Goal: Information Seeking & Learning: Learn about a topic

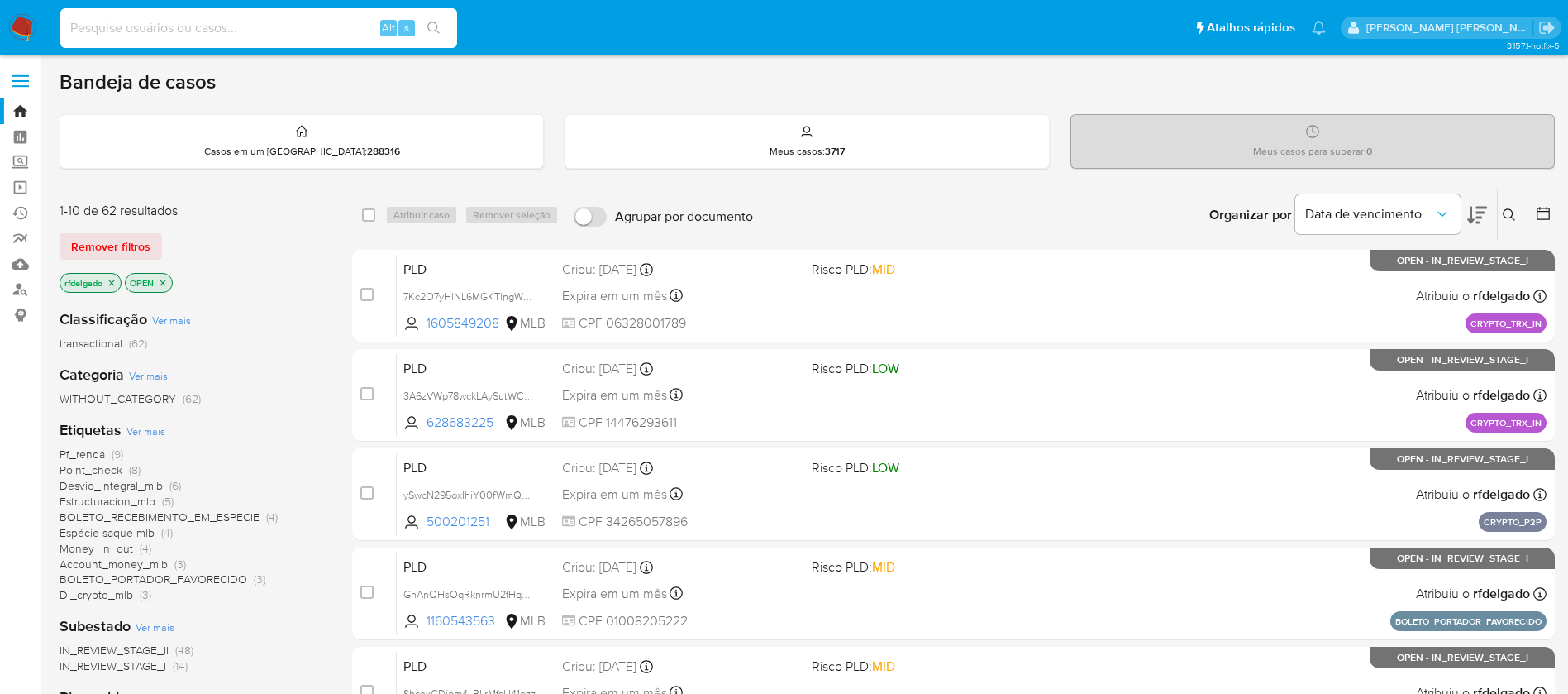
click at [341, 28] on input at bounding box center [258, 28] width 397 height 22
paste input "qYPlwc3Ri6G3fNYh4WcPeQlu"
type input "qYPlwc3Ri6G3fNYh4WcPeQlu"
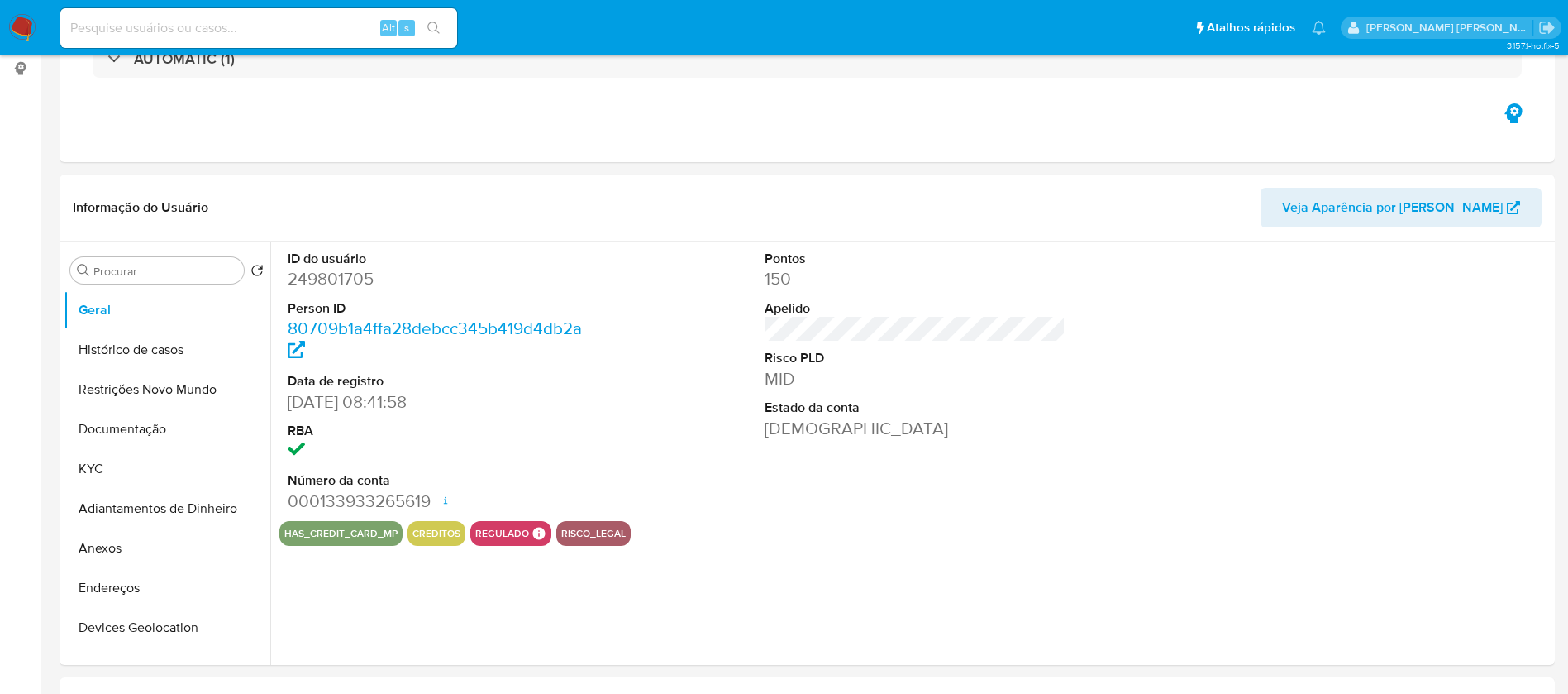
select select "10"
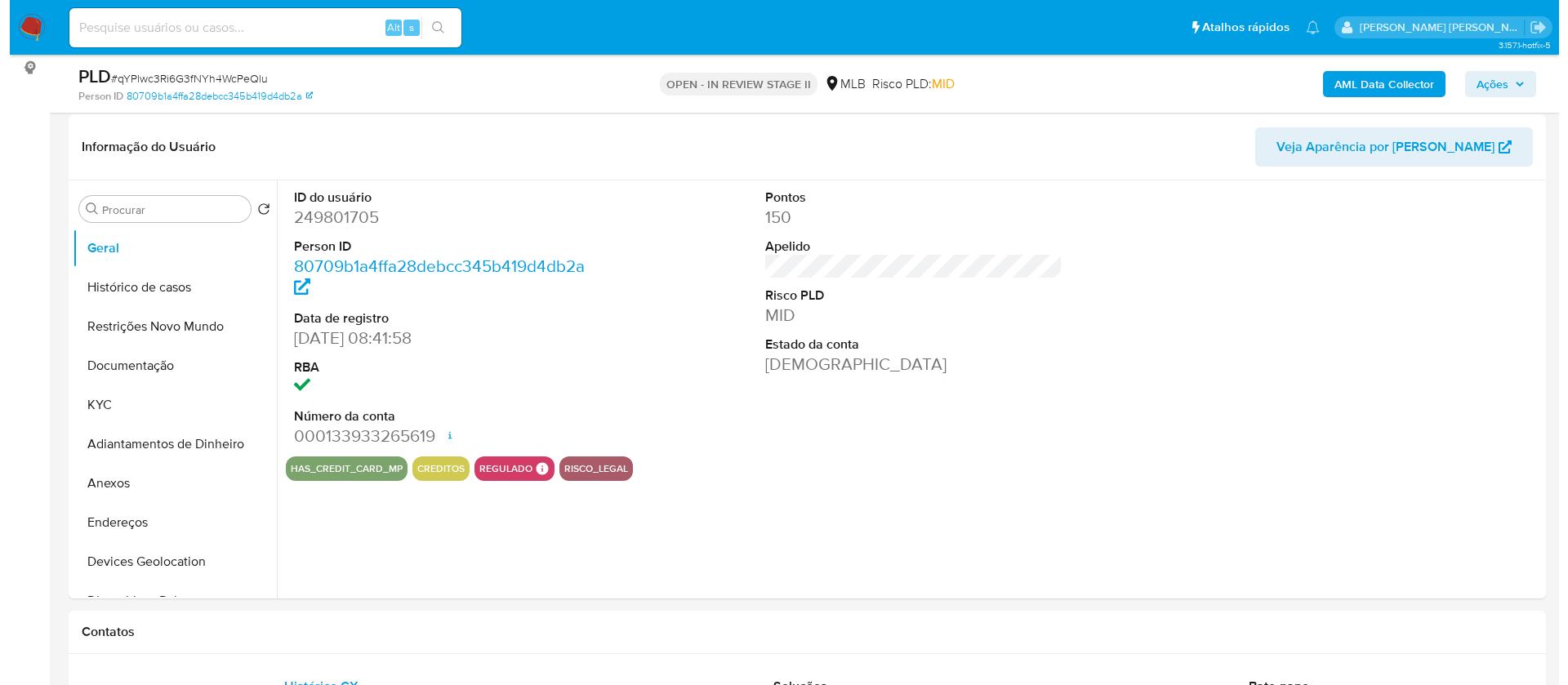
scroll to position [245, 0]
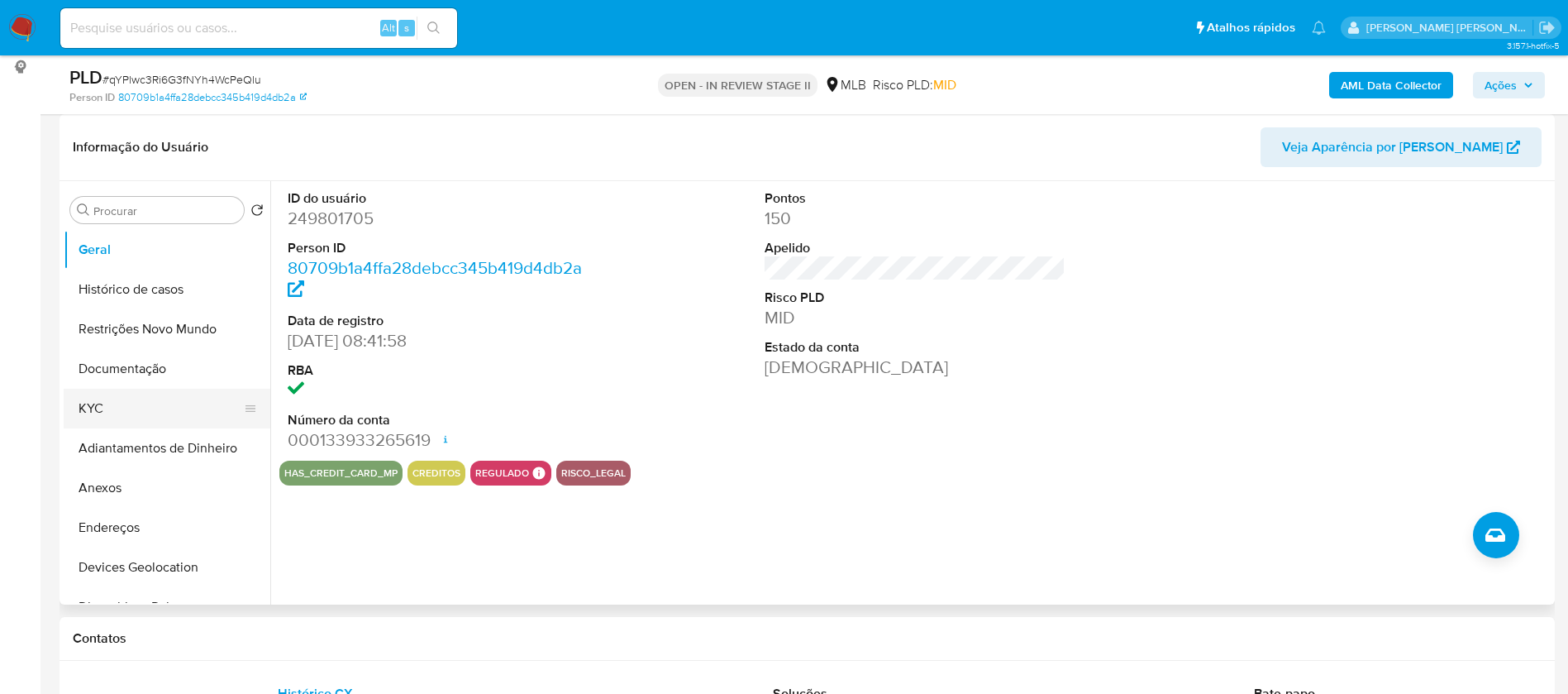
click at [120, 404] on button "KYC" at bounding box center [161, 409] width 194 height 40
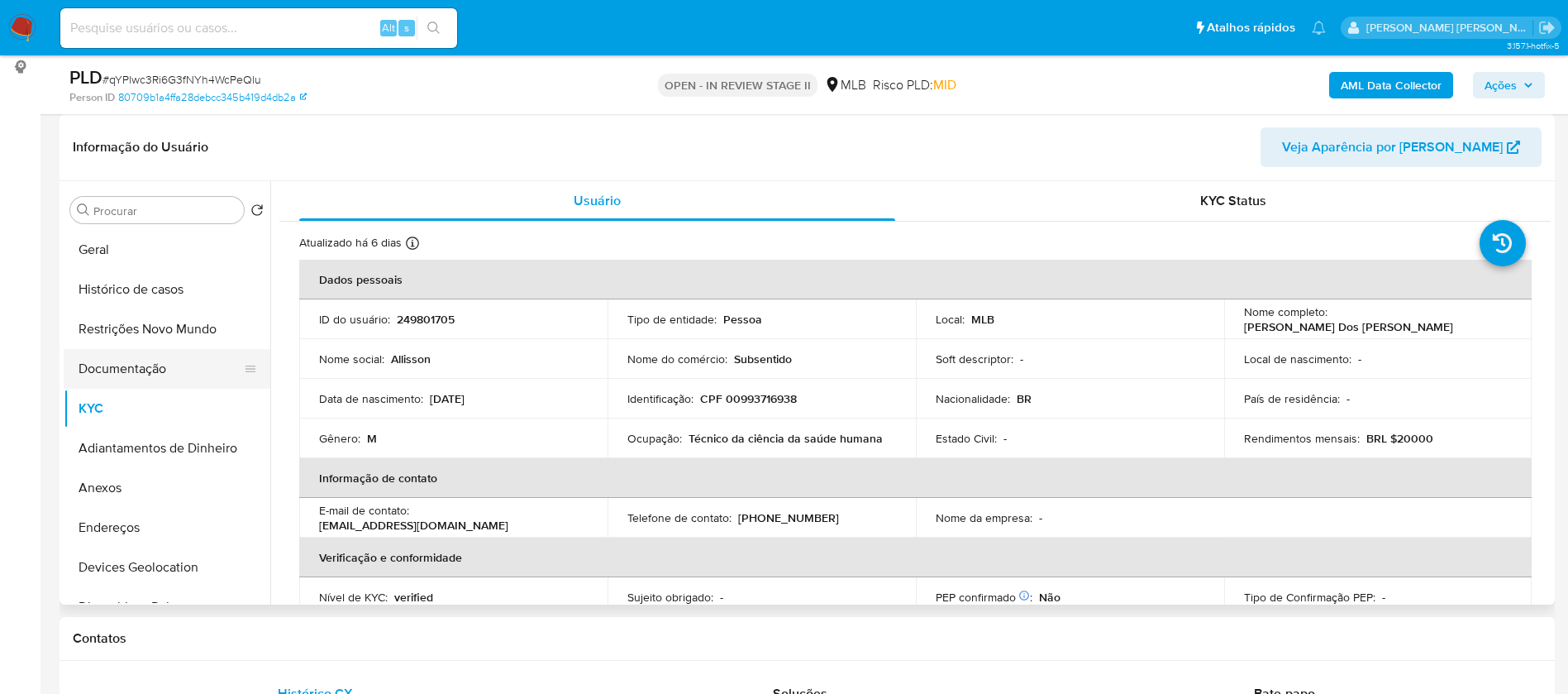
click at [168, 358] on button "Documentação" at bounding box center [161, 369] width 194 height 40
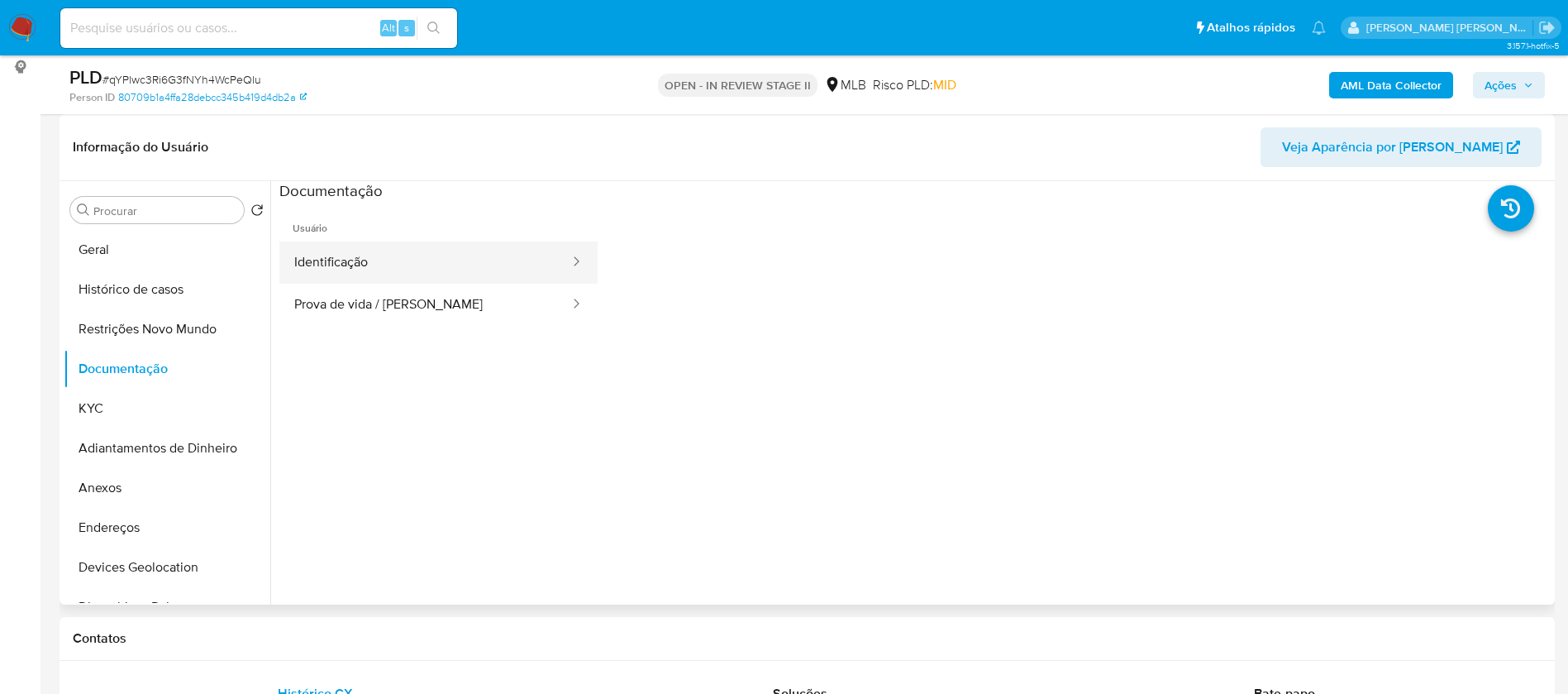
click at [385, 267] on button "Identificação" at bounding box center [426, 263] width 292 height 42
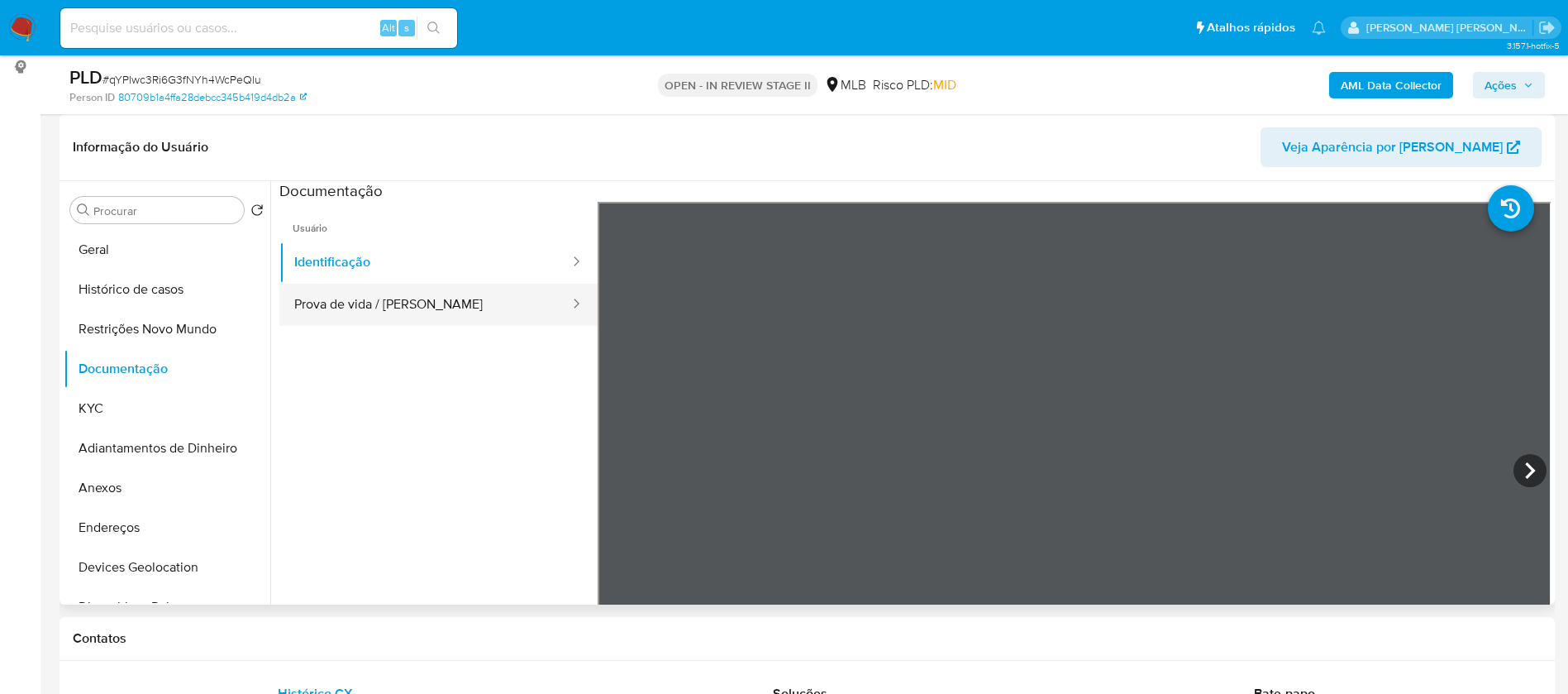
click at [402, 297] on button "Prova de vida / [PERSON_NAME]" at bounding box center [426, 305] width 292 height 42
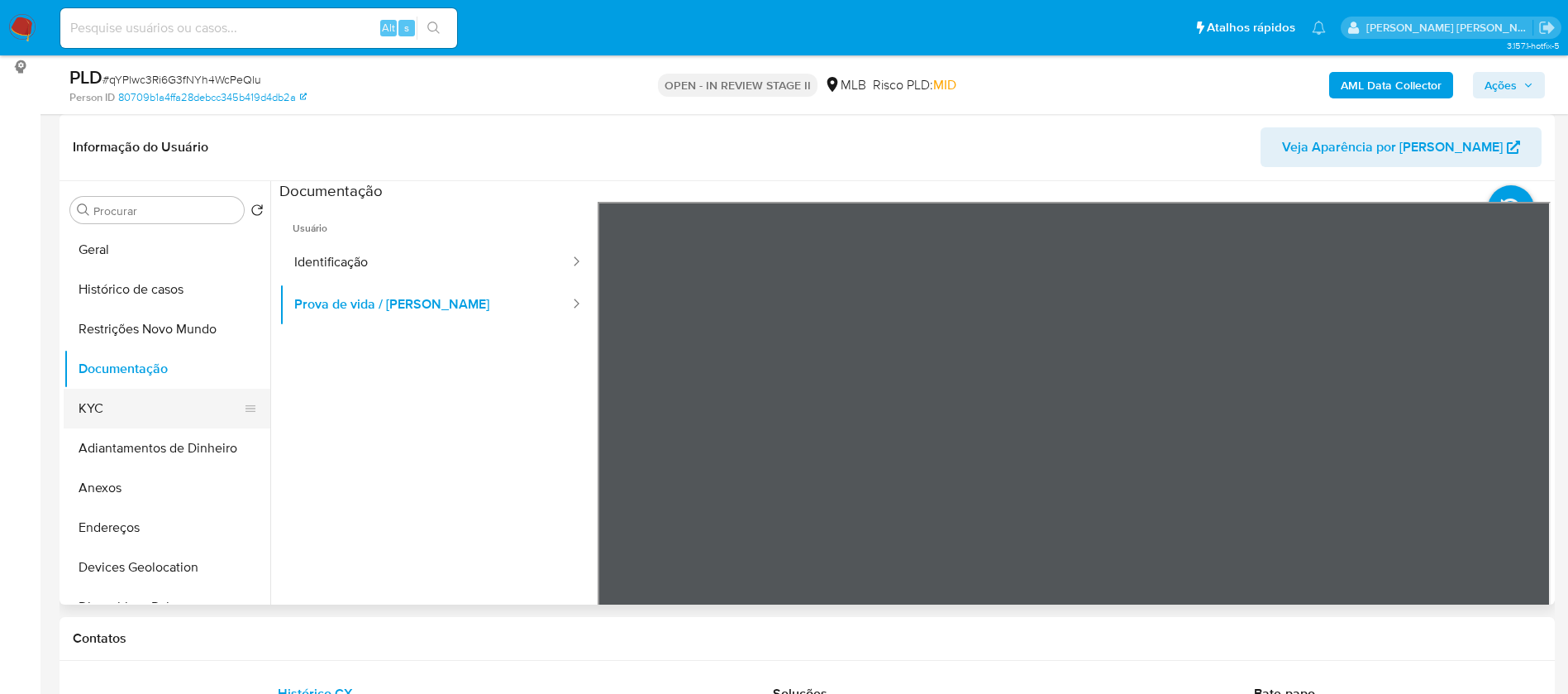
click at [133, 404] on button "KYC" at bounding box center [161, 409] width 194 height 40
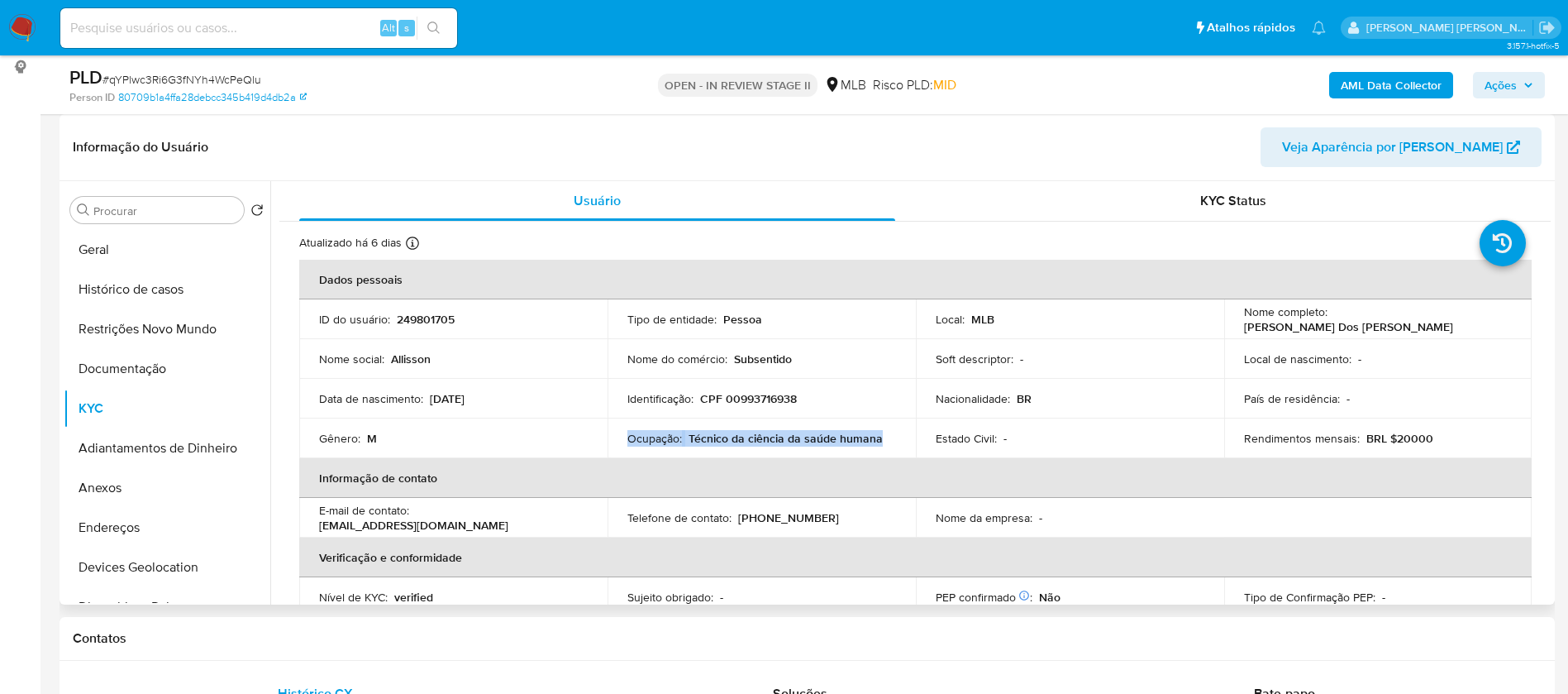
drag, startPoint x: 881, startPoint y: 441, endPoint x: 619, endPoint y: 446, distance: 262.0
click at [619, 446] on td "Ocupação : Técnico da ciência da saúde humana" at bounding box center [762, 439] width 309 height 40
copy div "Ocupação : Técnico da ciência da saúde humana"
click at [1355, 85] on b "AML Data Collector" at bounding box center [1391, 85] width 101 height 26
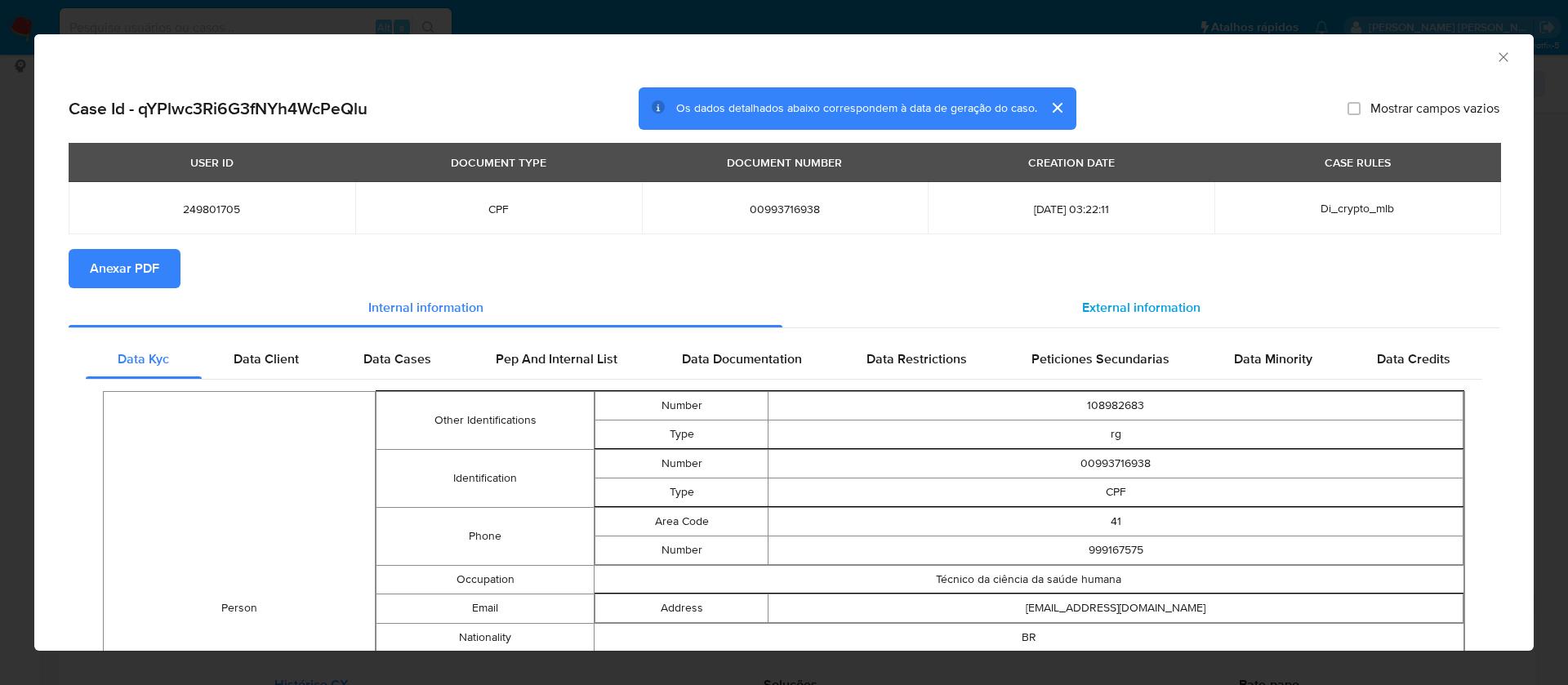
click at [1089, 300] on span "External information" at bounding box center [1141, 307] width 118 height 19
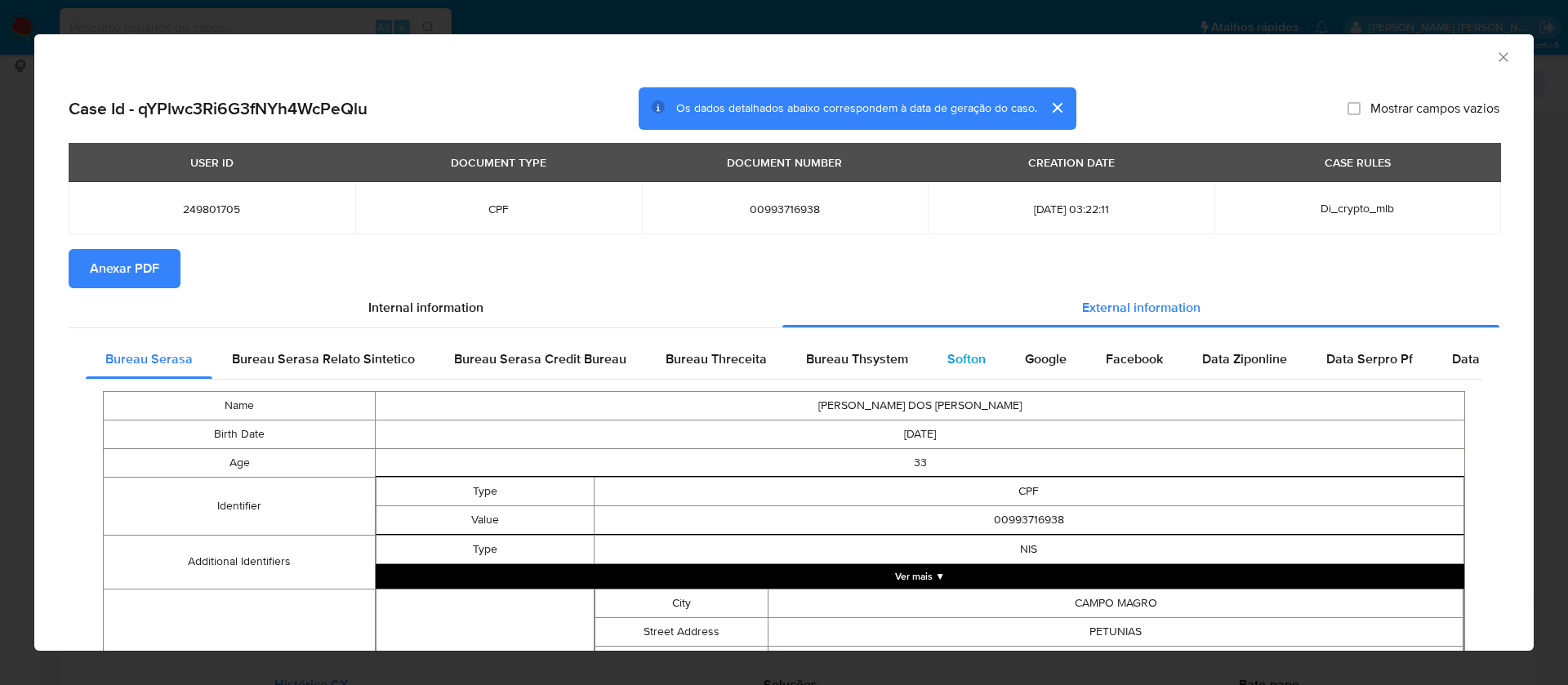
click at [957, 352] on span "Softon" at bounding box center [966, 358] width 39 height 19
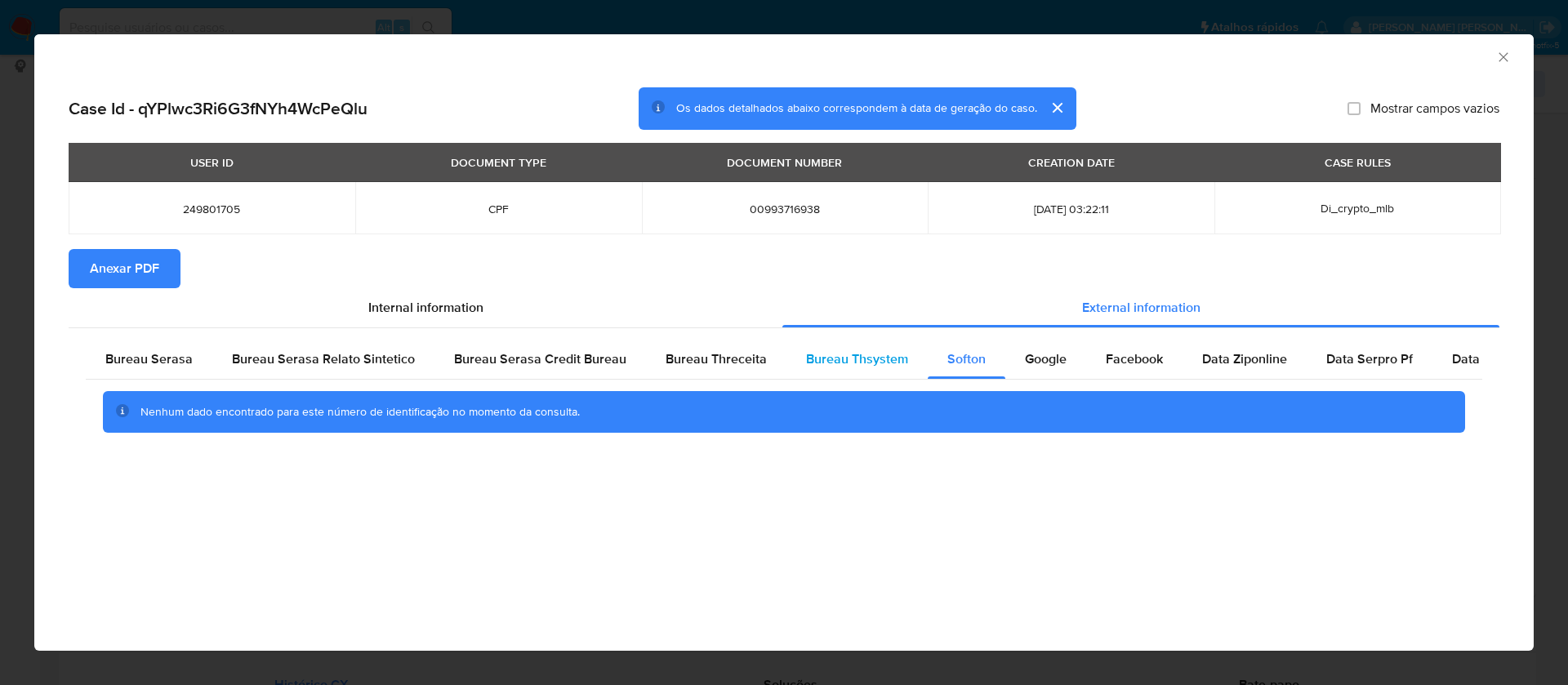
click at [829, 342] on div "Bureau Thsystem" at bounding box center [857, 359] width 141 height 39
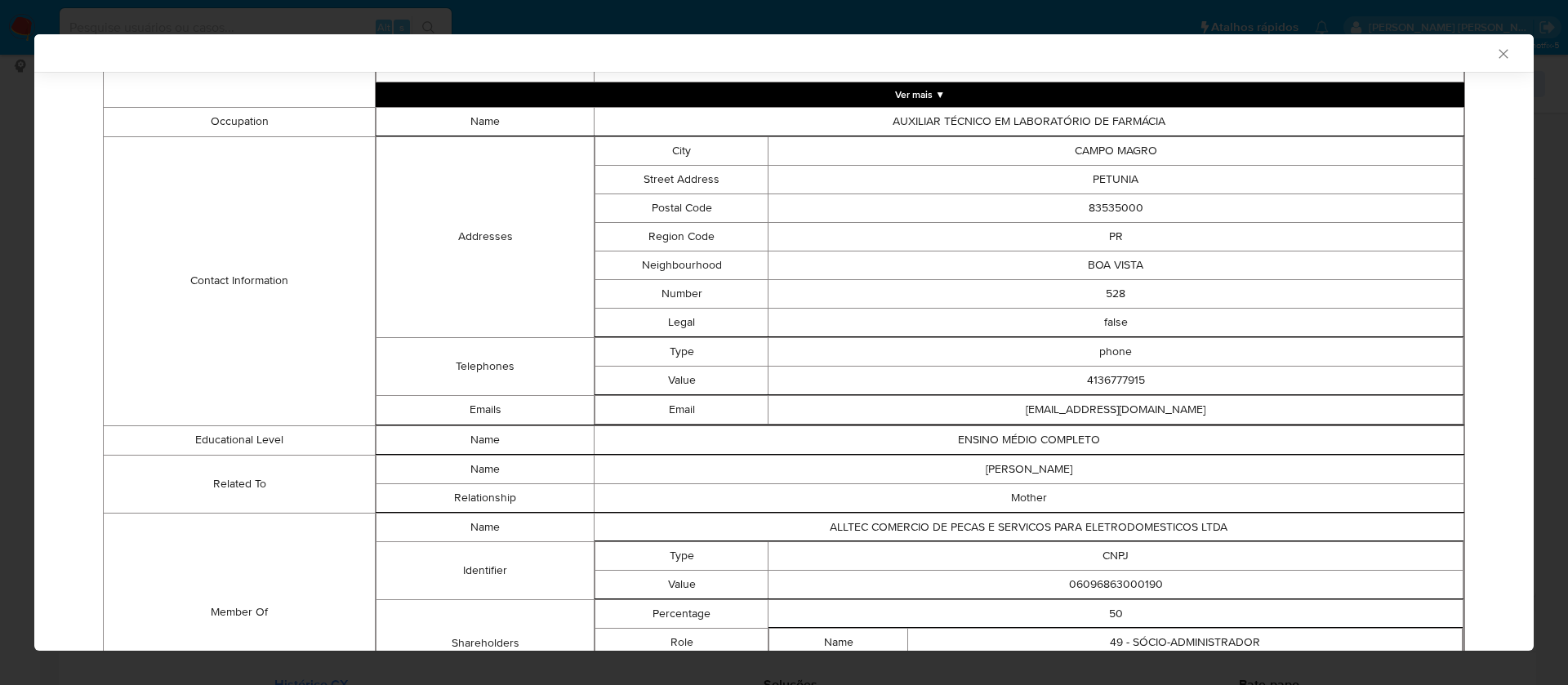
scroll to position [711, 0]
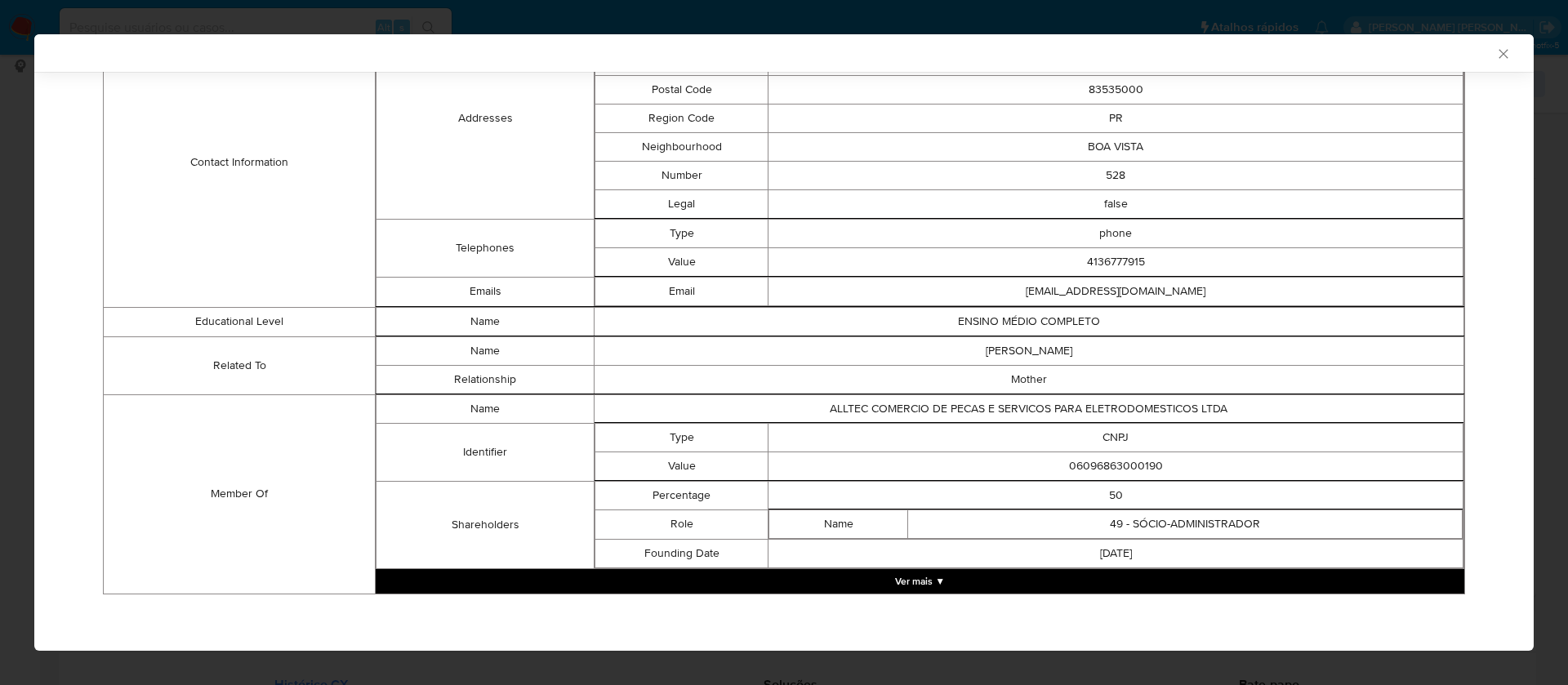
click at [1128, 465] on td "06096863000190" at bounding box center [1116, 465] width 695 height 29
click at [1127, 465] on td "06096863000190" at bounding box center [1116, 465] width 695 height 29
copy td "06096863000190"
click at [1103, 414] on td "ALLTEC COMERCIO DE PECAS E SERVICOS PARA ELETRODOMESTICOS LTDA" at bounding box center [1028, 409] width 870 height 29
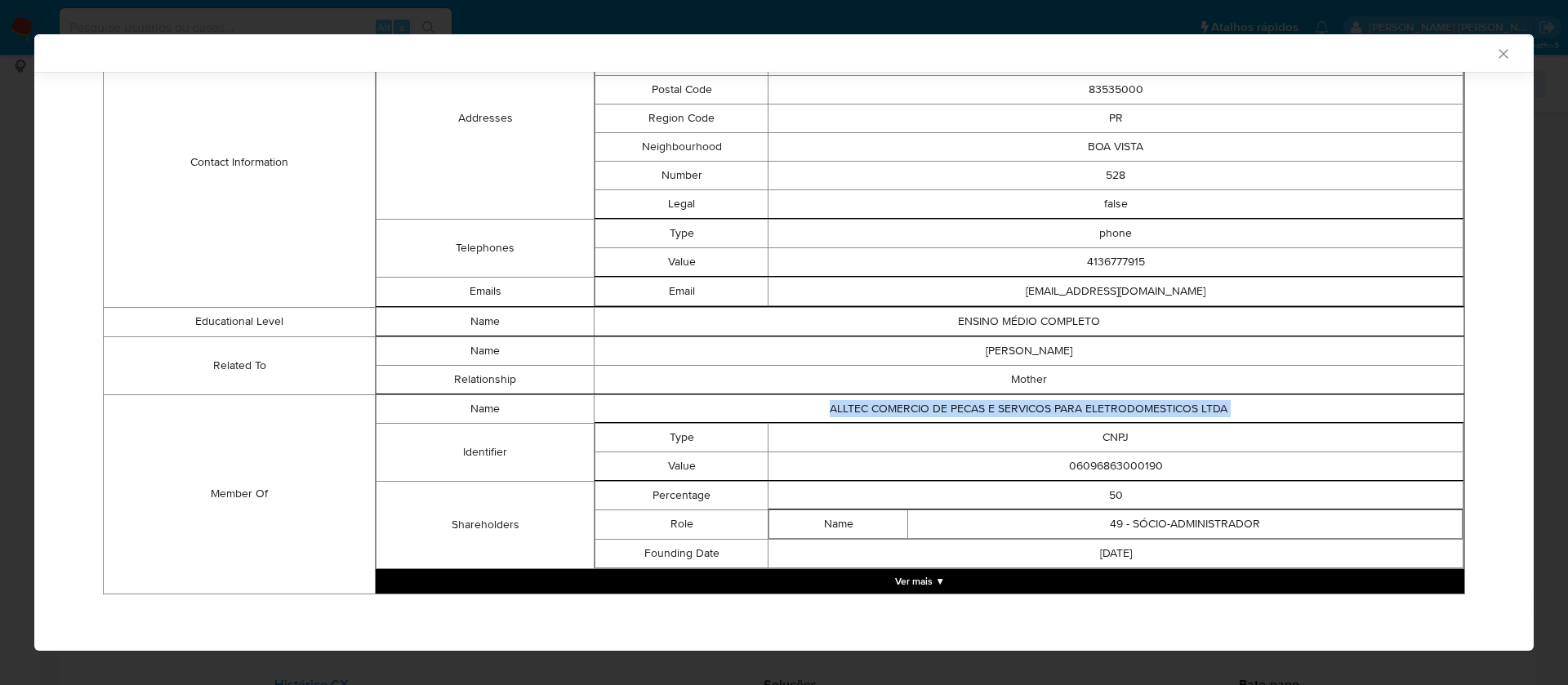
click at [1103, 414] on td "ALLTEC COMERCIO DE PECAS E SERVICOS PARA ELETRODOMESTICOS LTDA" at bounding box center [1028, 409] width 870 height 29
copy td "ALLTEC COMERCIO DE PECAS E SERVICOS PARA ELETRODOMESTICOS LTDA"
click at [1126, 465] on td "06096863000190" at bounding box center [1116, 465] width 695 height 29
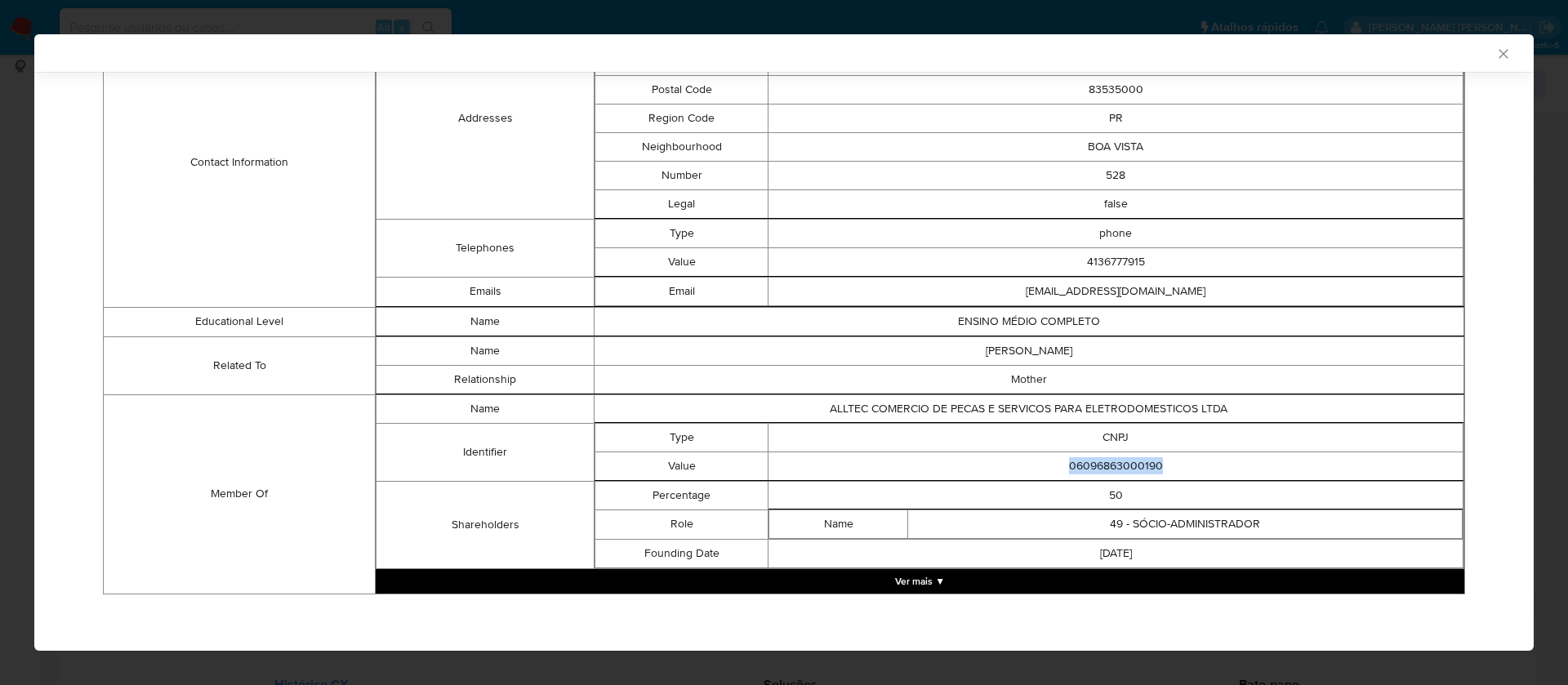
click at [1126, 465] on td "06096863000190" at bounding box center [1116, 465] width 695 height 29
copy td "06096863000190"
click at [934, 578] on button "Ver mais ▼" at bounding box center [919, 581] width 1089 height 25
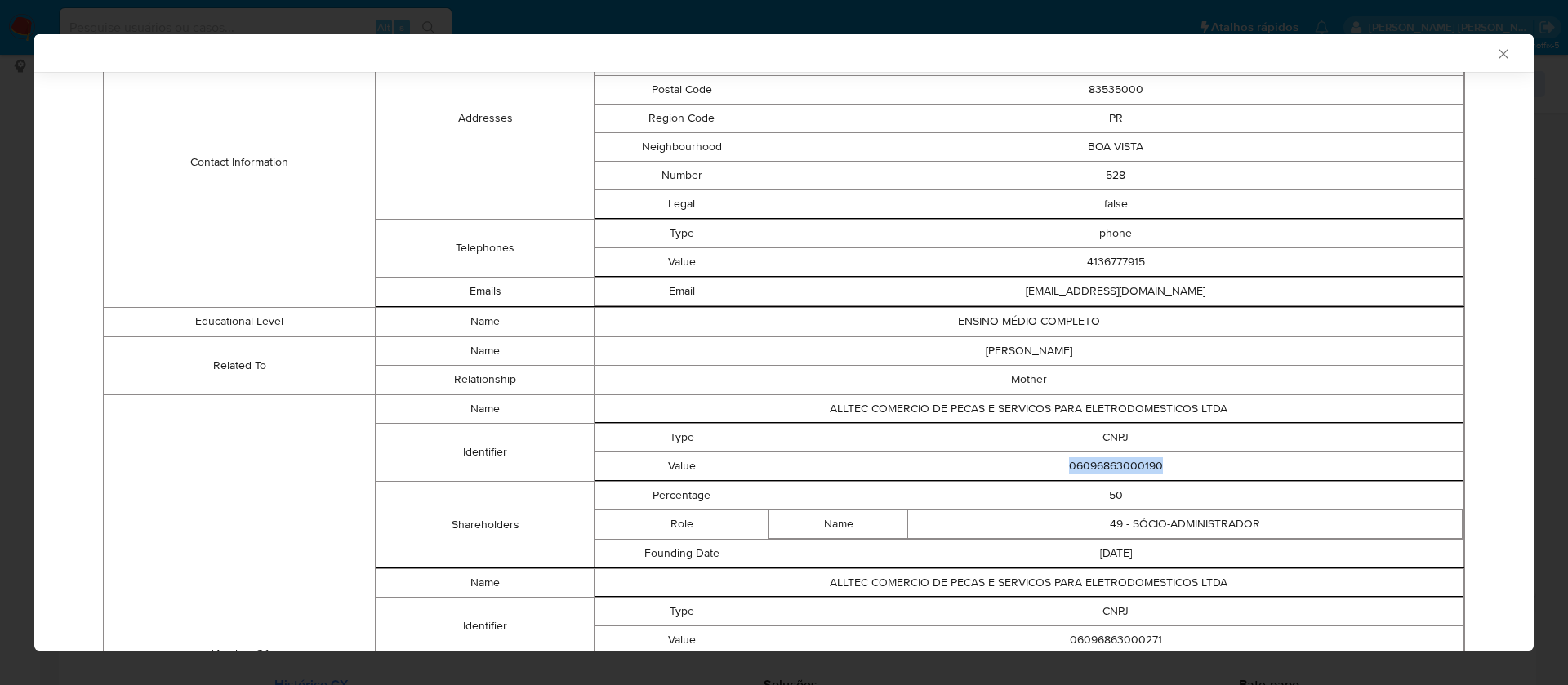
scroll to position [956, 0]
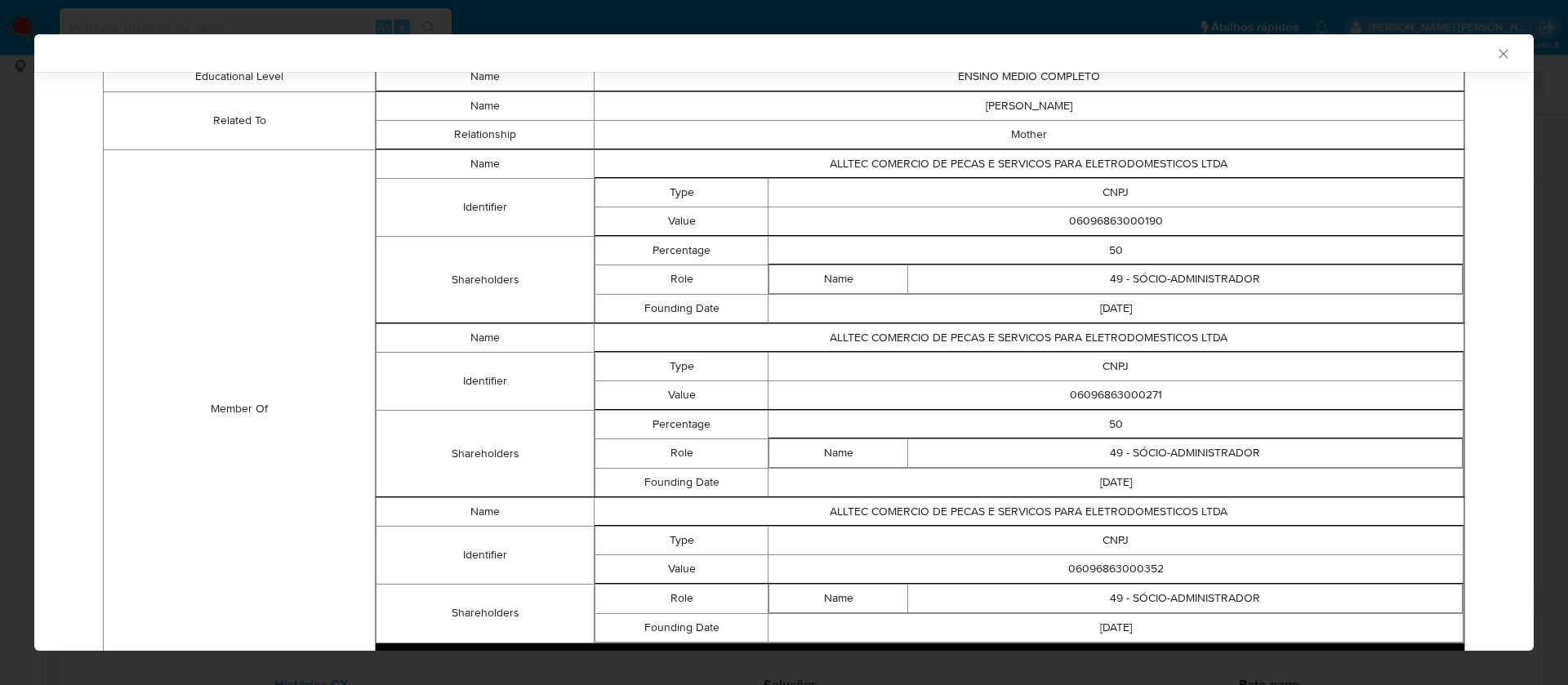
click at [1127, 389] on td "06096863000271" at bounding box center [1116, 394] width 695 height 29
copy td "06096863000271"
click at [1157, 341] on td "ALLTEC COMERCIO DE PECAS E SERVICOS PARA ELETRODOMESTICOS LTDA" at bounding box center [1028, 338] width 870 height 29
click at [1157, 340] on td "ALLTEC COMERCIO DE PECAS E SERVICOS PARA ELETRODOMESTICOS LTDA" at bounding box center [1028, 338] width 870 height 29
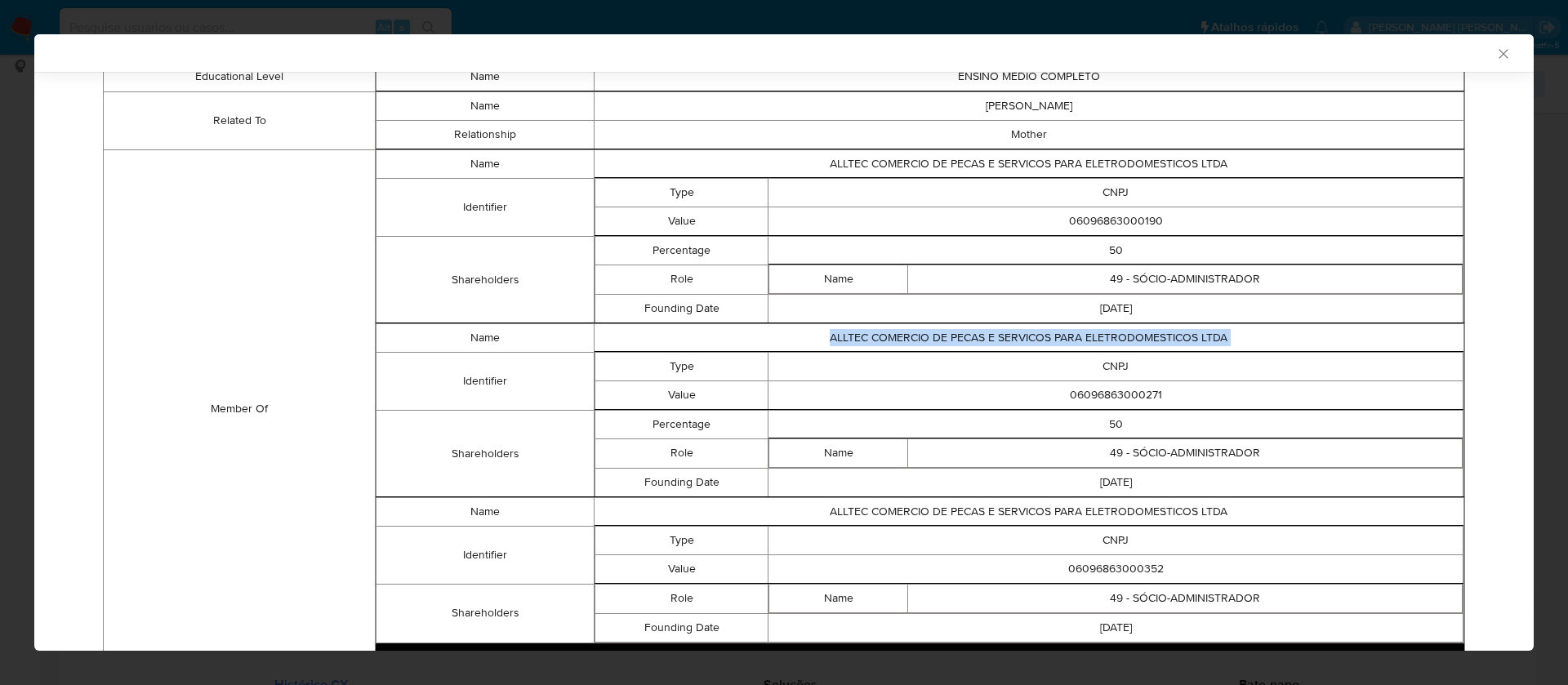
click at [1157, 340] on td "ALLTEC COMERCIO DE PECAS E SERVICOS PARA ELETRODOMESTICOS LTDA" at bounding box center [1028, 338] width 870 height 29
copy td "ALLTEC COMERCIO DE PECAS E SERVICOS PARA ELETRODOMESTICOS LTDA"
click at [1093, 395] on td "06096863000271" at bounding box center [1116, 394] width 695 height 29
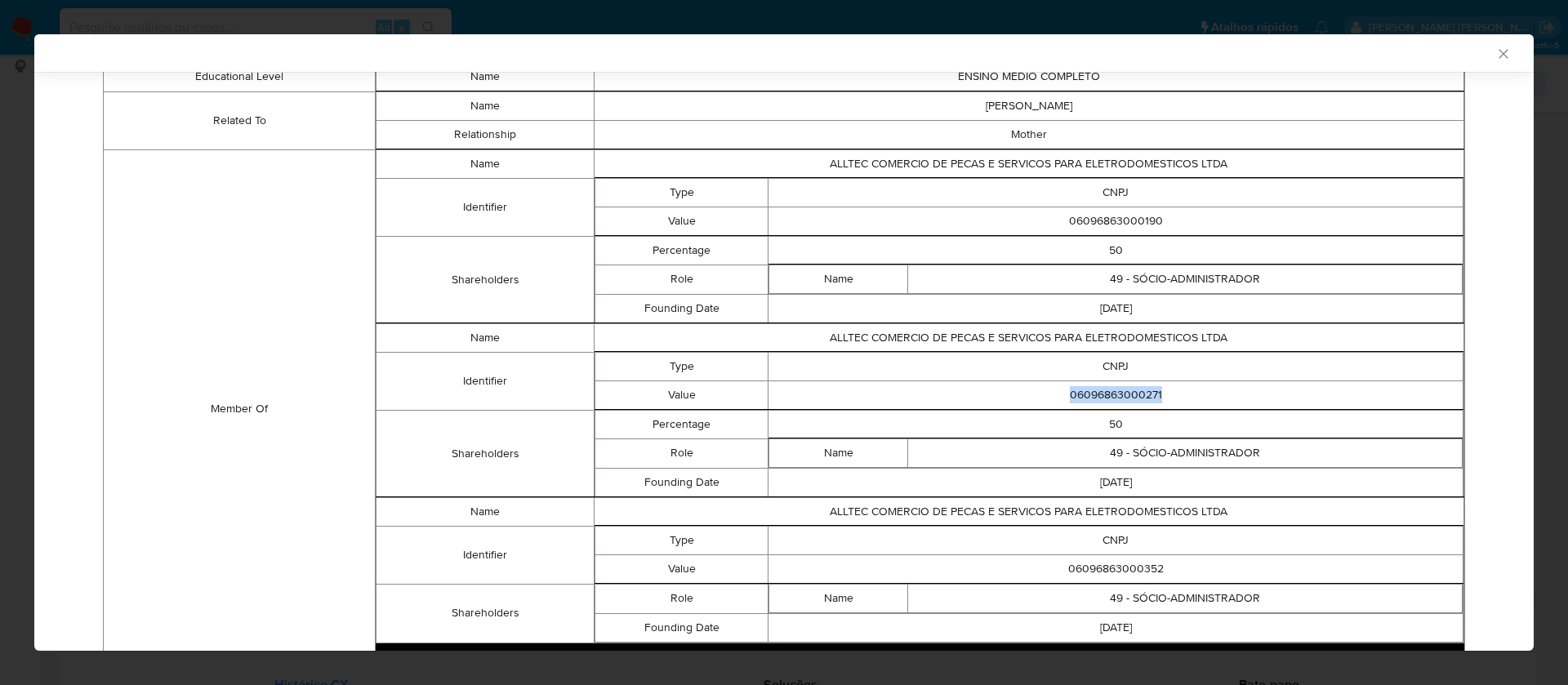
click at [1092, 395] on td "06096863000271" at bounding box center [1116, 394] width 695 height 29
copy td "06096863000271"
click at [1111, 567] on td "06096863000352" at bounding box center [1116, 569] width 695 height 29
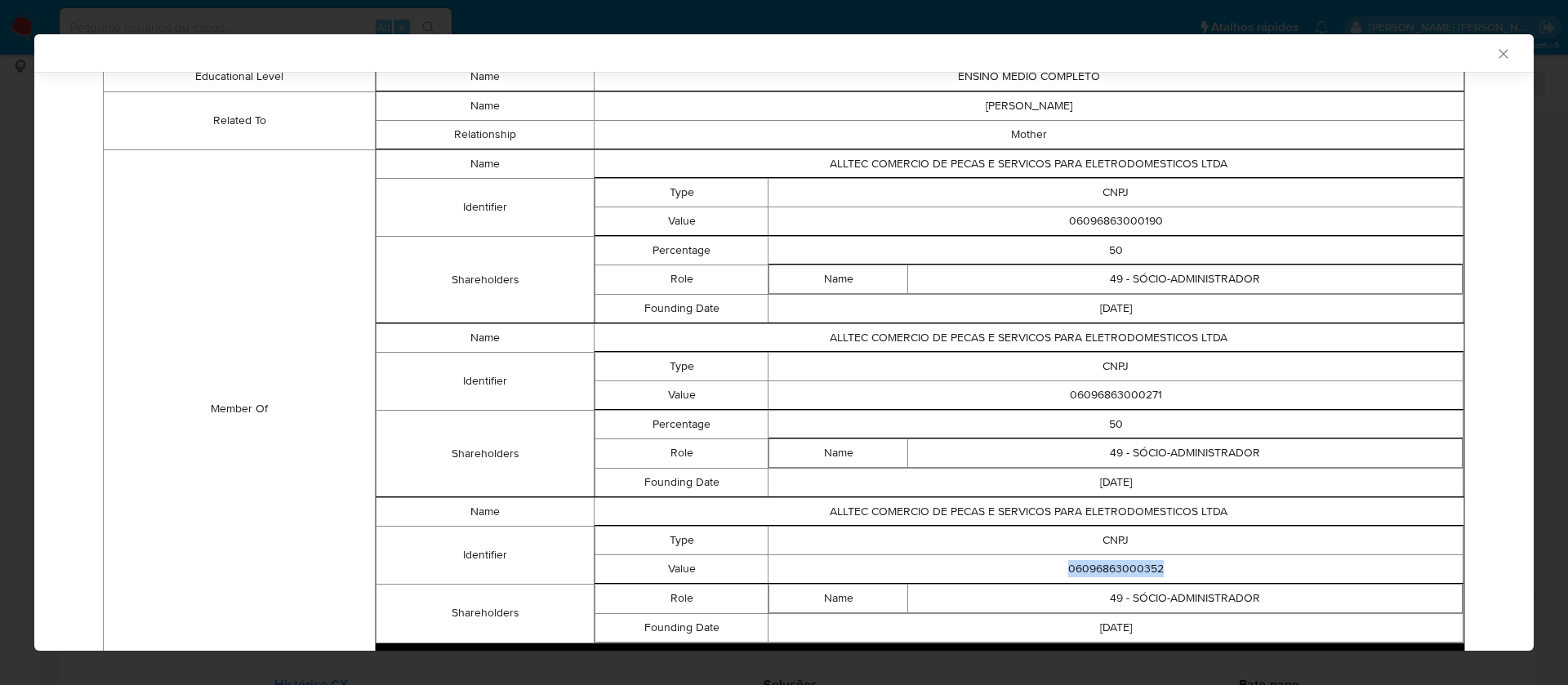
copy td "06096863000352"
click at [1070, 517] on td "ALLTEC COMERCIO DE PECAS E SERVICOS PARA ELETRODOMESTICOS LTDA" at bounding box center [1028, 511] width 870 height 29
click at [1070, 516] on td "ALLTEC COMERCIO DE PECAS E SERVICOS PARA ELETRODOMESTICOS LTDA" at bounding box center [1028, 511] width 870 height 29
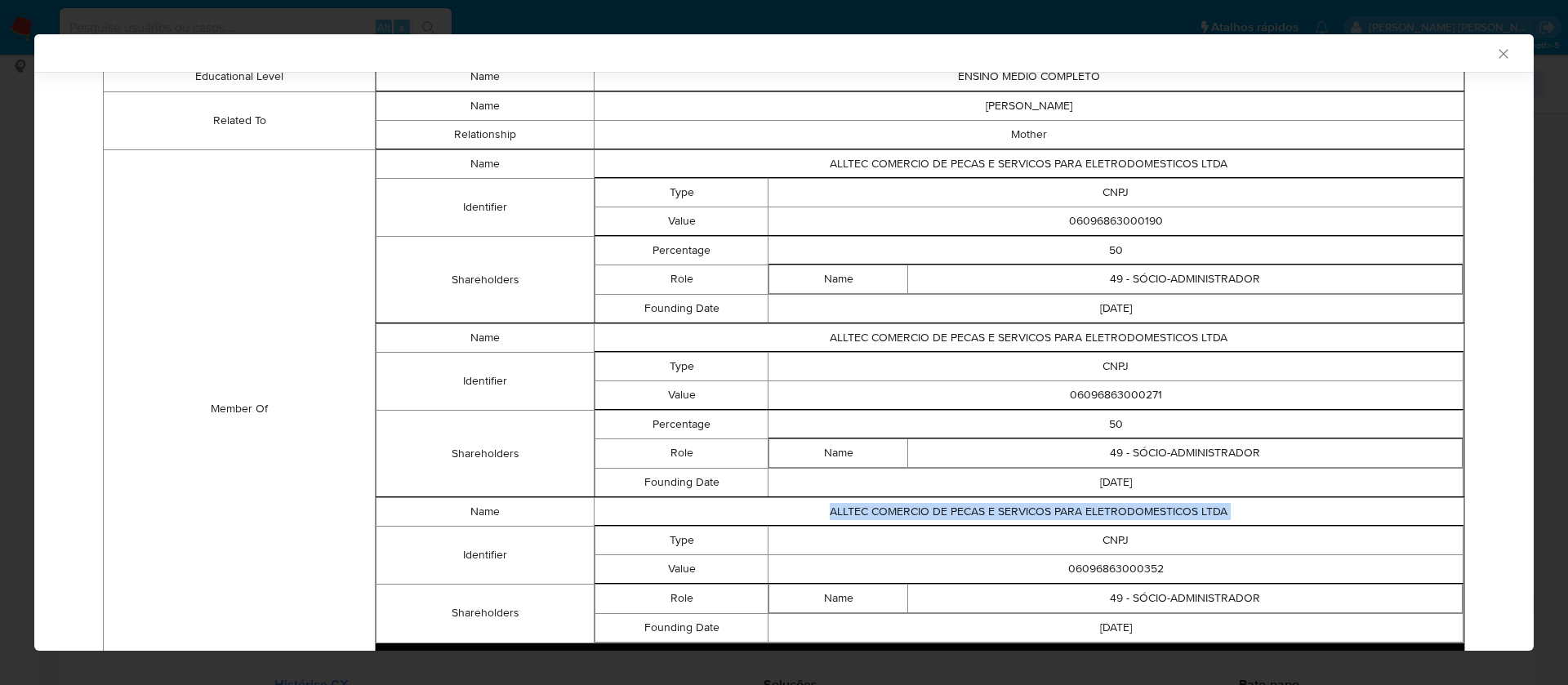
click at [1070, 516] on td "ALLTEC COMERCIO DE PECAS E SERVICOS PARA ELETRODOMESTICOS LTDA" at bounding box center [1028, 511] width 870 height 29
copy td "ALLTEC COMERCIO DE PECAS E SERVICOS PARA ELETRODOMESTICOS LTDA"
click at [1133, 565] on td "06096863000352" at bounding box center [1116, 569] width 695 height 29
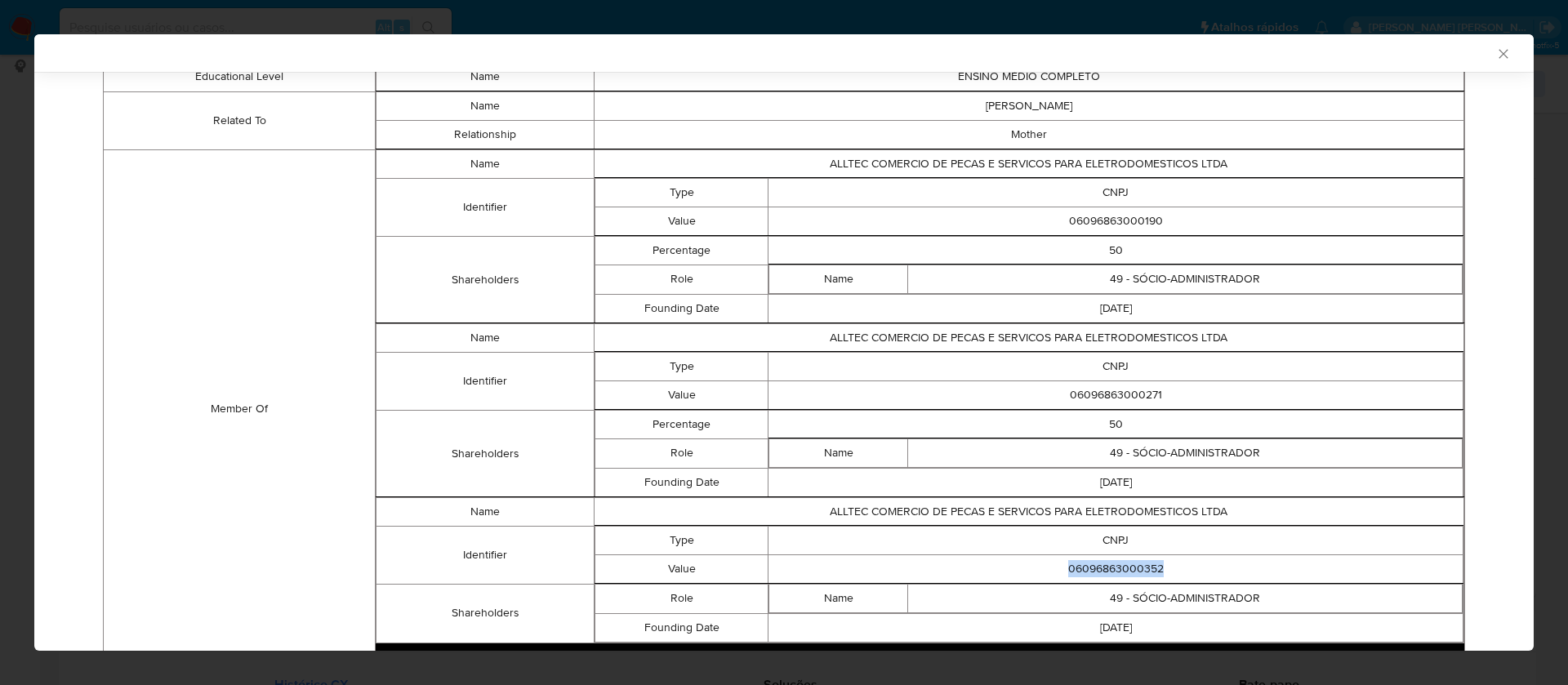
click at [1133, 565] on td "06096863000352" at bounding box center [1116, 569] width 695 height 29
copy td "06096863000352"
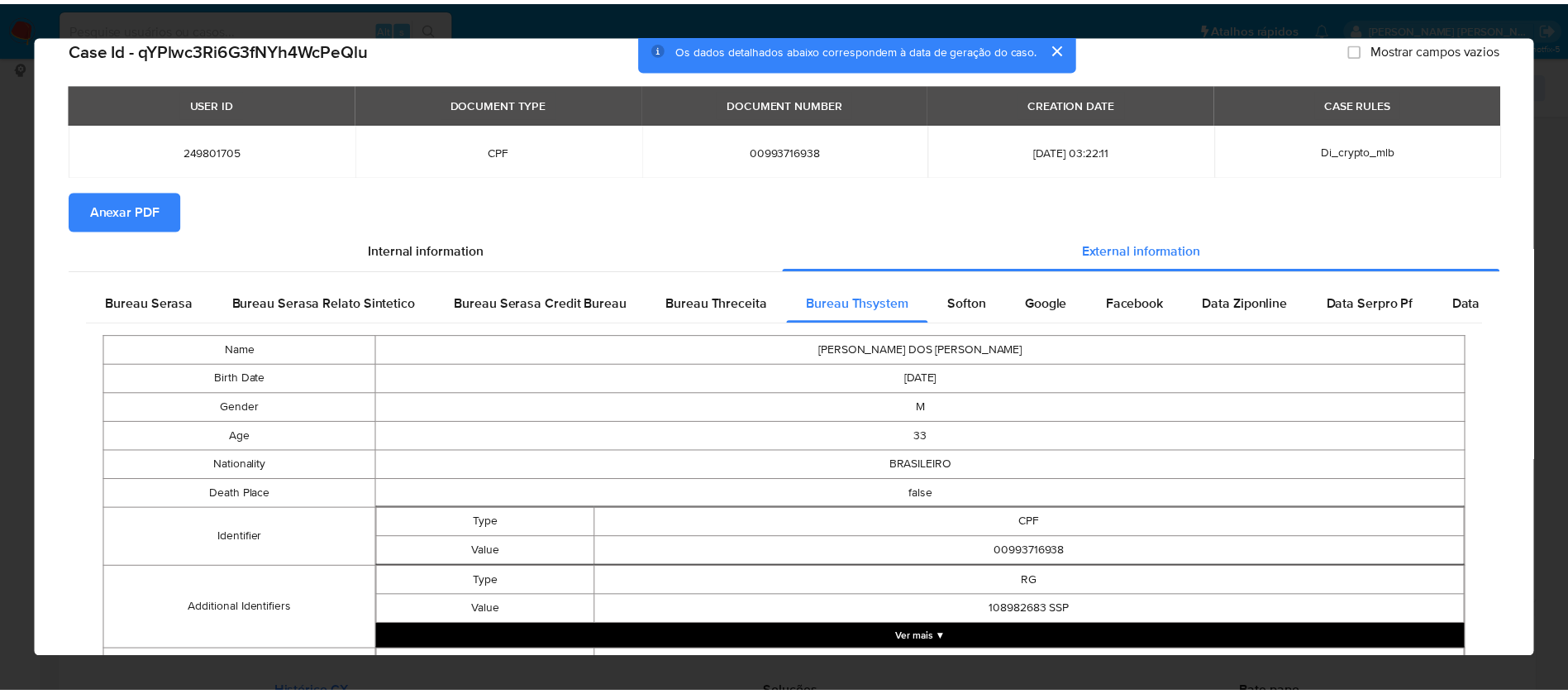
scroll to position [0, 0]
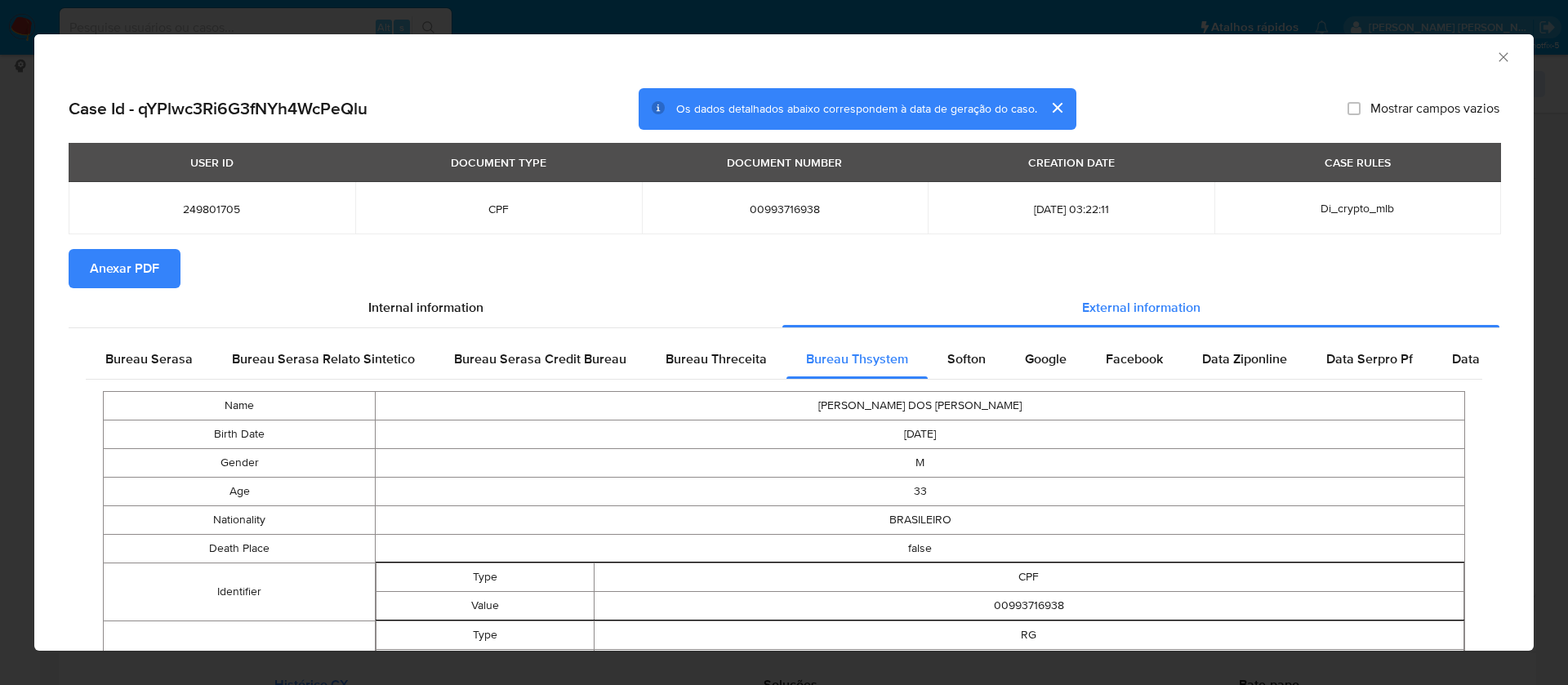
click at [105, 263] on span "Anexar PDF" at bounding box center [124, 268] width 69 height 36
click at [1496, 51] on icon "Fechar a janela" at bounding box center [1504, 57] width 17 height 17
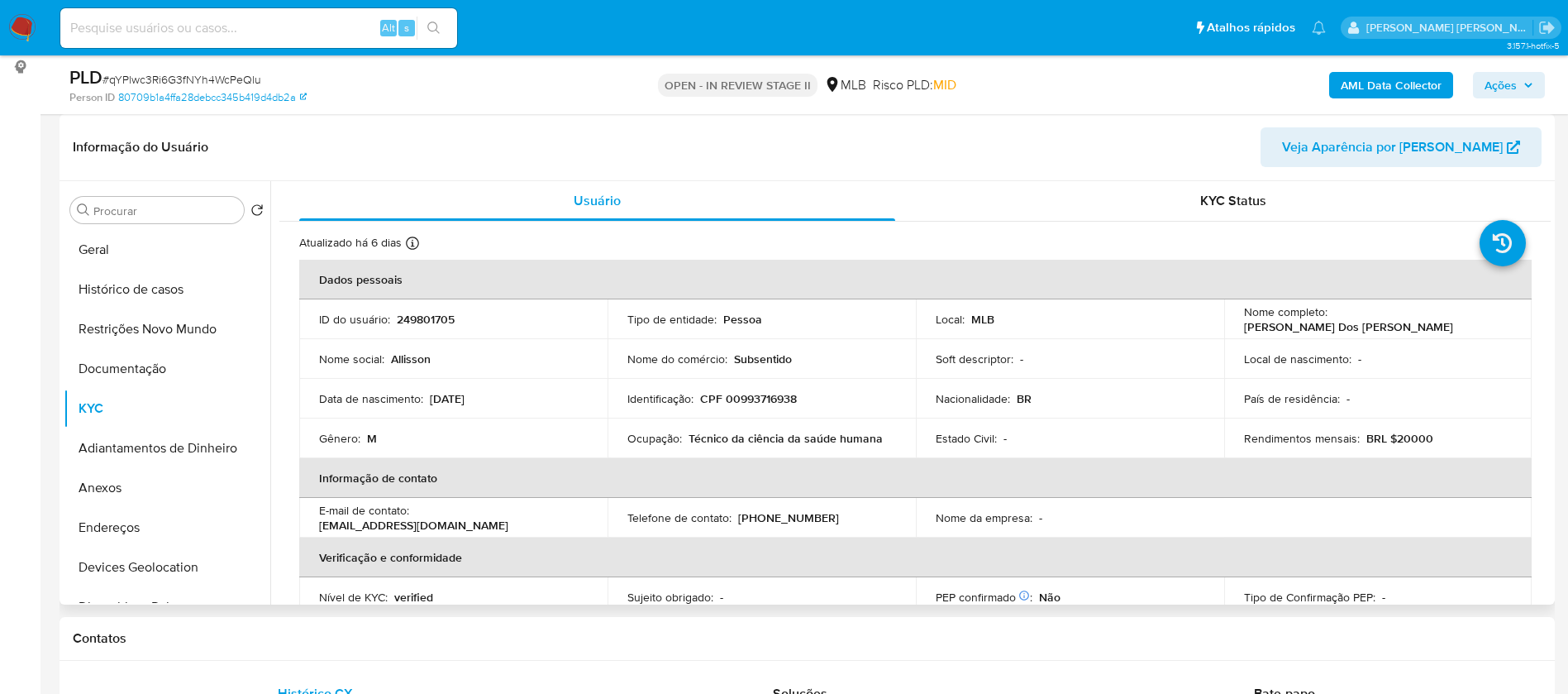
click at [438, 314] on p "249801705" at bounding box center [426, 319] width 58 height 15
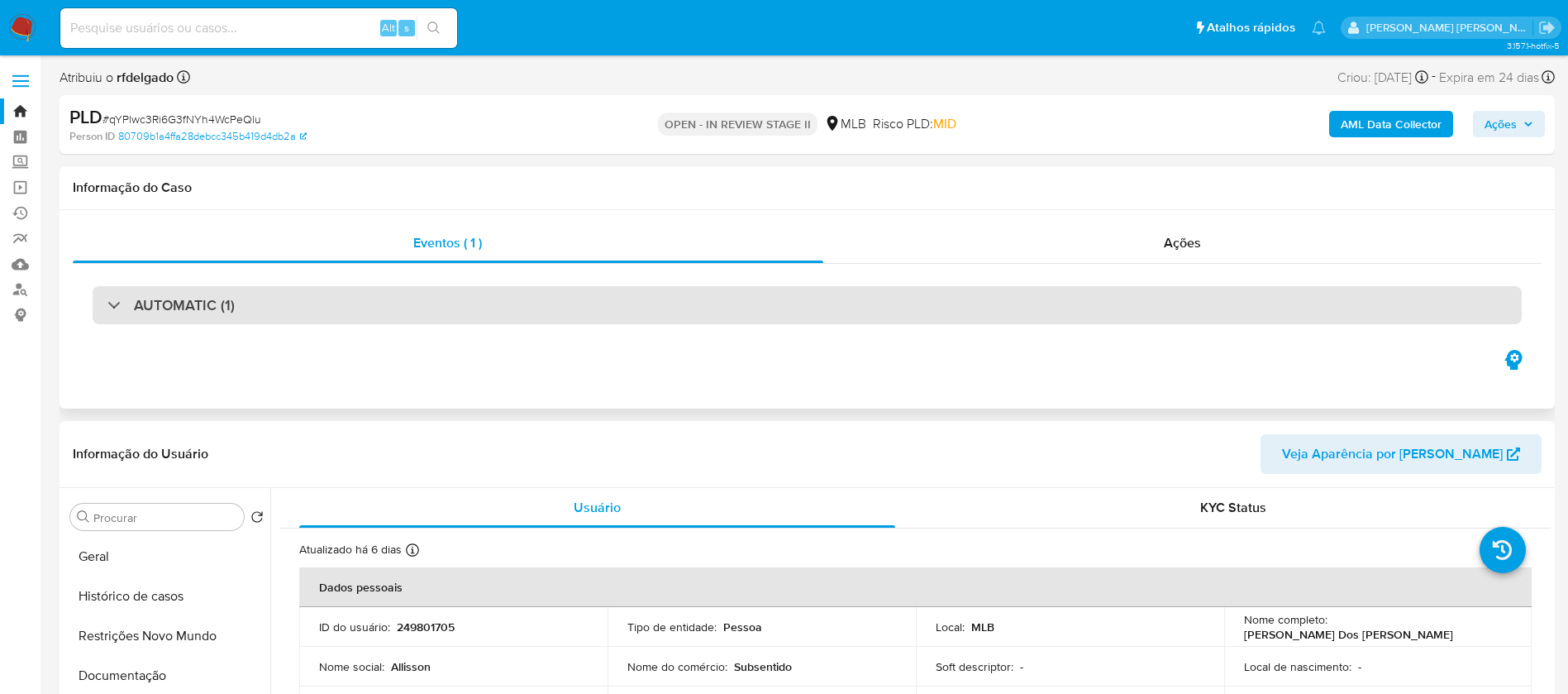
click at [140, 303] on h3 "AUTOMATIC (1)" at bounding box center [184, 305] width 101 height 18
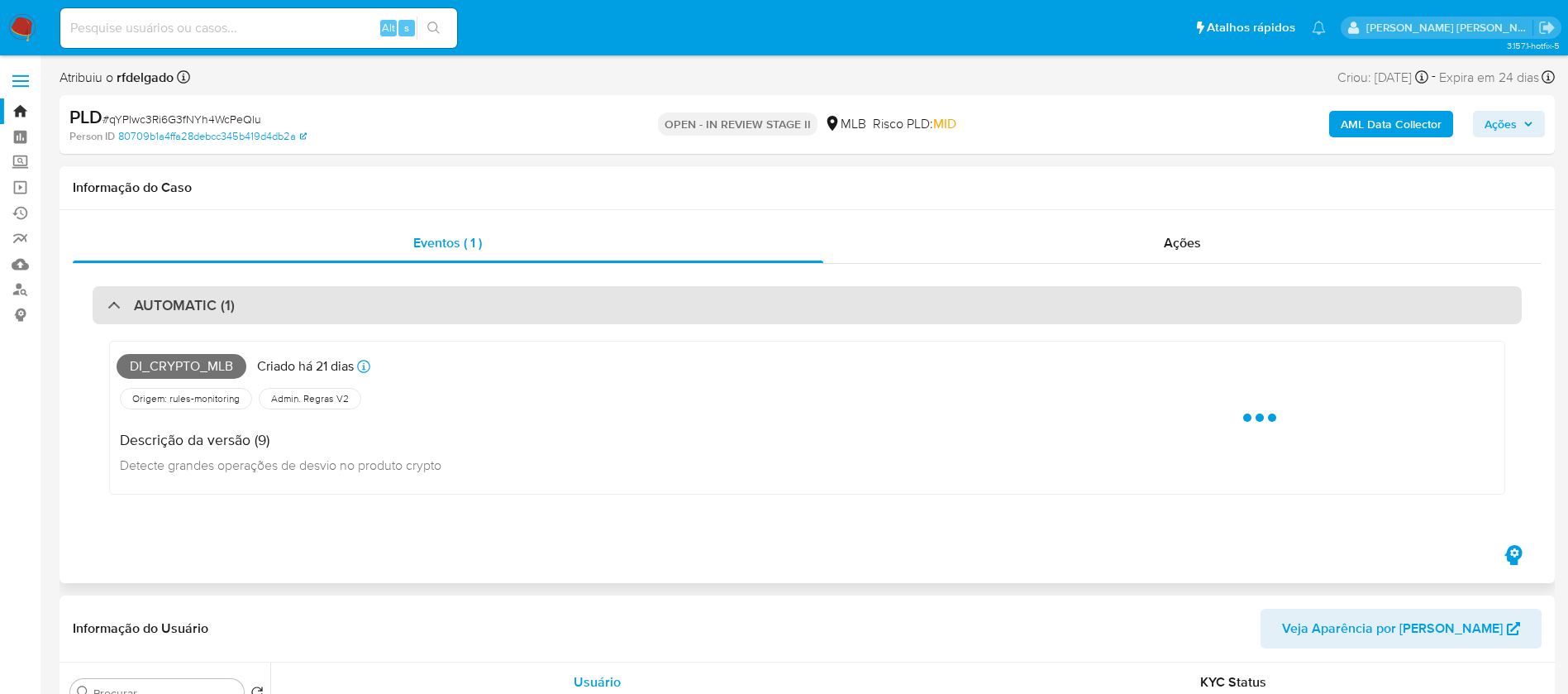
click at [140, 303] on h3 "AUTOMATIC (1)" at bounding box center [184, 305] width 101 height 18
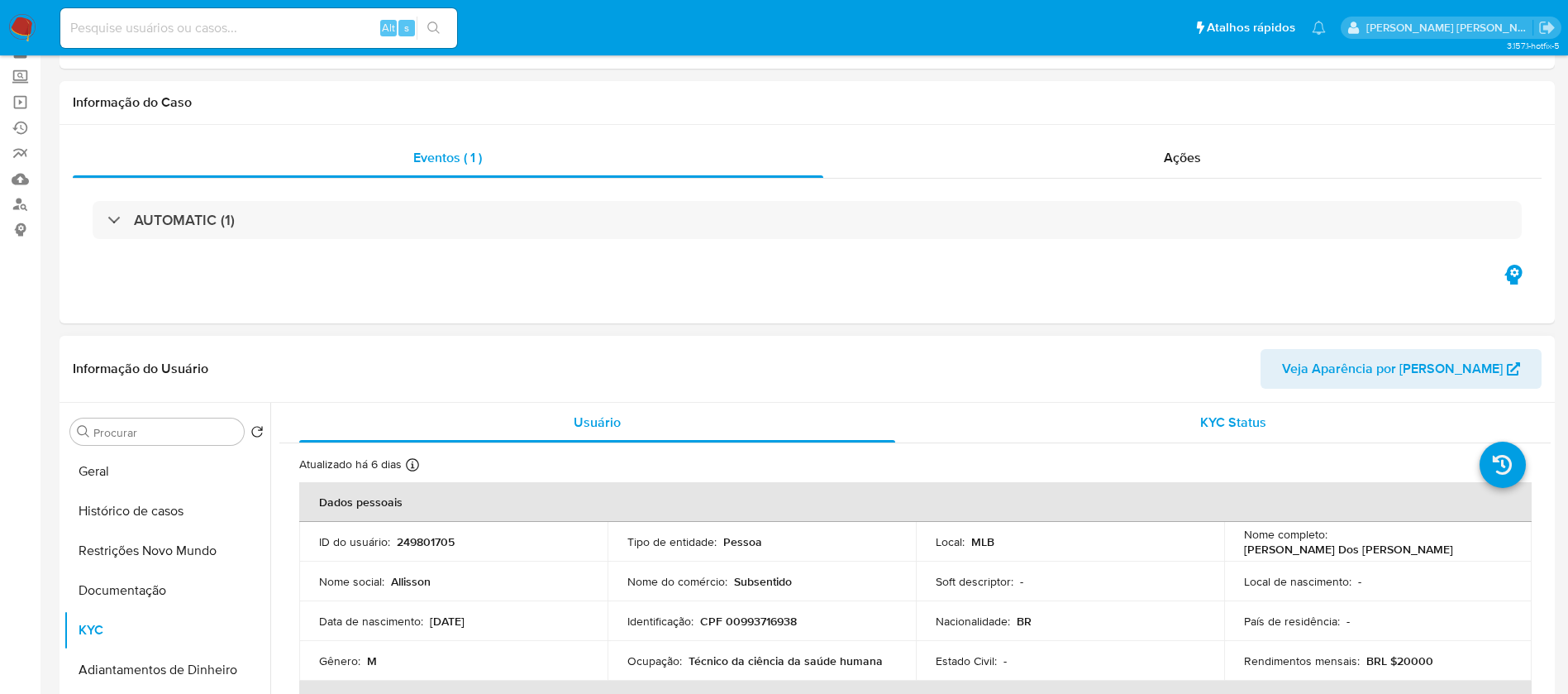
scroll to position [124, 0]
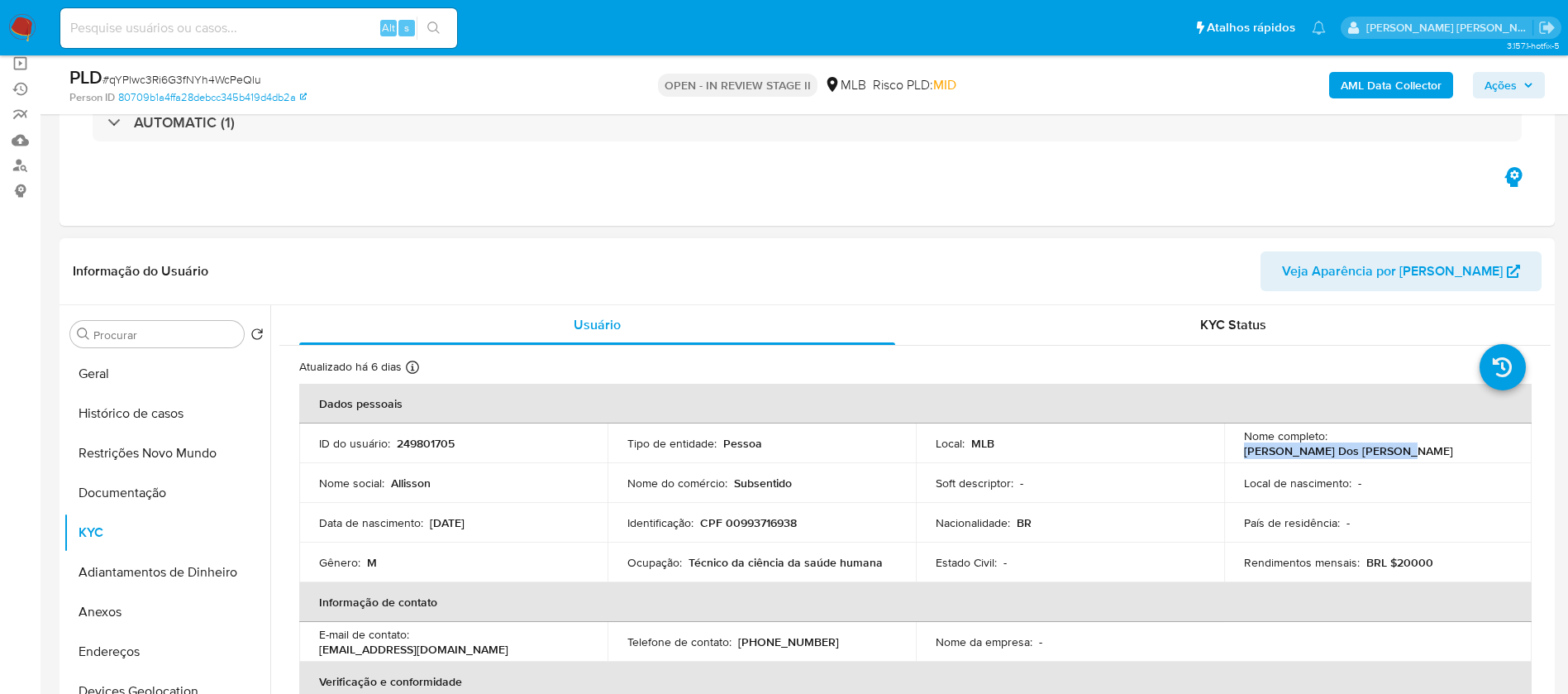
drag, startPoint x: 1474, startPoint y: 442, endPoint x: 1328, endPoint y: 441, distance: 146.0
click at [1328, 441] on div "Nome completo : Allisson Borges Dos Santos" at bounding box center [1378, 443] width 269 height 30
click at [437, 447] on p "249801705" at bounding box center [426, 443] width 58 height 15
click at [108, 382] on button "Geral" at bounding box center [161, 374] width 194 height 40
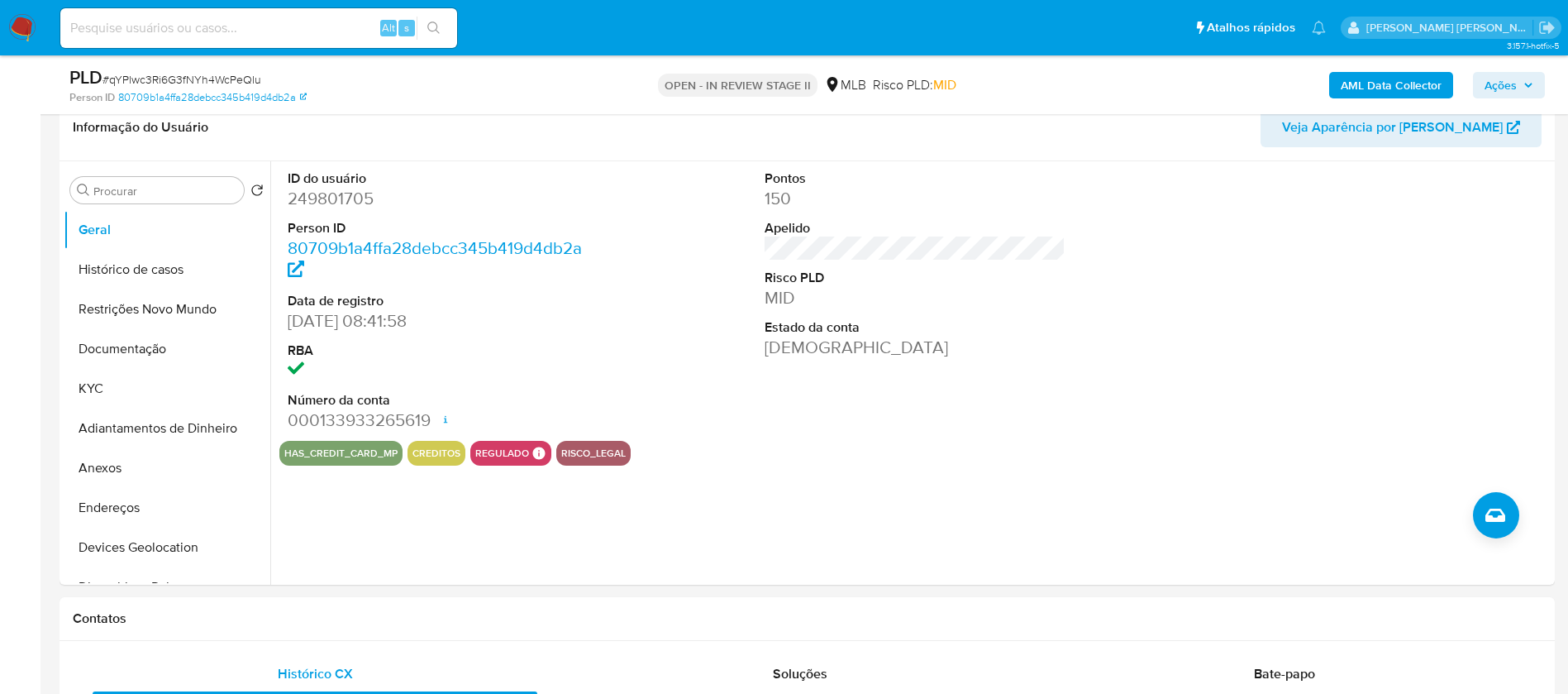
scroll to position [227, 0]
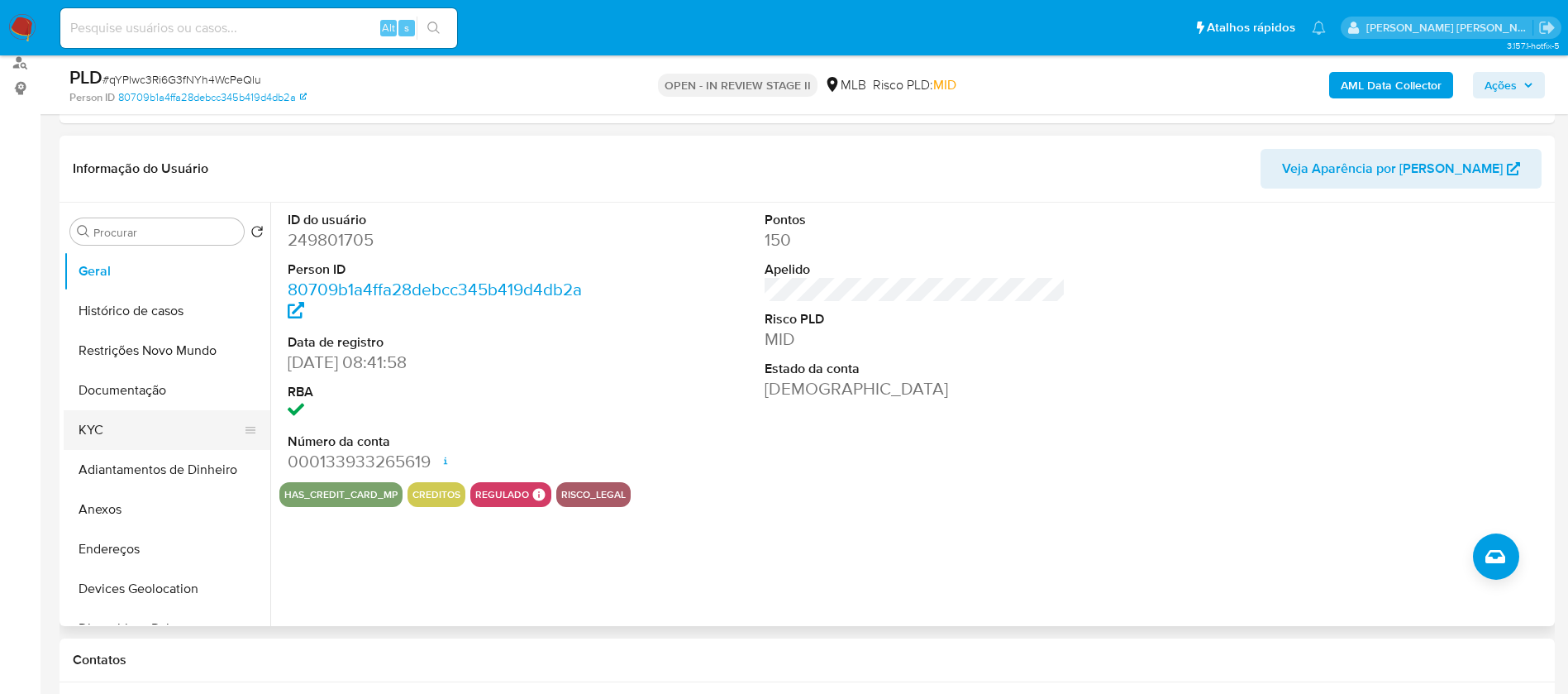
click at [108, 425] on button "KYC" at bounding box center [161, 430] width 194 height 40
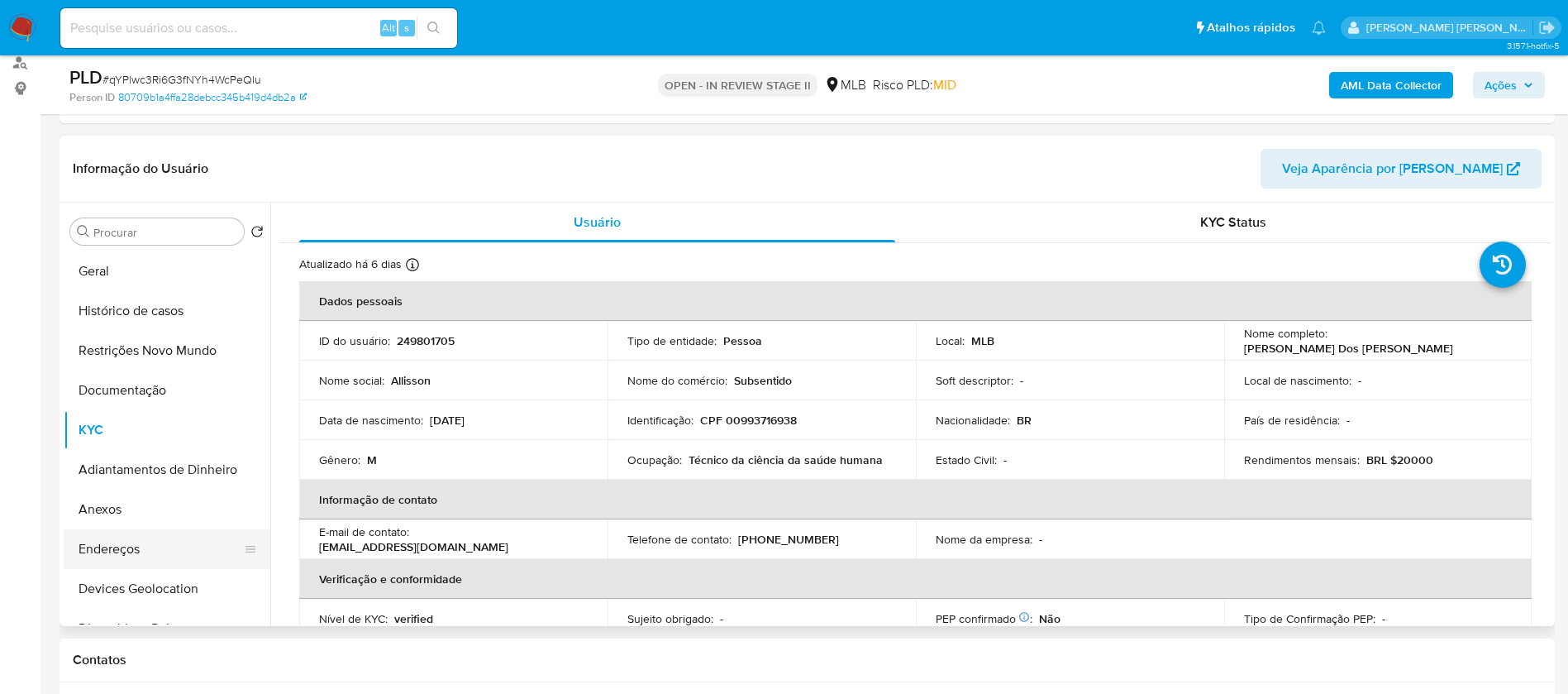
click at [170, 545] on button "Endereços" at bounding box center [161, 549] width 194 height 40
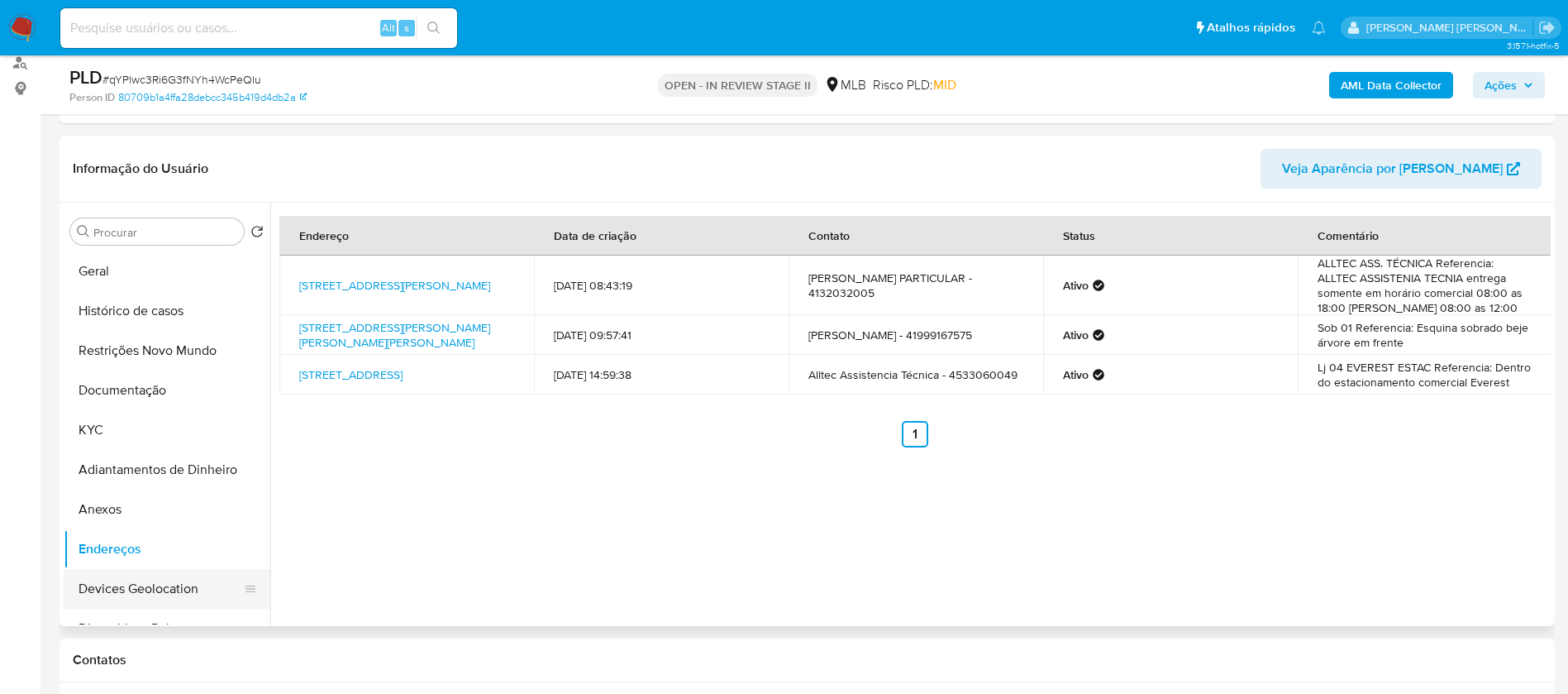
click at [210, 597] on button "Devices Geolocation" at bounding box center [161, 589] width 194 height 40
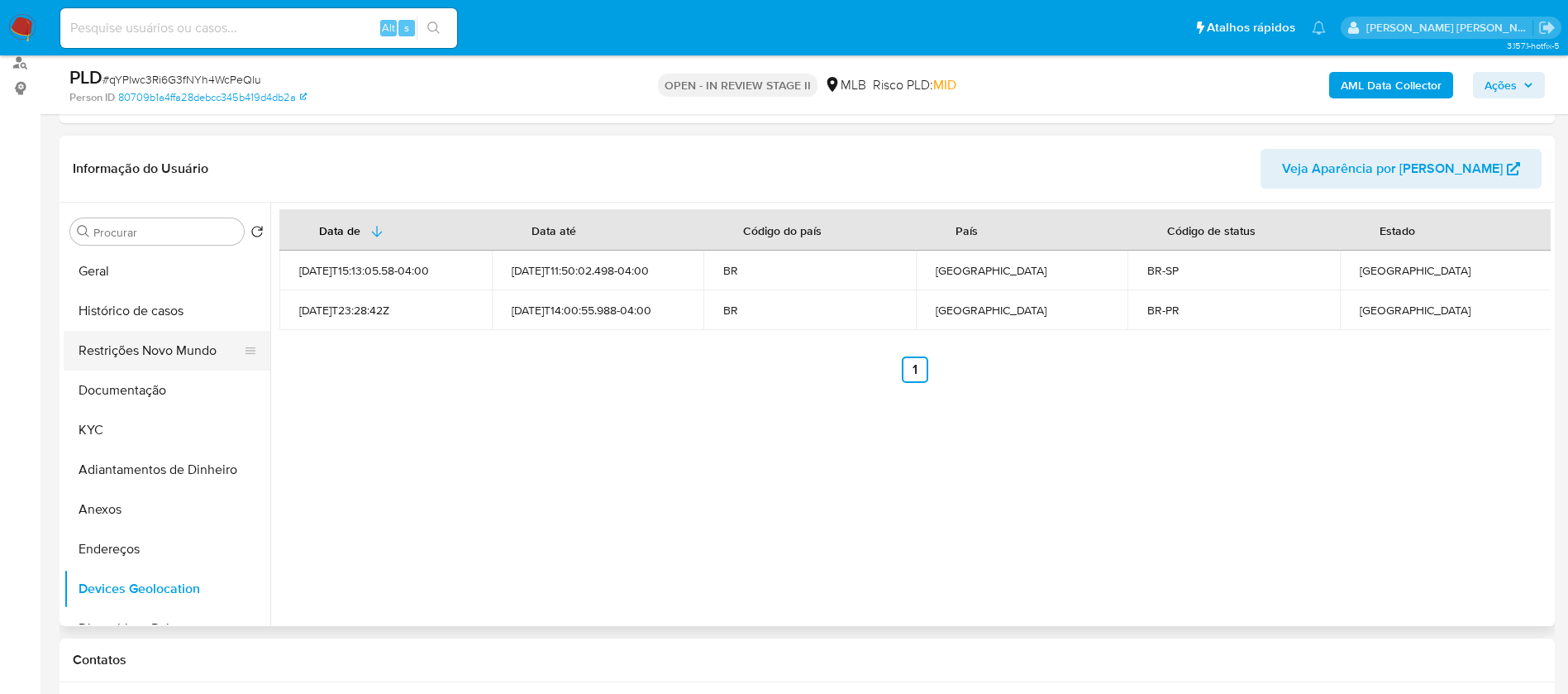
drag, startPoint x: 146, startPoint y: 353, endPoint x: 138, endPoint y: 357, distance: 8.9
click at [146, 352] on button "Restrições Novo Mundo" at bounding box center [161, 351] width 194 height 40
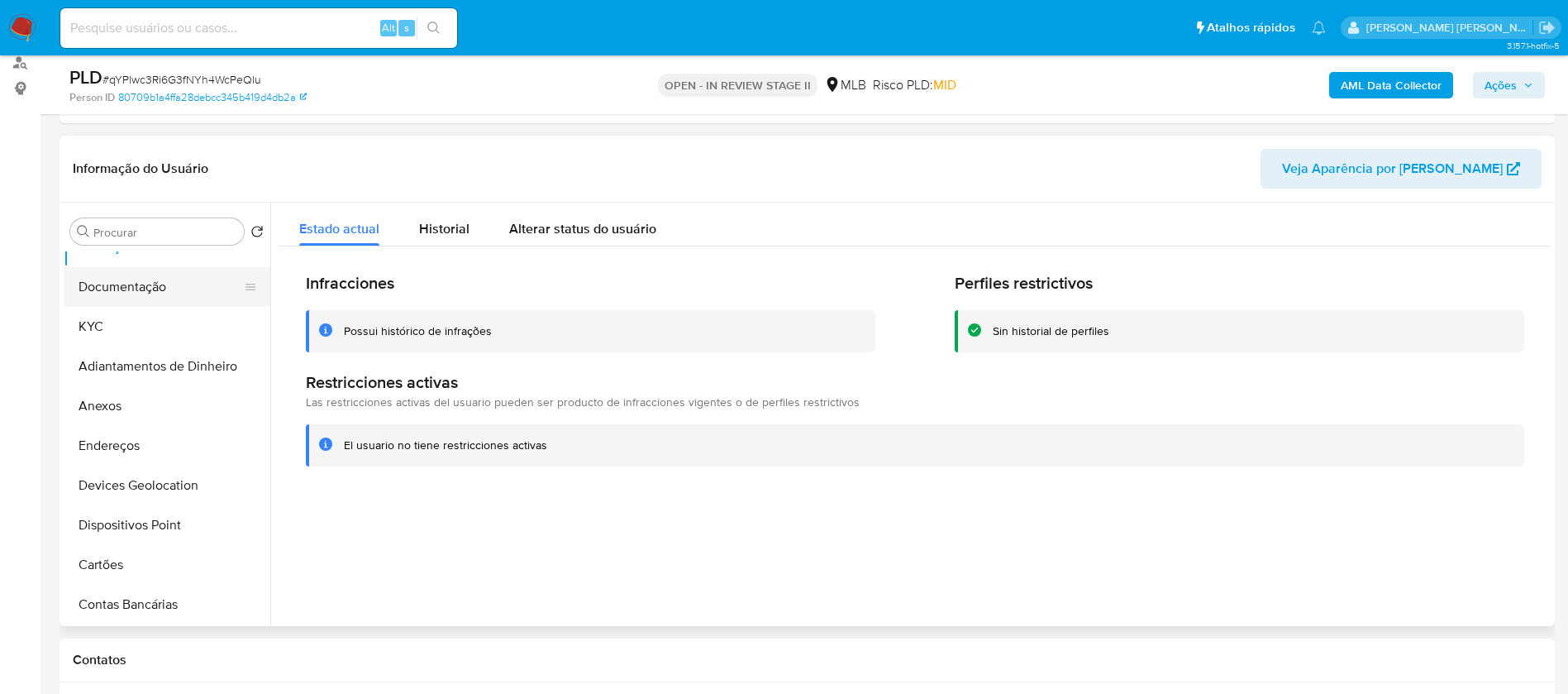
scroll to position [248, 0]
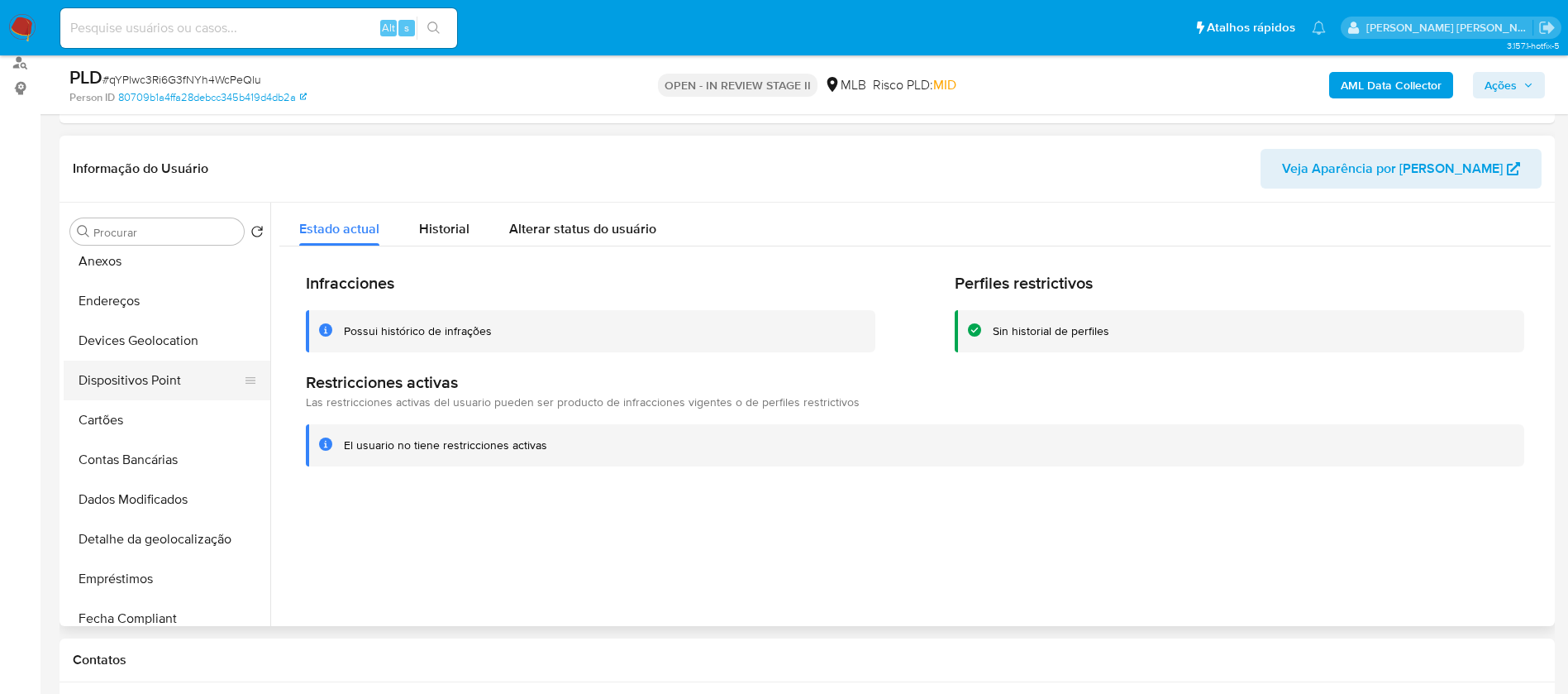
click at [172, 380] on button "Dispositivos Point" at bounding box center [161, 381] width 194 height 40
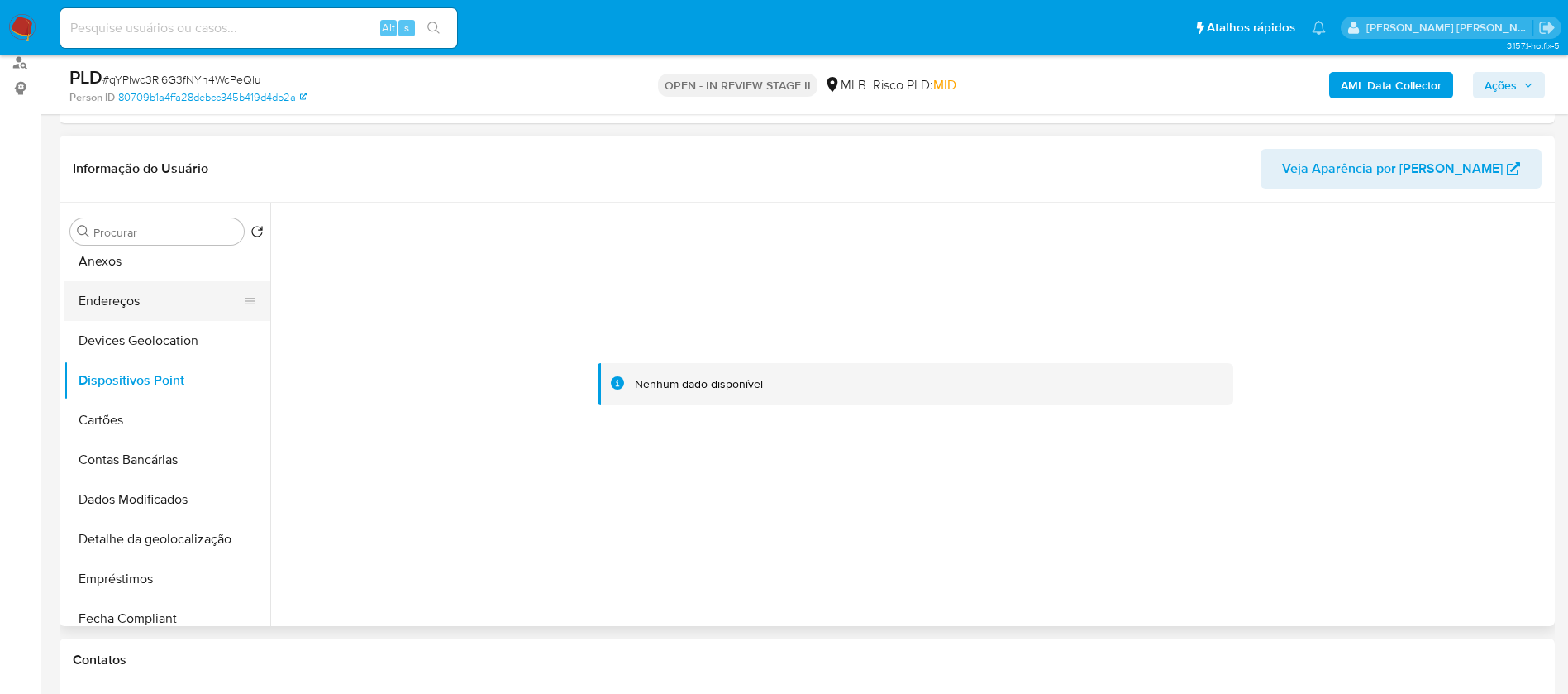
click at [179, 302] on button "Endereços" at bounding box center [161, 301] width 194 height 40
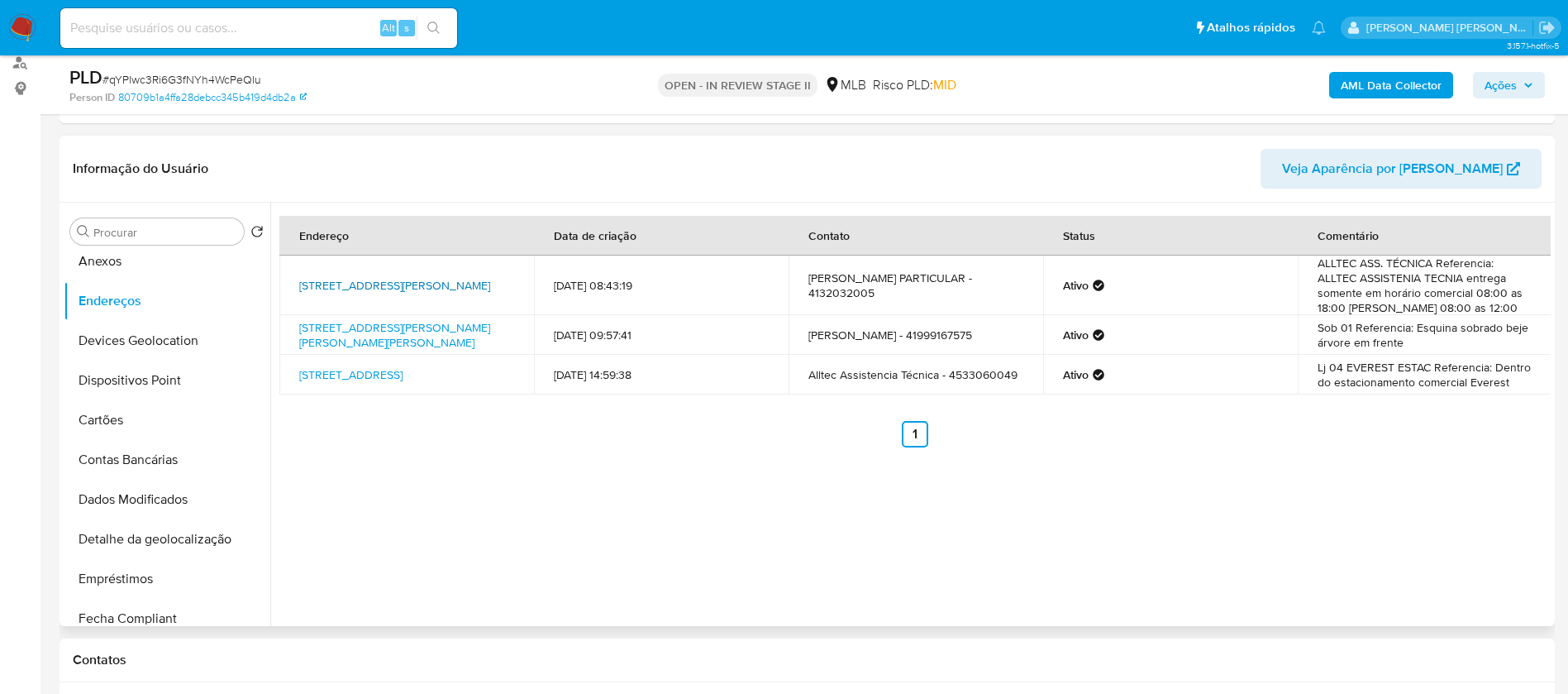
click at [435, 292] on link "Avenida Presidente Kennedy 550, Curitiba, Paraná, 80220200, Brasil 550" at bounding box center [394, 285] width 191 height 17
click at [470, 331] on link "Rua Sargento Luiz Gonzaga Martins Ribas 16, Curitiba, Paraná, 81560530, Brasil …" at bounding box center [394, 334] width 191 height 31
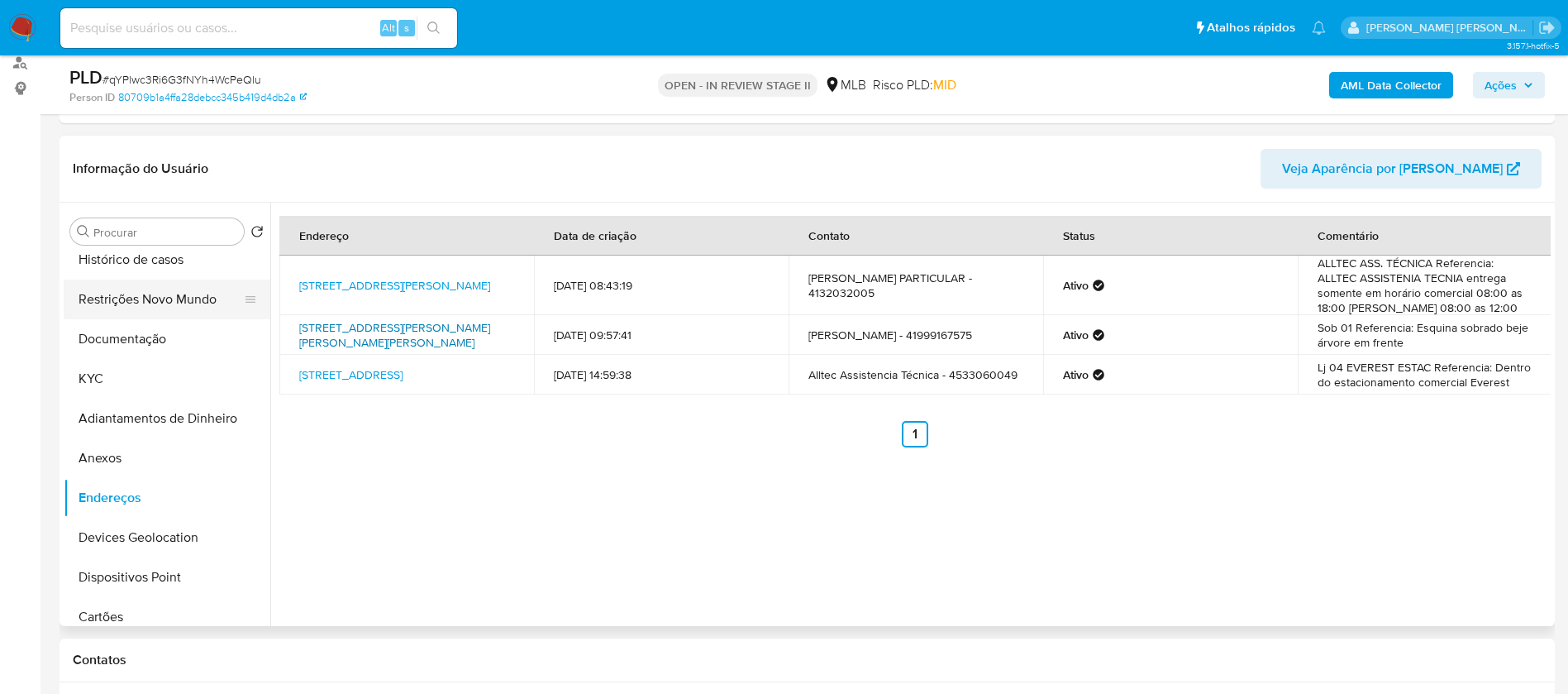
scroll to position [0, 0]
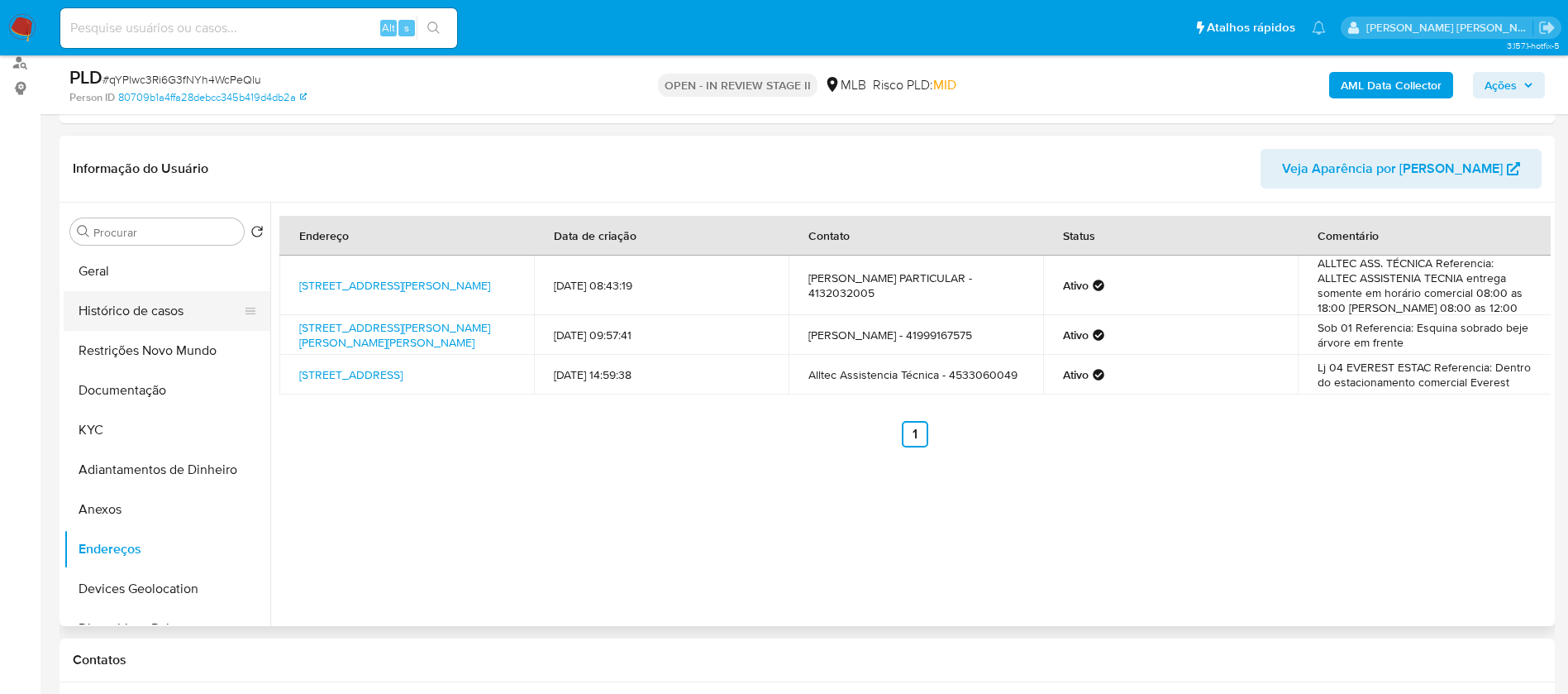
click at [170, 321] on button "Histórico de casos" at bounding box center [161, 311] width 194 height 40
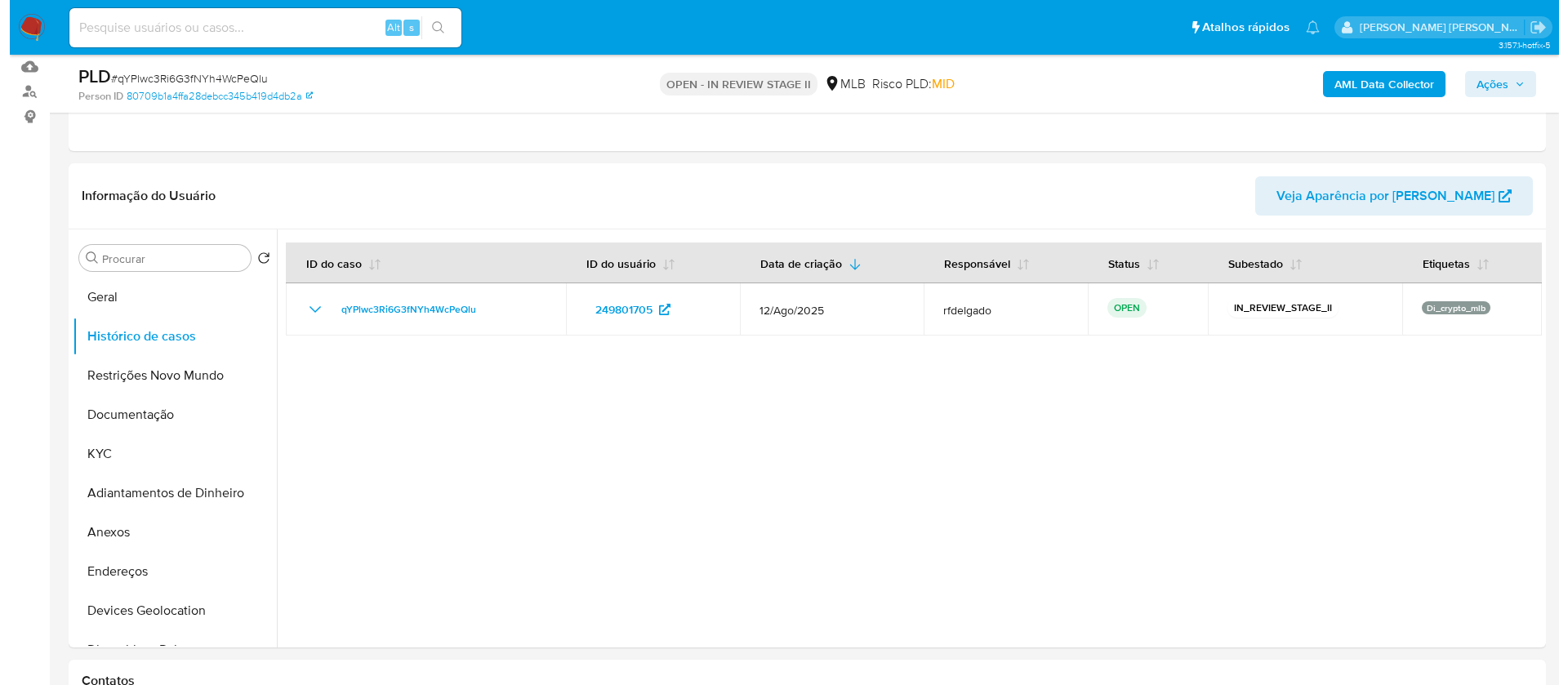
scroll to position [245, 0]
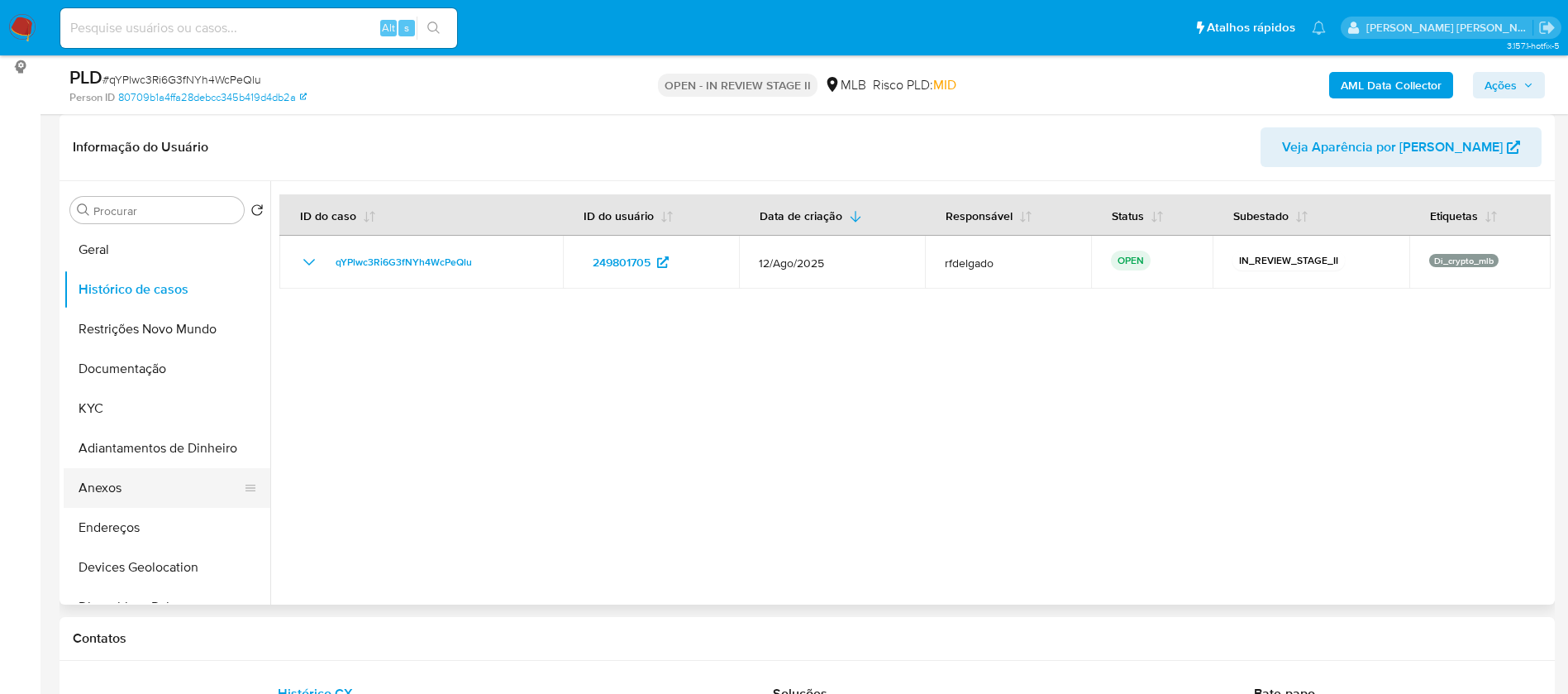
click at [92, 493] on button "Anexos" at bounding box center [161, 488] width 194 height 40
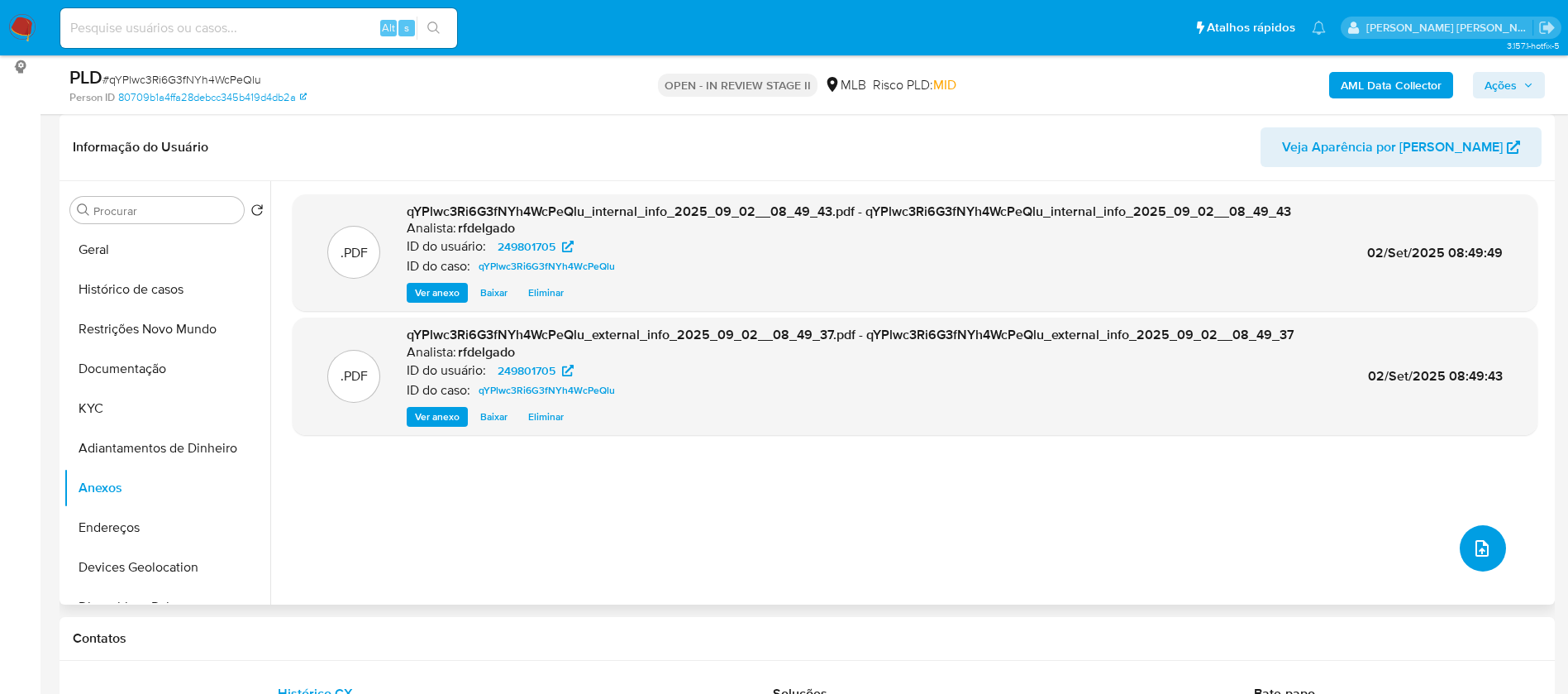
click at [1476, 542] on icon "upload-file" at bounding box center [1482, 548] width 20 height 20
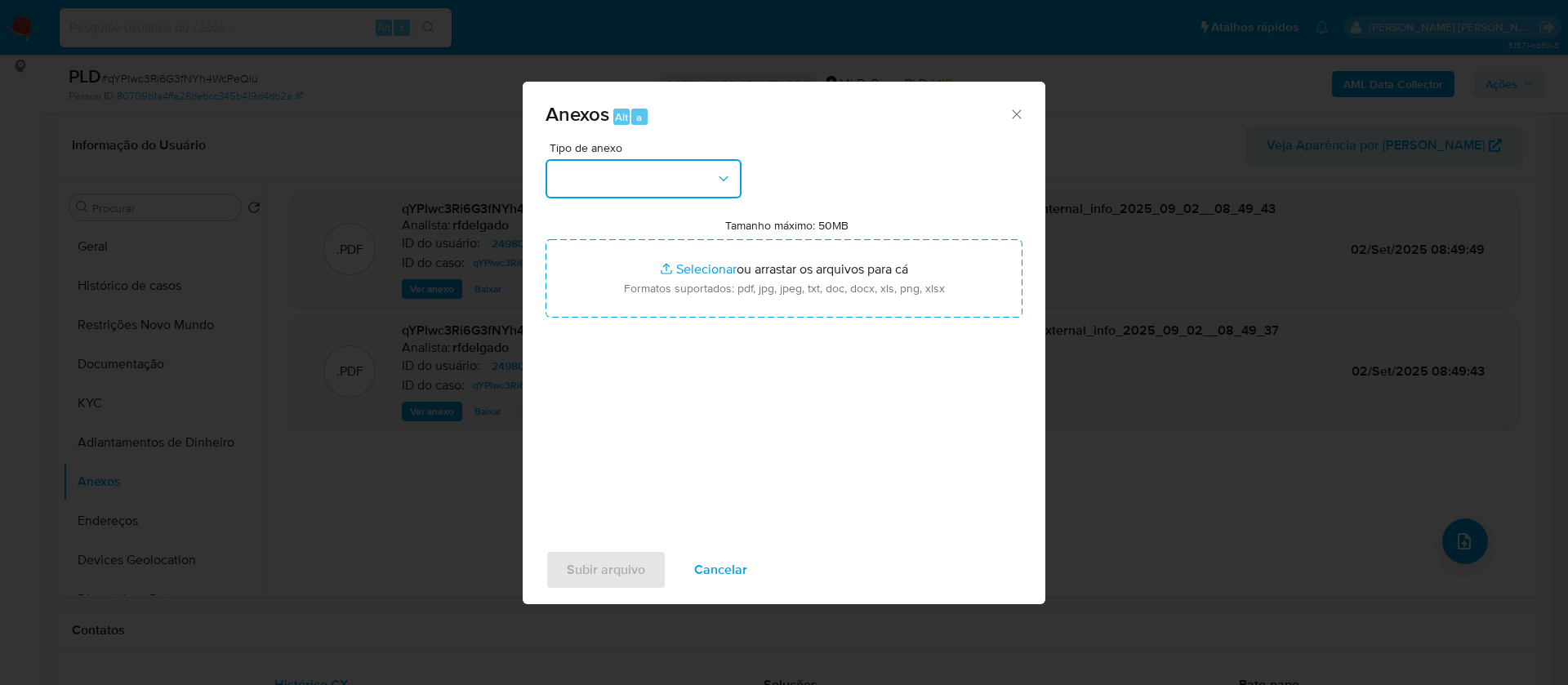
click at [717, 180] on icon "button" at bounding box center [724, 179] width 17 height 17
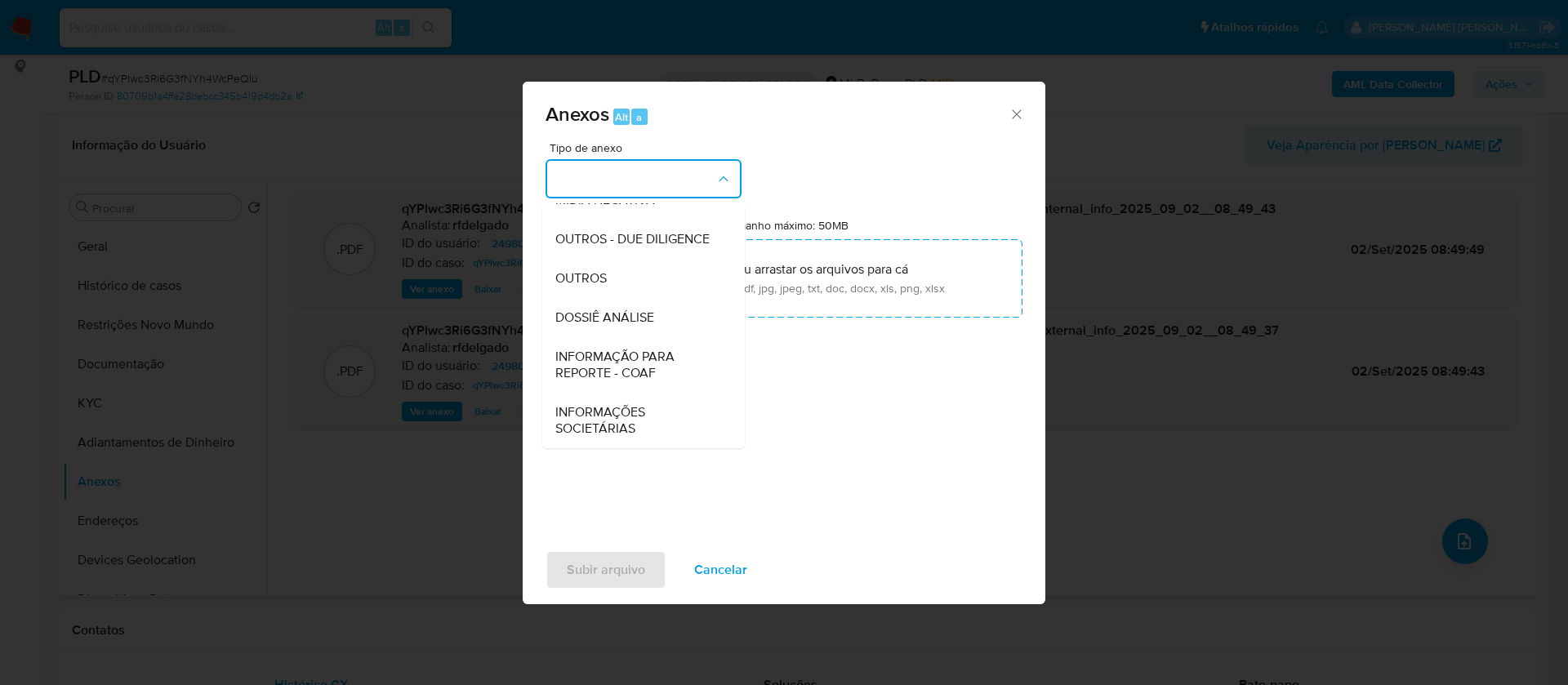
click at [655, 321] on span "DOSSIÊ ANÁLISE" at bounding box center [604, 317] width 99 height 17
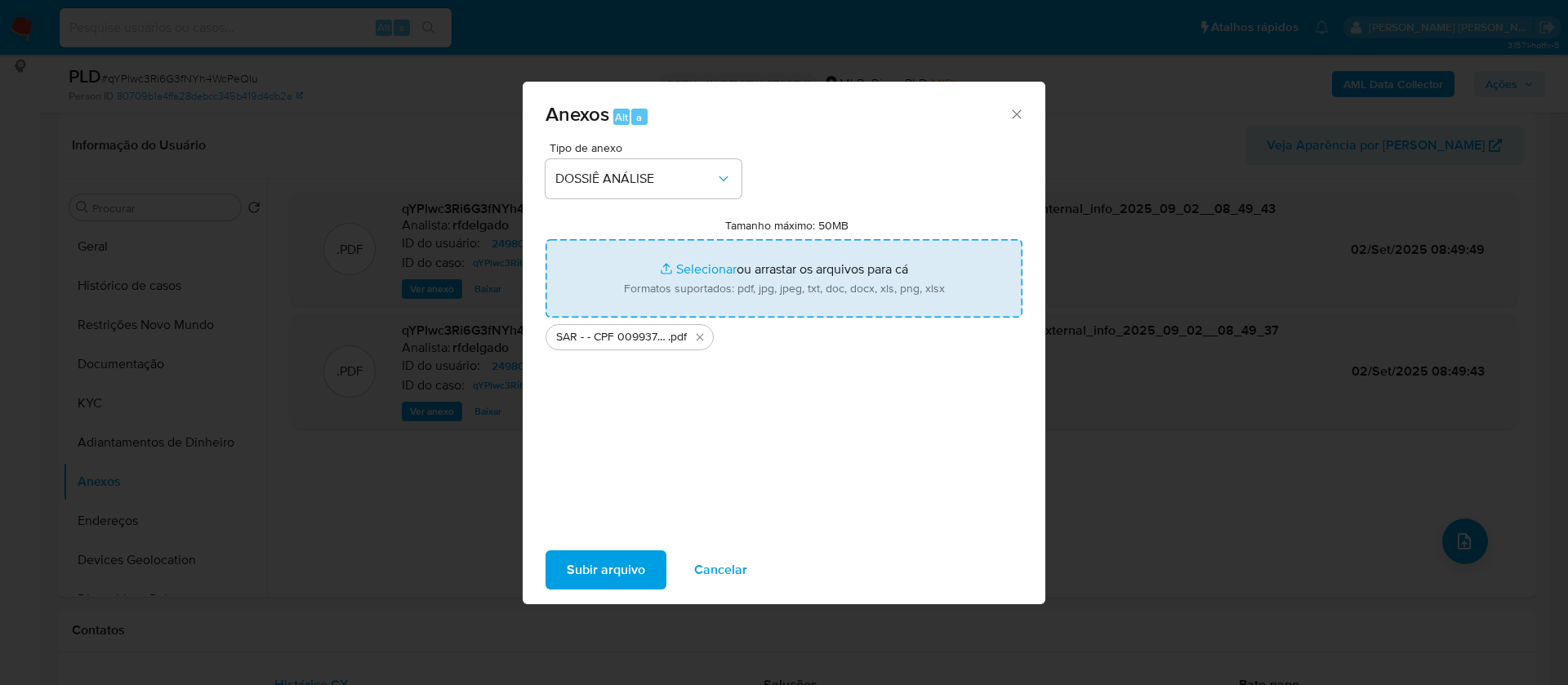
type input "C:\fakepath\Mulan 249801705_2025_09_01_16_57_51.xlsx"
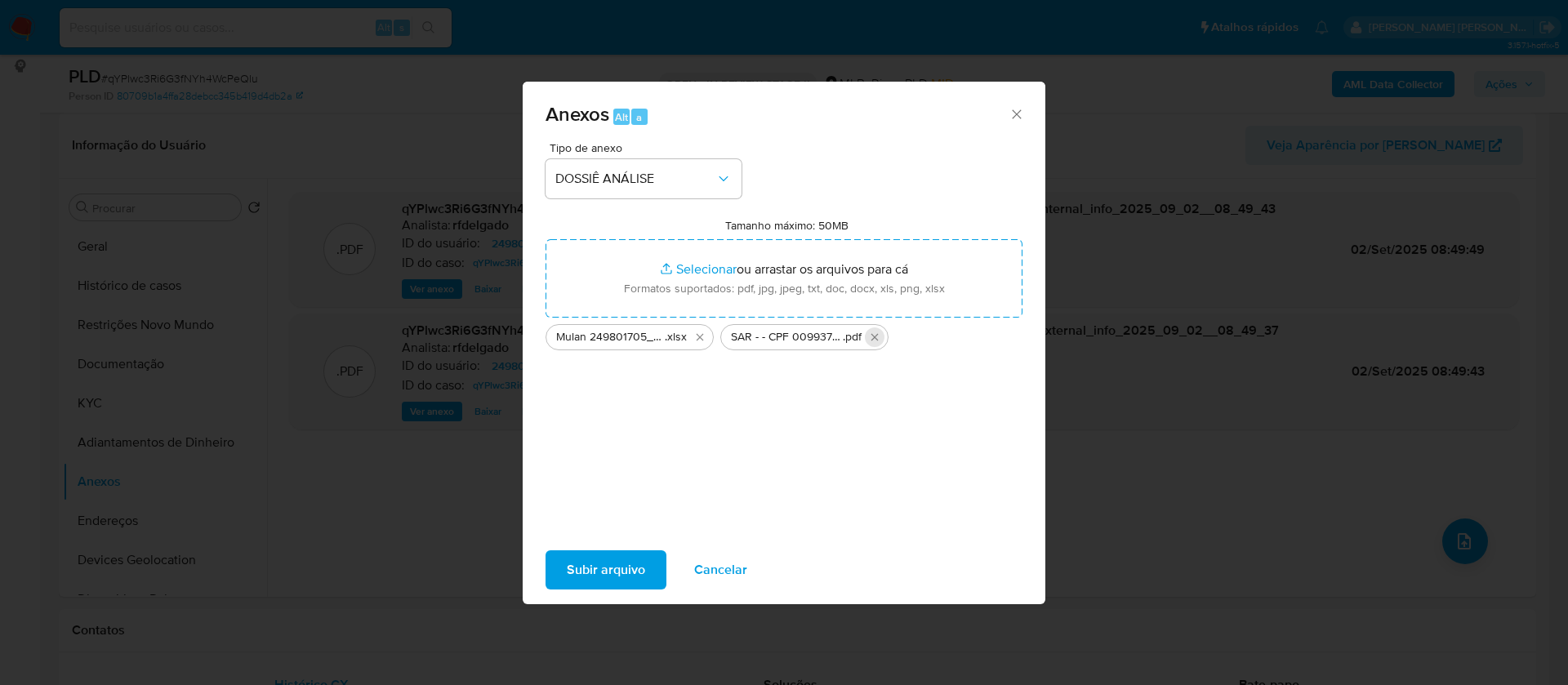
click at [877, 333] on icon "Excluir SAR - - CPF 00993716938 - ALLISSON BORGES DOS SANTOS.pdf" at bounding box center [874, 337] width 13 height 13
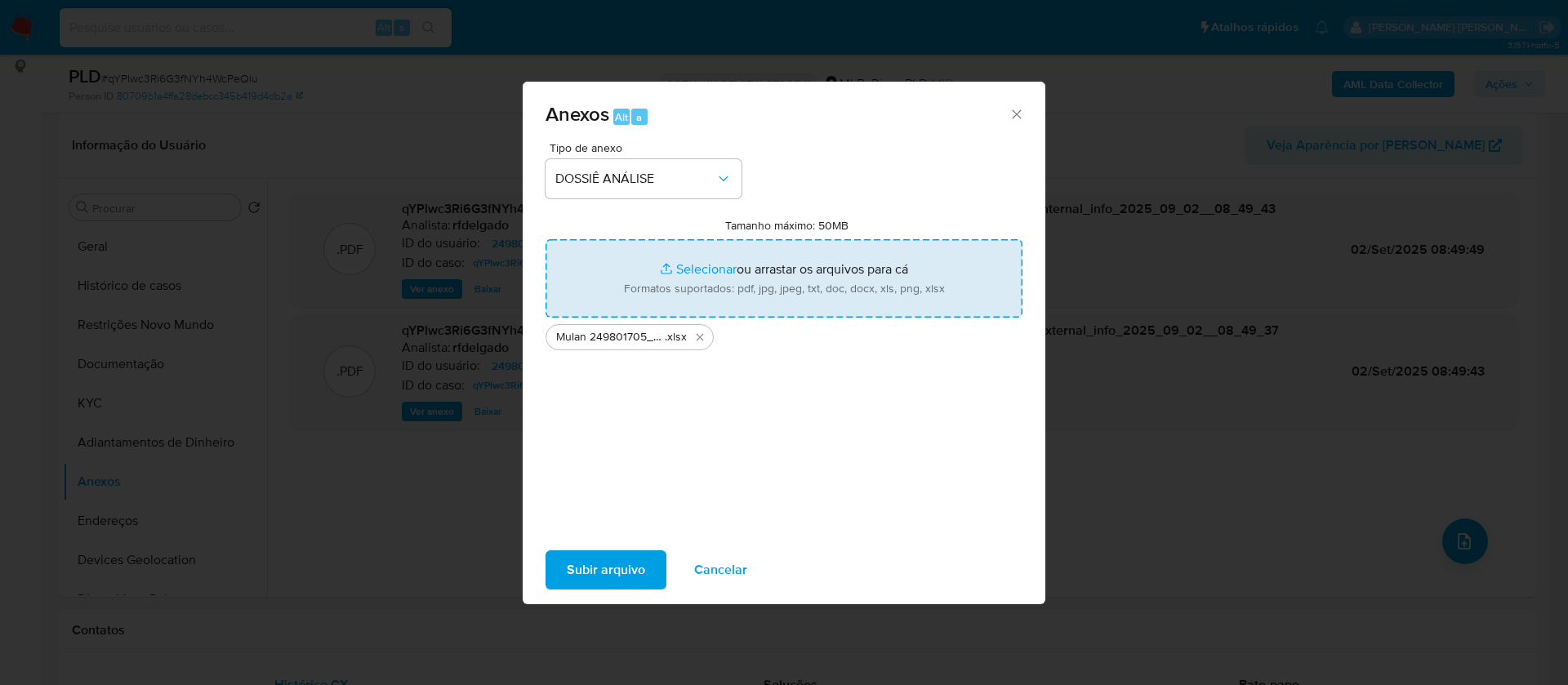
type input "C:\fakepath\SAR - - CPF 00993716938 - ALLISSON BORGES DOS SANTOS (1).pdf"
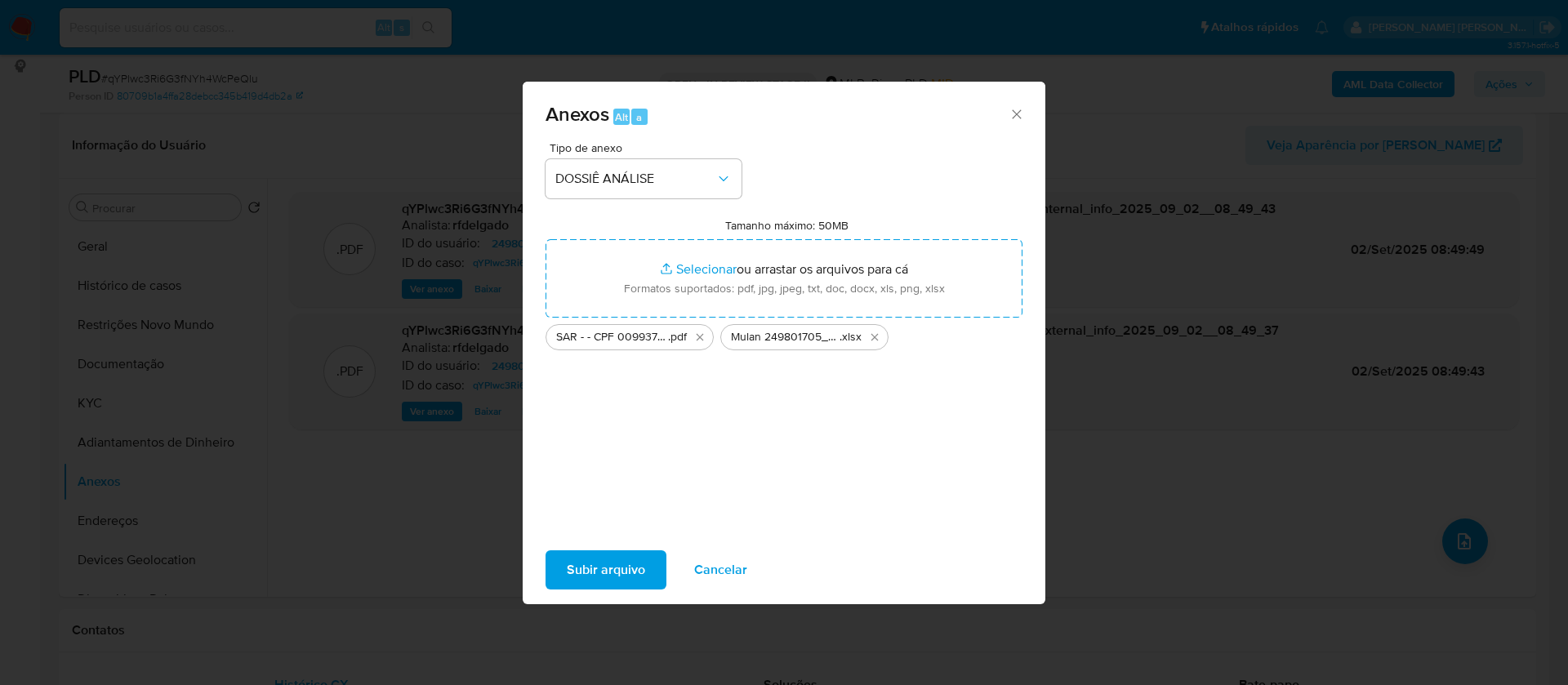
click at [636, 568] on span "Subir arquivo" at bounding box center [605, 570] width 78 height 36
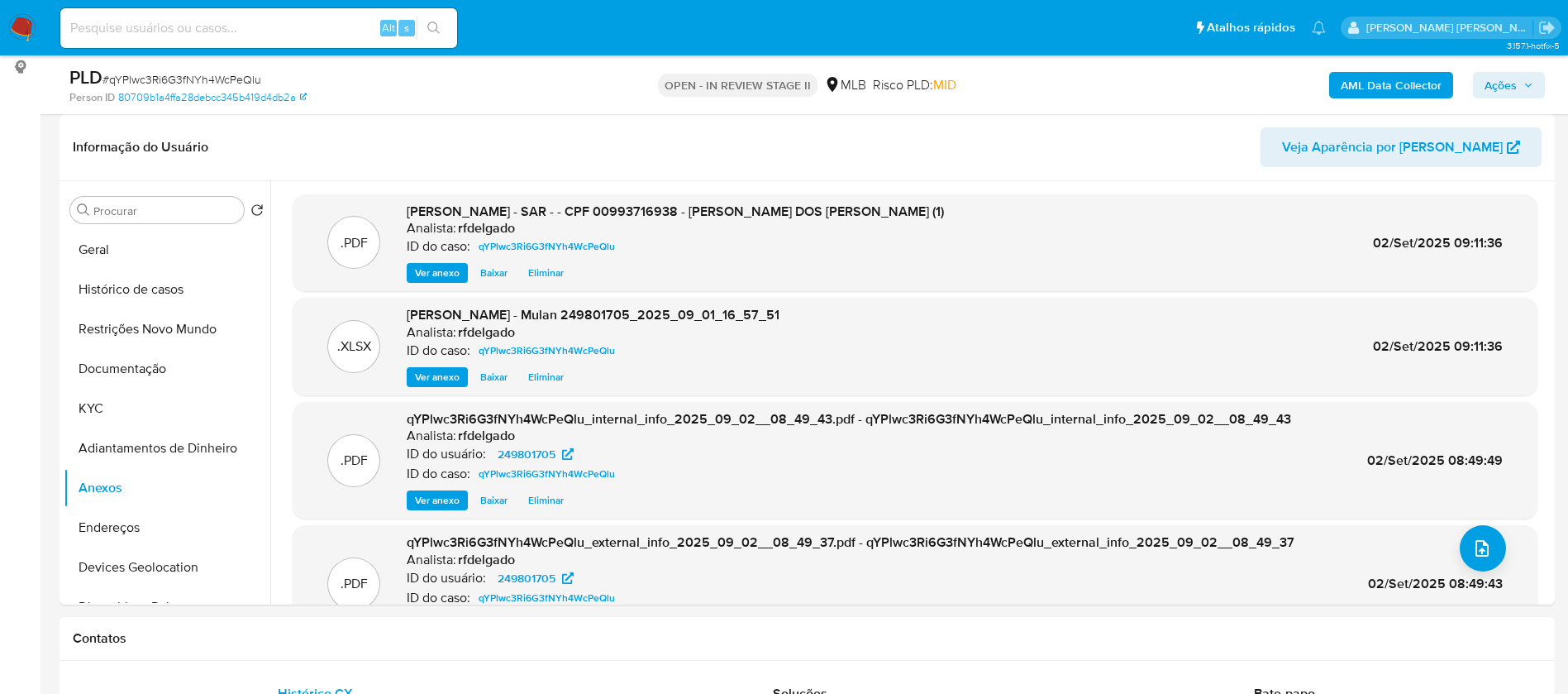
click at [1514, 83] on span "Ações" at bounding box center [1501, 85] width 32 height 26
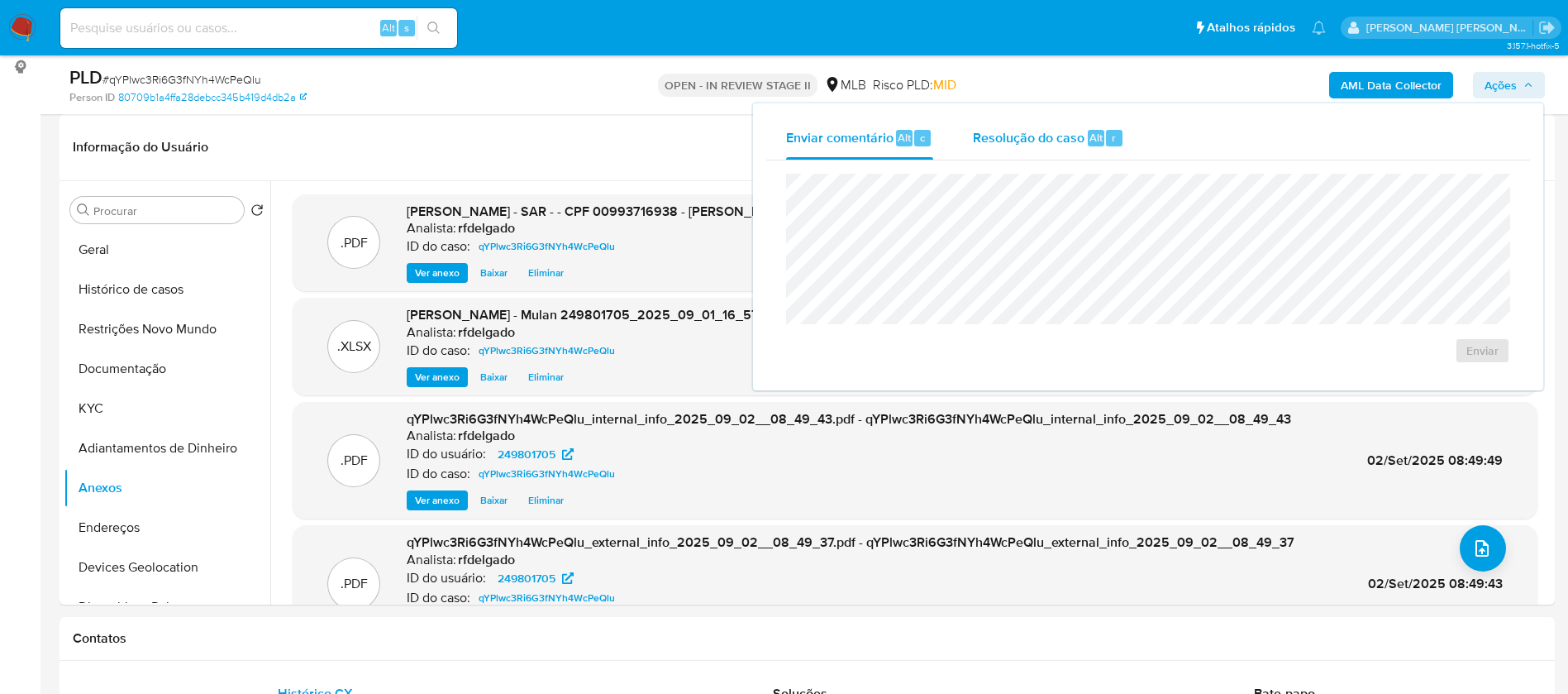
click at [1008, 145] on span "Resolução do caso" at bounding box center [1029, 136] width 112 height 19
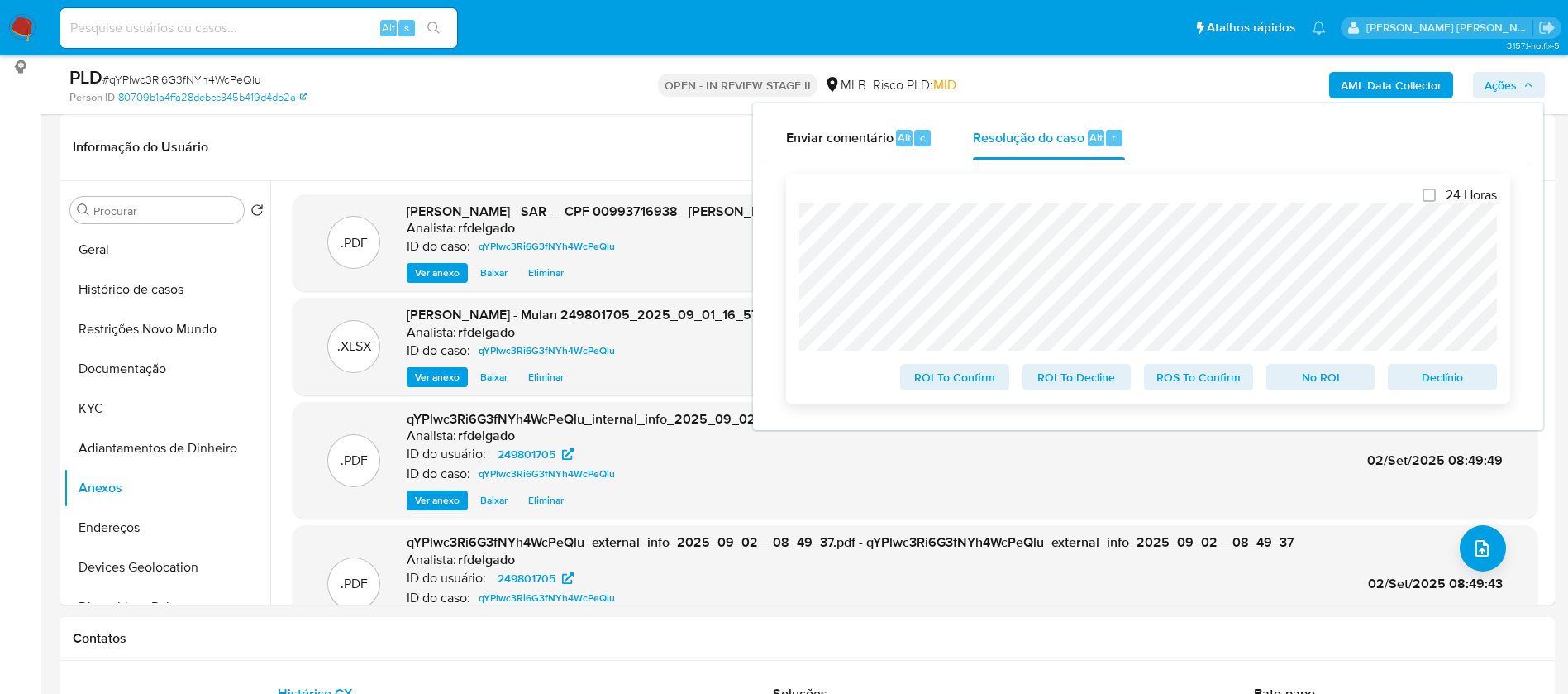
click at [1325, 385] on span "No ROI" at bounding box center [1321, 377] width 86 height 23
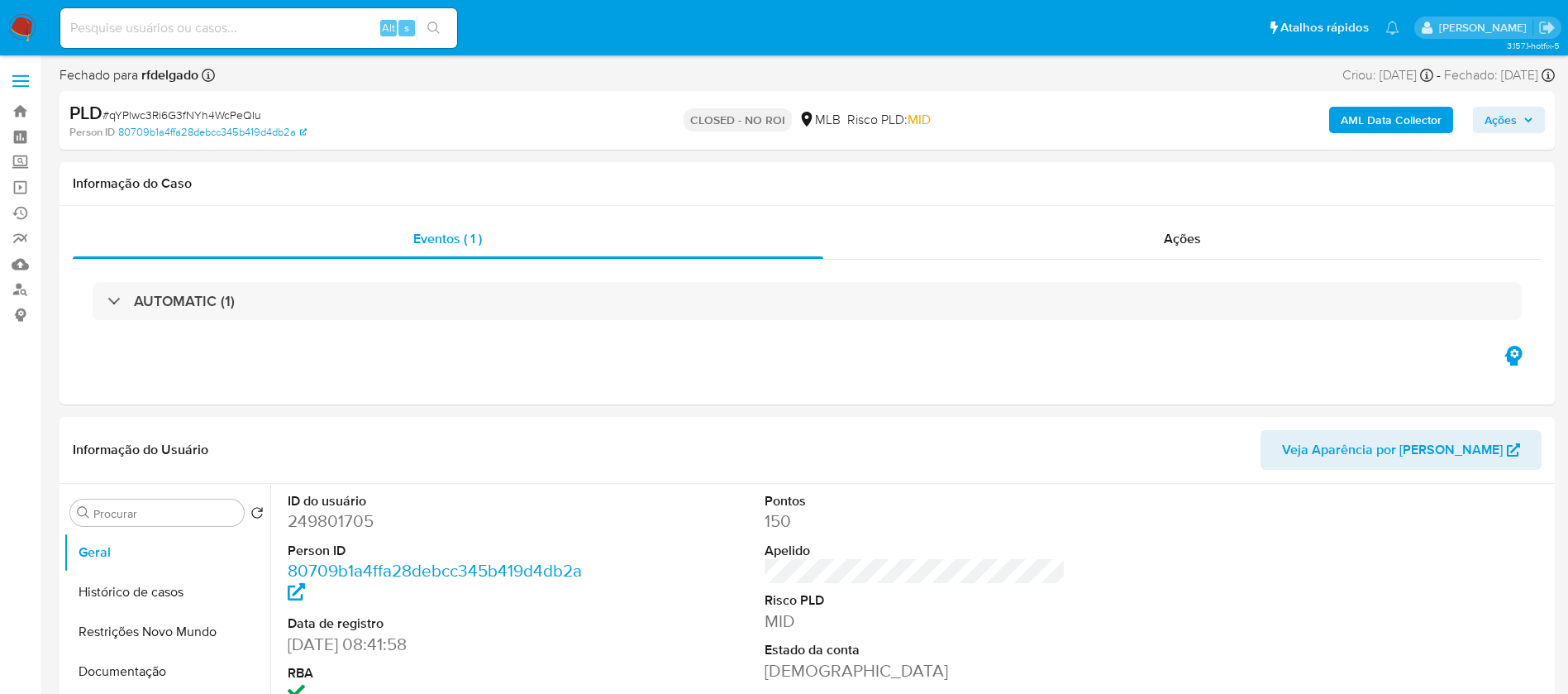
select select "10"
click at [298, 35] on input at bounding box center [258, 28] width 397 height 22
paste input "OABhZm7QR2A9HXl1pdnUIYLW"
type input "OABhZm7QR2A9HXl1pdnUIYLW"
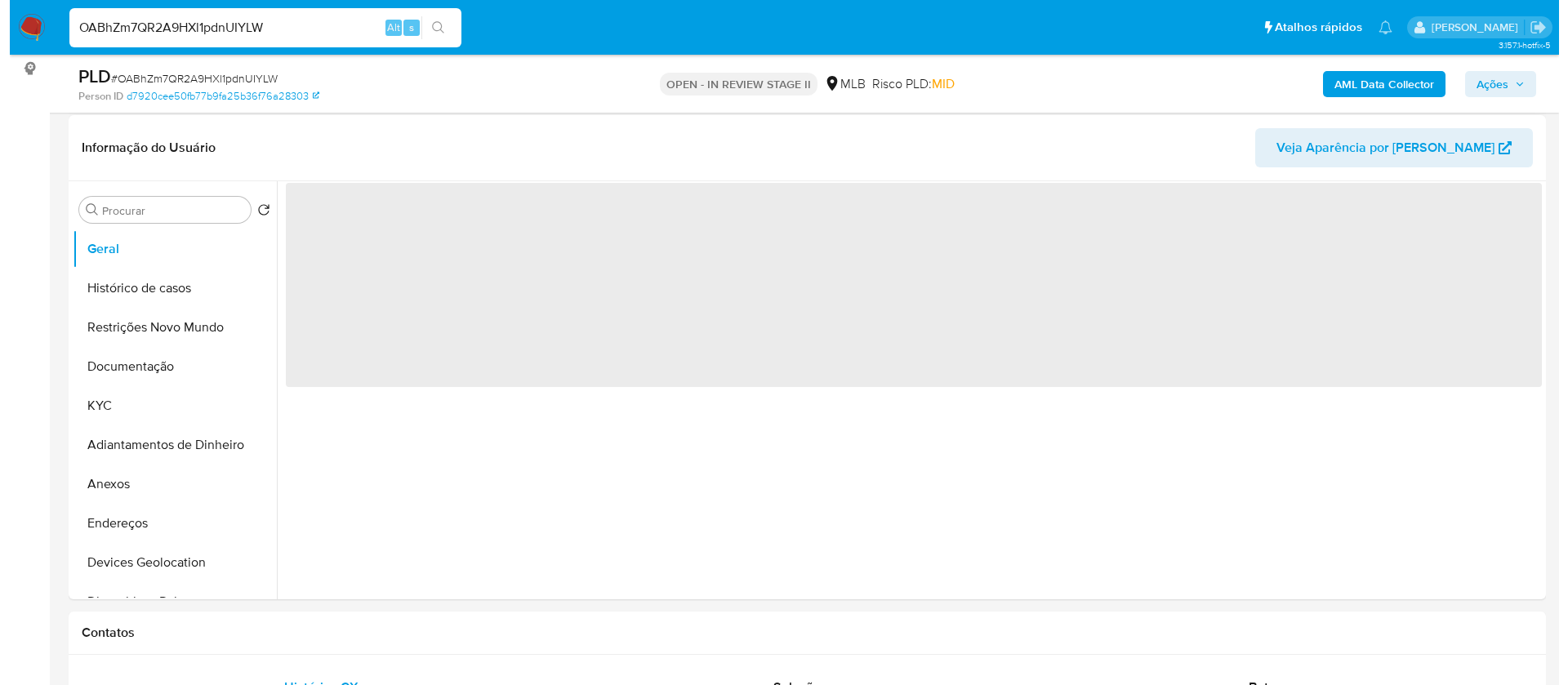
scroll to position [245, 0]
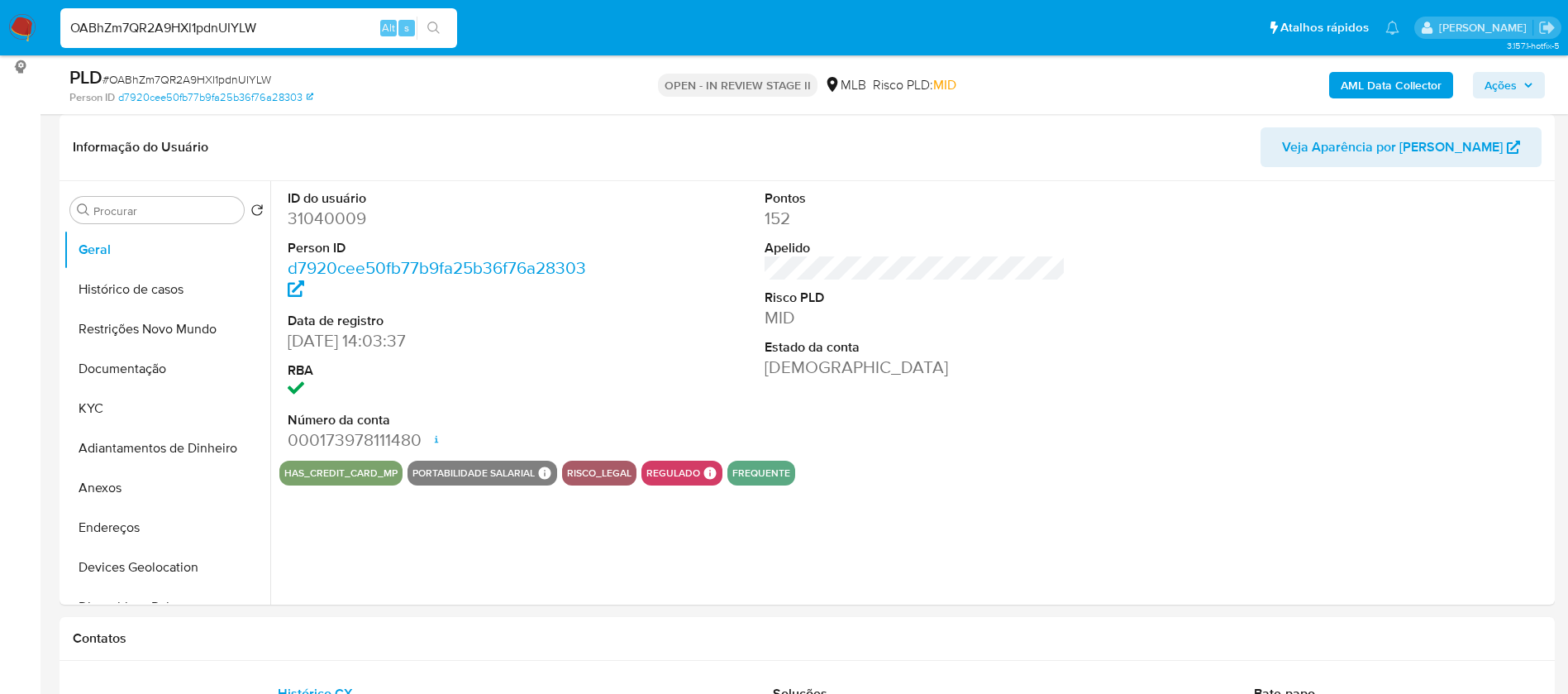
select select "10"
click at [136, 409] on button "KYC" at bounding box center [161, 409] width 194 height 40
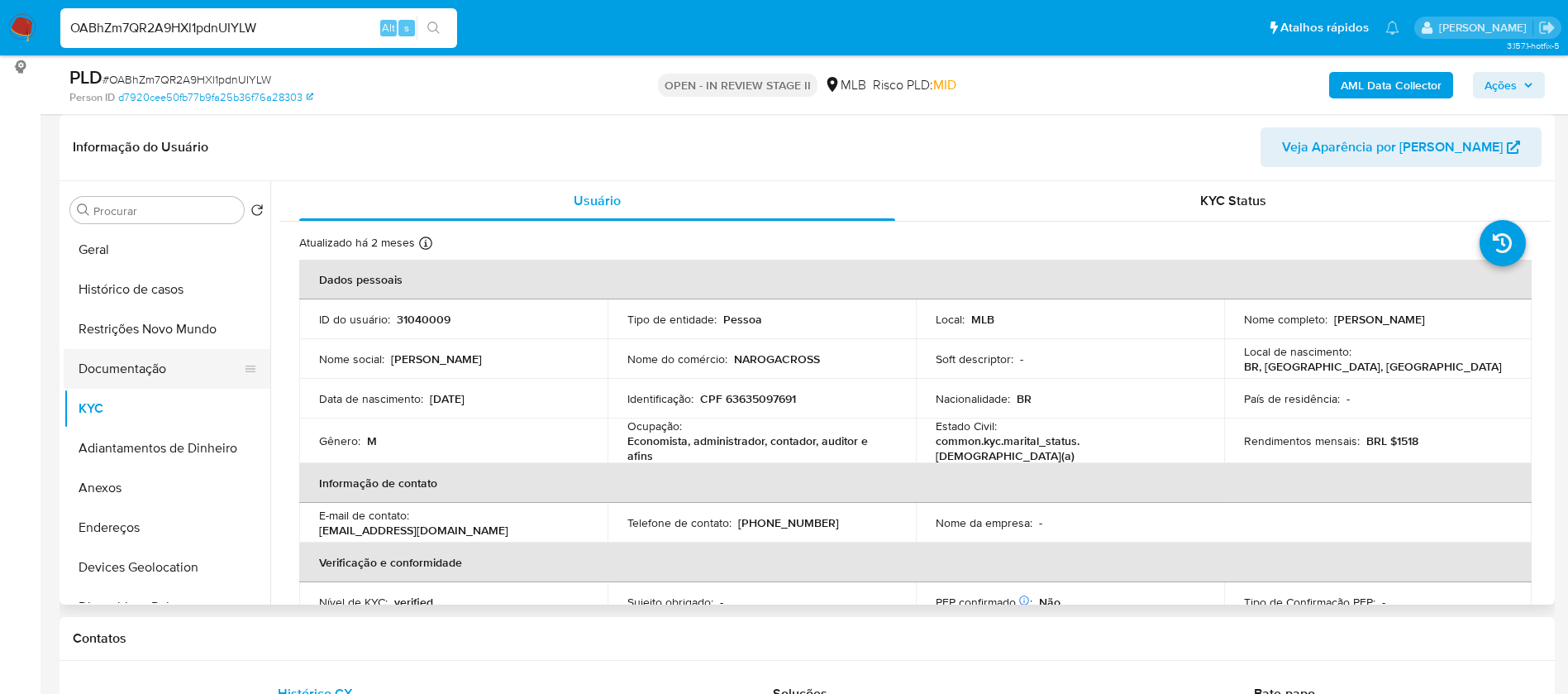
click at [177, 371] on button "Documentação" at bounding box center [161, 369] width 194 height 40
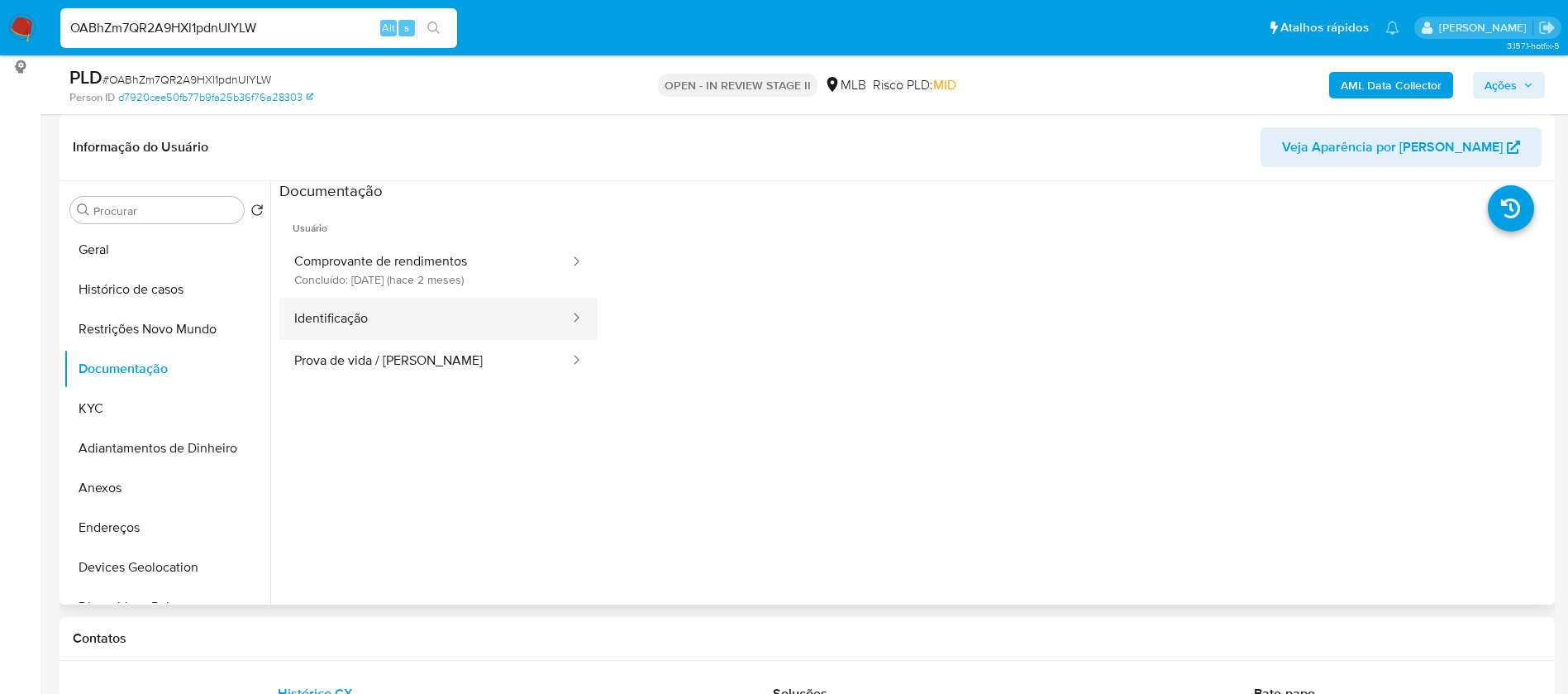
click at [440, 318] on button "Identificação" at bounding box center [426, 319] width 292 height 42
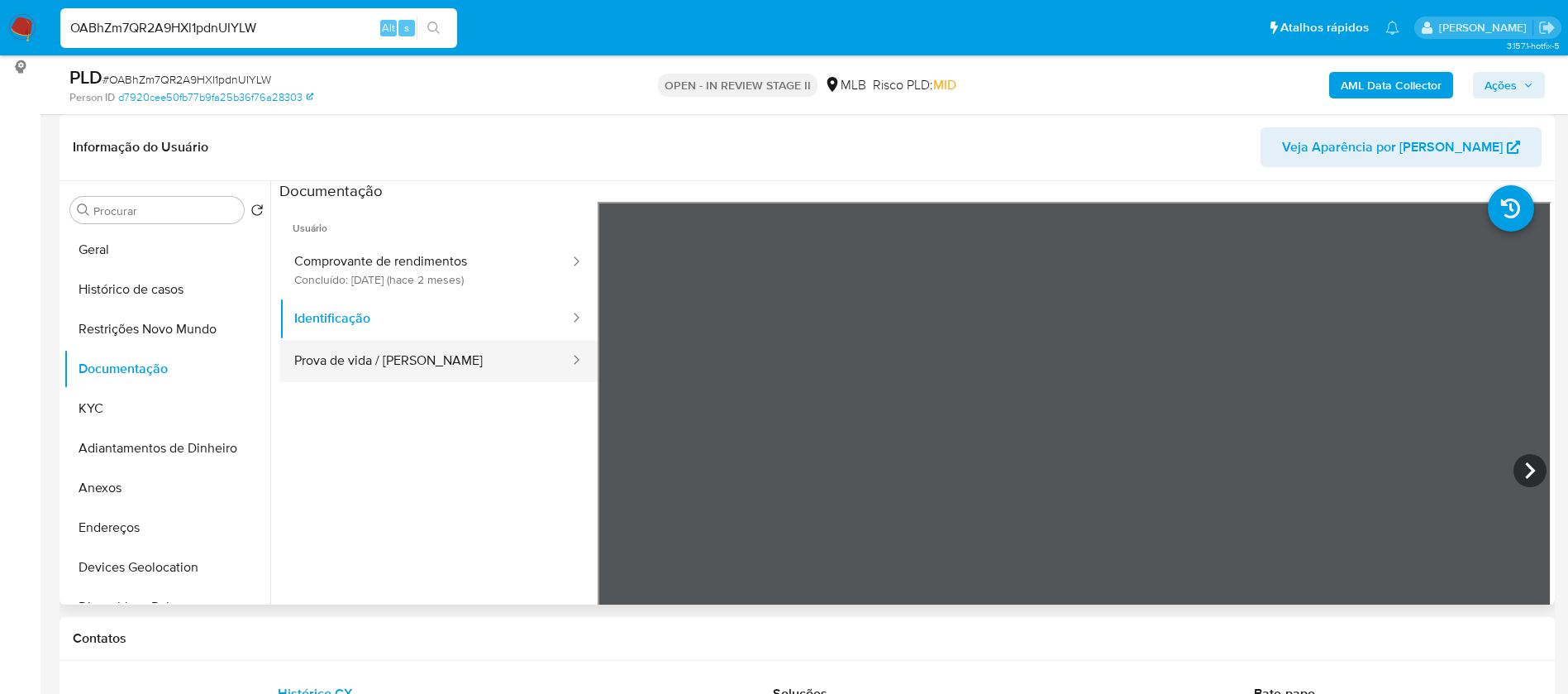
click at [450, 344] on button "Prova de vida / [PERSON_NAME]" at bounding box center [426, 361] width 292 height 42
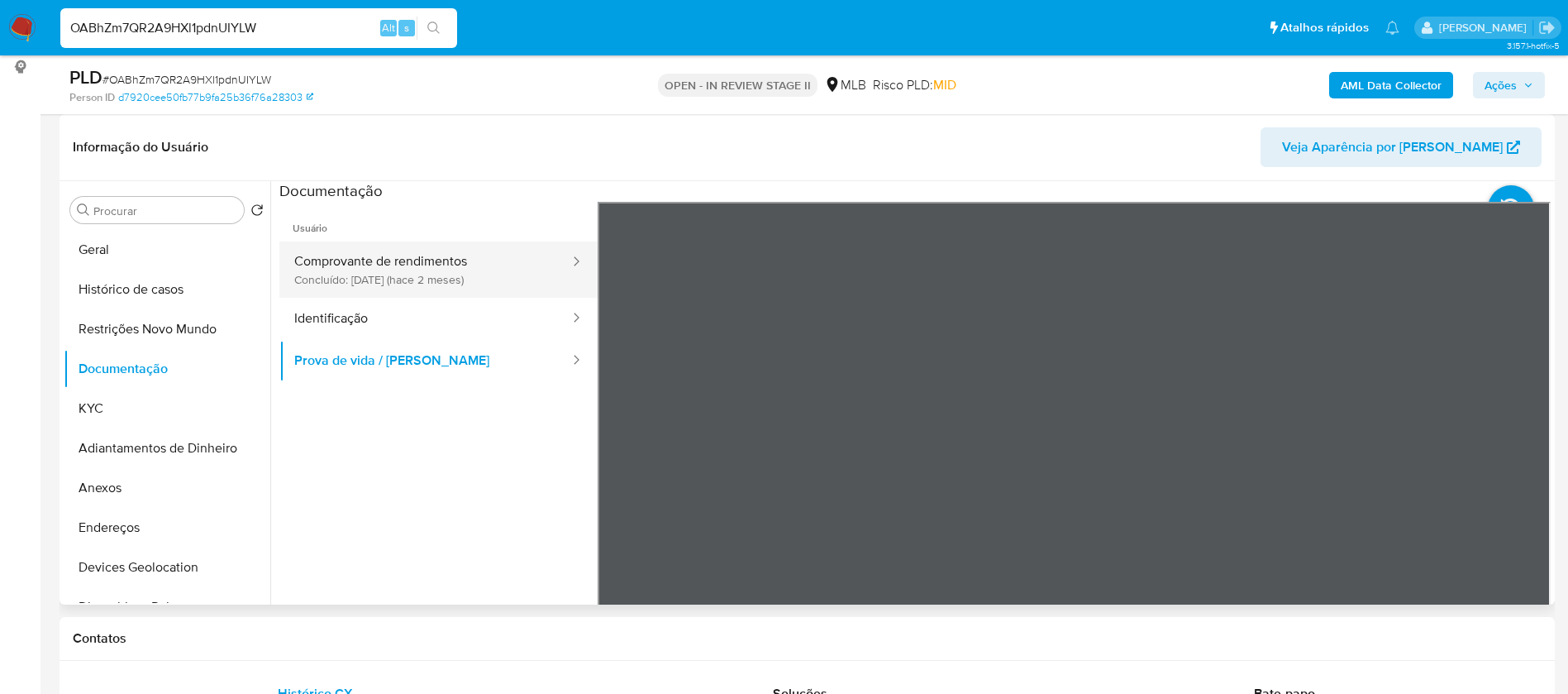
click at [486, 287] on button "Comprovante de rendimentos Concluído: 03/07/2025 (hace 2 meses)" at bounding box center [426, 270] width 292 height 56
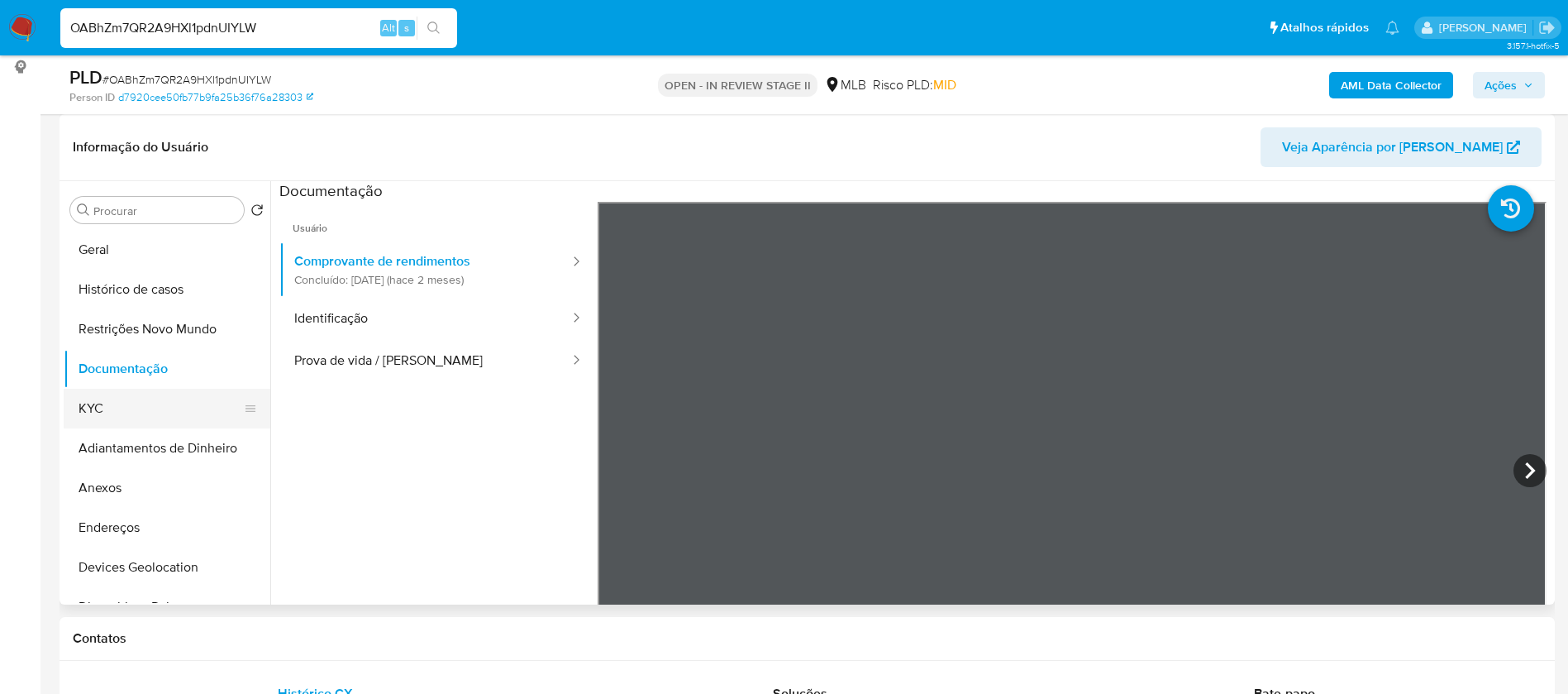
click at [134, 403] on button "KYC" at bounding box center [161, 409] width 194 height 40
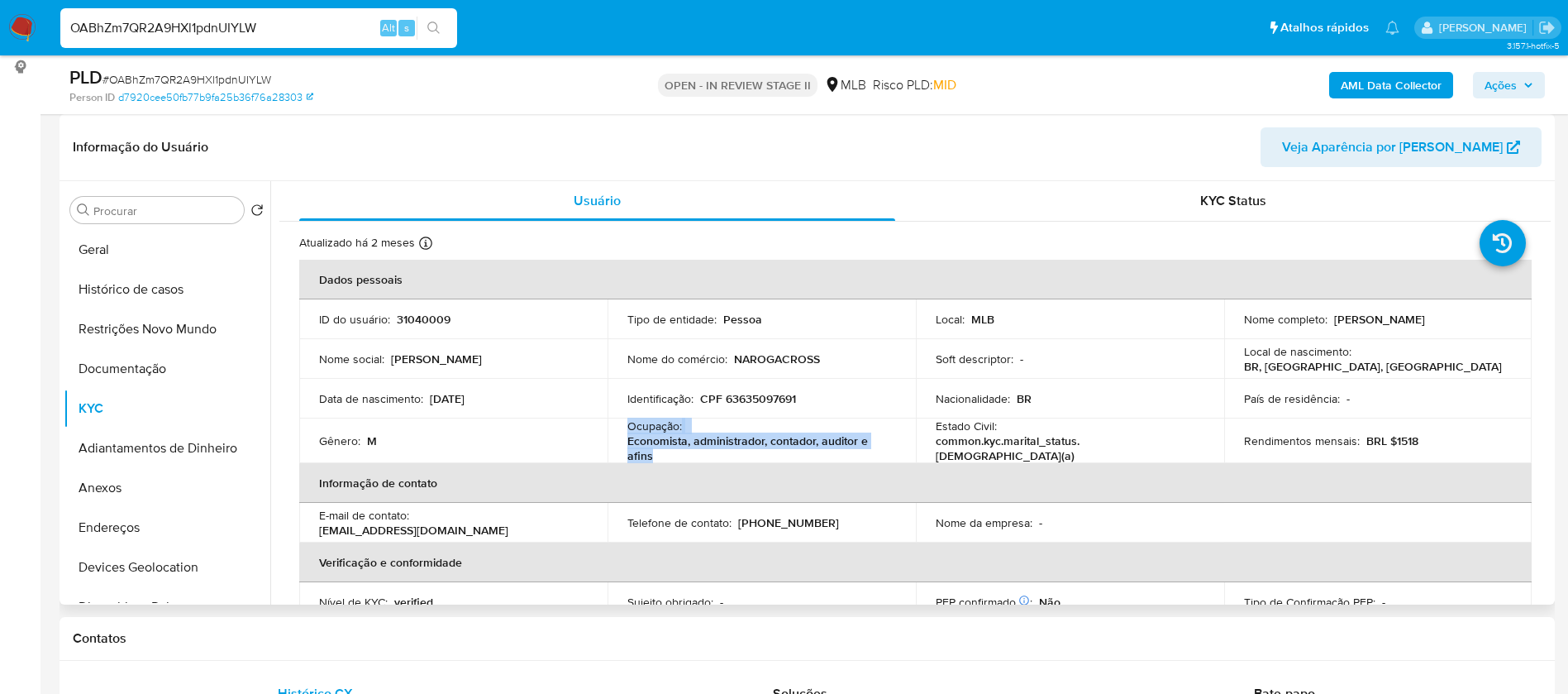
drag, startPoint x: 666, startPoint y: 456, endPoint x: 625, endPoint y: 433, distance: 47.0
click at [625, 433] on td "Ocupação : Economista, administrador, contador, auditor e afins" at bounding box center [762, 441] width 309 height 45
copy div "Ocupação : Economista, administrador, contador, auditor e afins"
click at [1360, 74] on b "AML Data Collector" at bounding box center [1391, 85] width 101 height 26
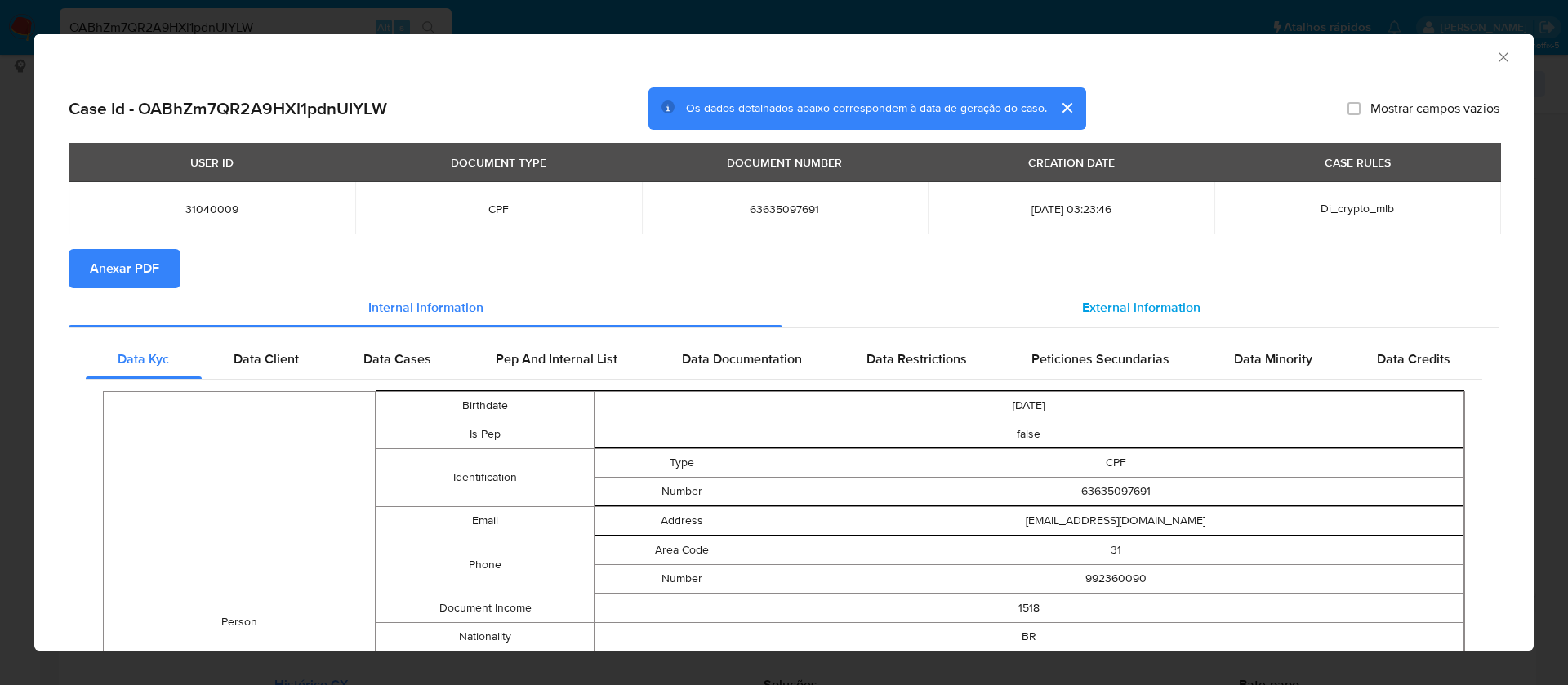
click at [1119, 307] on span "External information" at bounding box center [1141, 307] width 118 height 19
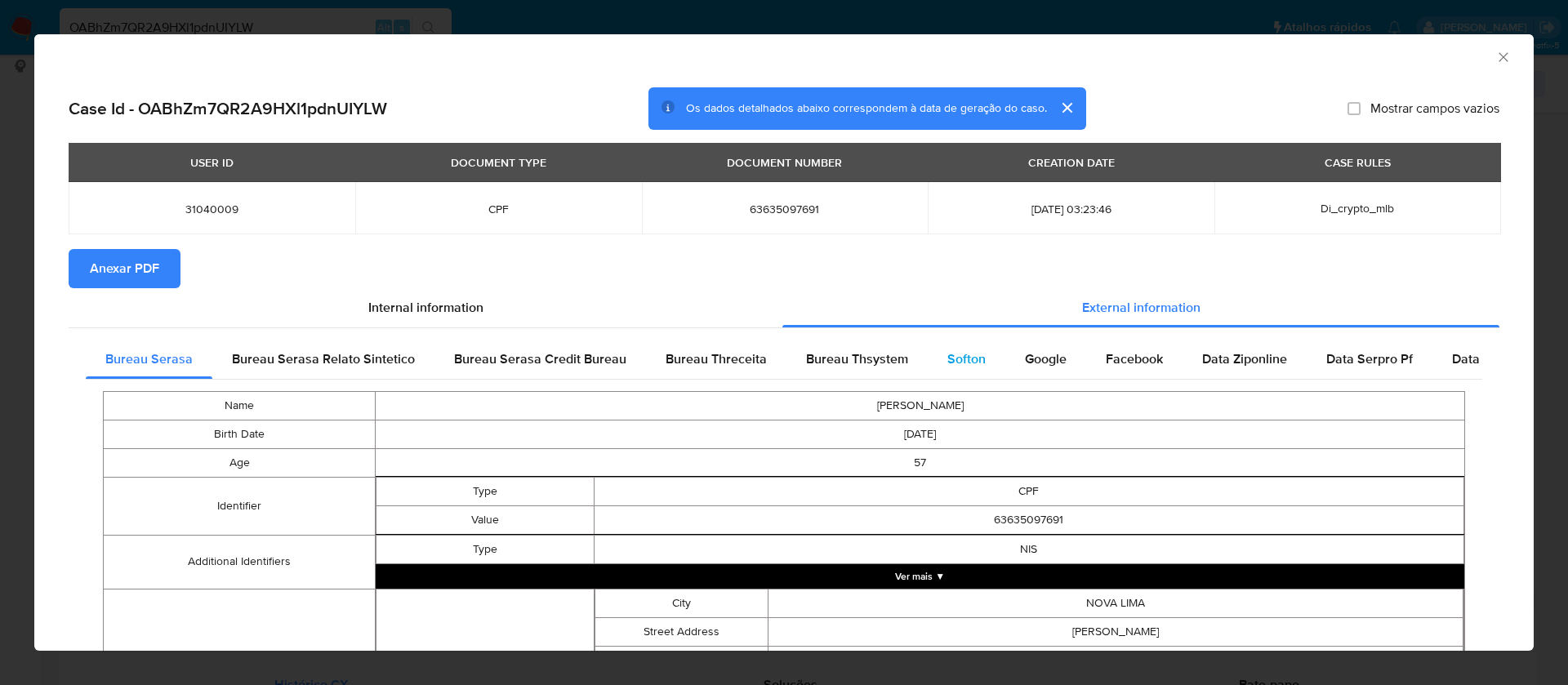
click at [969, 347] on div "Softon" at bounding box center [967, 359] width 78 height 39
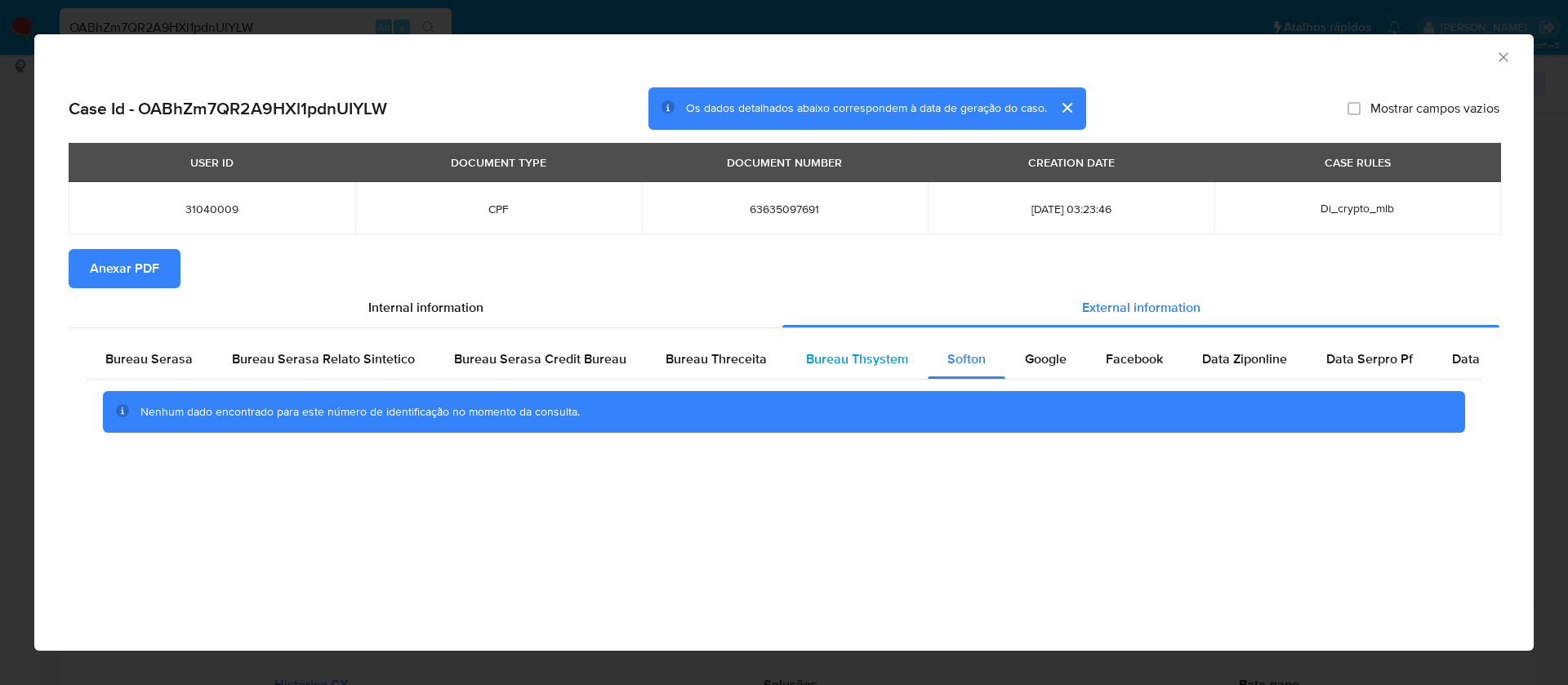
click at [856, 354] on span "Bureau Thsystem" at bounding box center [856, 358] width 102 height 19
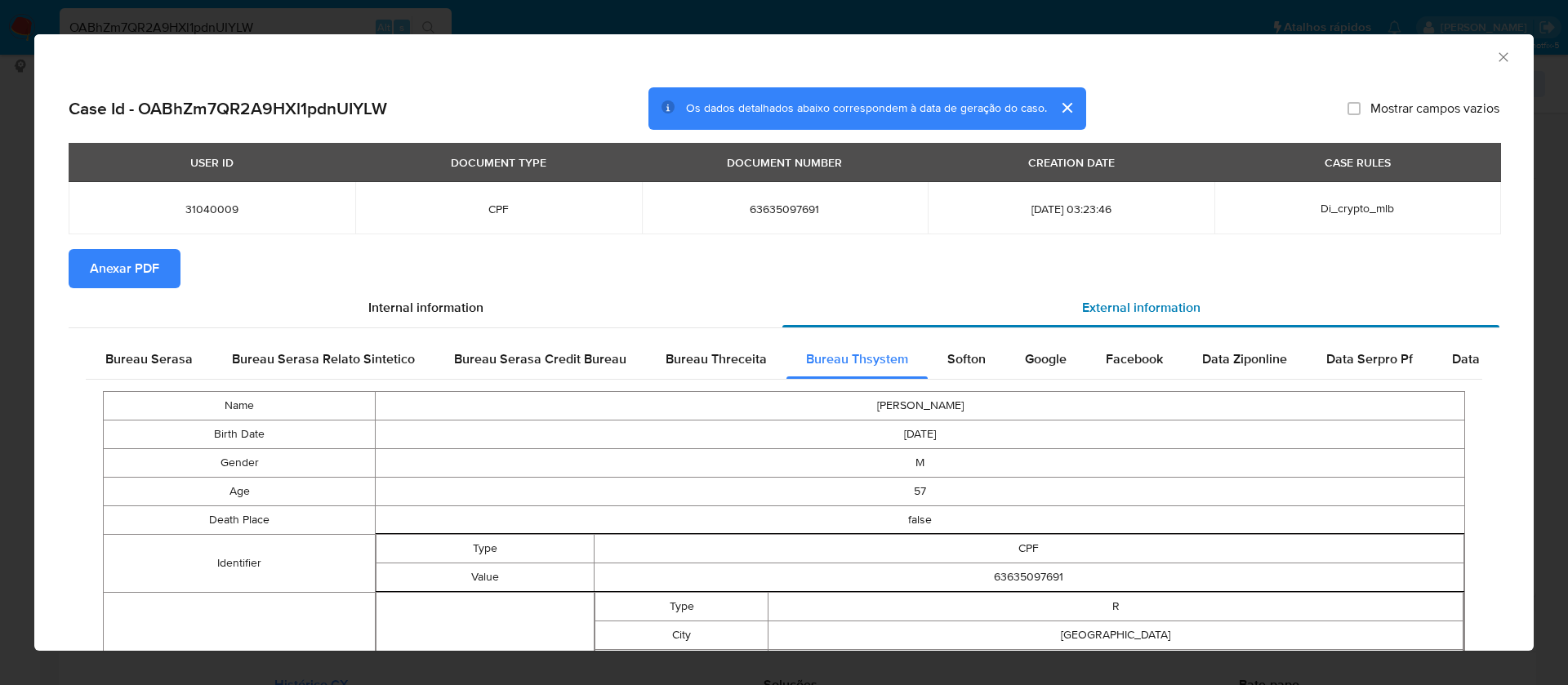
scroll to position [565, 0]
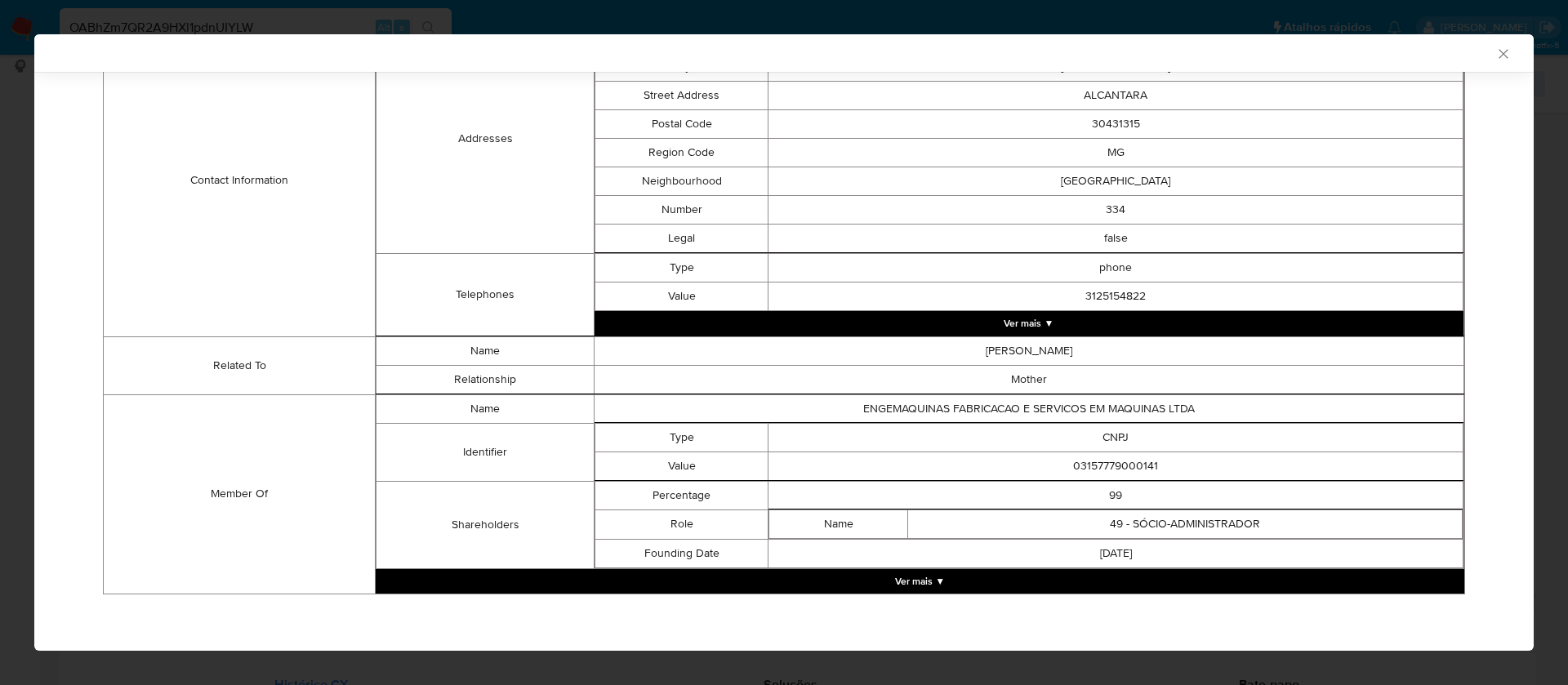
click at [1103, 471] on td "03157779000141" at bounding box center [1116, 465] width 695 height 29
copy td "03157779000141"
click at [1080, 405] on td "ENGEMAQUINAS FABRICACAO E SERVICOS EM MAQUINAS LTDA" at bounding box center [1028, 409] width 870 height 29
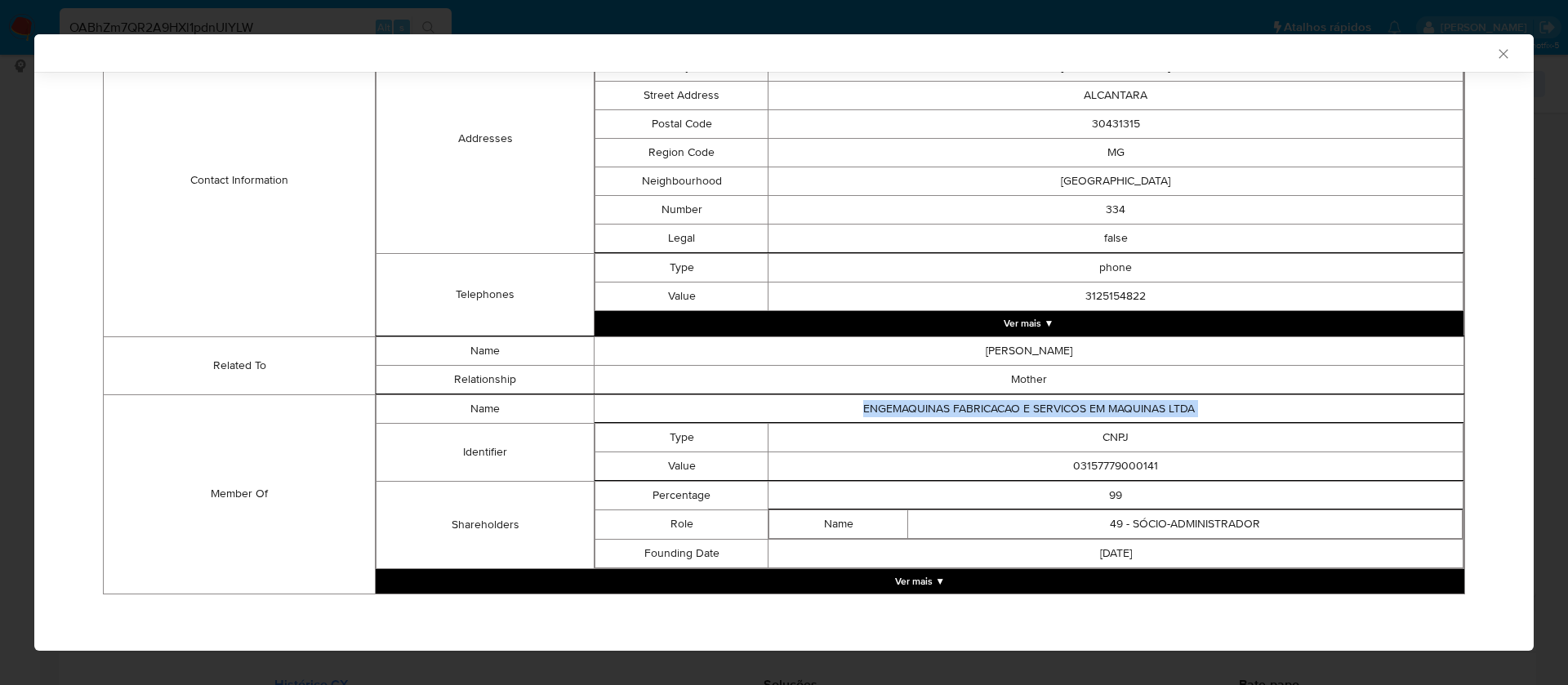
click at [1080, 405] on td "ENGEMAQUINAS FABRICACAO E SERVICOS EM MAQUINAS LTDA" at bounding box center [1028, 409] width 870 height 29
copy td "ENGEMAQUINAS FABRICACAO E SERVICOS EM MAQUINAS LTDA"
click at [1125, 473] on td "03157779000141" at bounding box center [1116, 465] width 695 height 29
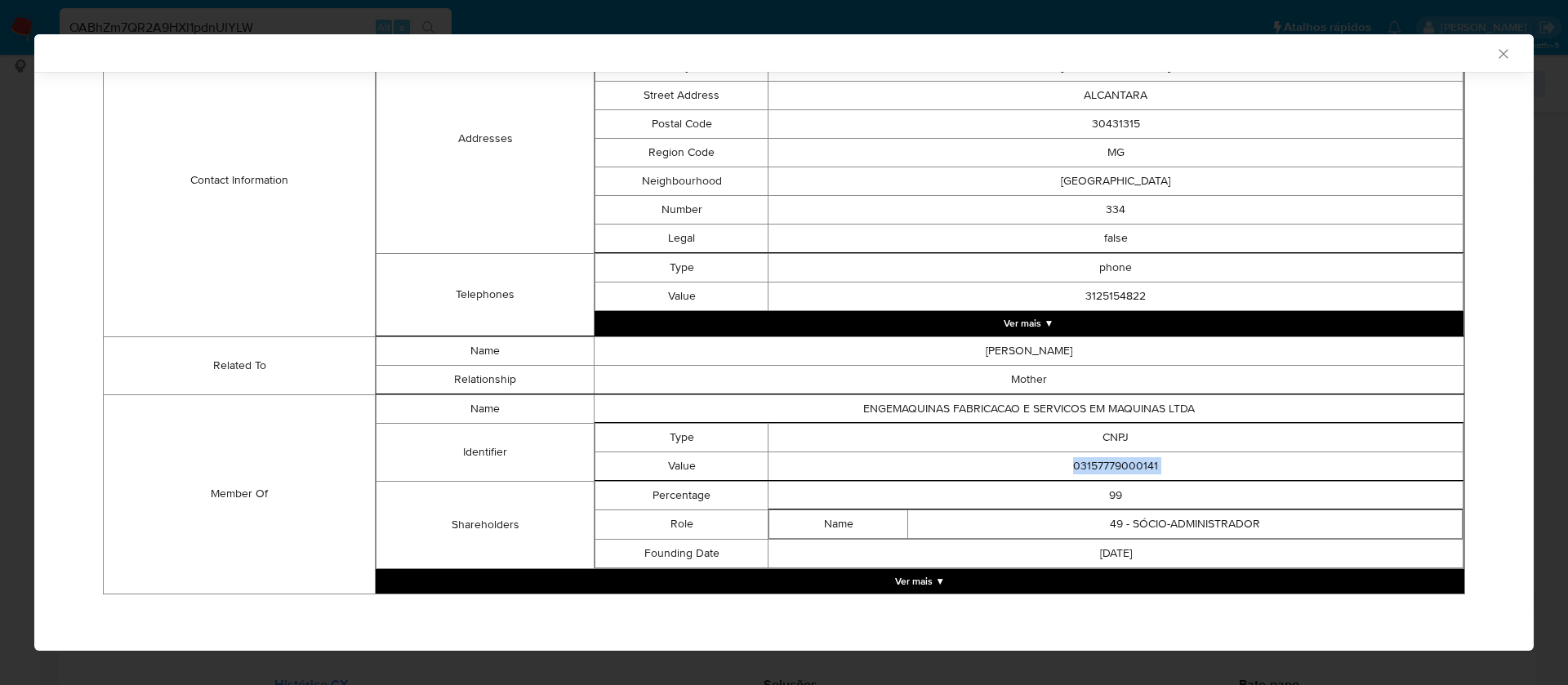
copy td "03157779000141"
click at [933, 570] on button "Ver mais ▼" at bounding box center [919, 581] width 1089 height 25
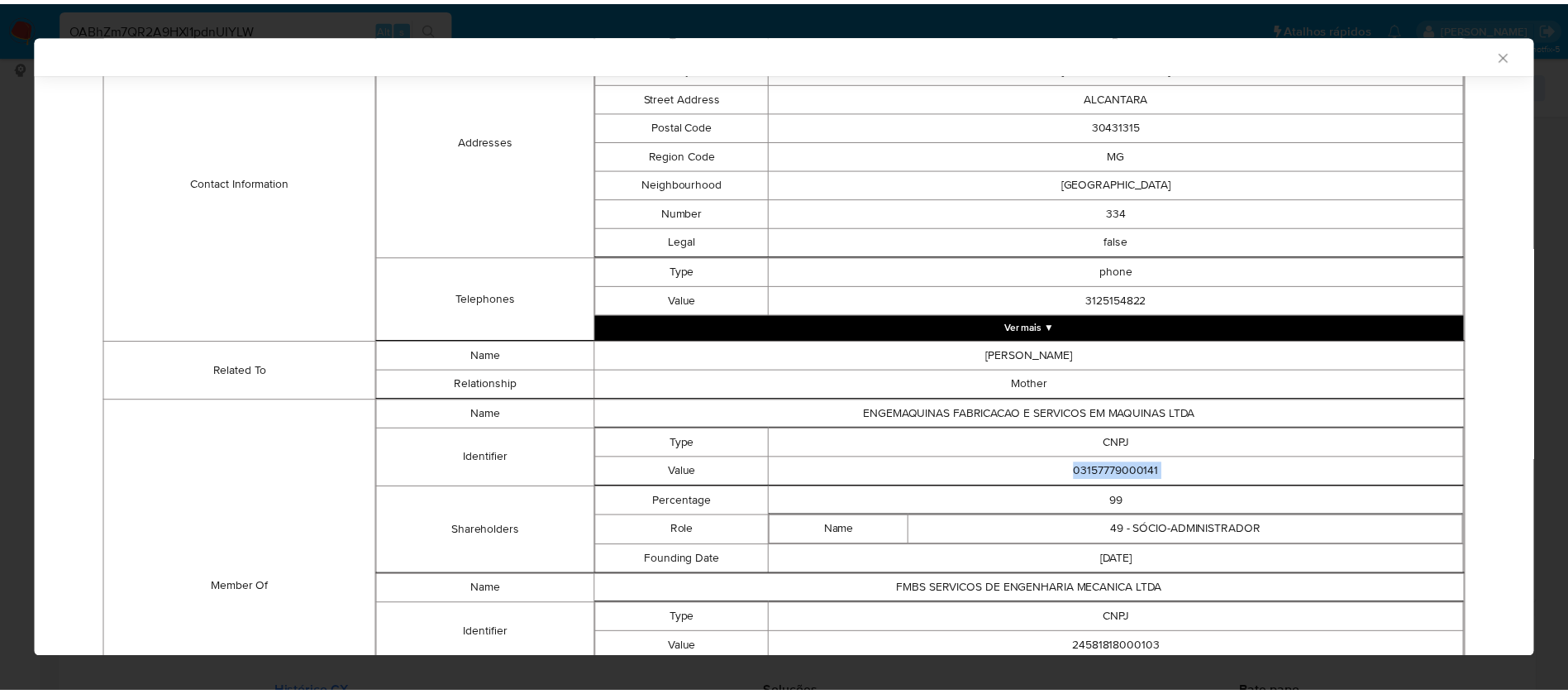
scroll to position [749, 0]
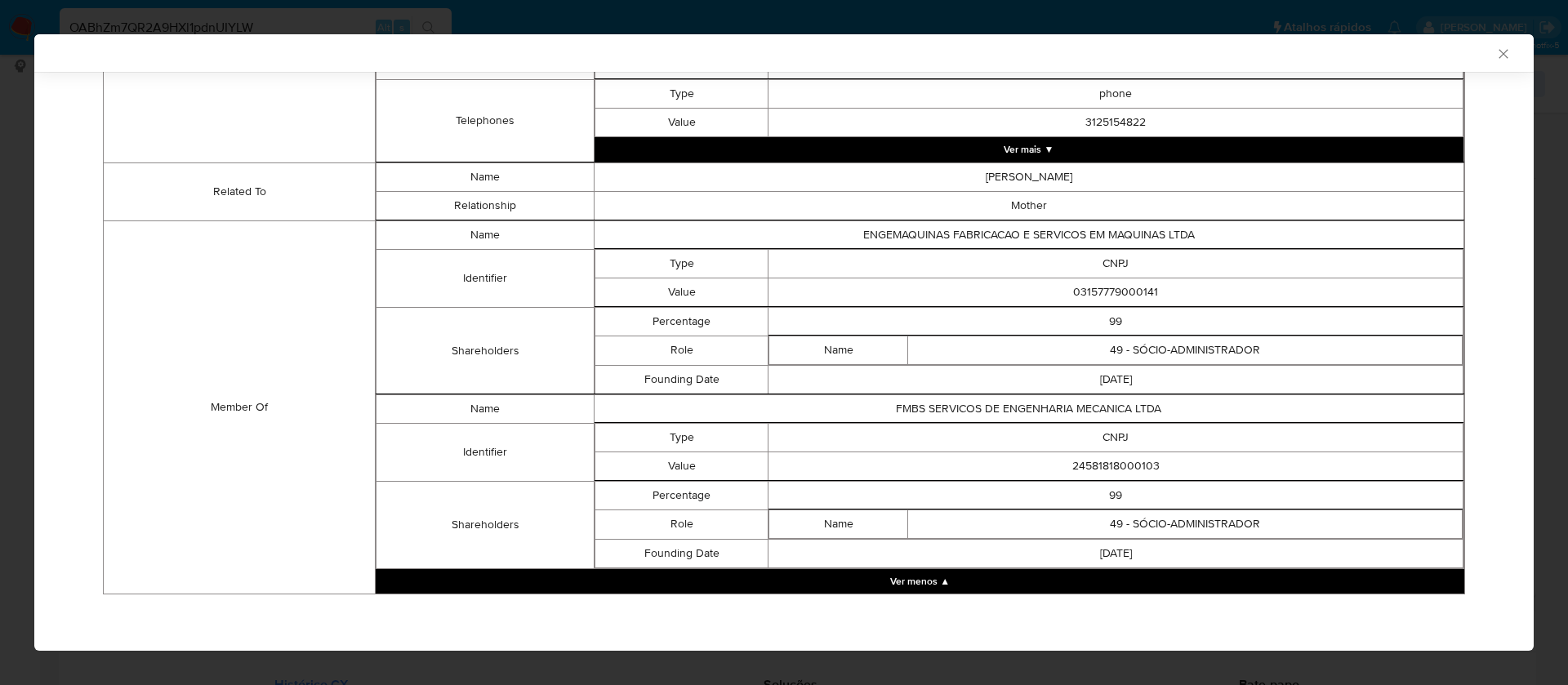
click at [1121, 468] on td "24581818000103" at bounding box center [1116, 465] width 695 height 29
copy td "24581818000103"
click at [1091, 412] on td "FMBS SERVICOS DE ENGENHARIA MECANICA LTDA" at bounding box center [1028, 409] width 870 height 29
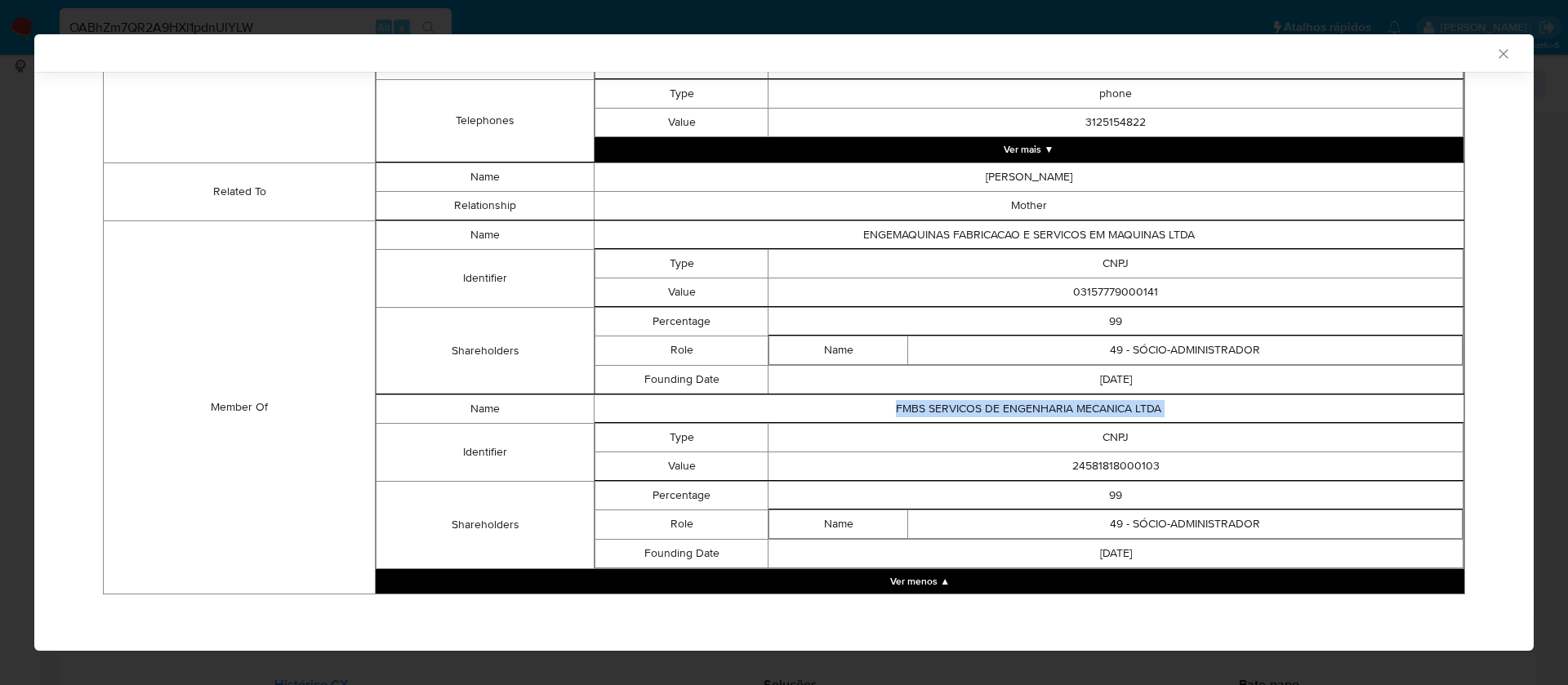
click at [1091, 412] on td "FMBS SERVICOS DE ENGENHARIA MECANICA LTDA" at bounding box center [1028, 409] width 870 height 29
copy td "FMBS SERVICOS DE ENGENHARIA MECANICA LTDA"
click at [1133, 473] on td "24581818000103" at bounding box center [1116, 465] width 695 height 29
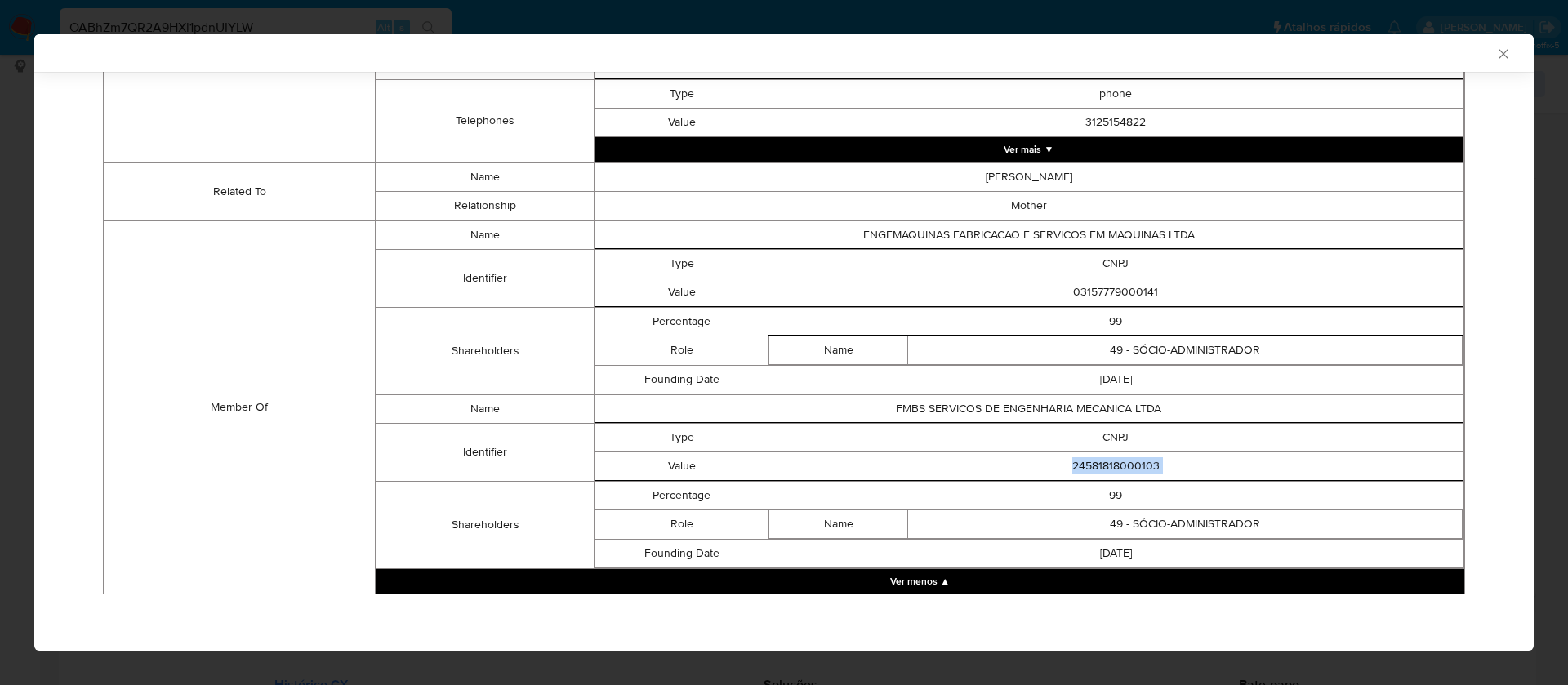
copy td "24581818000103"
click at [1496, 47] on icon "Fechar a janela" at bounding box center [1504, 53] width 17 height 17
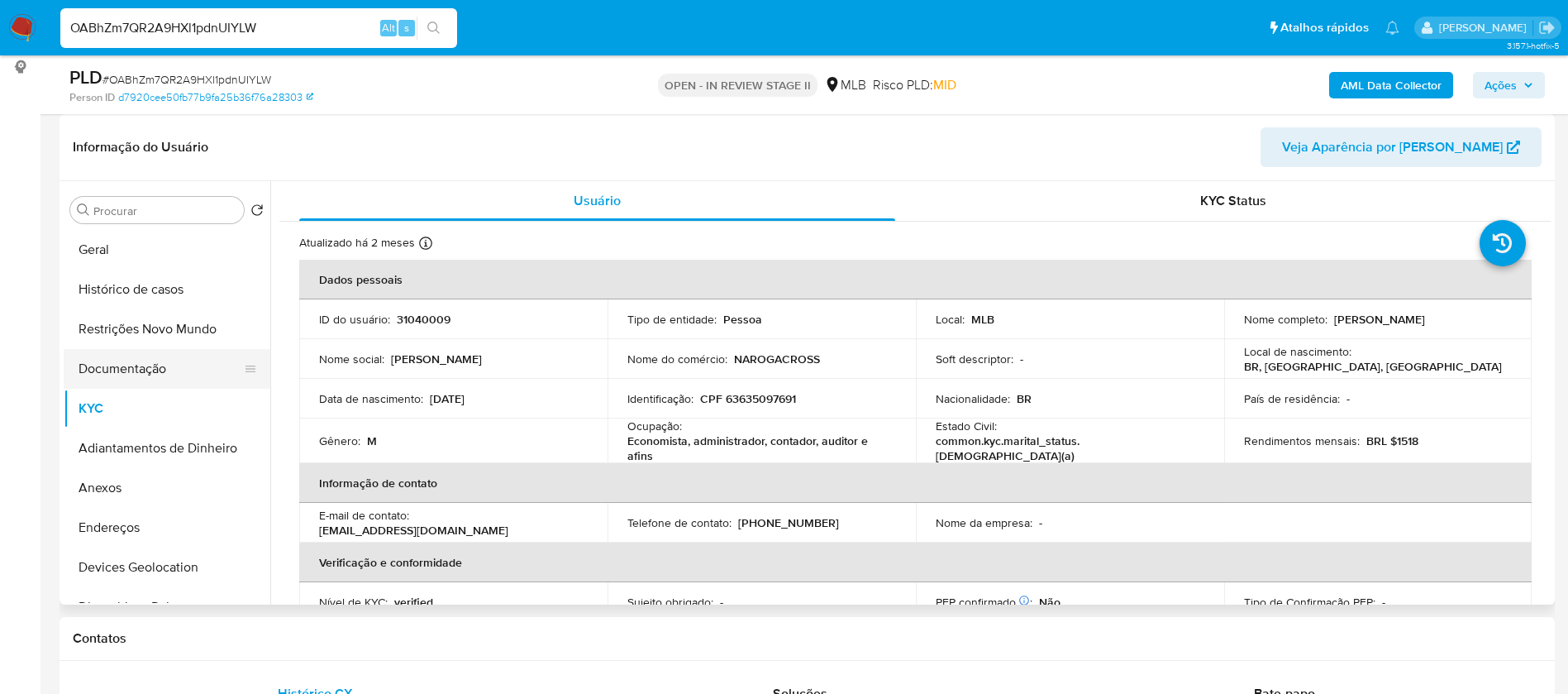
click at [124, 376] on button "Documentação" at bounding box center [161, 369] width 194 height 40
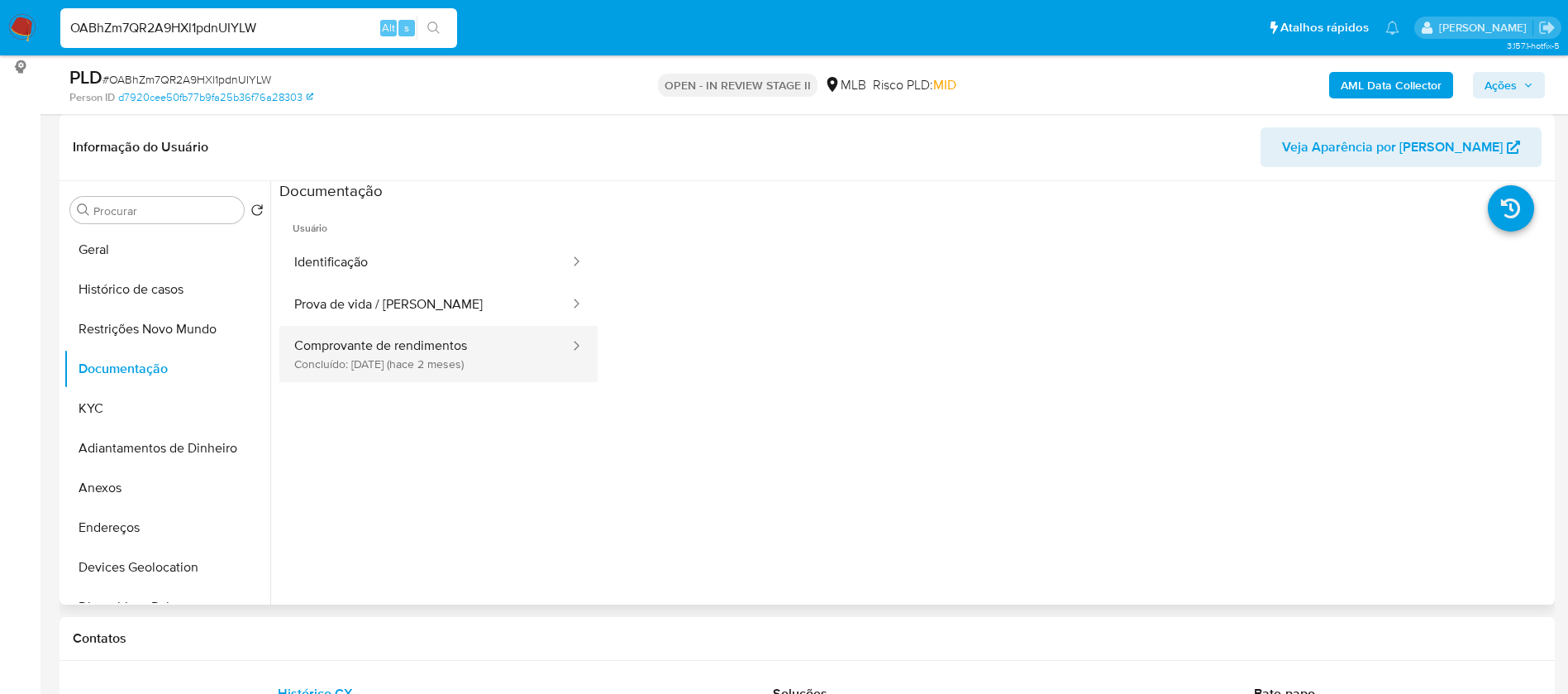
click at [475, 357] on button "Comprovante de rendimentos Concluído: 03/07/2025 (hace 2 meses)" at bounding box center [426, 354] width 292 height 56
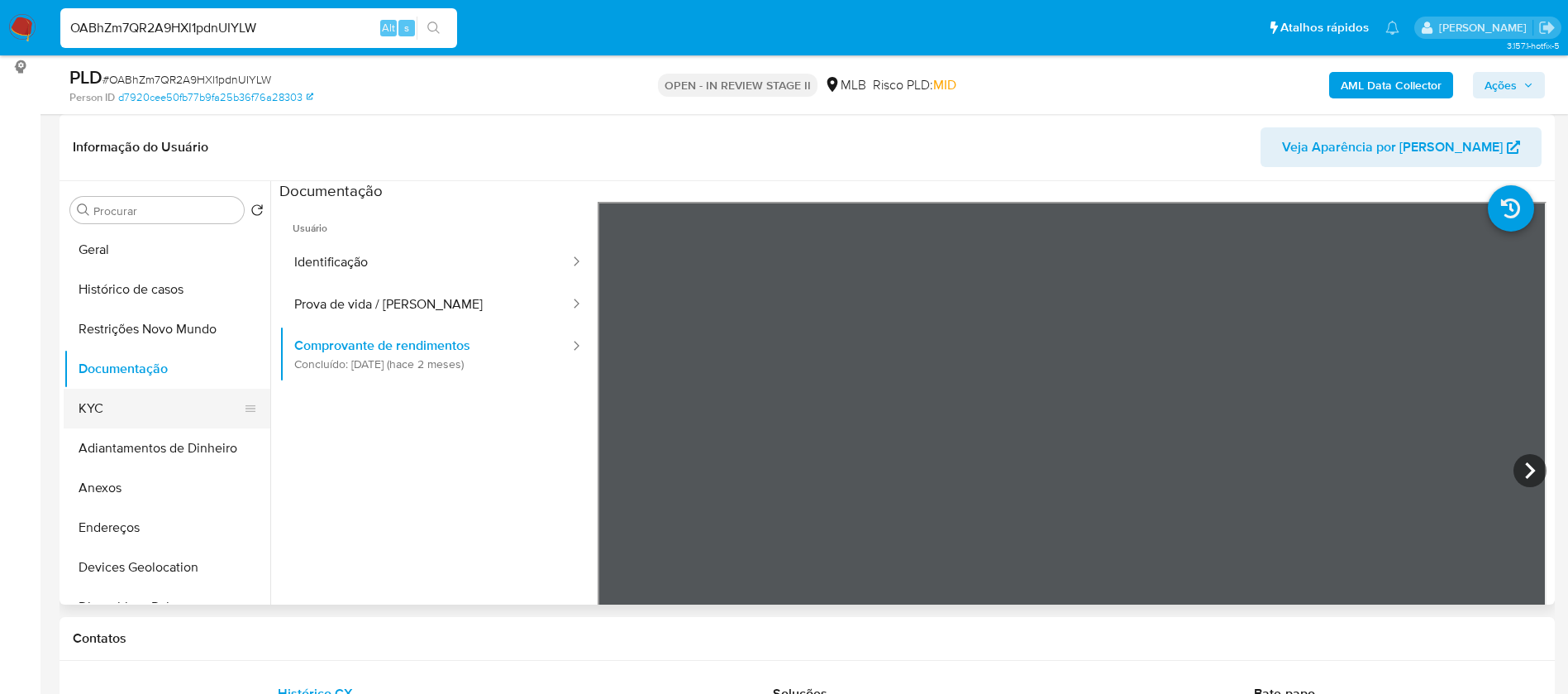
click at [141, 409] on button "KYC" at bounding box center [161, 409] width 194 height 40
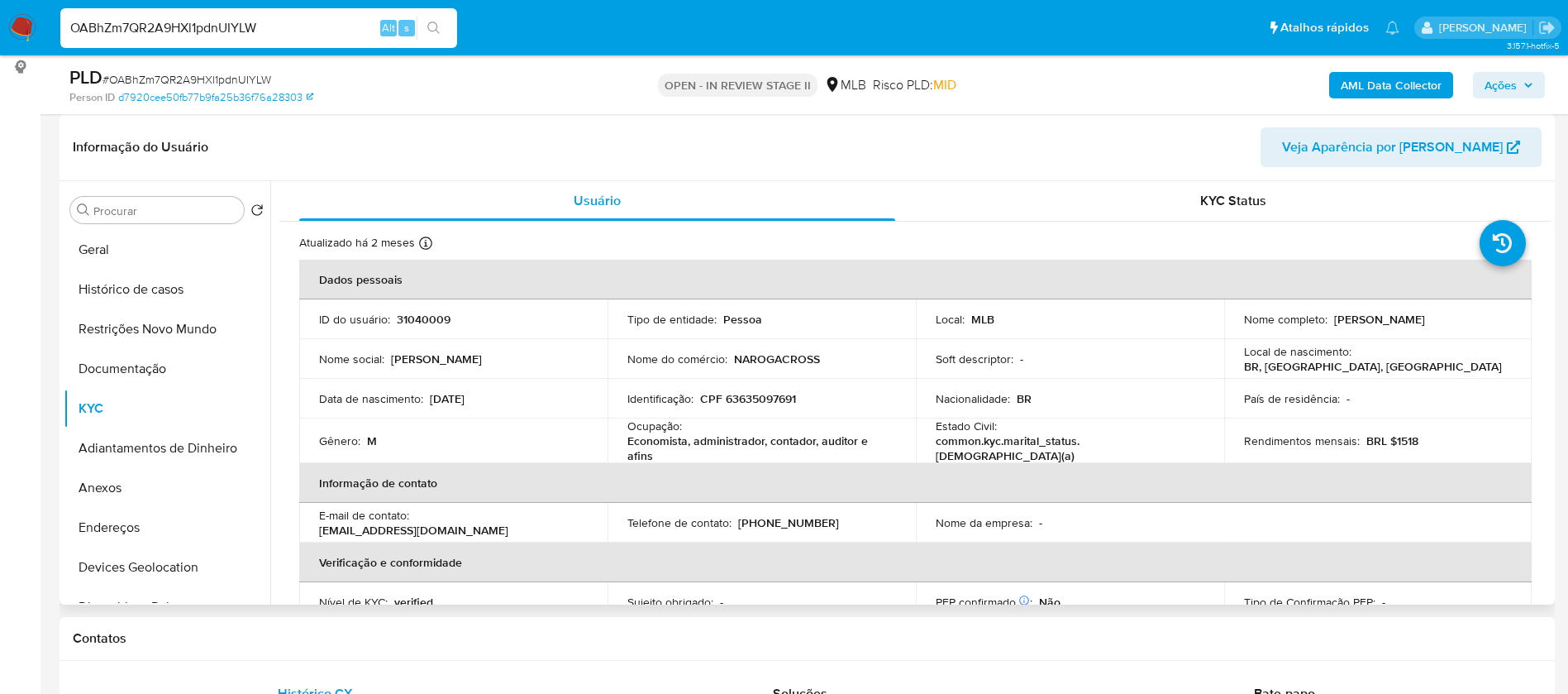
drag, startPoint x: 1502, startPoint y: 318, endPoint x: 1330, endPoint y: 323, distance: 172.1
click at [1330, 323] on div "Nome completo : Frederico Marinho Batista E Silva" at bounding box center [1378, 319] width 269 height 15
copy p "Frederico Marinho Batista E Silva"
click at [446, 316] on p "31040009" at bounding box center [424, 319] width 54 height 15
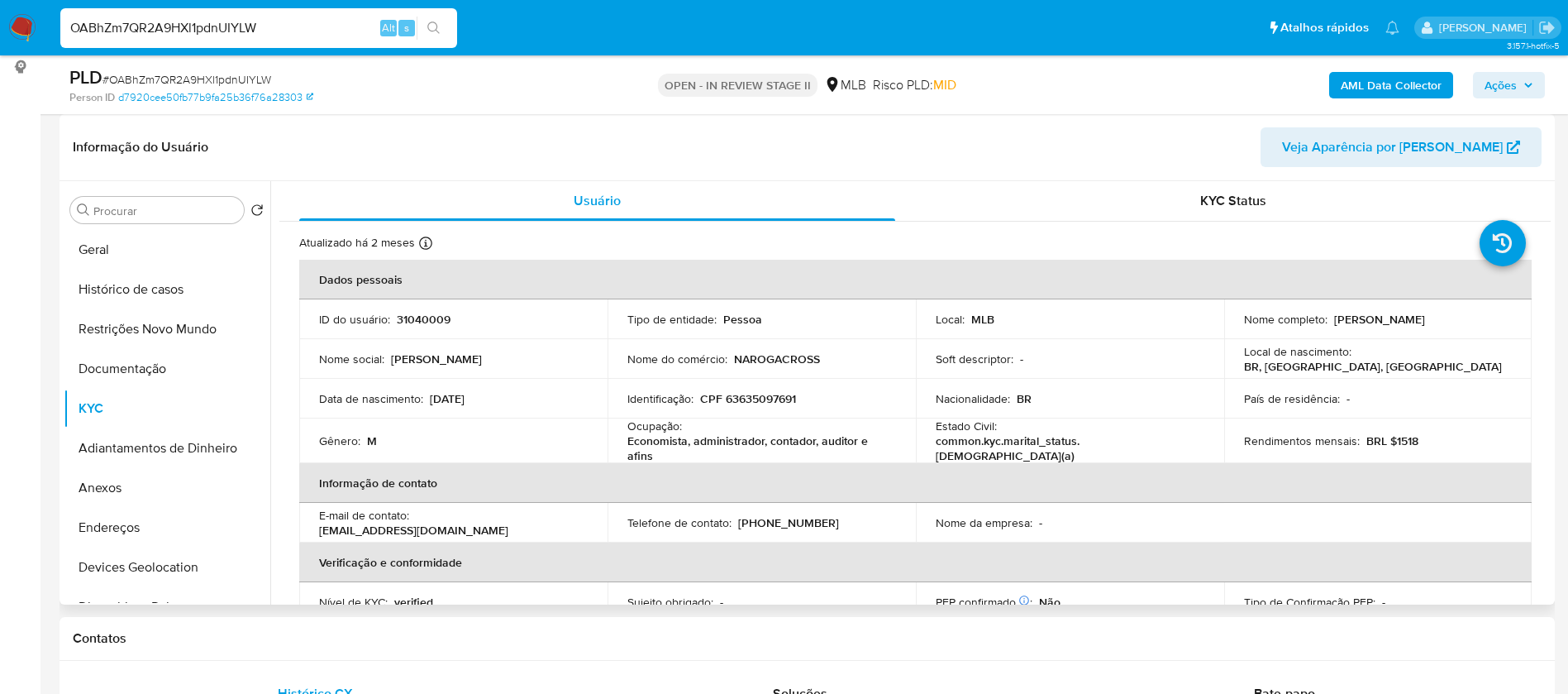
click at [431, 316] on p "31040009" at bounding box center [424, 319] width 54 height 15
copy p "31040009"
click at [125, 261] on button "Geral" at bounding box center [161, 250] width 194 height 40
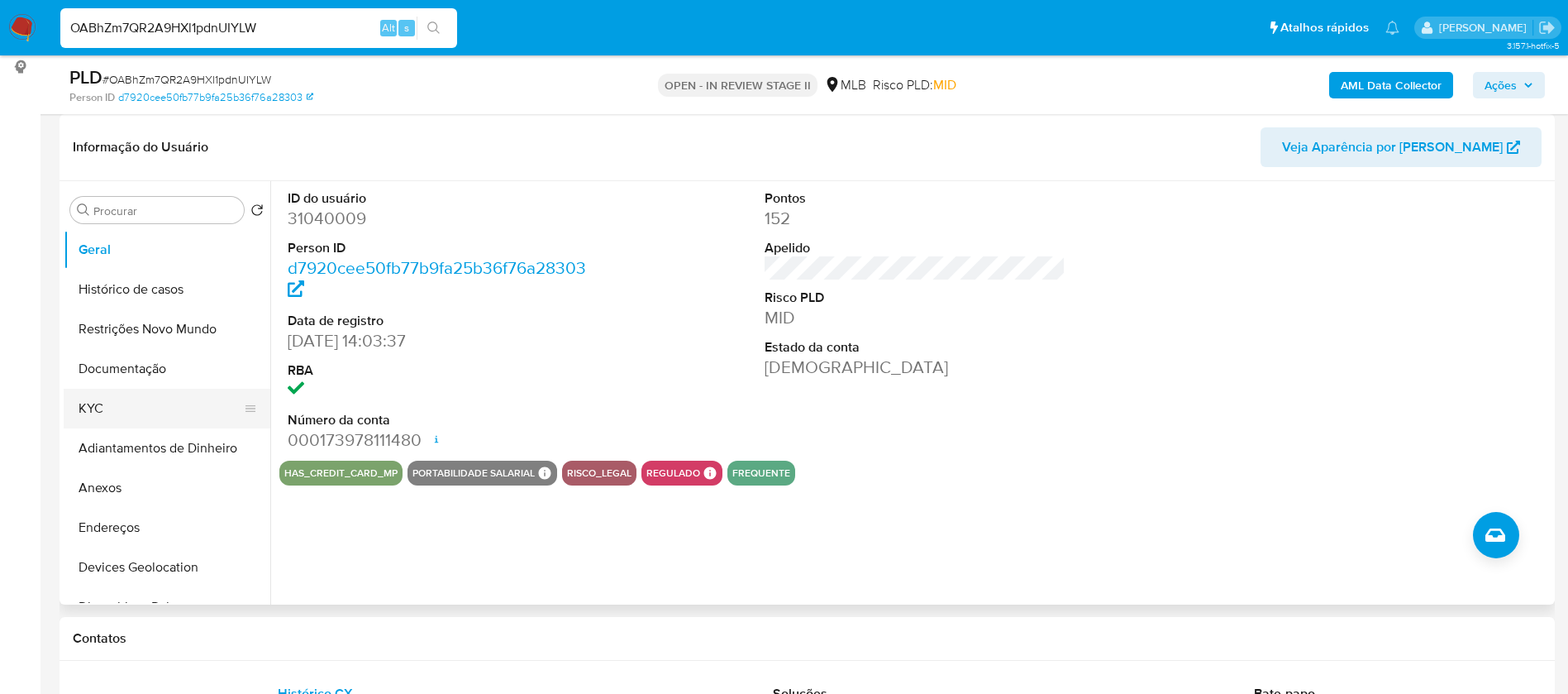
click at [153, 407] on button "KYC" at bounding box center [161, 409] width 194 height 40
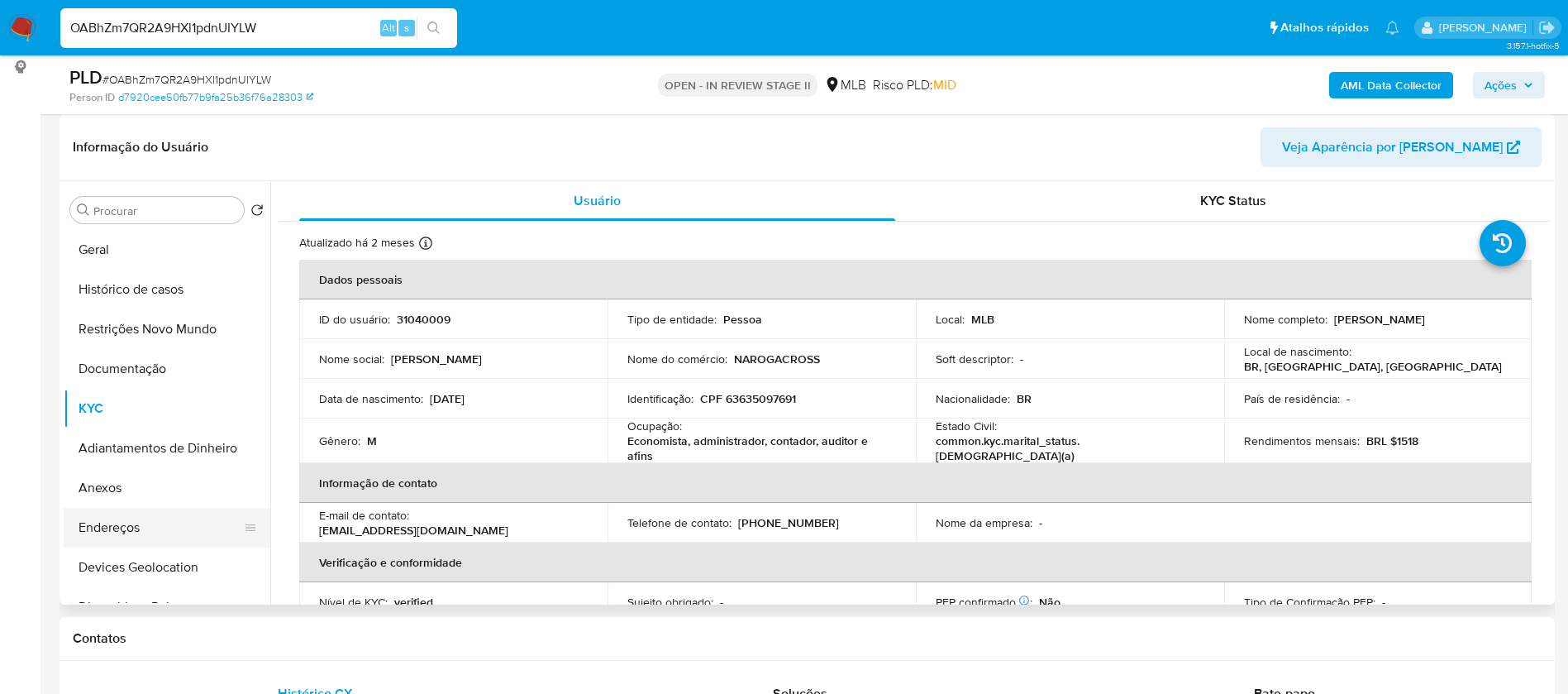
click at [146, 528] on button "Endereços" at bounding box center [161, 528] width 194 height 40
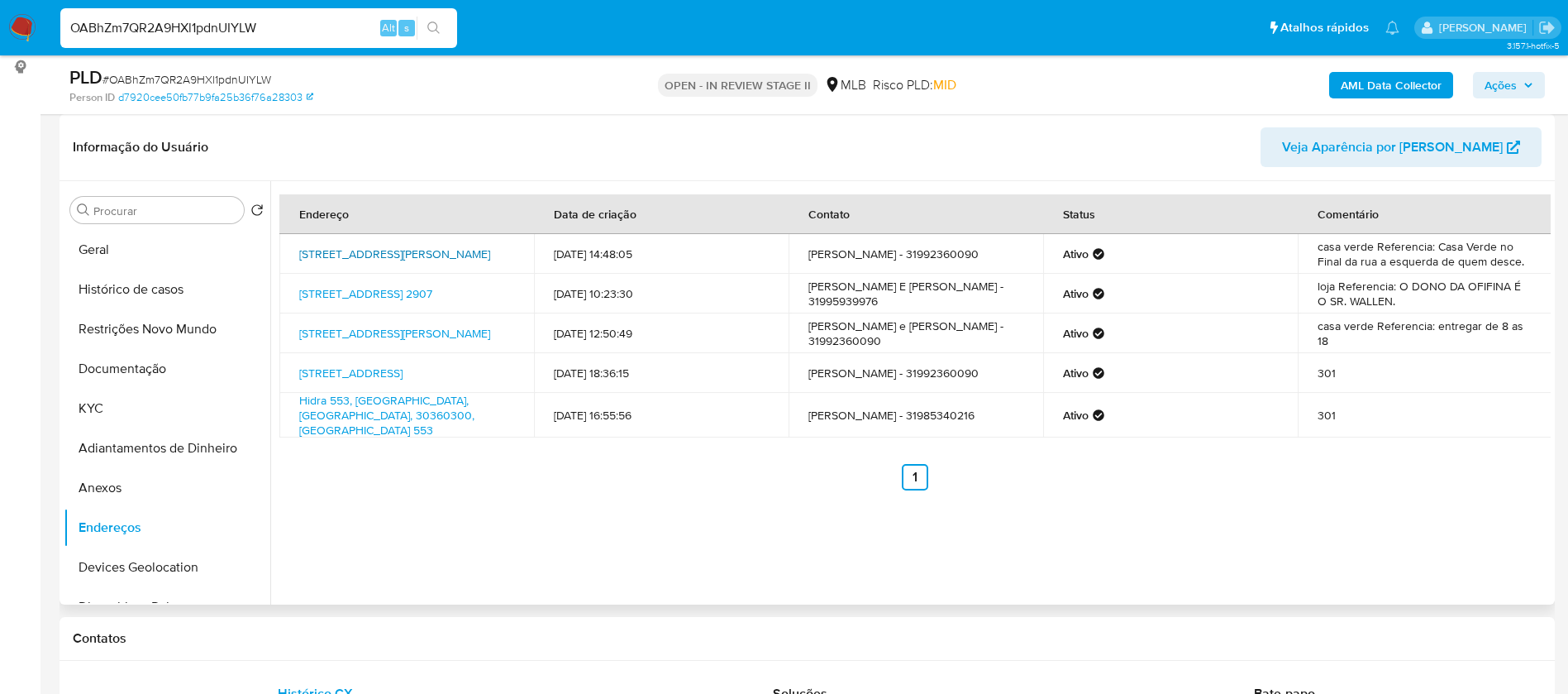
click at [420, 250] on link "Rua Doutor Júlio Soares 467, Nova Lima, Minas Gerais, 34006173, Brasil 467" at bounding box center [394, 254] width 191 height 17
click at [150, 577] on button "Devices Geolocation" at bounding box center [161, 568] width 194 height 40
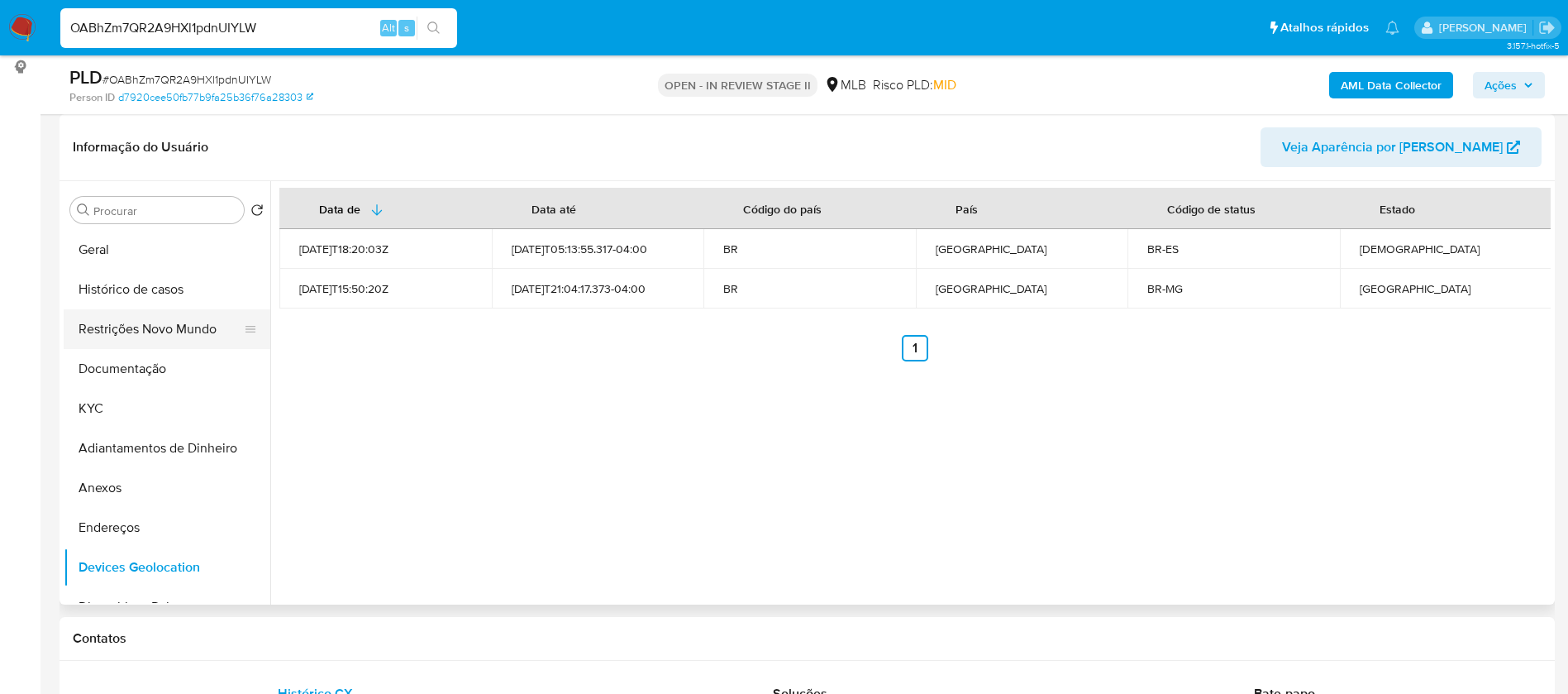
click at [169, 319] on button "Restrições Novo Mundo" at bounding box center [161, 329] width 194 height 40
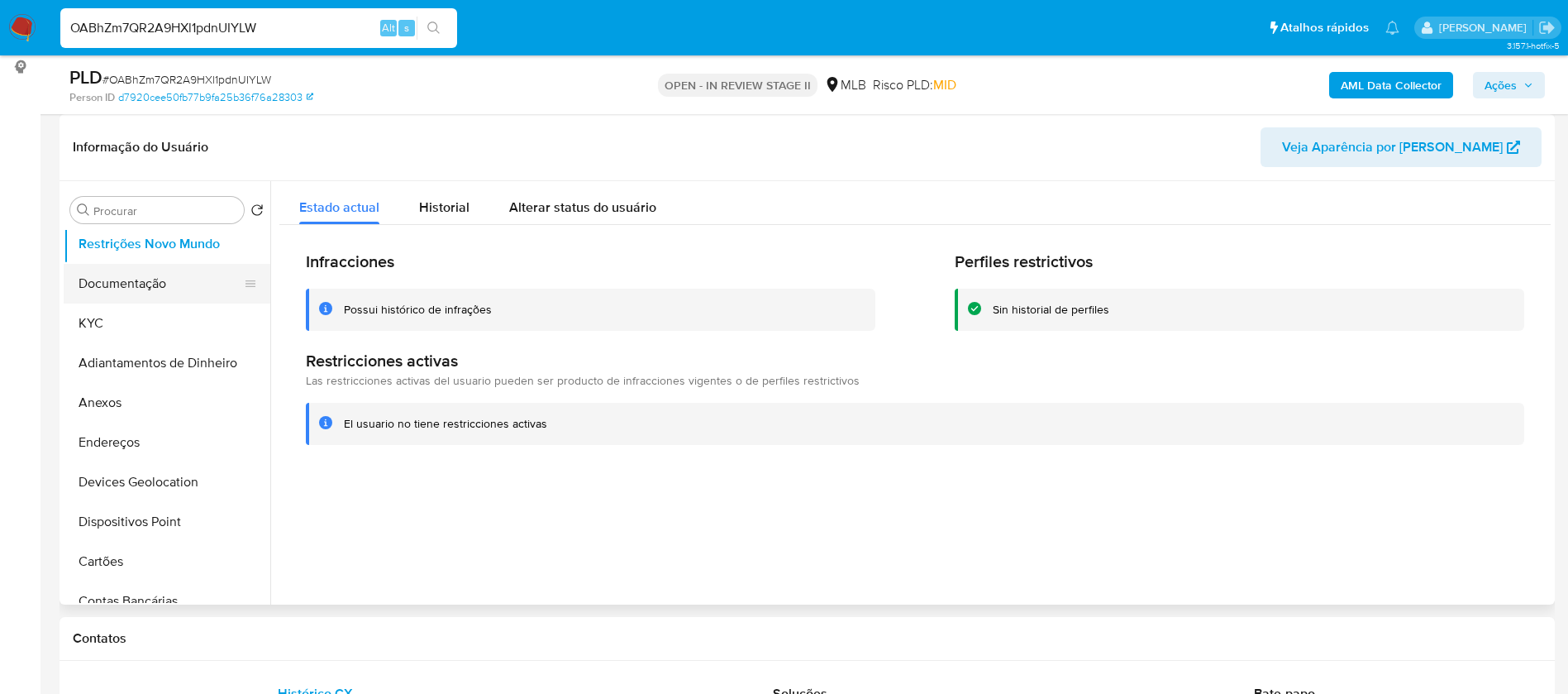
scroll to position [124, 0]
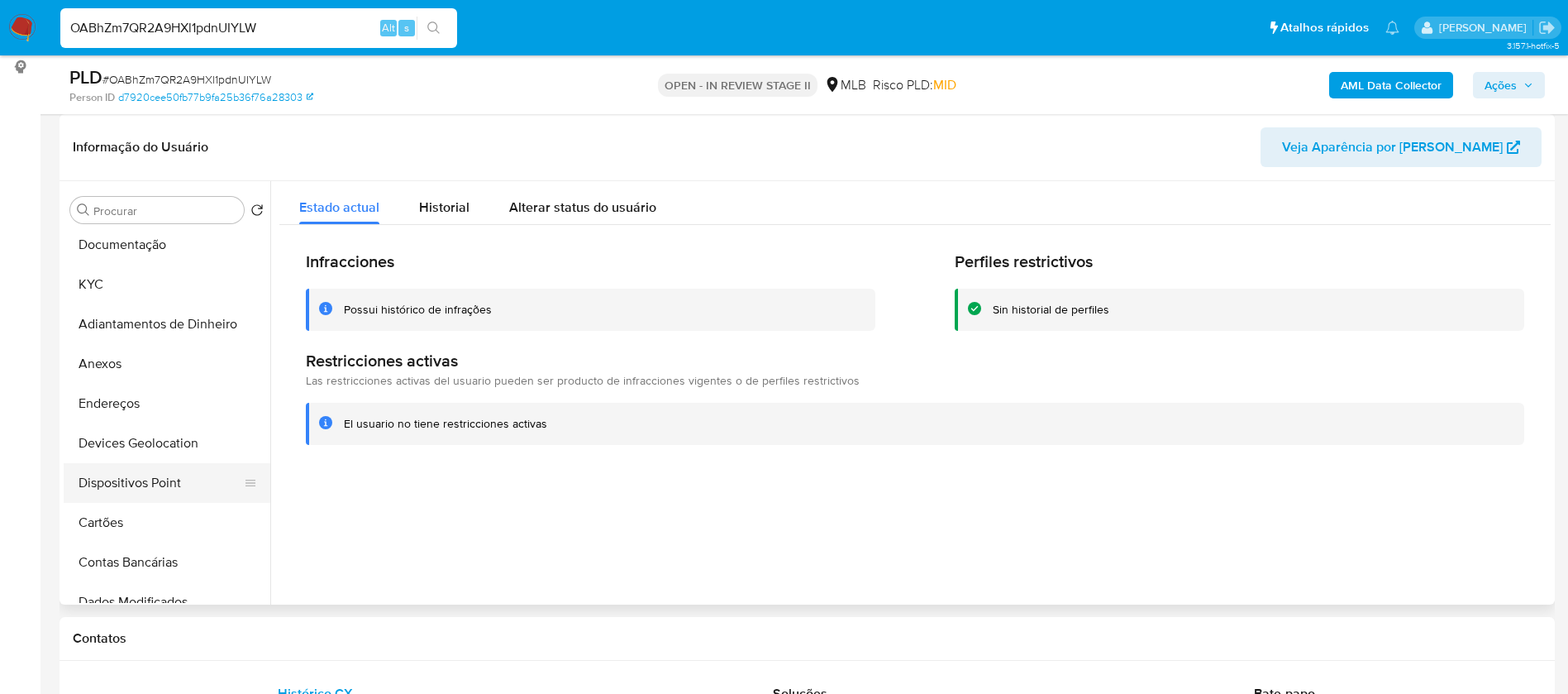
click at [136, 491] on button "Dispositivos Point" at bounding box center [161, 483] width 194 height 40
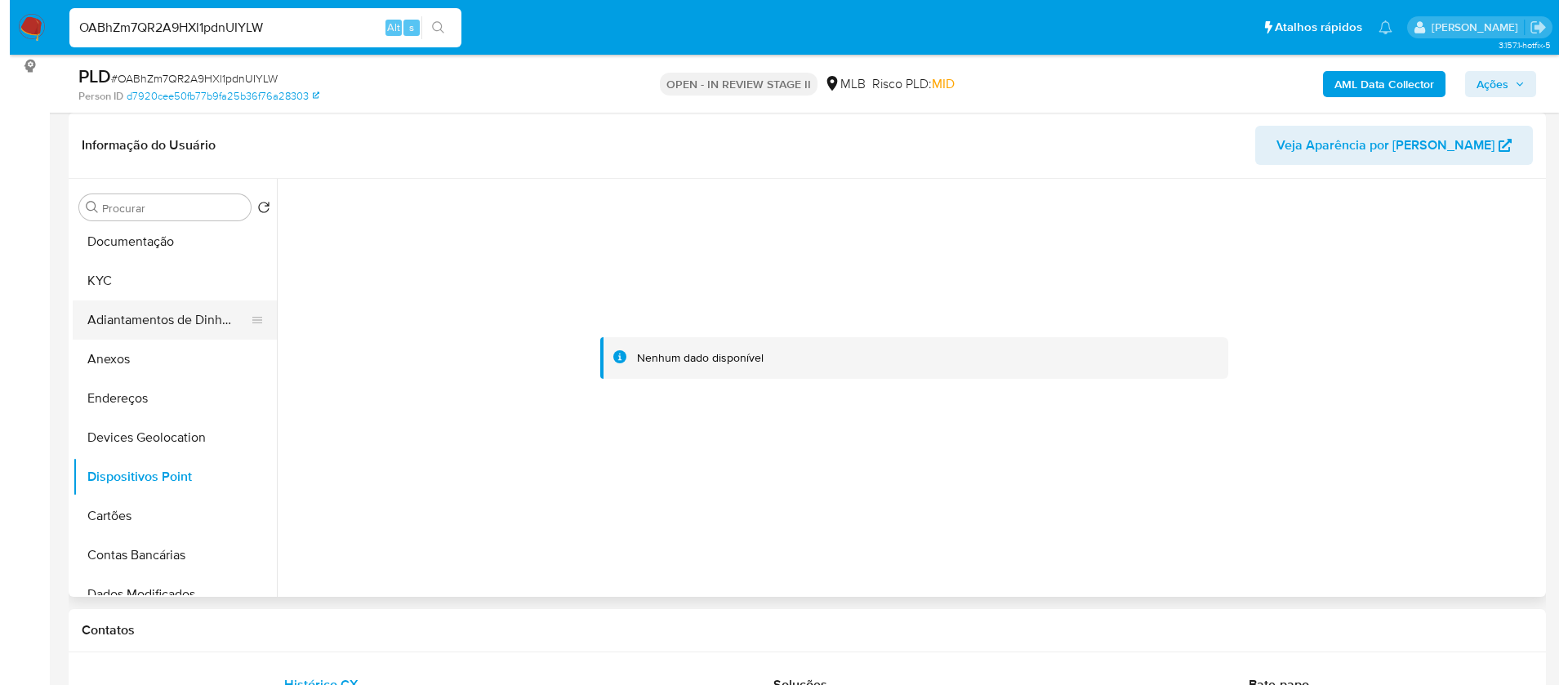
scroll to position [0, 0]
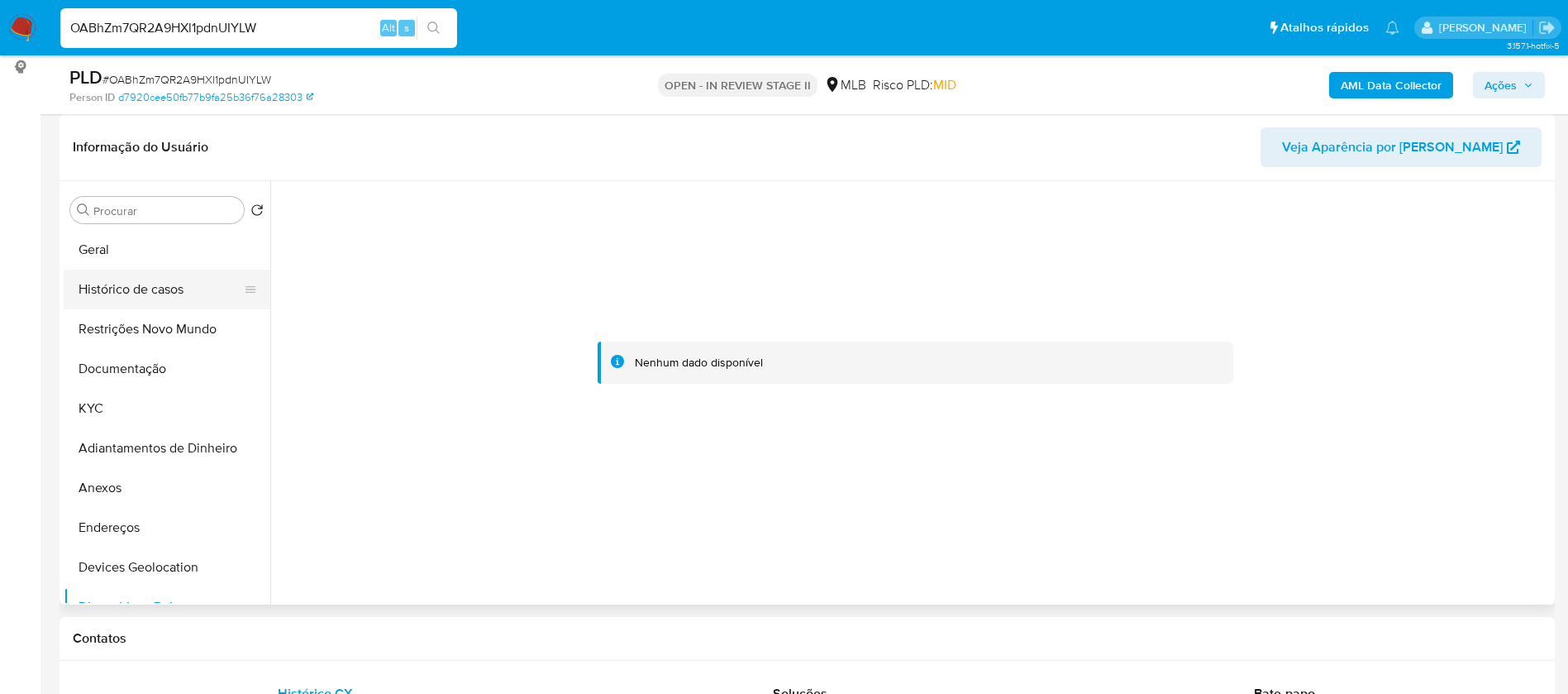
click at [173, 295] on button "Histórico de casos" at bounding box center [161, 290] width 194 height 40
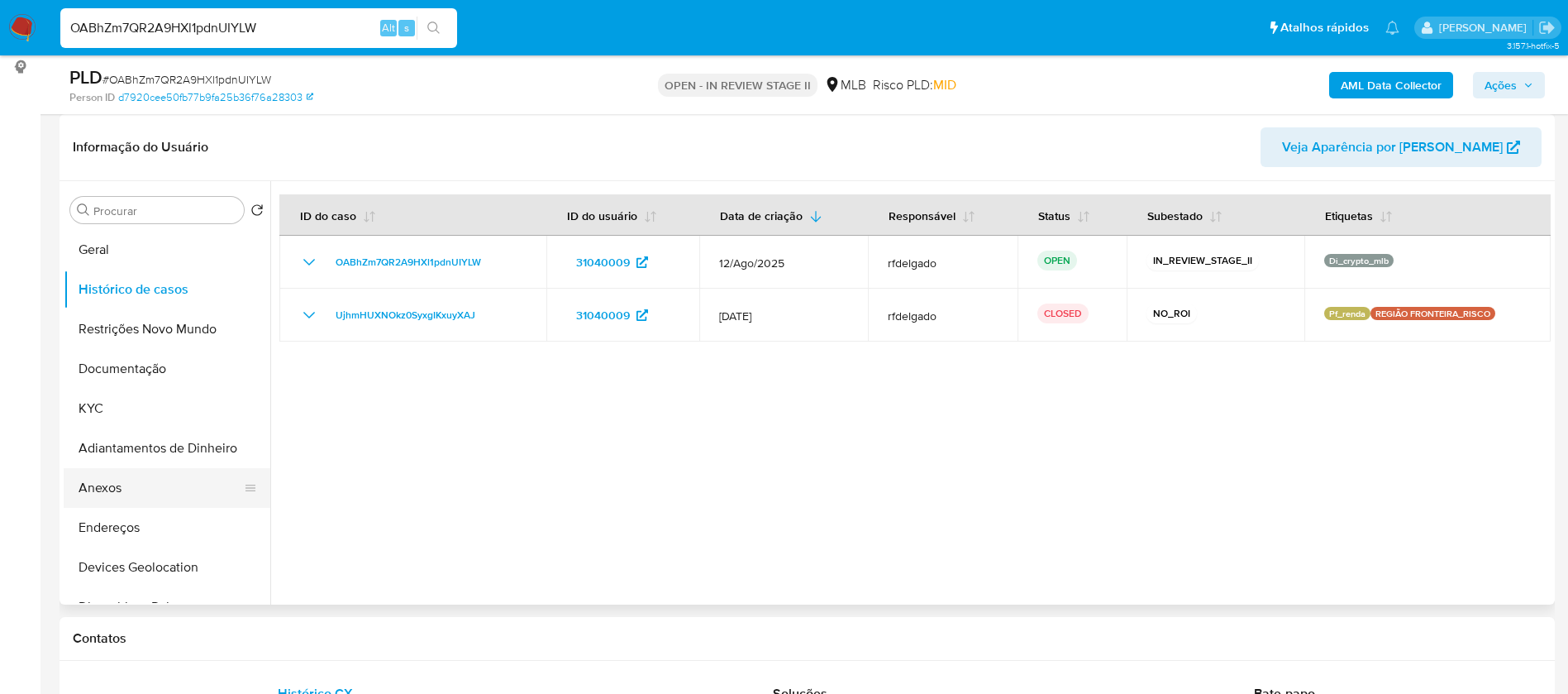
click at [157, 486] on button "Anexos" at bounding box center [161, 488] width 194 height 40
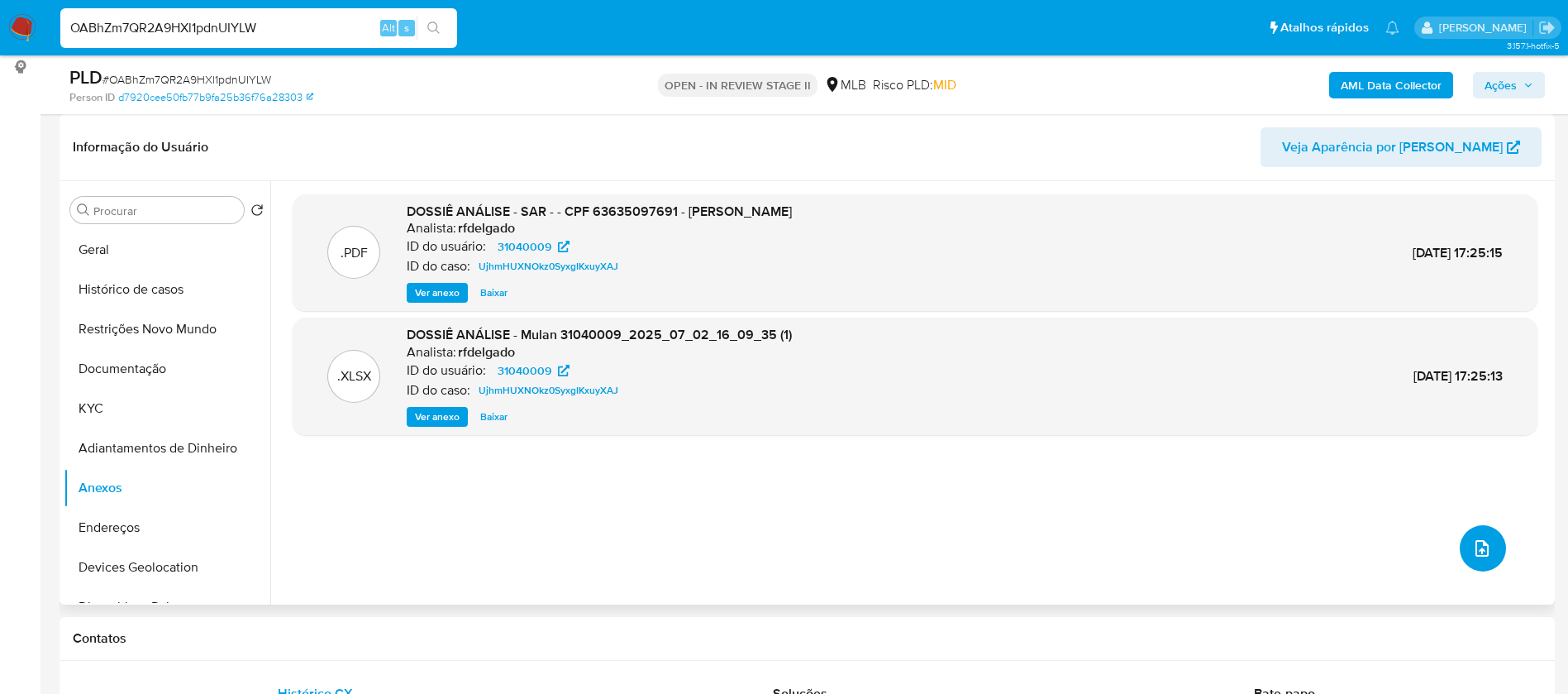
click at [1472, 543] on icon "upload-file" at bounding box center [1482, 548] width 20 height 20
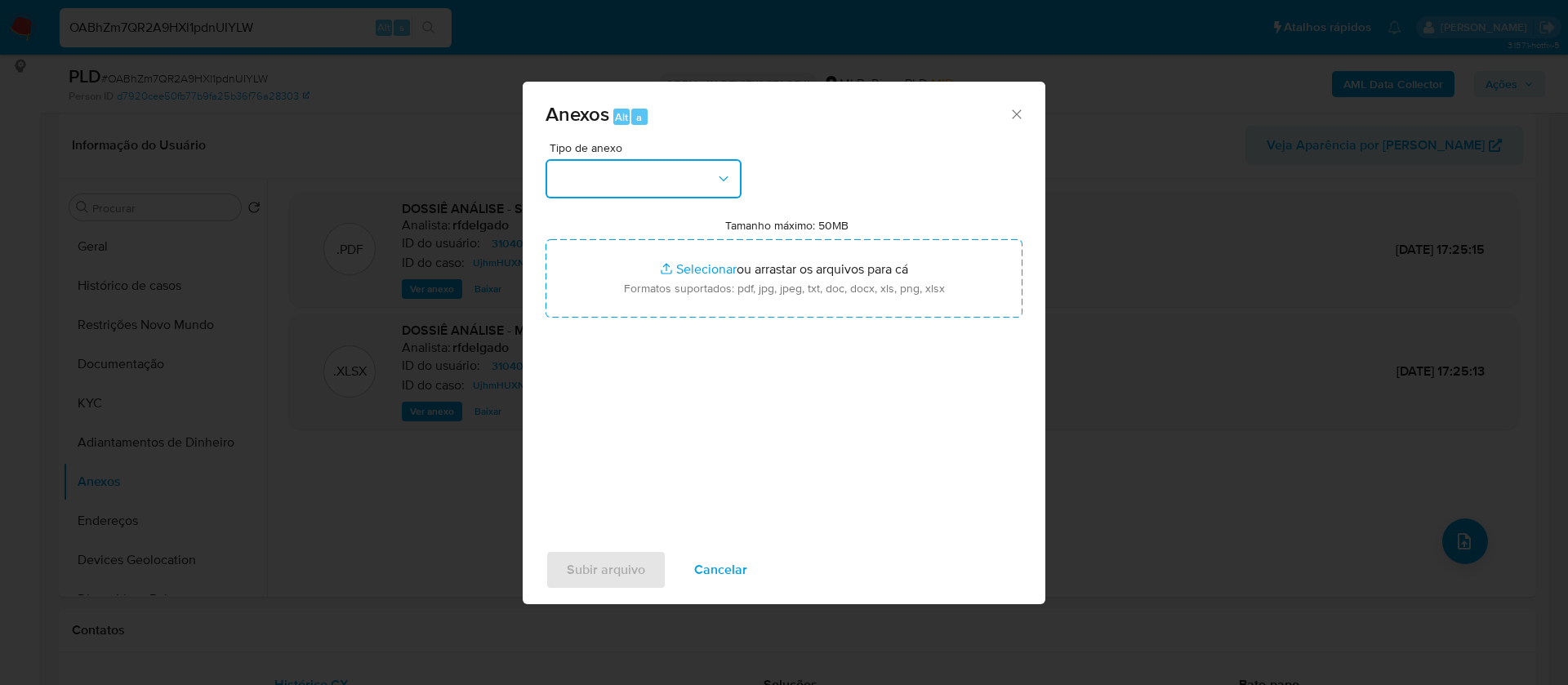
click at [713, 171] on button "button" at bounding box center [644, 179] width 196 height 39
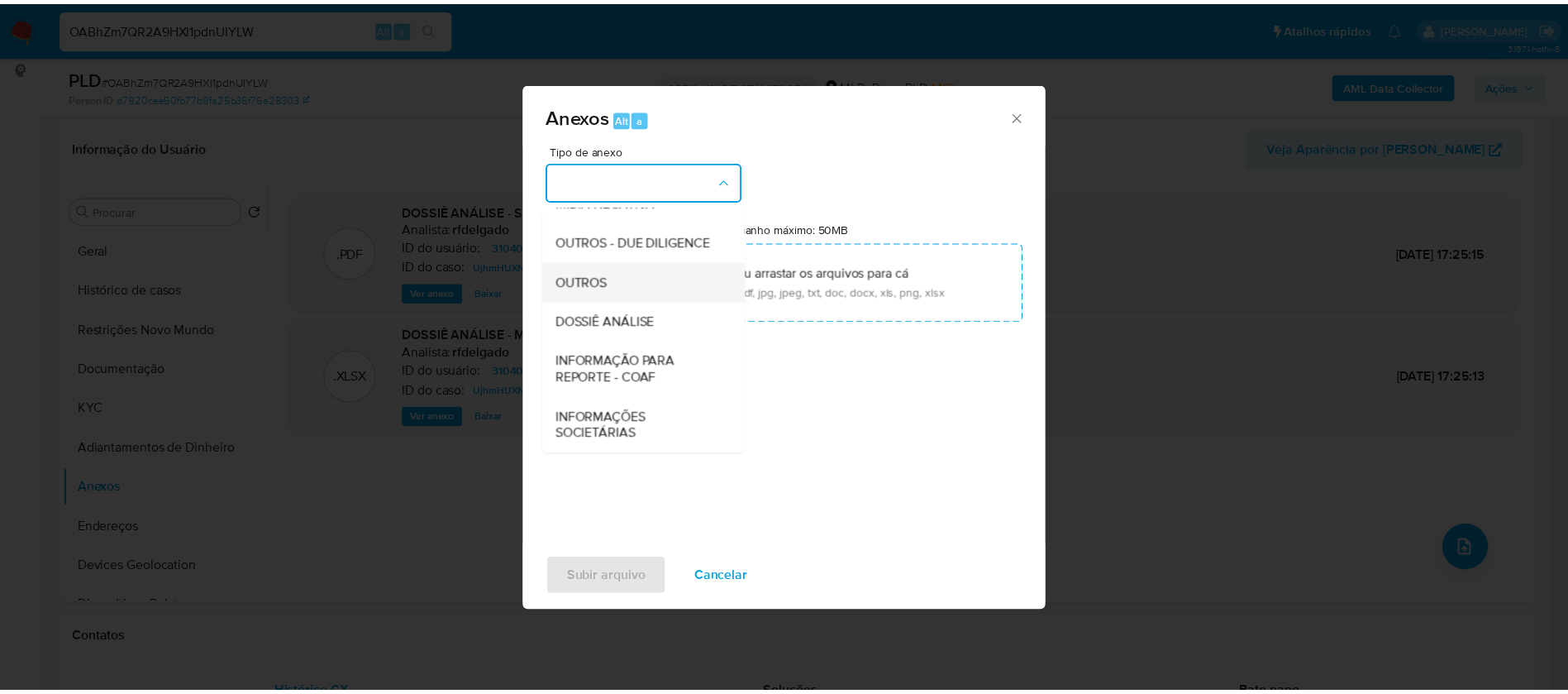
scroll to position [248, 0]
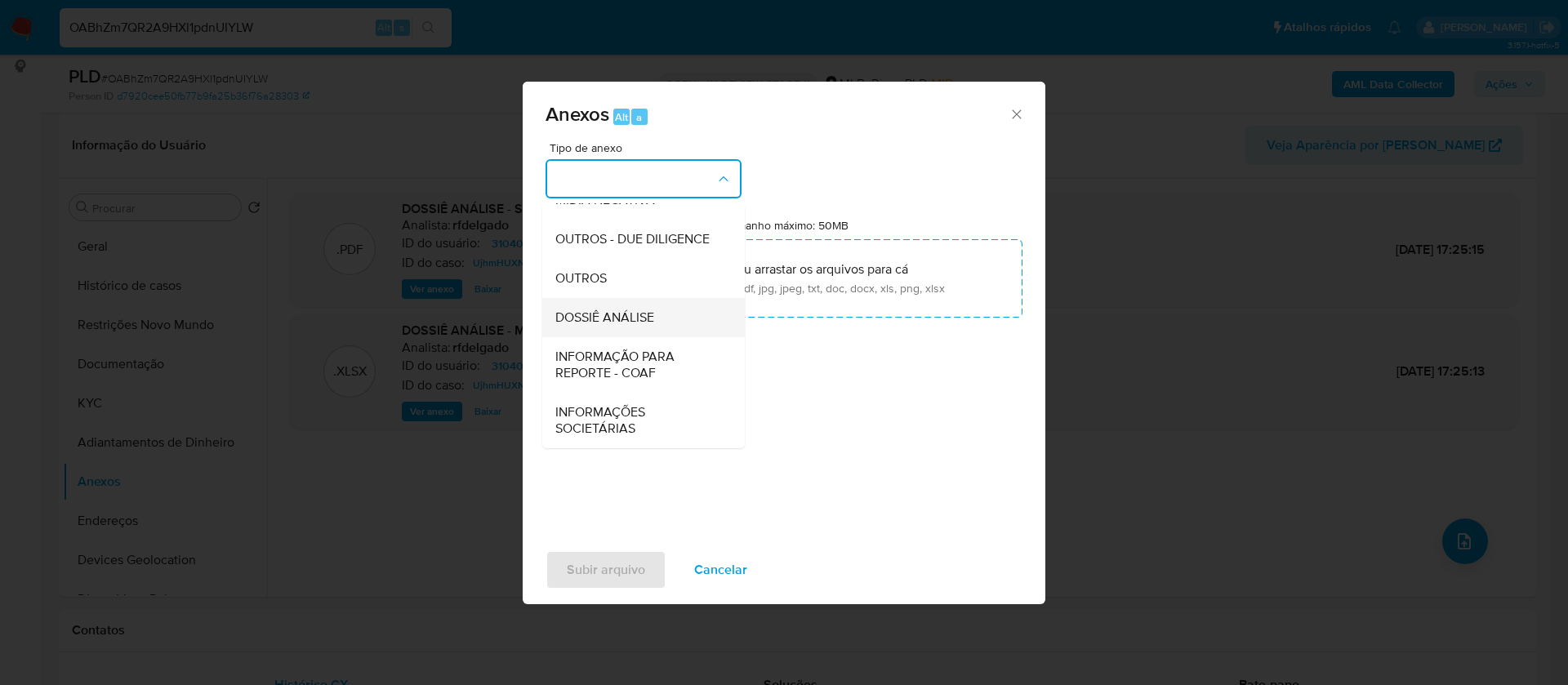
click at [644, 312] on div "DOSSIÊ ANÁLISE" at bounding box center [638, 318] width 167 height 39
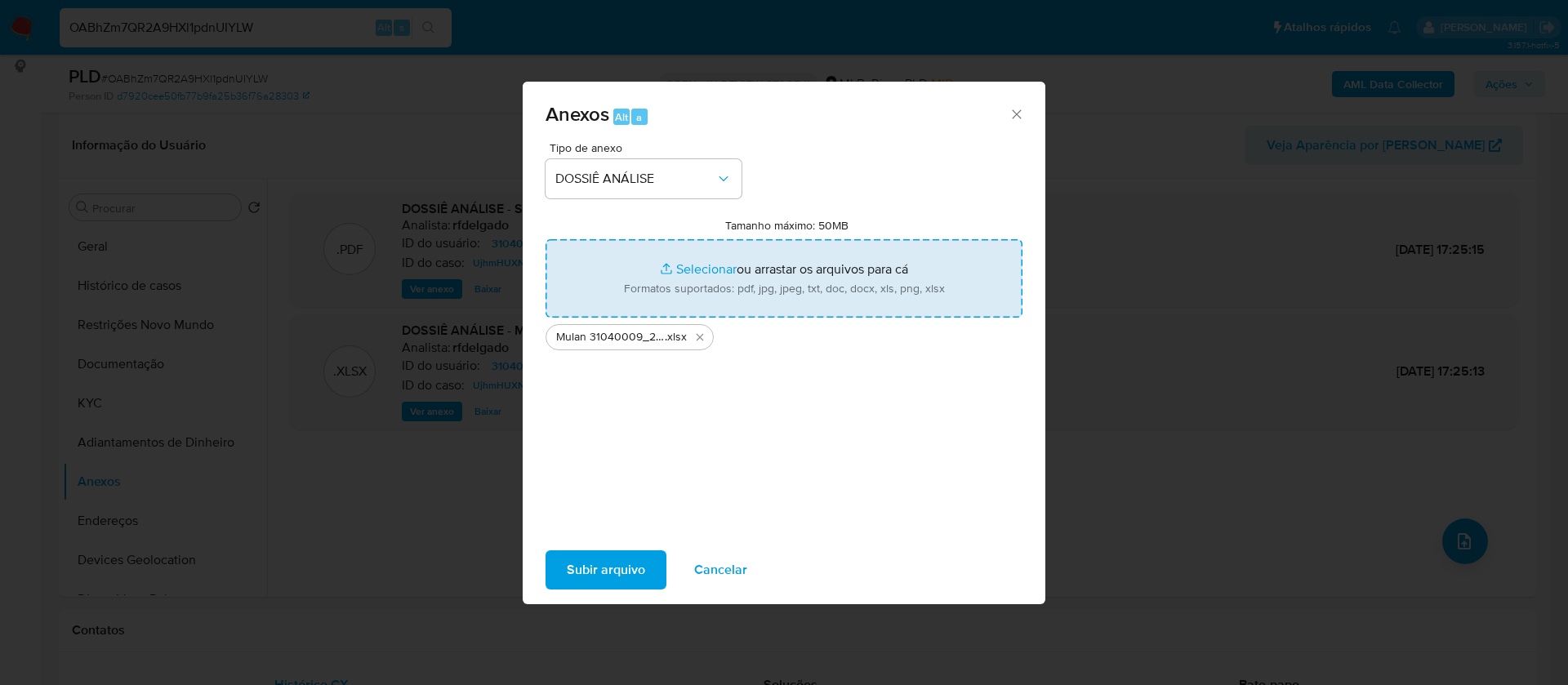
type input "C:\fakepath\SAR - - CPF 63635097691 - FREDERICO MARINHO BATISTA E SILVA (1).pdf"
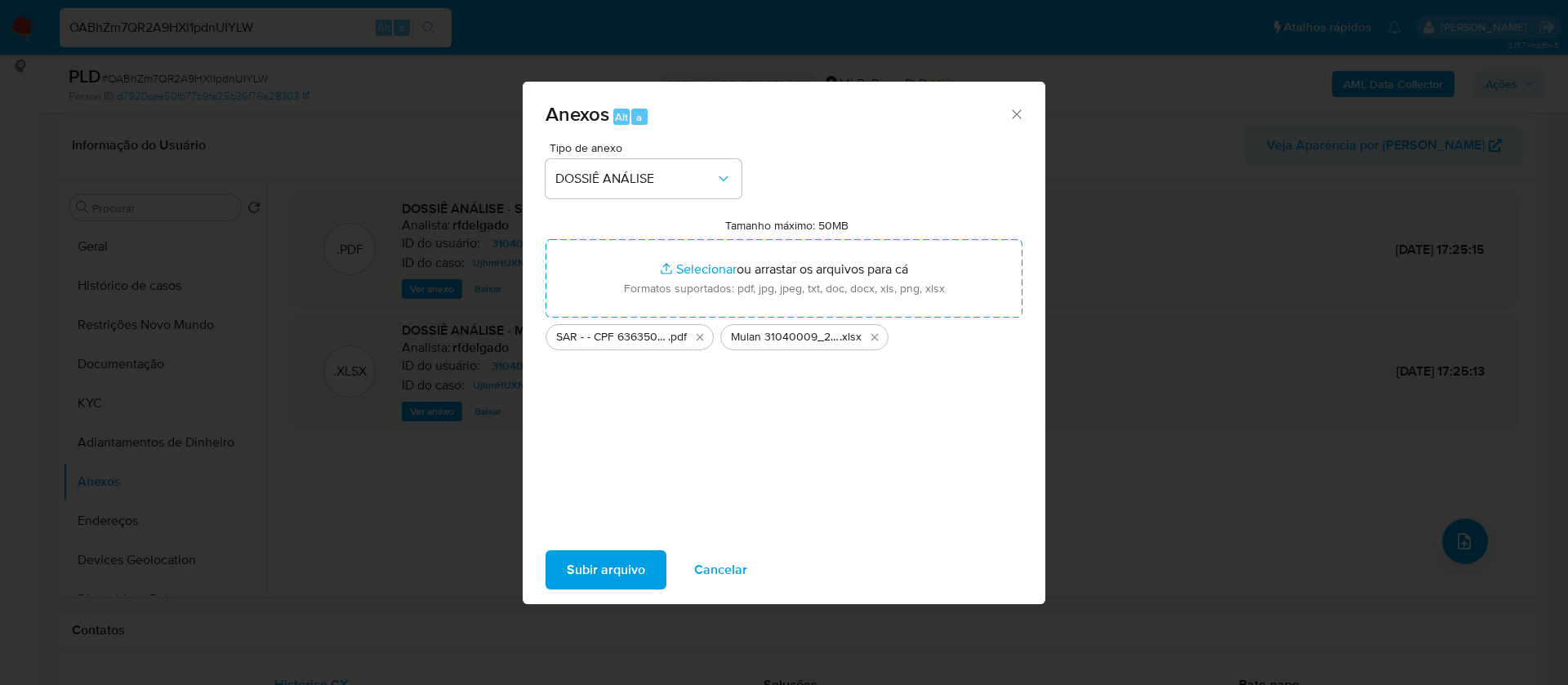
click at [619, 581] on span "Subir arquivo" at bounding box center [605, 570] width 78 height 36
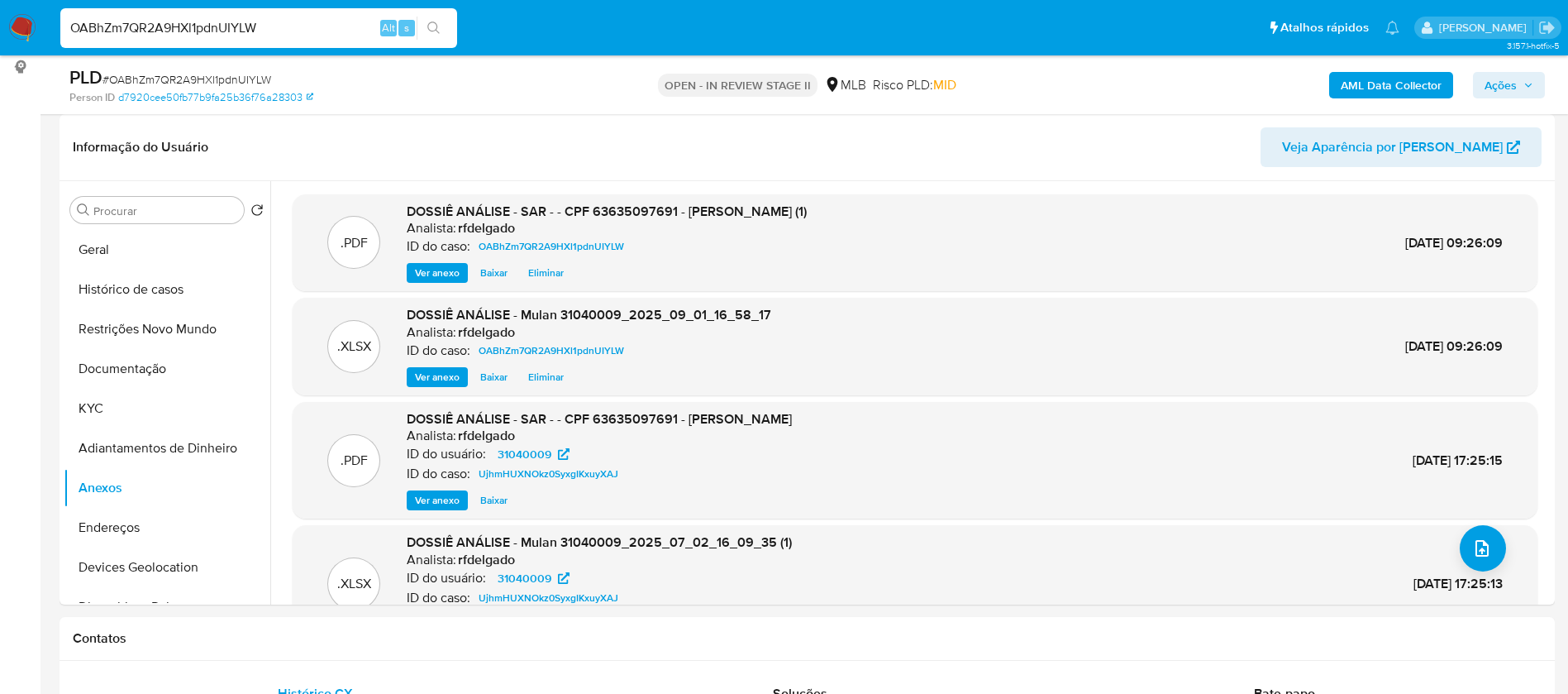
click at [1524, 89] on icon "button" at bounding box center [1528, 85] width 10 height 10
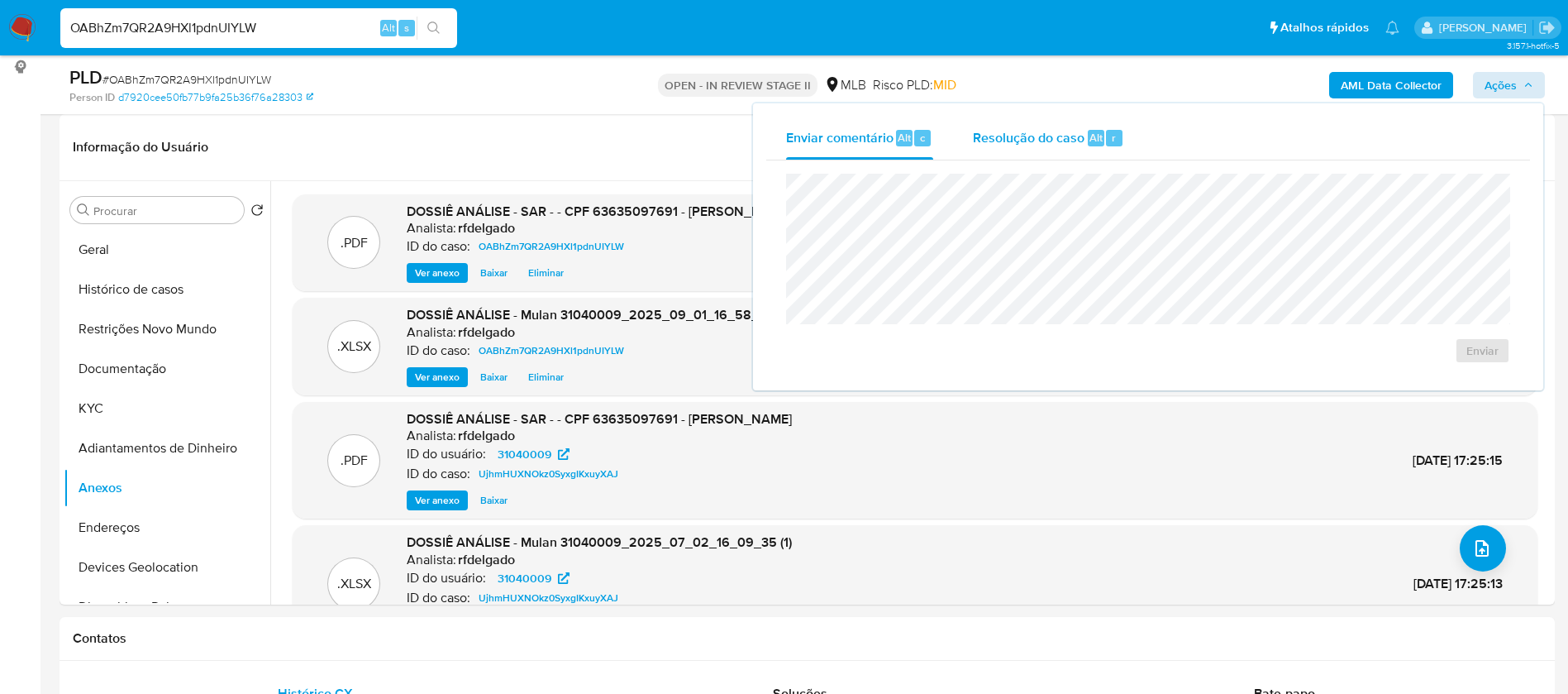
click at [1096, 137] on span "Alt" at bounding box center [1095, 138] width 13 height 16
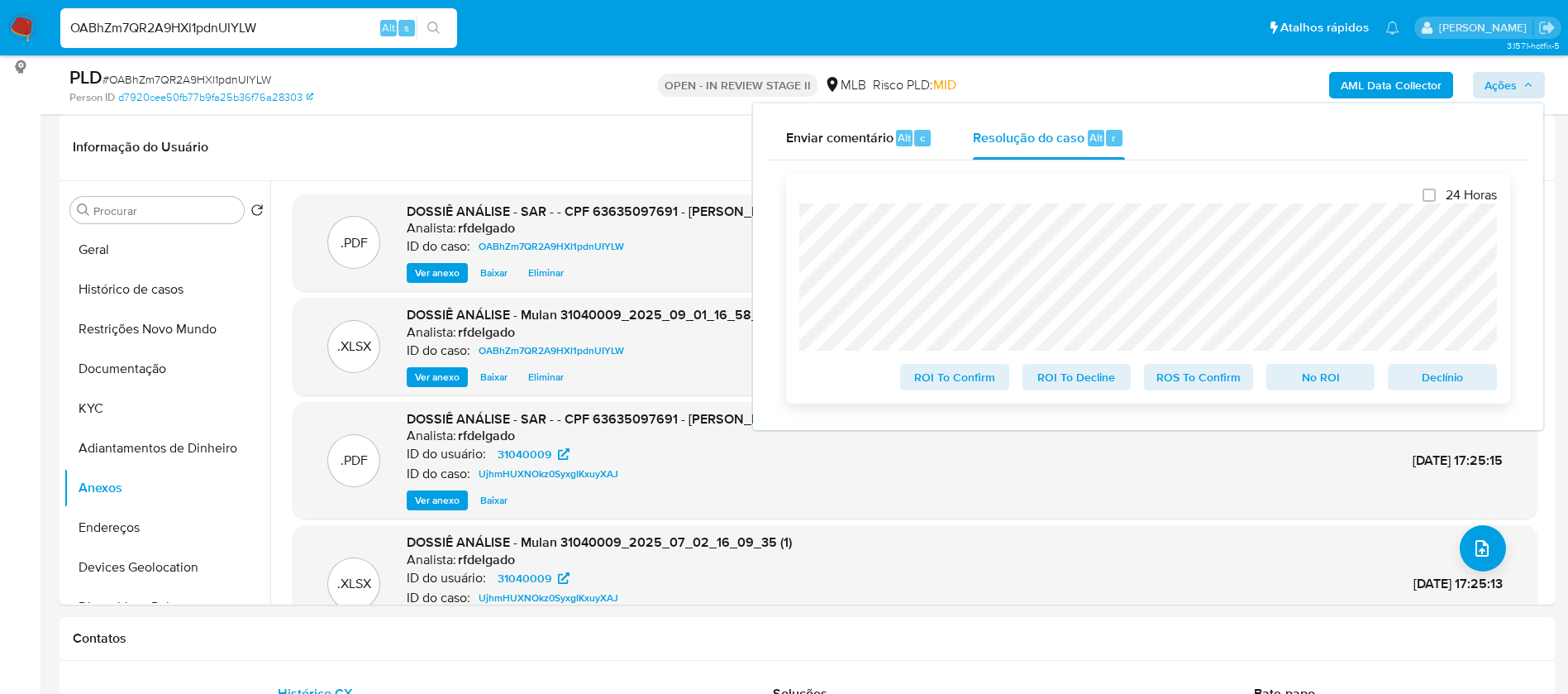
click at [1310, 376] on span "No ROI" at bounding box center [1321, 377] width 86 height 23
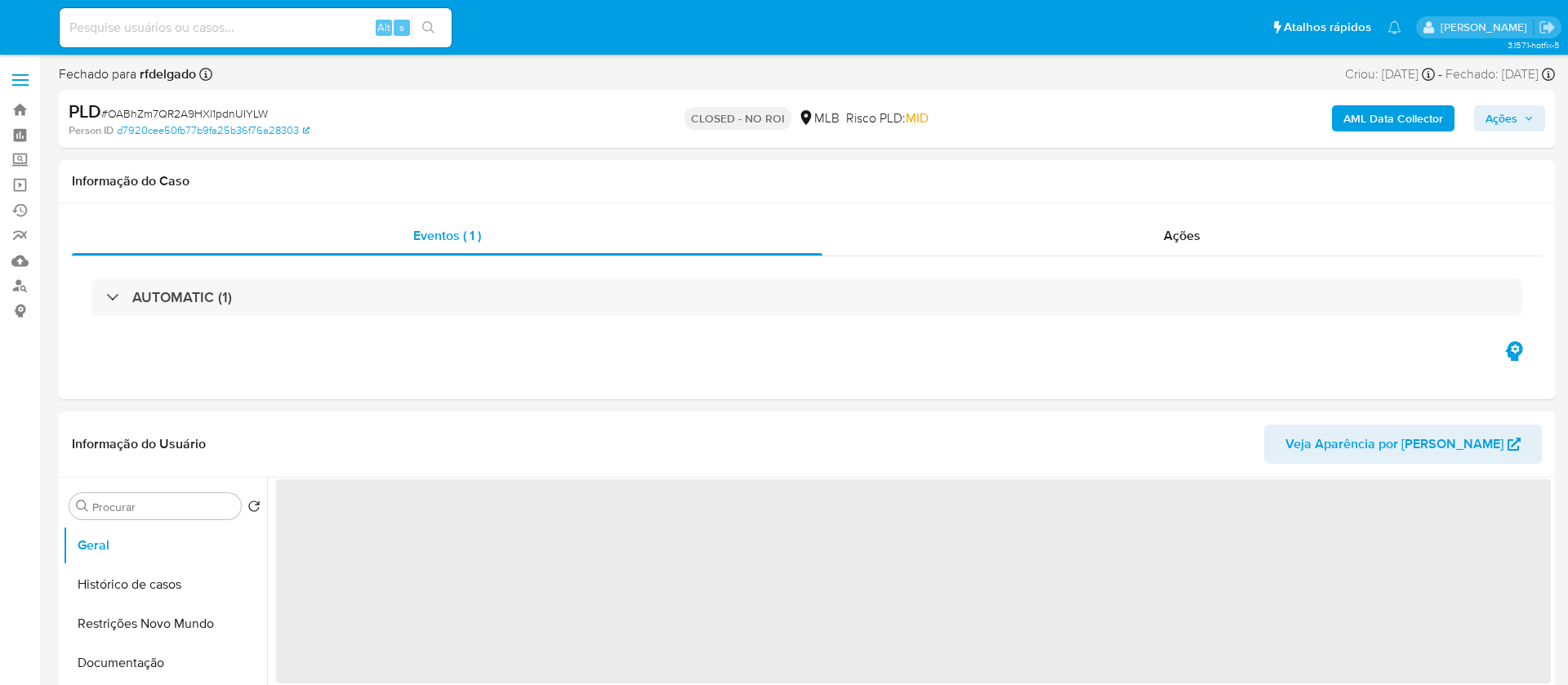
select select "10"
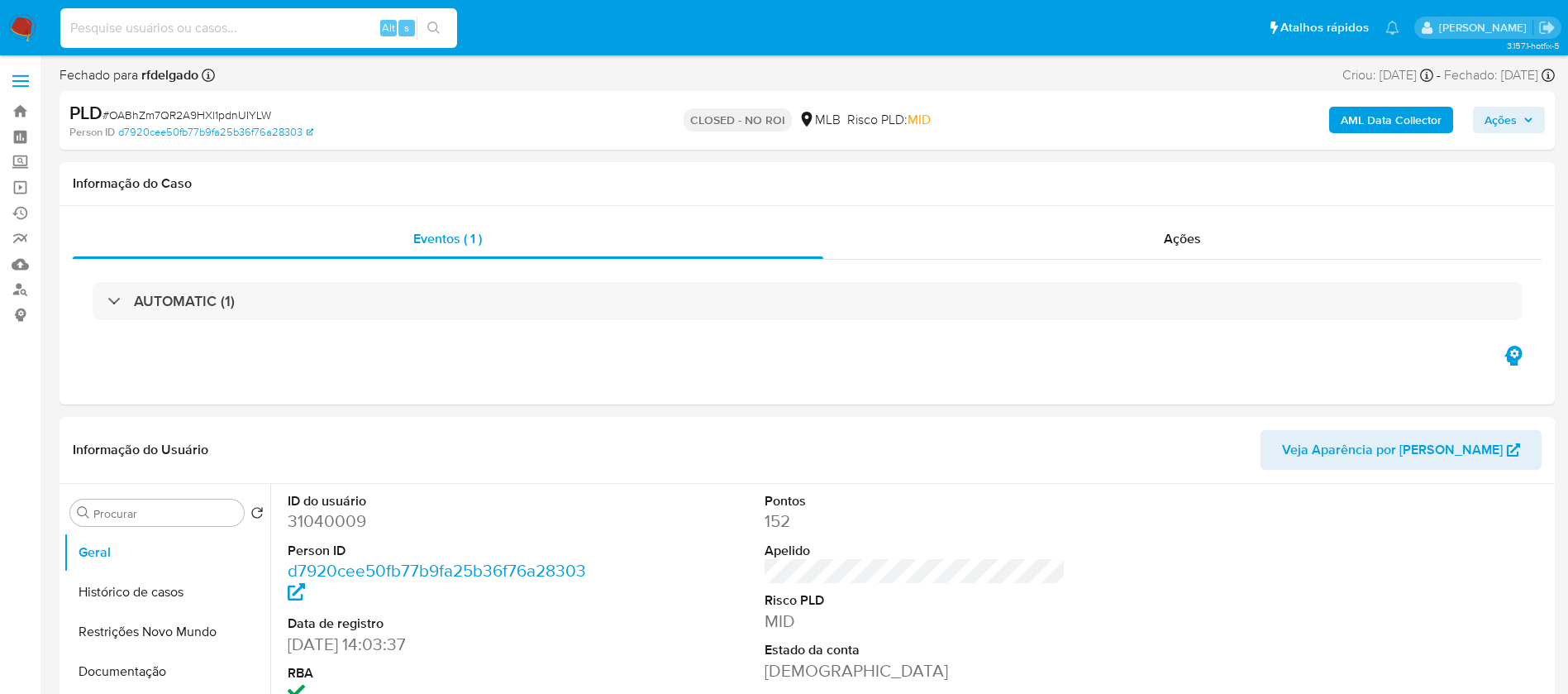
click at [275, 37] on input at bounding box center [258, 28] width 397 height 22
paste input "yq852YlkxU3Ay7F8DIGOSydF"
type input "yq852YlkxU3Ay7F8DIGOSydF"
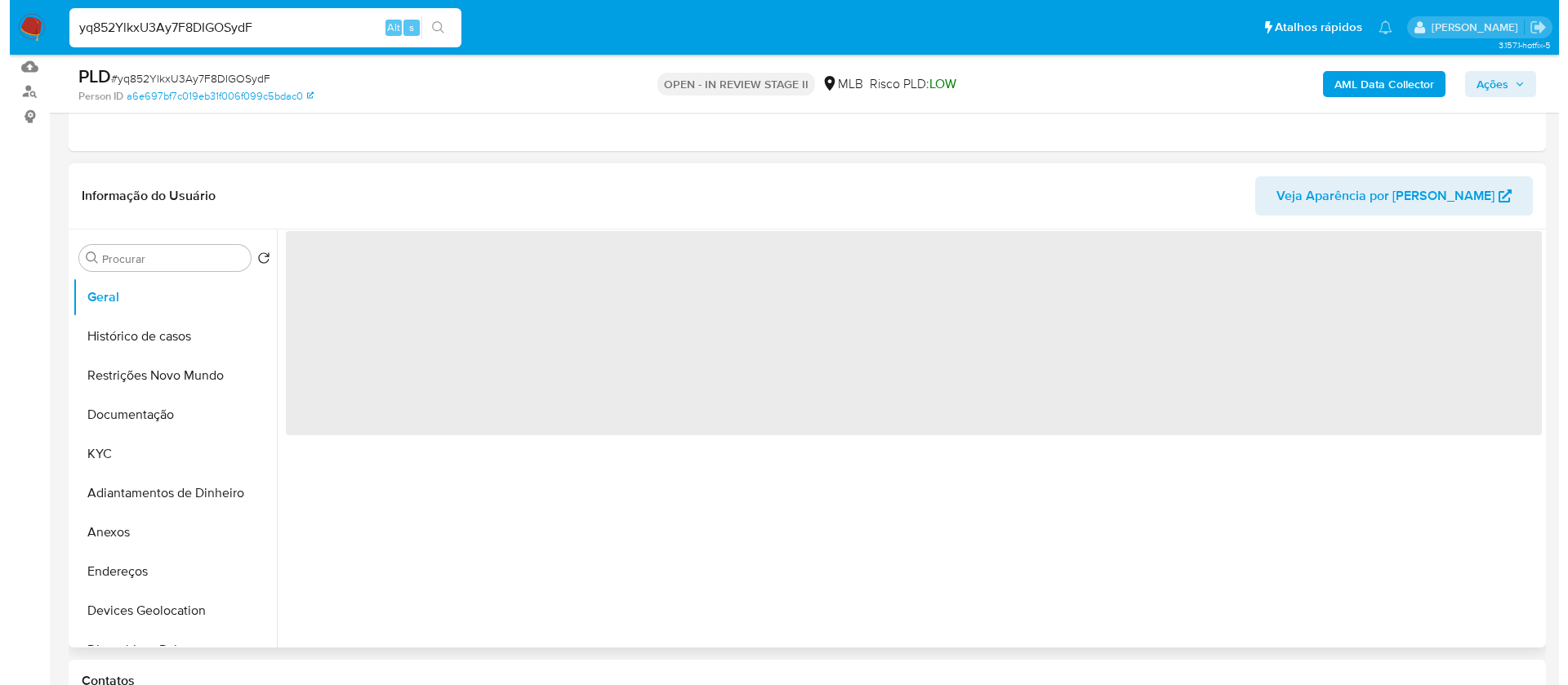
scroll to position [245, 0]
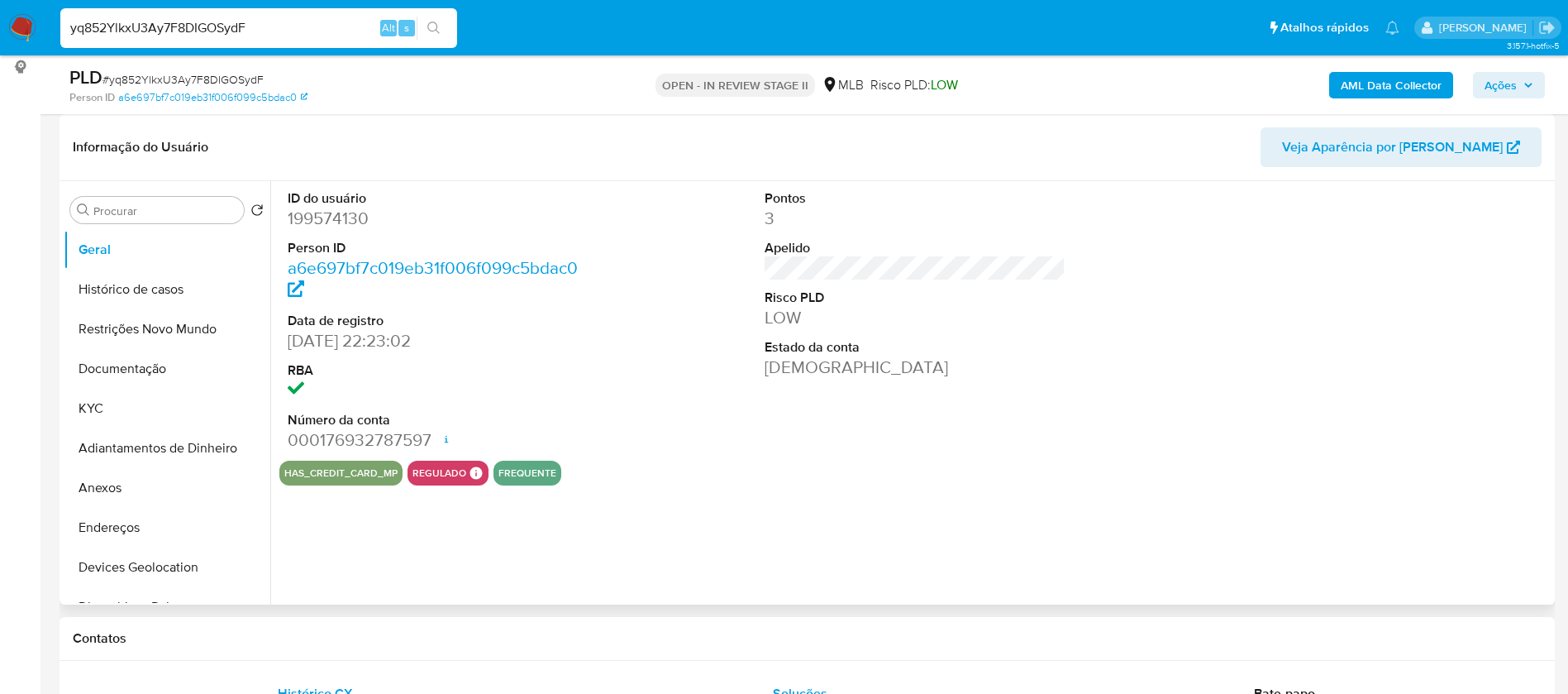
select select "10"
click at [169, 403] on button "KYC" at bounding box center [161, 409] width 194 height 40
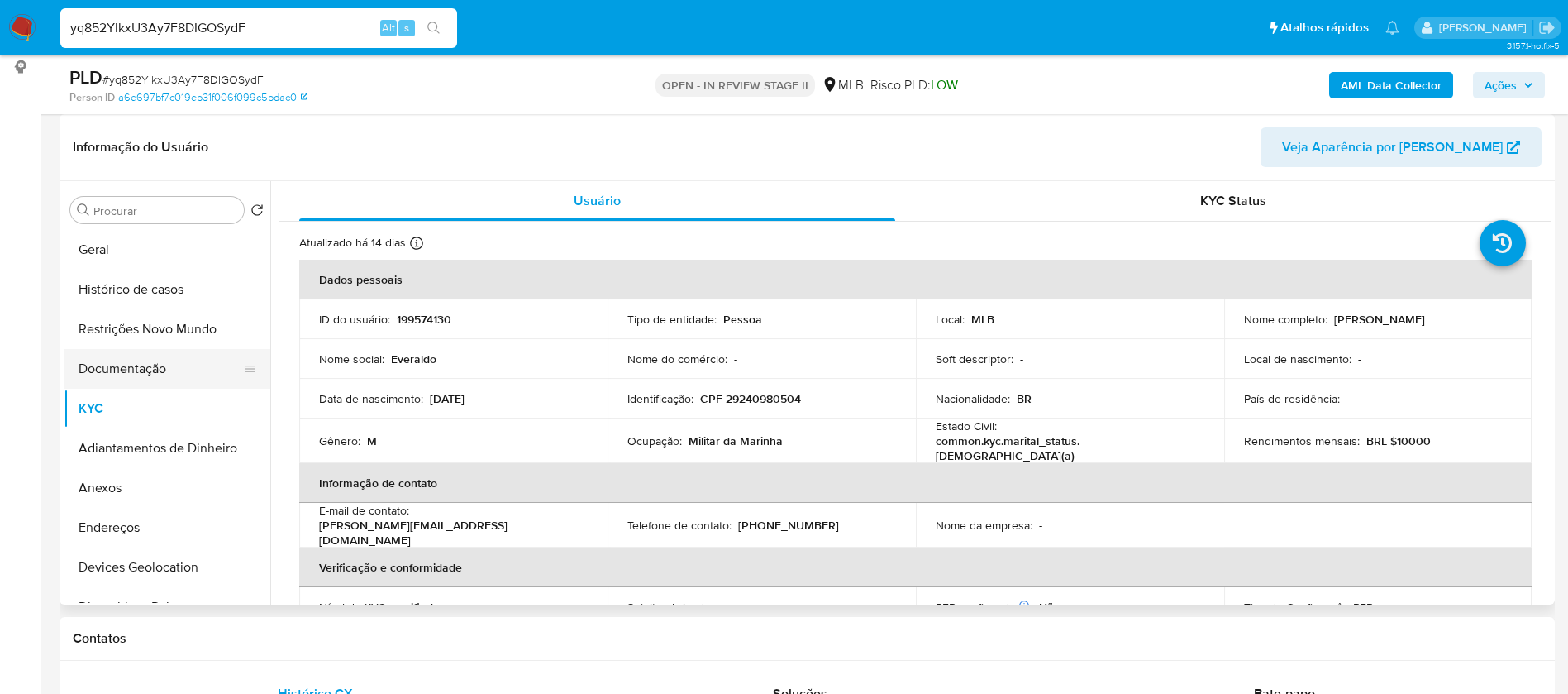
click at [175, 361] on button "Documentação" at bounding box center [161, 369] width 194 height 40
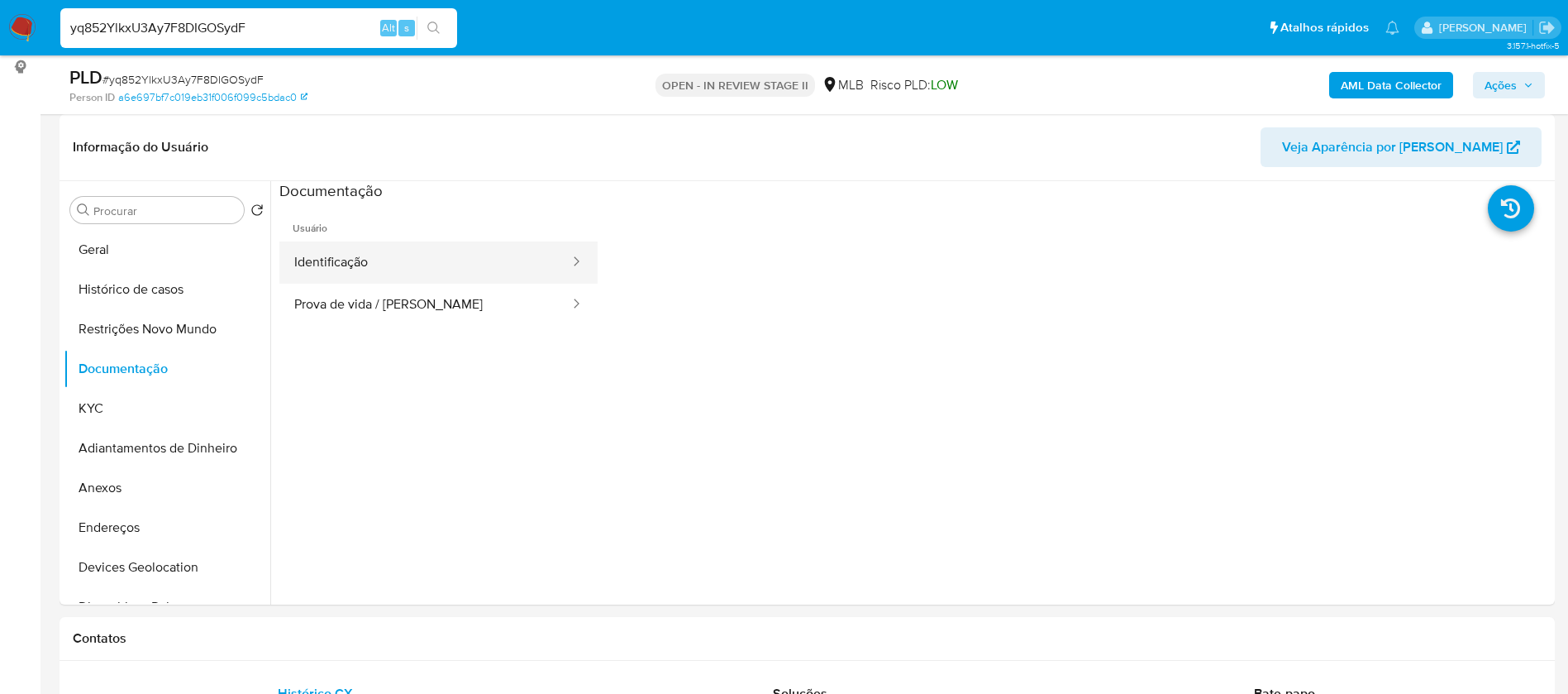
click at [443, 259] on button "Identificação" at bounding box center [426, 263] width 292 height 42
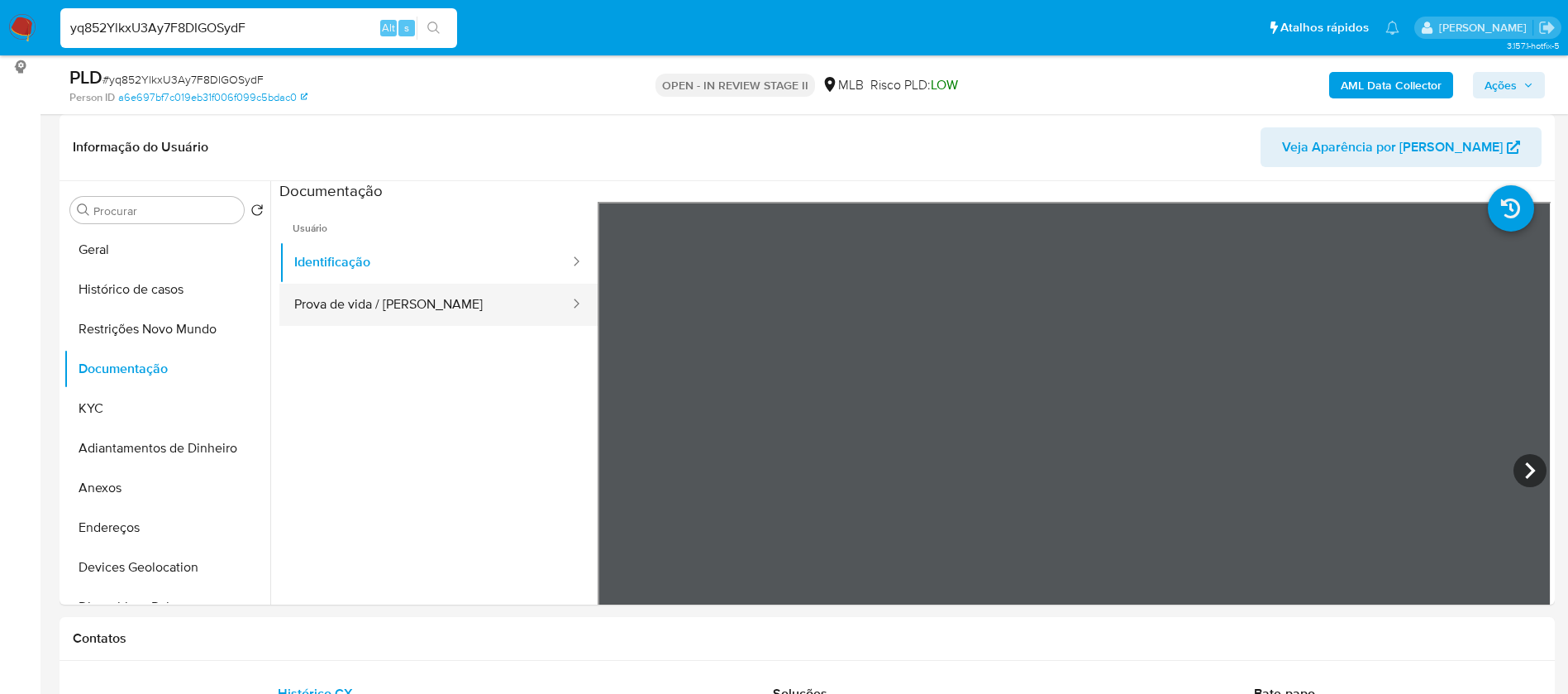
click at [441, 305] on button "Prova de vida / [PERSON_NAME]" at bounding box center [426, 305] width 292 height 42
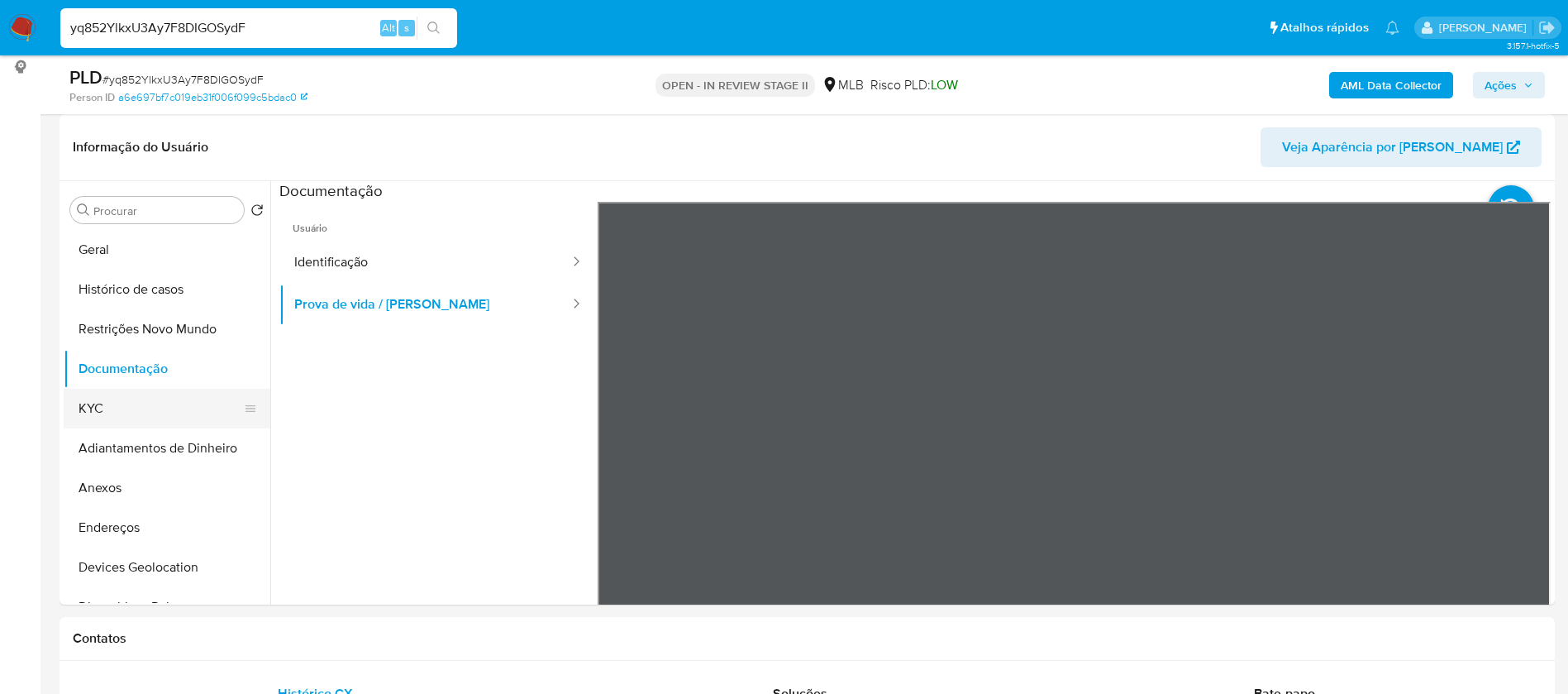
click at [105, 410] on button "KYC" at bounding box center [161, 409] width 194 height 40
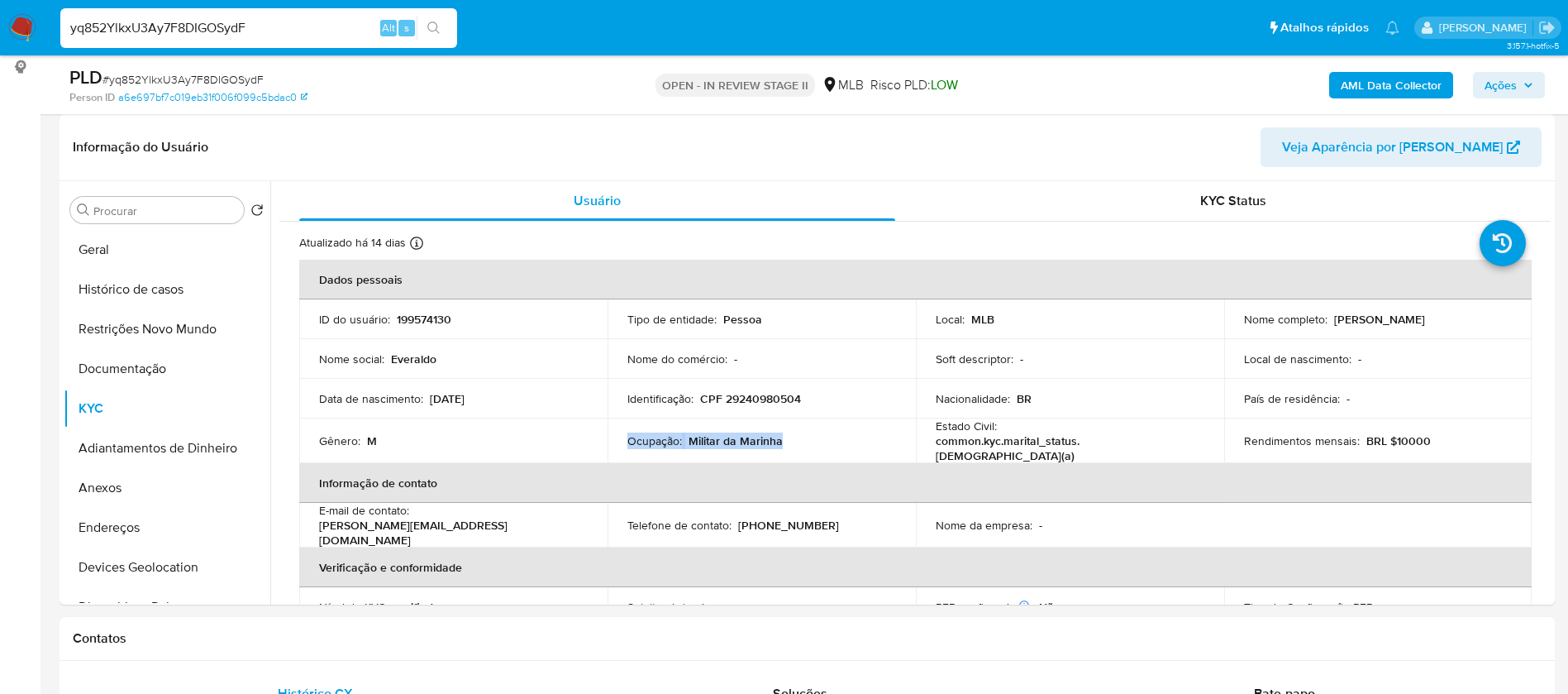
drag, startPoint x: 792, startPoint y: 438, endPoint x: 625, endPoint y: 442, distance: 167.0
click at [628, 442] on div "Ocupação : Militar da Marinha" at bounding box center [762, 440] width 269 height 15
copy div "Ocupação : Militar da Marinha"
click at [1386, 84] on b "AML Data Collector" at bounding box center [1391, 85] width 101 height 26
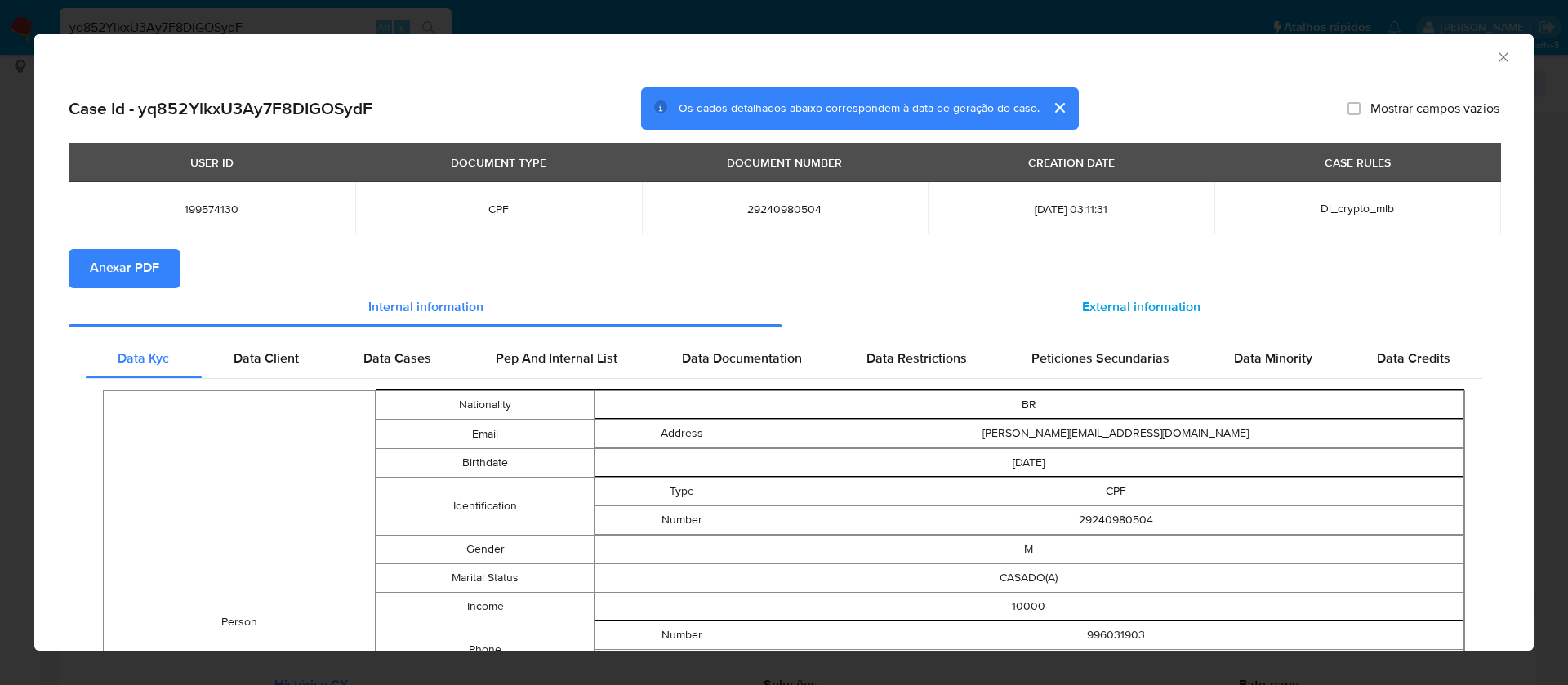
click at [1113, 298] on span "External information" at bounding box center [1141, 307] width 118 height 19
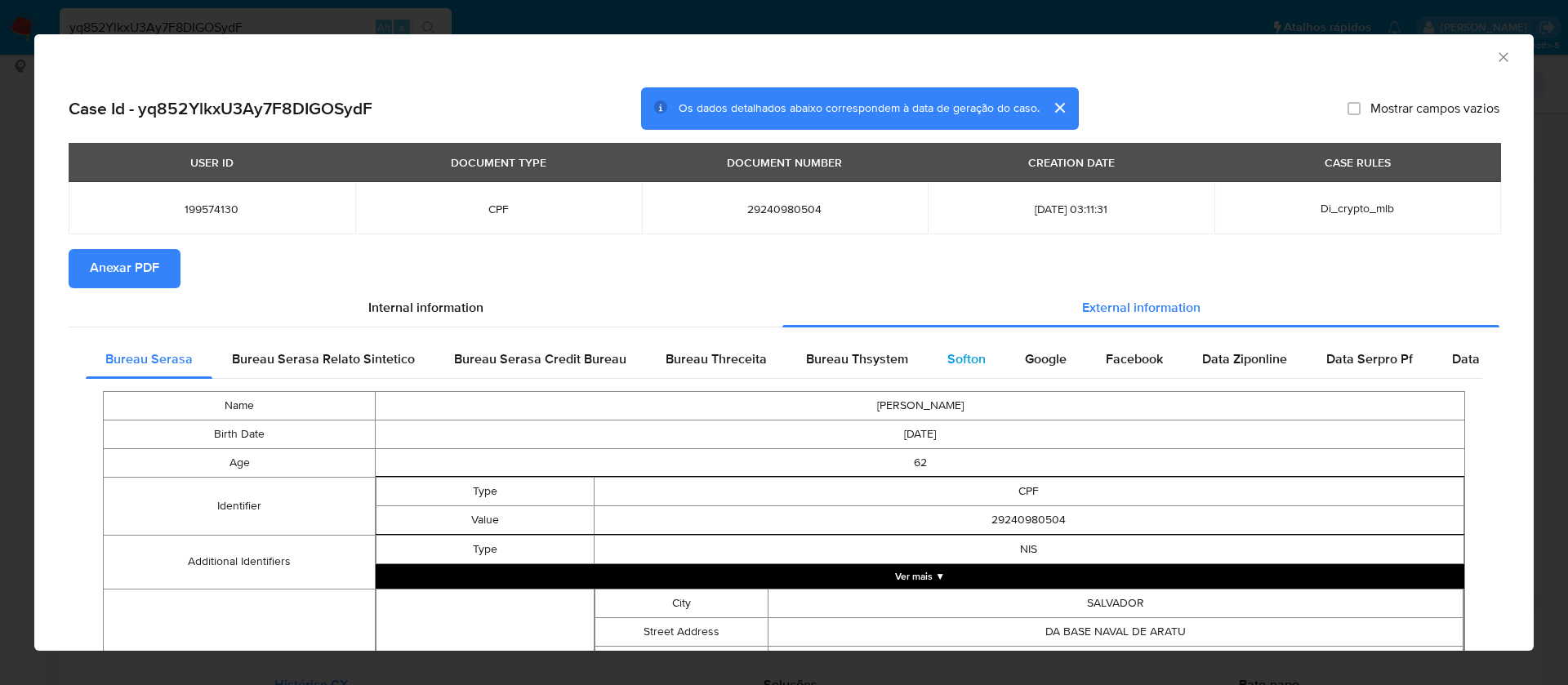
click at [952, 359] on span "Softon" at bounding box center [966, 358] width 39 height 19
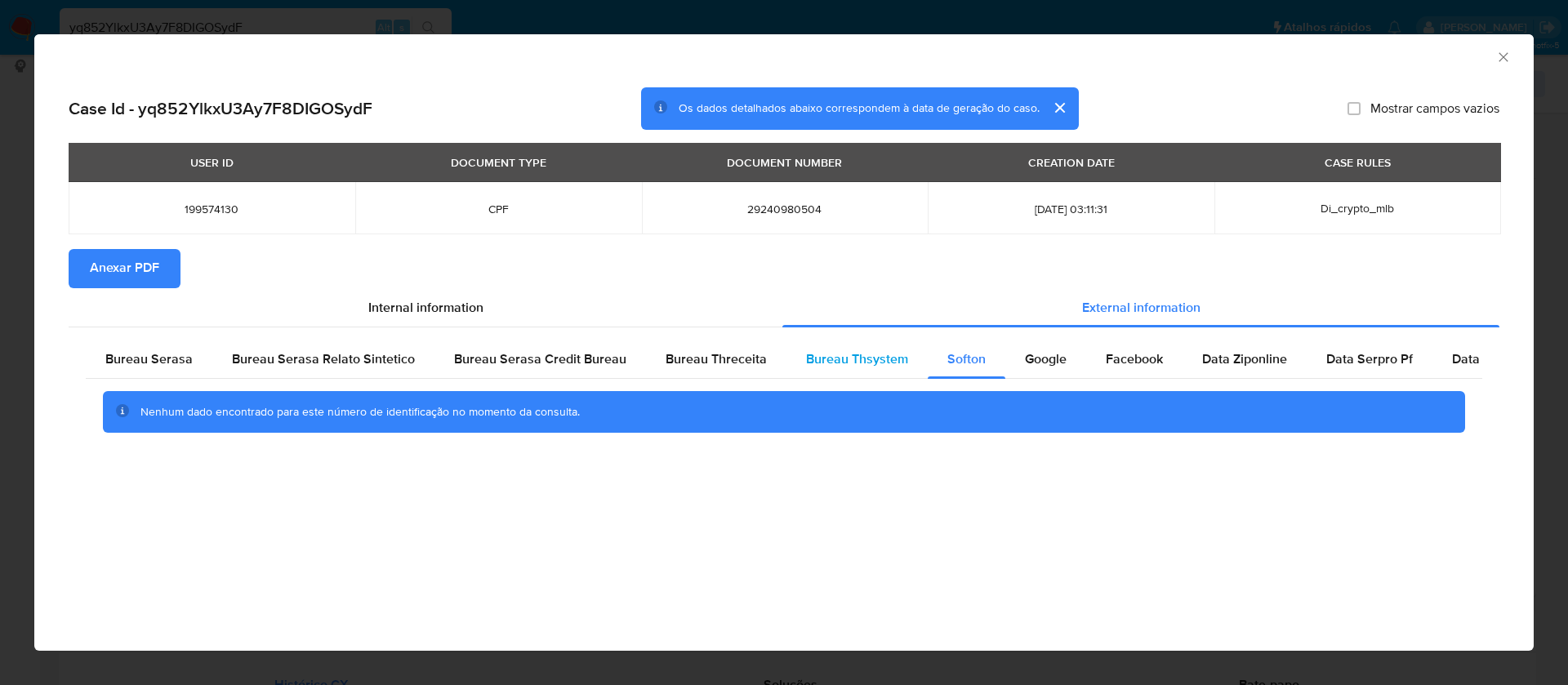
click at [852, 351] on span "Bureau Thsystem" at bounding box center [856, 358] width 102 height 19
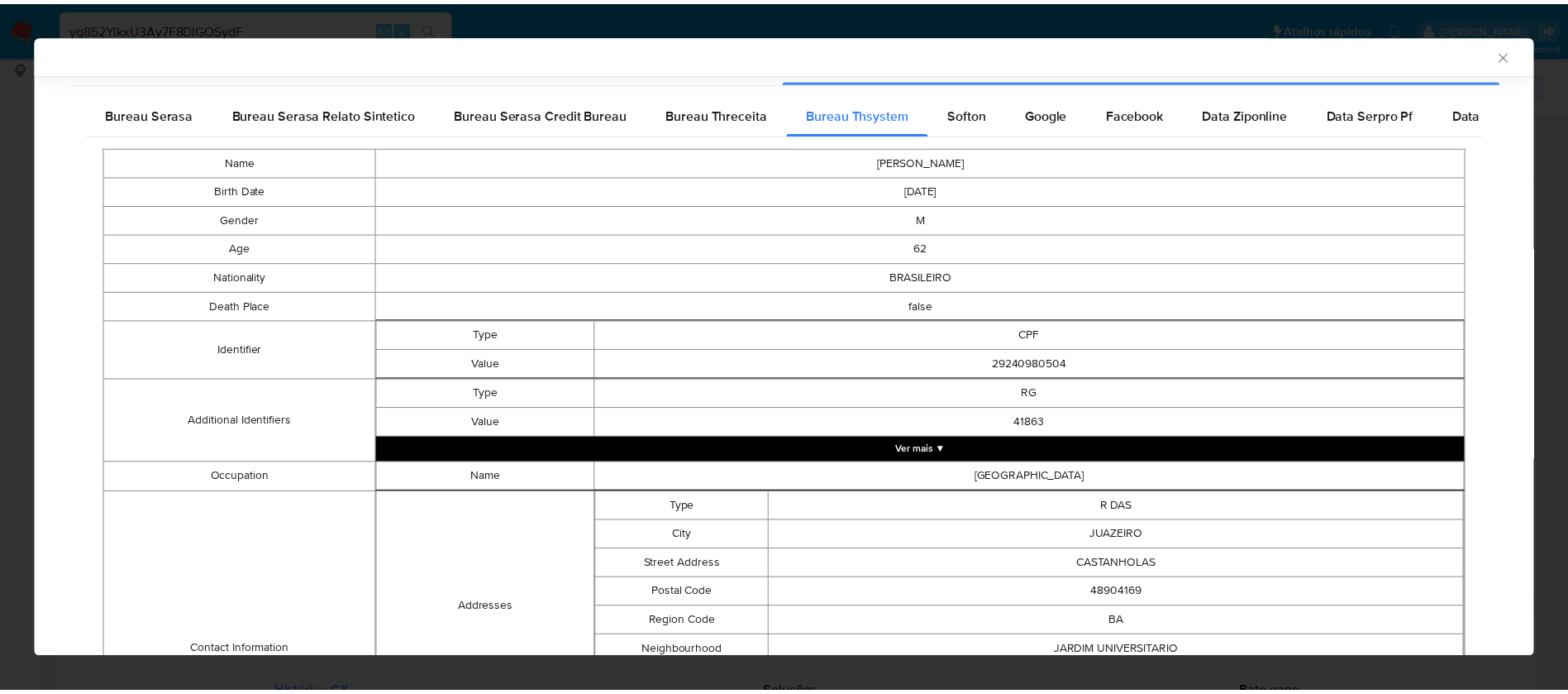
scroll to position [0, 0]
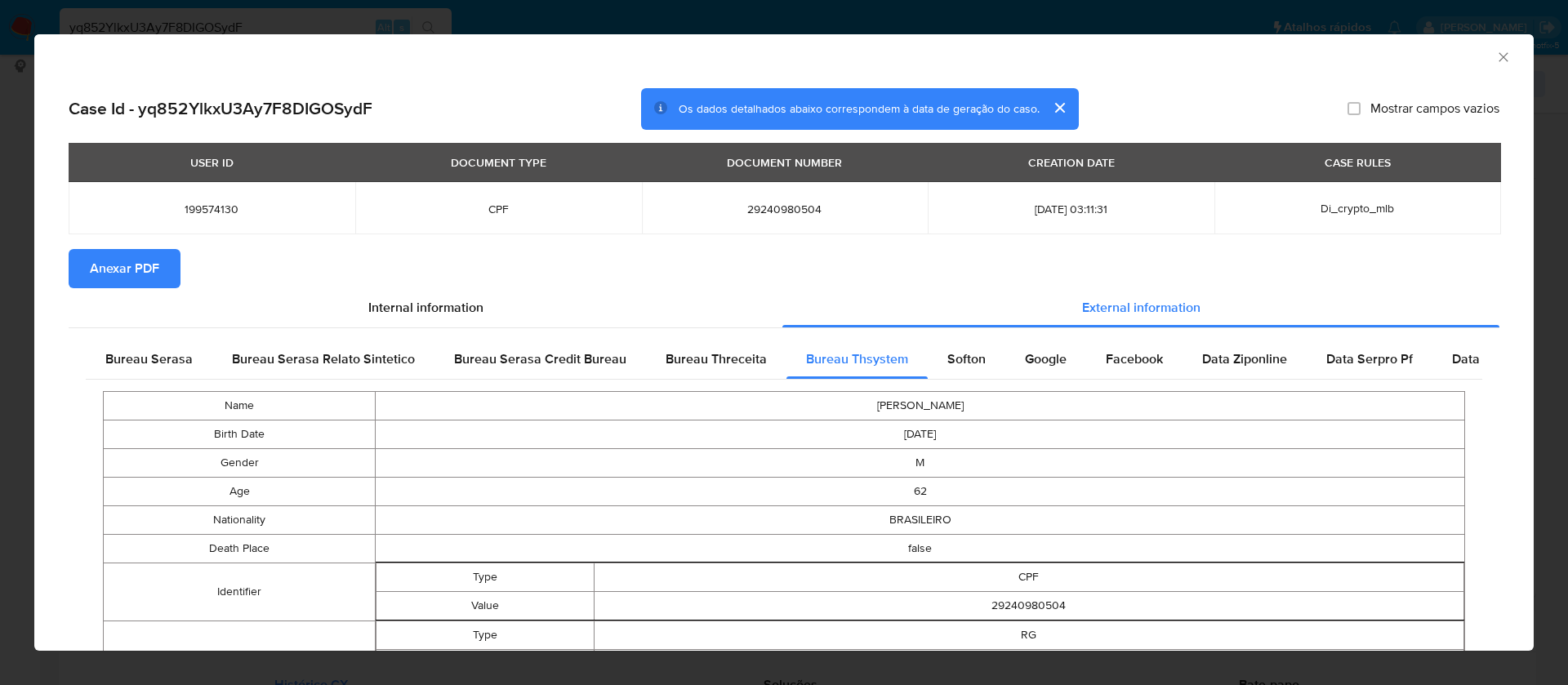
click at [132, 263] on span "Anexar PDF" at bounding box center [124, 268] width 69 height 36
click at [1496, 54] on icon "Fechar a janela" at bounding box center [1504, 57] width 17 height 17
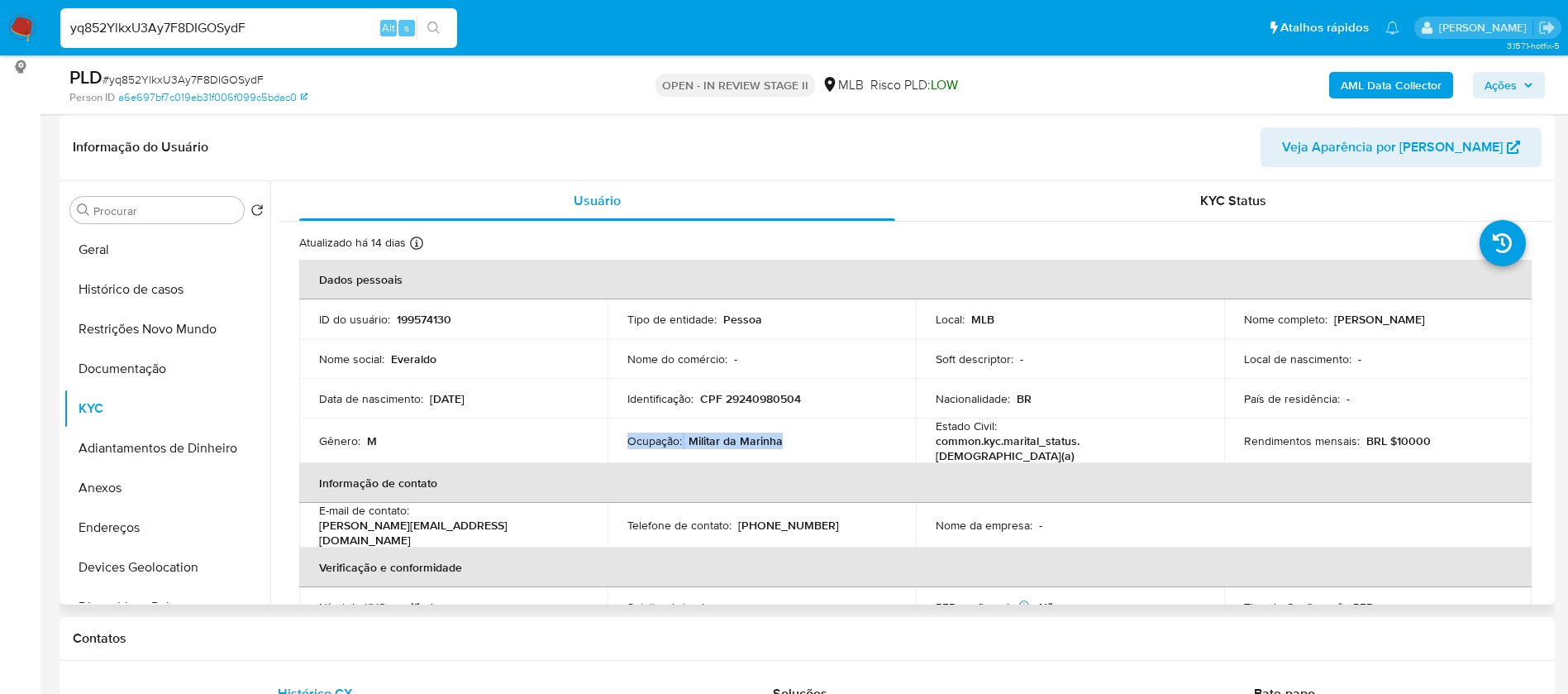
drag, startPoint x: 1475, startPoint y: 319, endPoint x: 1328, endPoint y: 323, distance: 147.1
click at [1334, 323] on p "Everaldo Serafim de Santana" at bounding box center [1379, 319] width 91 height 15
copy p "Everaldo Serafim de Santana"
click at [414, 324] on p "199574130" at bounding box center [424, 319] width 55 height 15
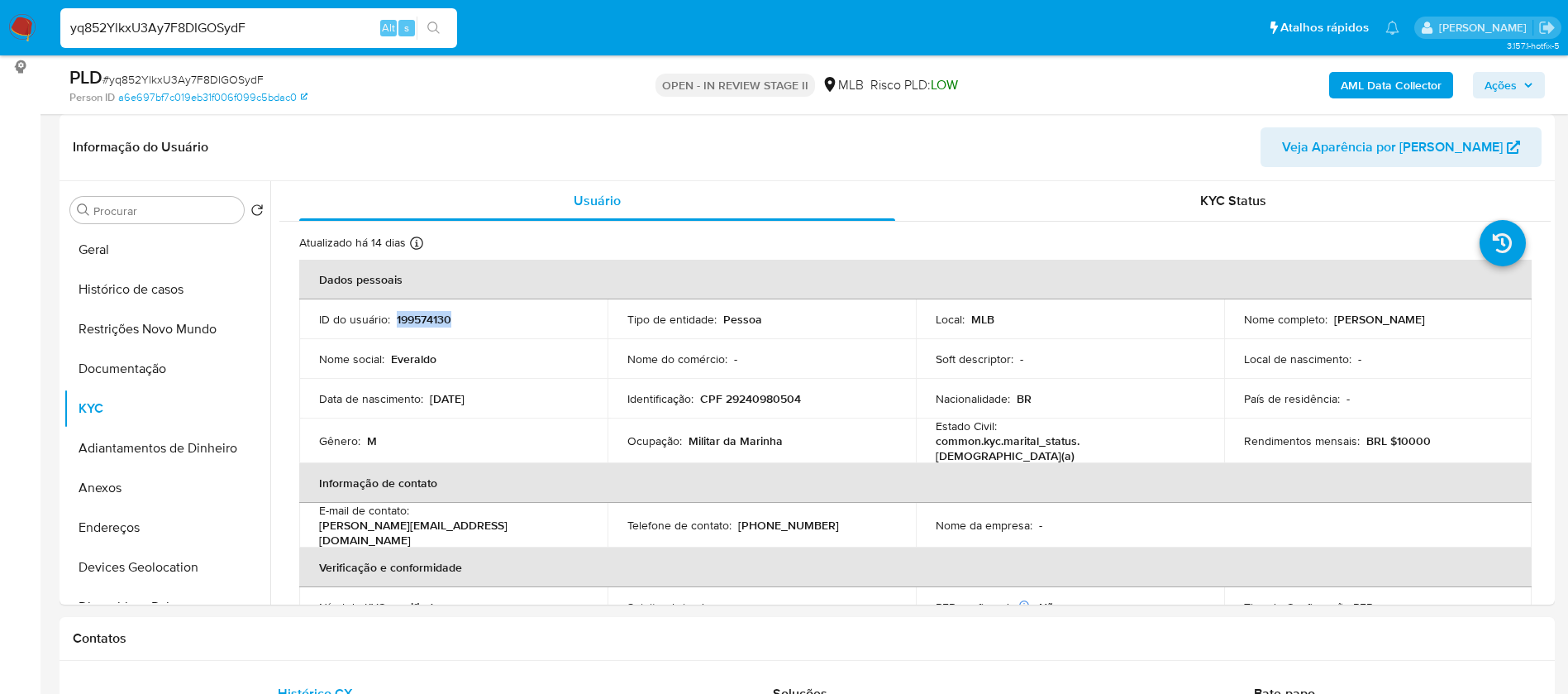
copy p "199574130"
click at [78, 251] on button "Geral" at bounding box center [161, 250] width 194 height 40
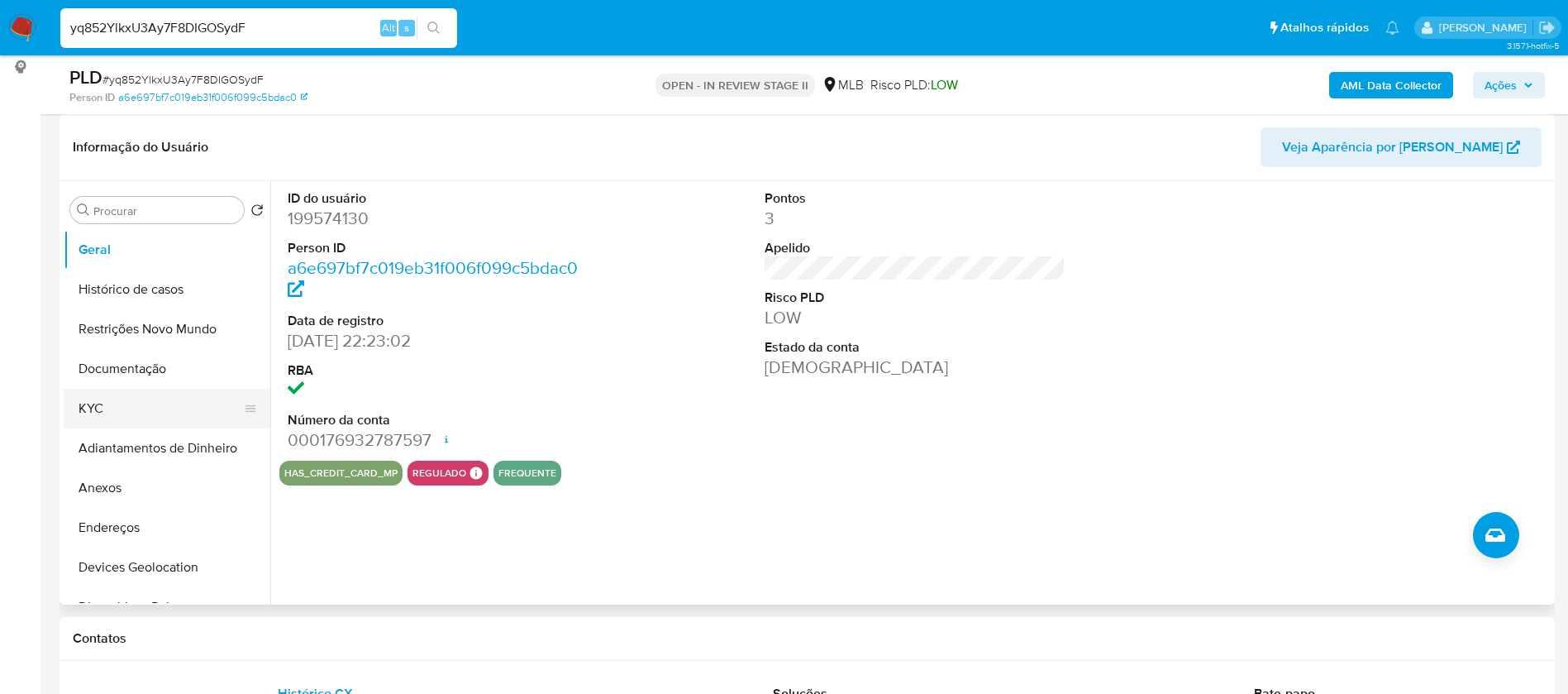
click at [174, 393] on button "KYC" at bounding box center [161, 409] width 194 height 40
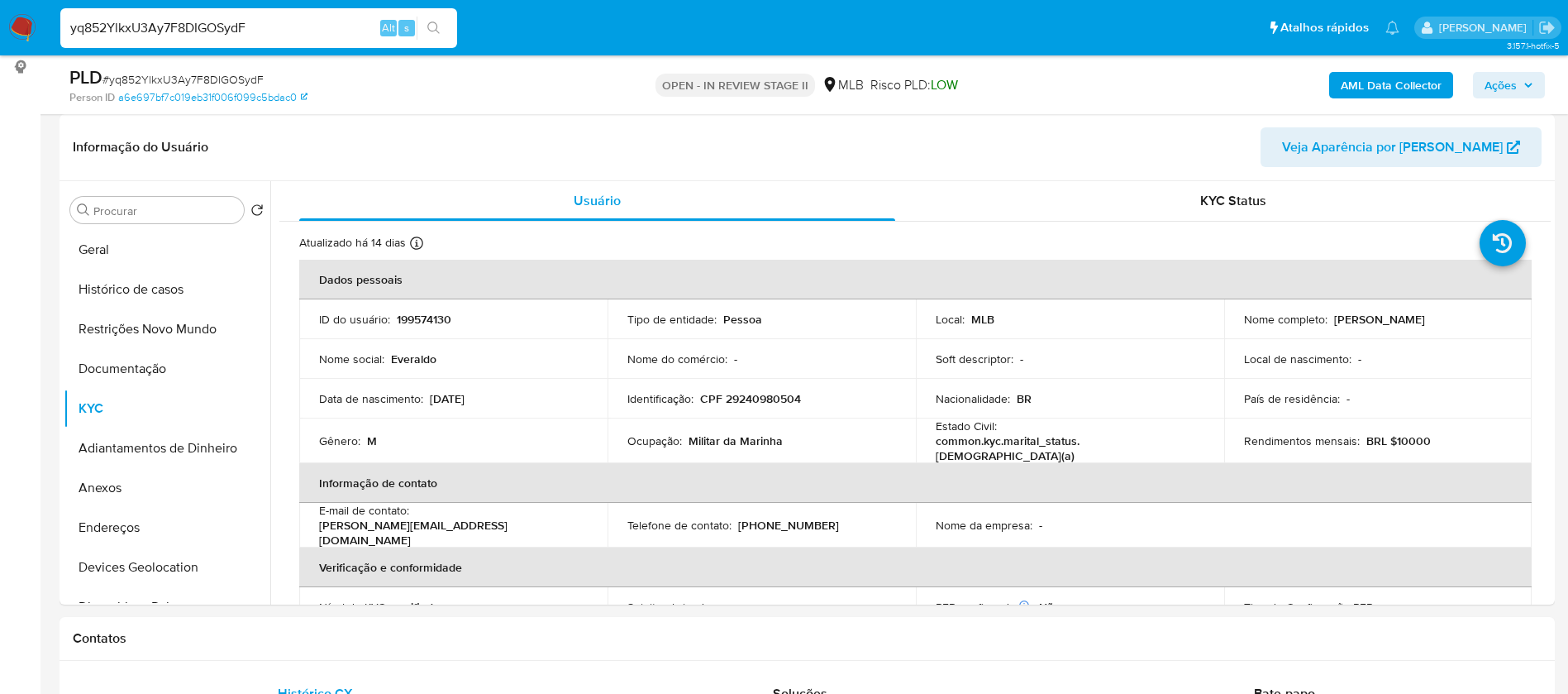
drag, startPoint x: 152, startPoint y: 524, endPoint x: 40, endPoint y: 440, distance: 140.0
click at [151, 524] on button "Endereços" at bounding box center [167, 528] width 207 height 40
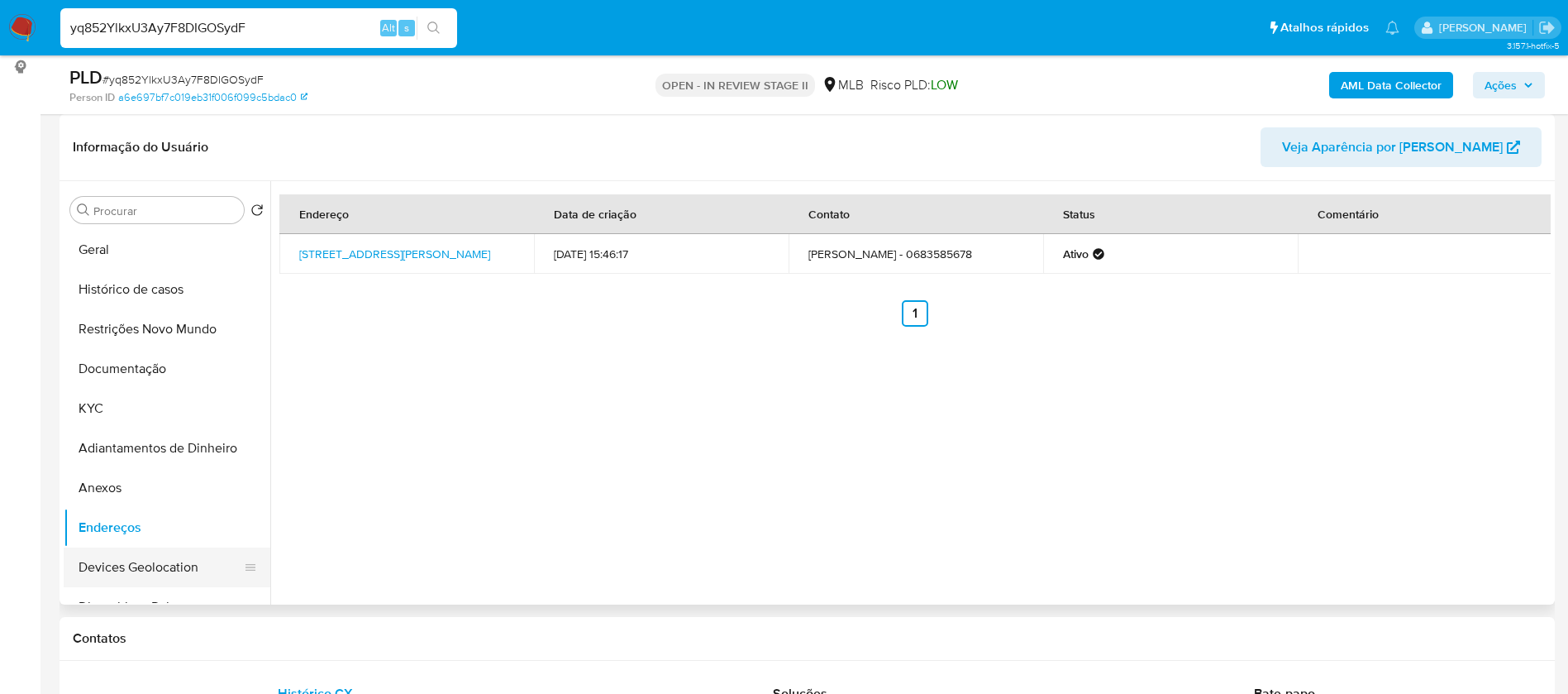
click at [190, 572] on button "Devices Geolocation" at bounding box center [161, 568] width 194 height 40
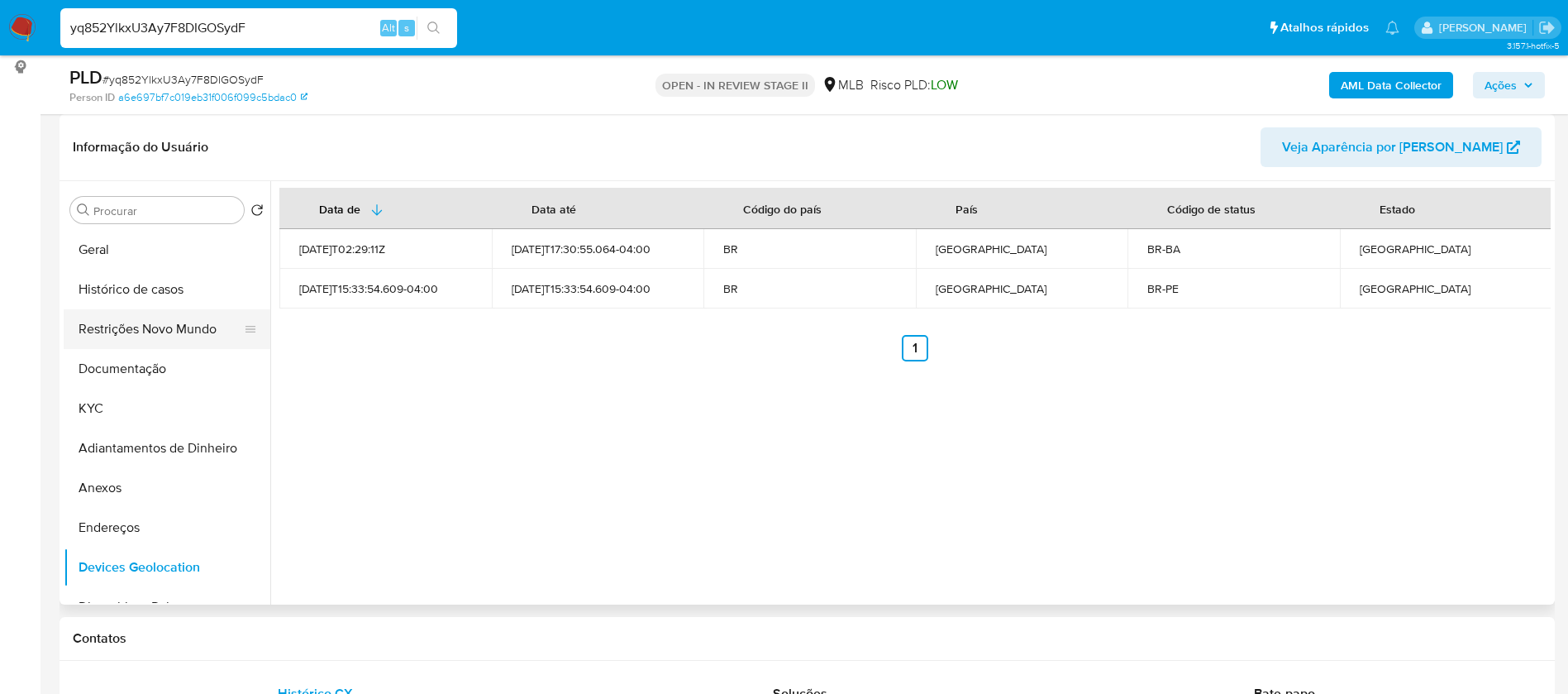
click at [179, 320] on button "Restrições Novo Mundo" at bounding box center [161, 329] width 194 height 40
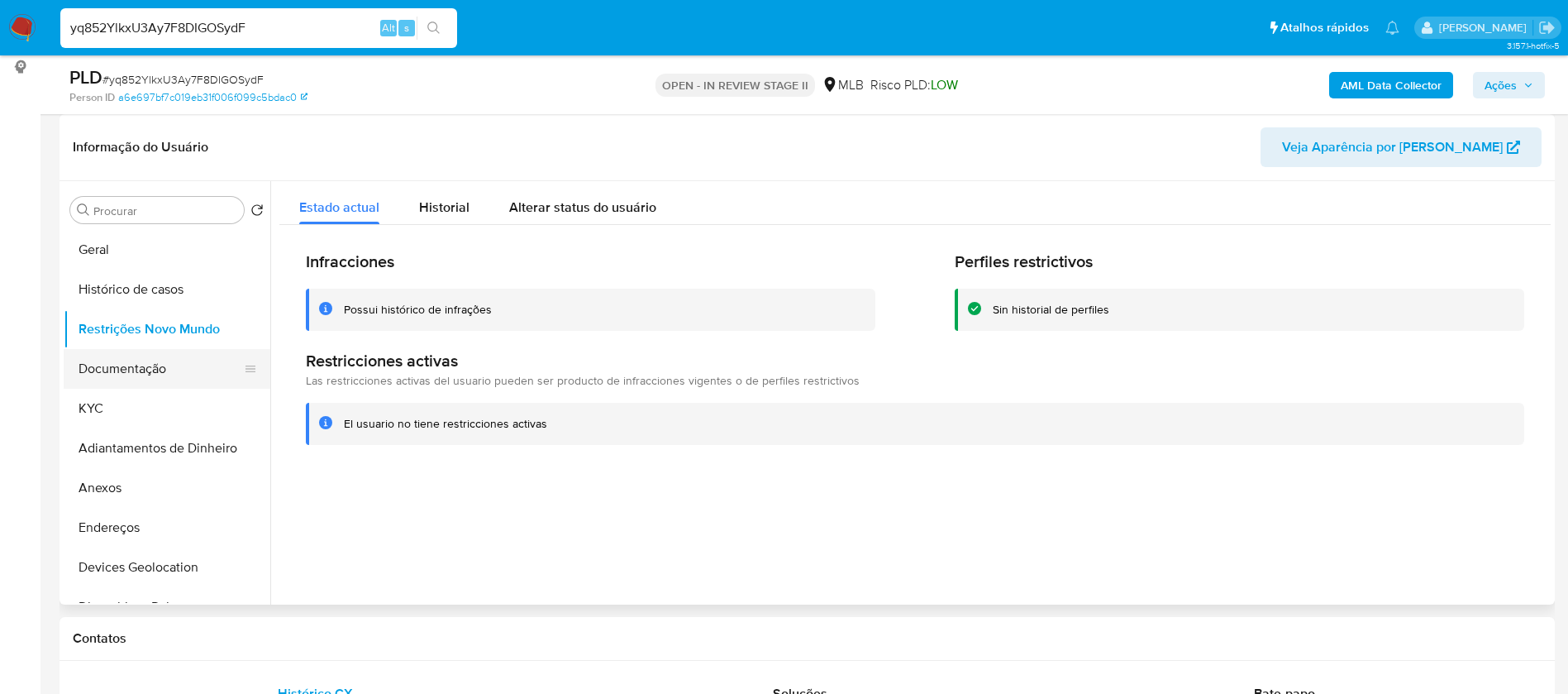
scroll to position [124, 0]
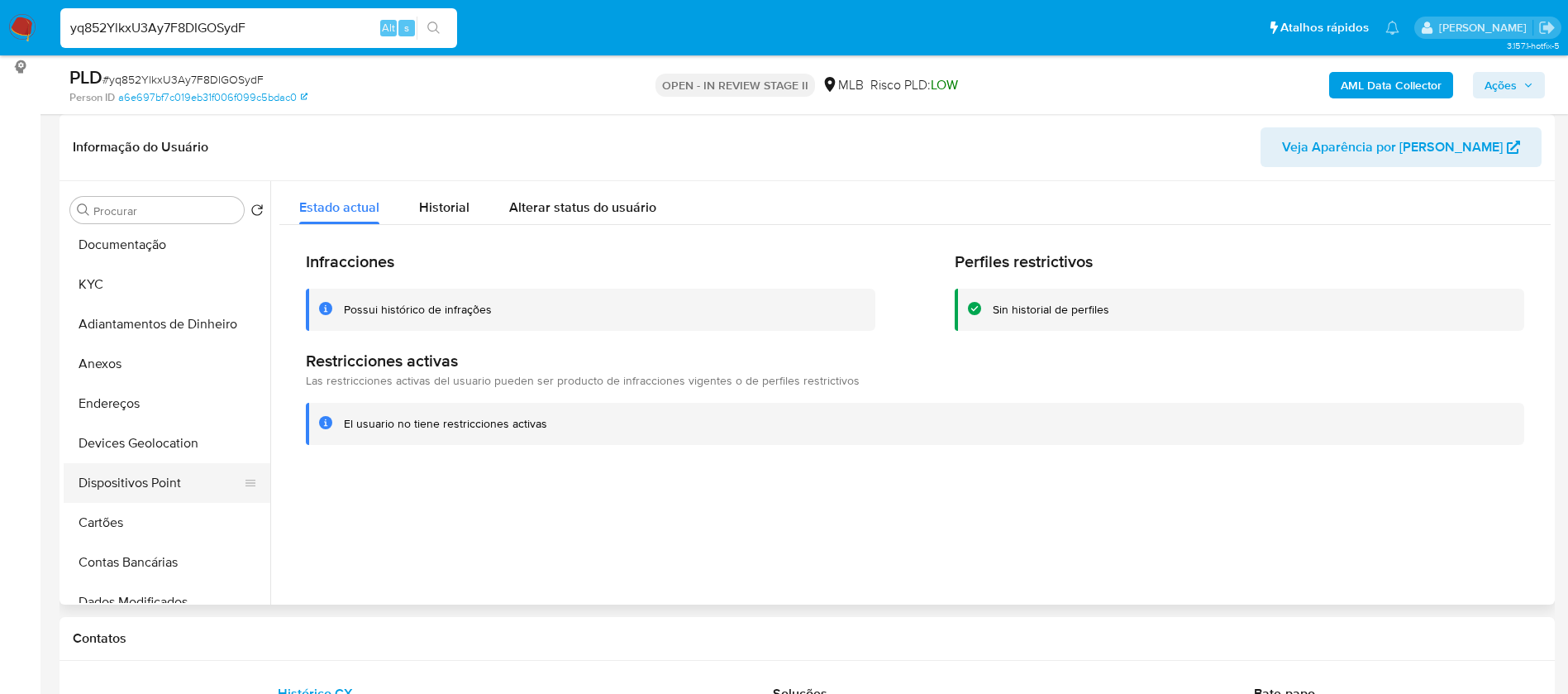
click at [188, 486] on button "Dispositivos Point" at bounding box center [161, 483] width 194 height 40
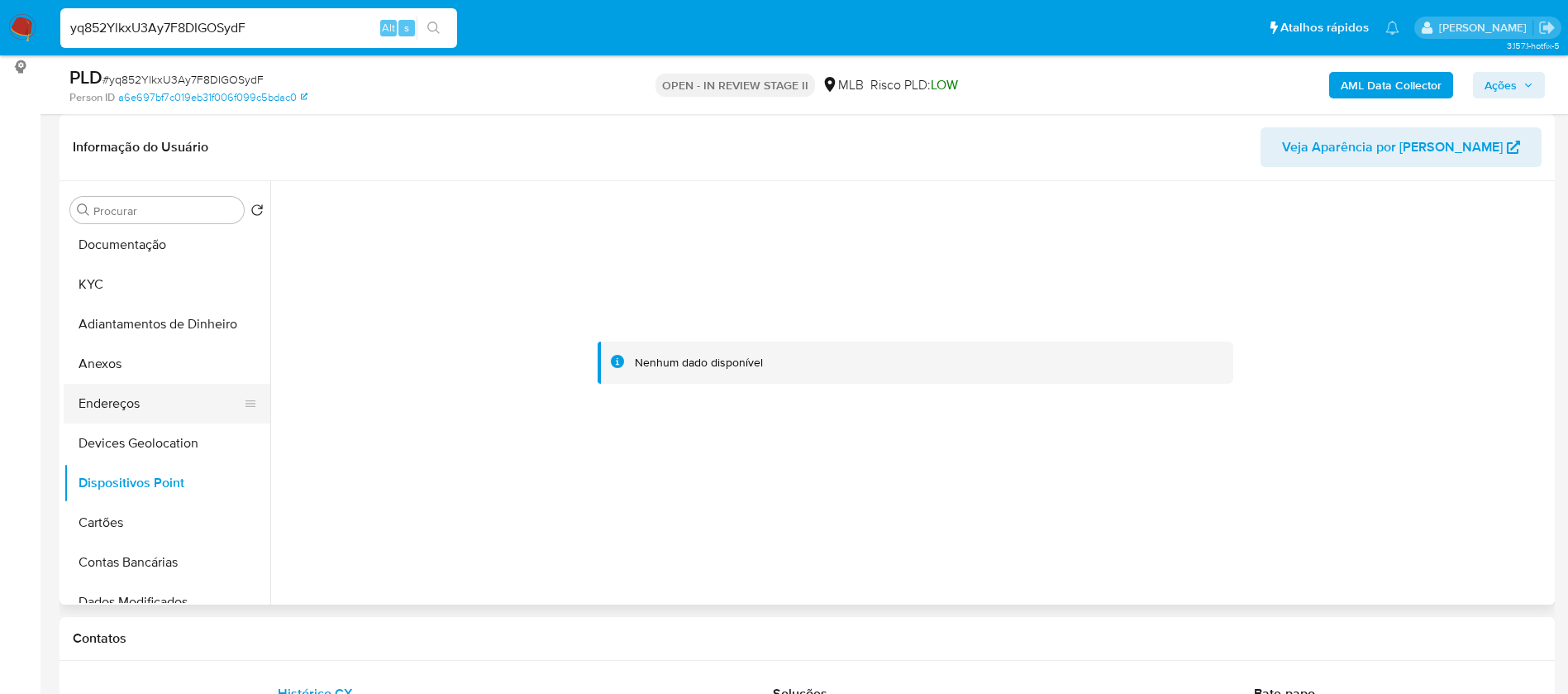
click at [148, 397] on button "Endereços" at bounding box center [161, 404] width 194 height 40
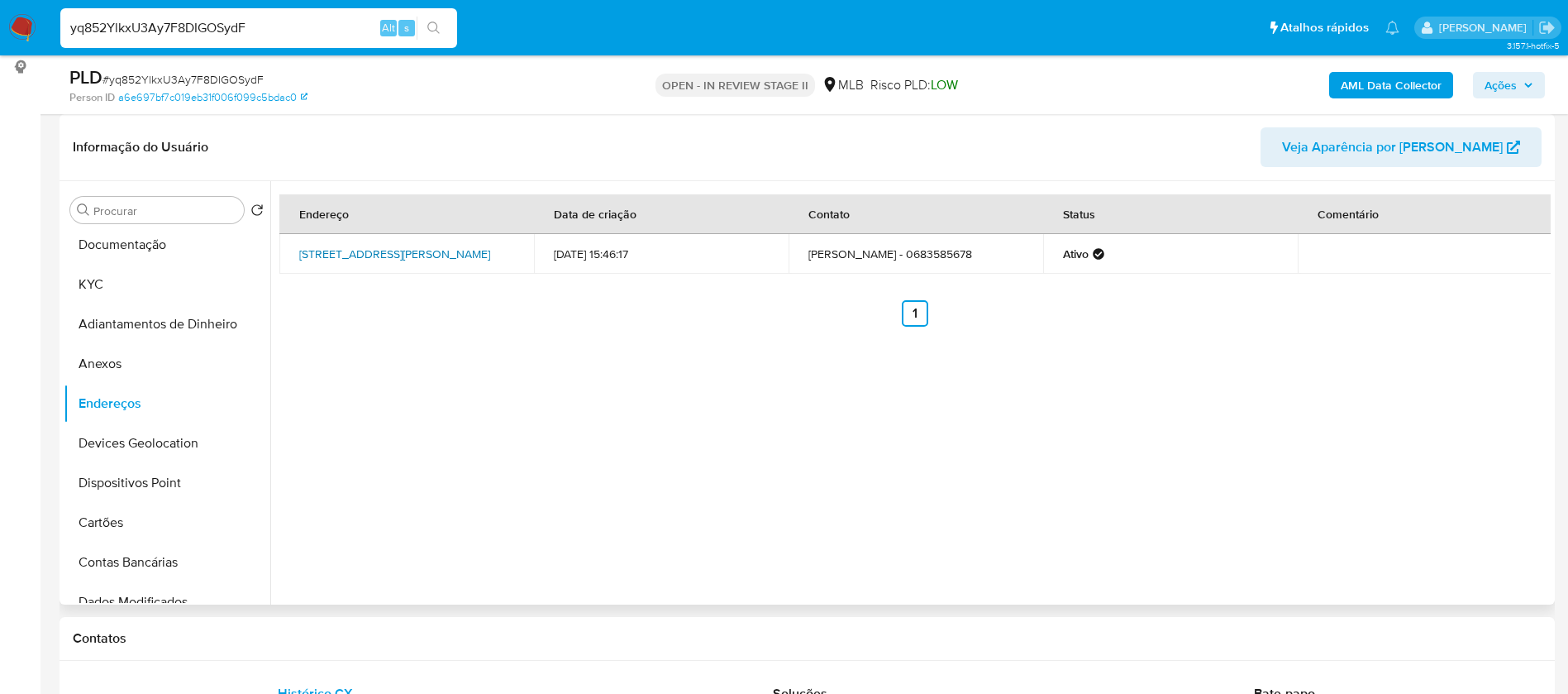
click at [389, 246] on link "Rua Das Castanholas 33, Juazeiro, Bahia, 48904169, Brasil 33" at bounding box center [394, 254] width 191 height 17
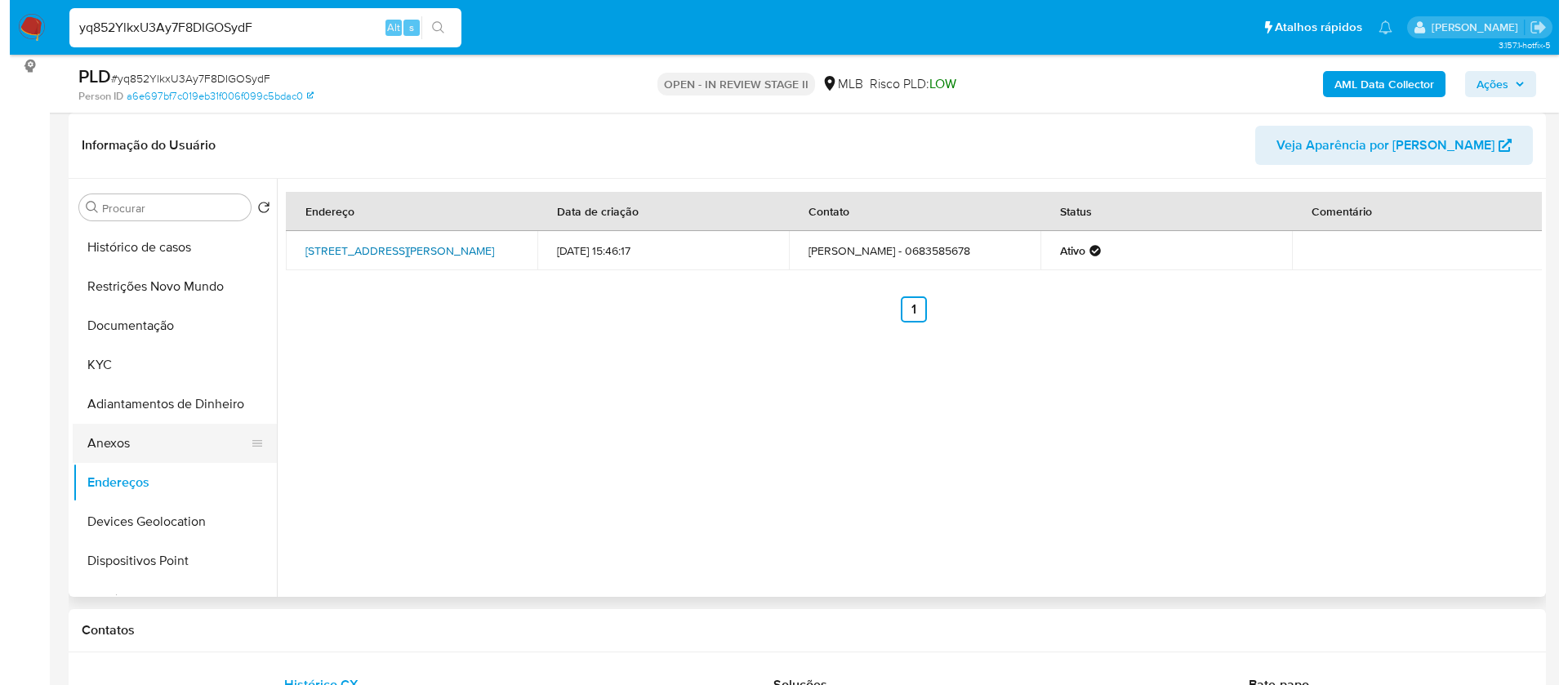
scroll to position [0, 0]
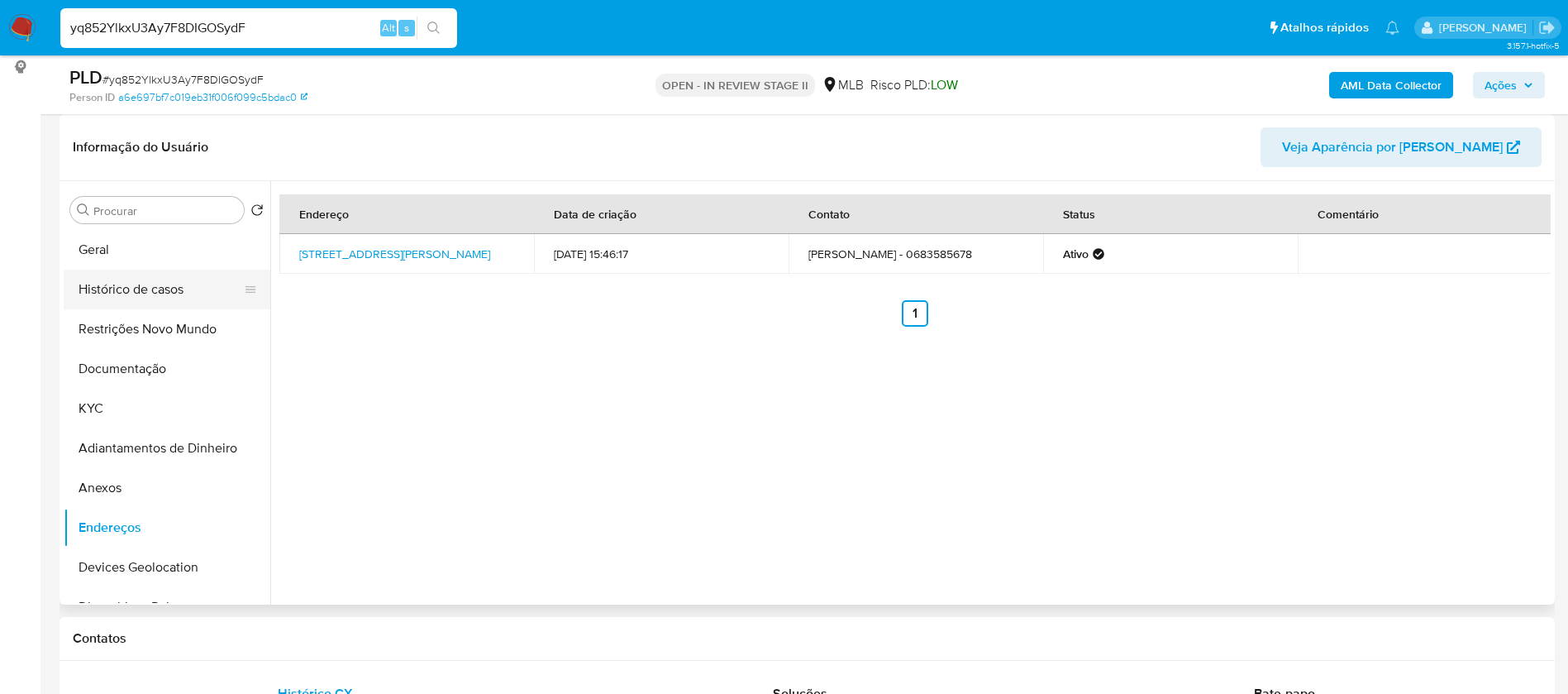
click at [151, 270] on button "Histórico de casos" at bounding box center [161, 290] width 194 height 40
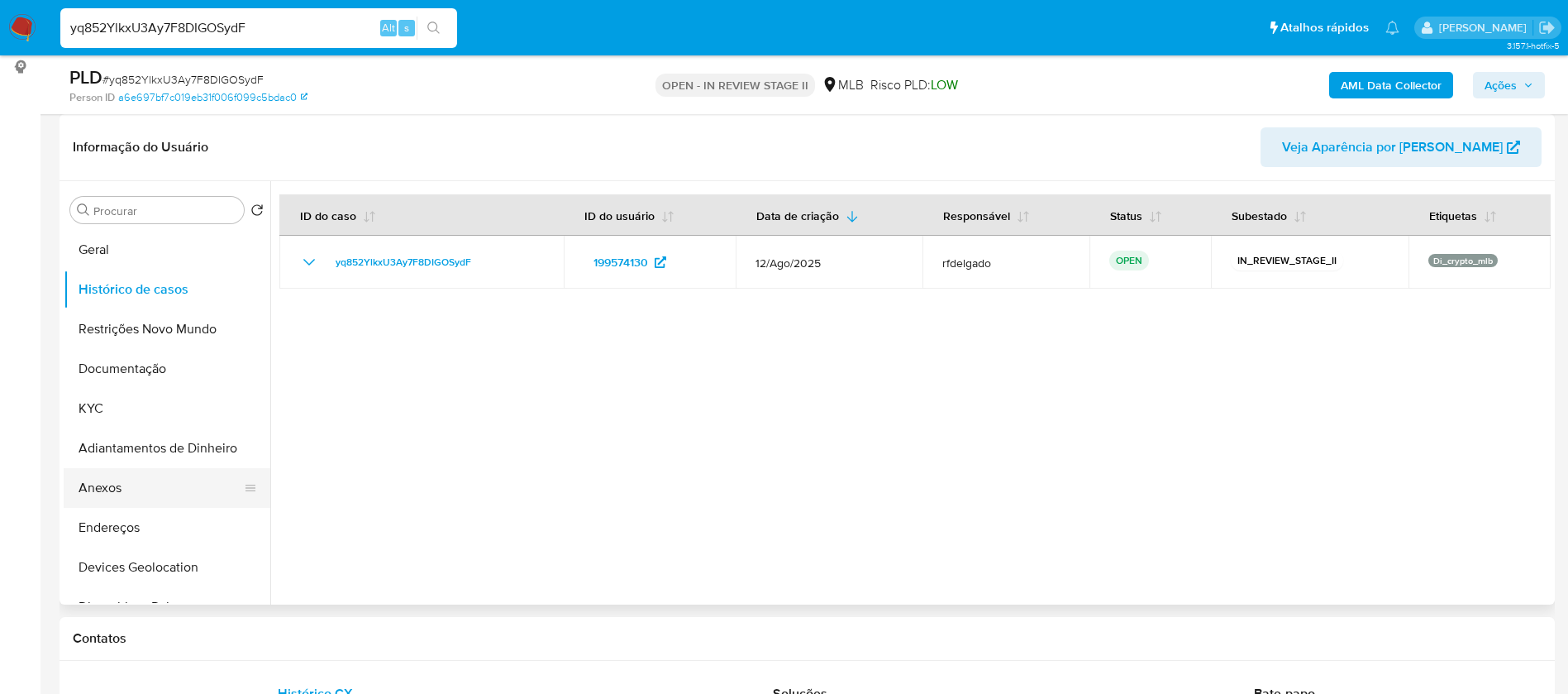
click at [141, 486] on button "Anexos" at bounding box center [161, 488] width 194 height 40
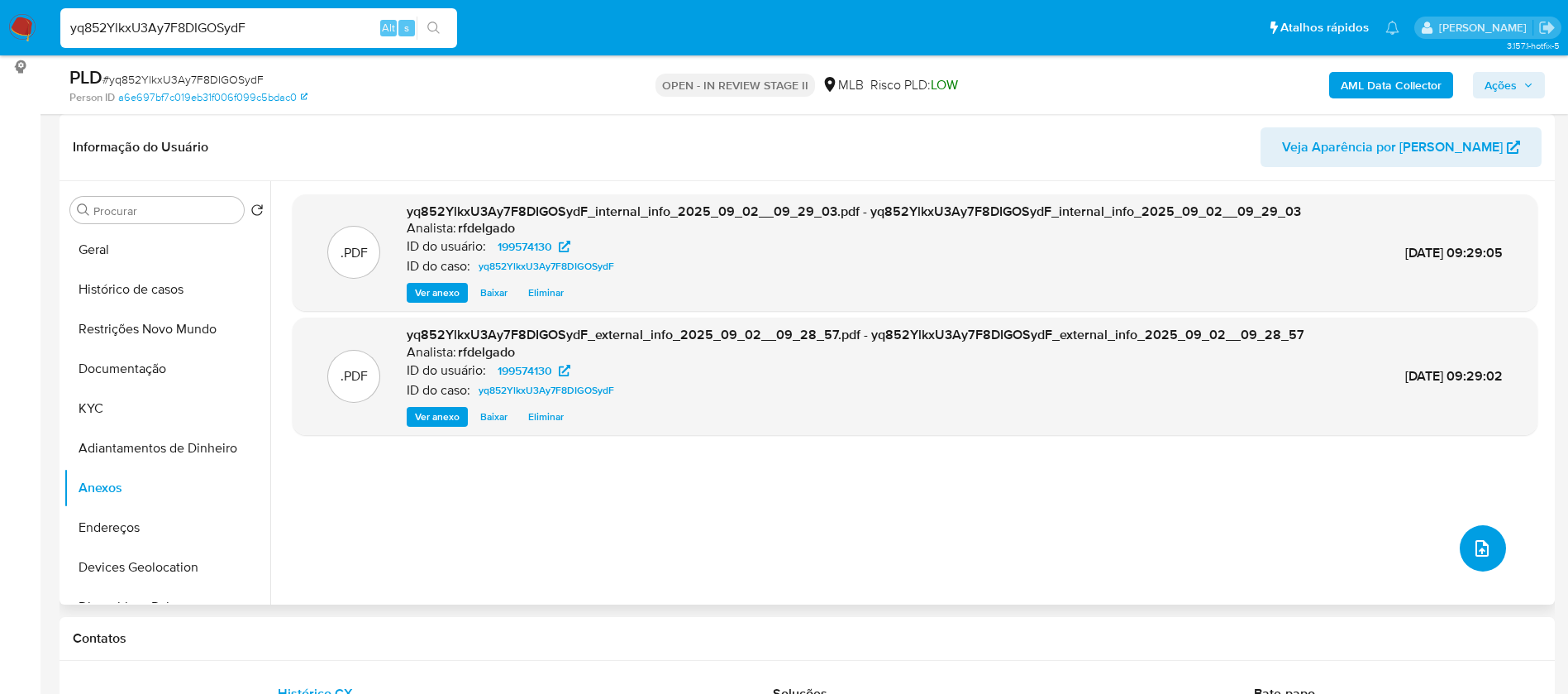
click at [1479, 548] on icon "upload-file" at bounding box center [1482, 548] width 20 height 20
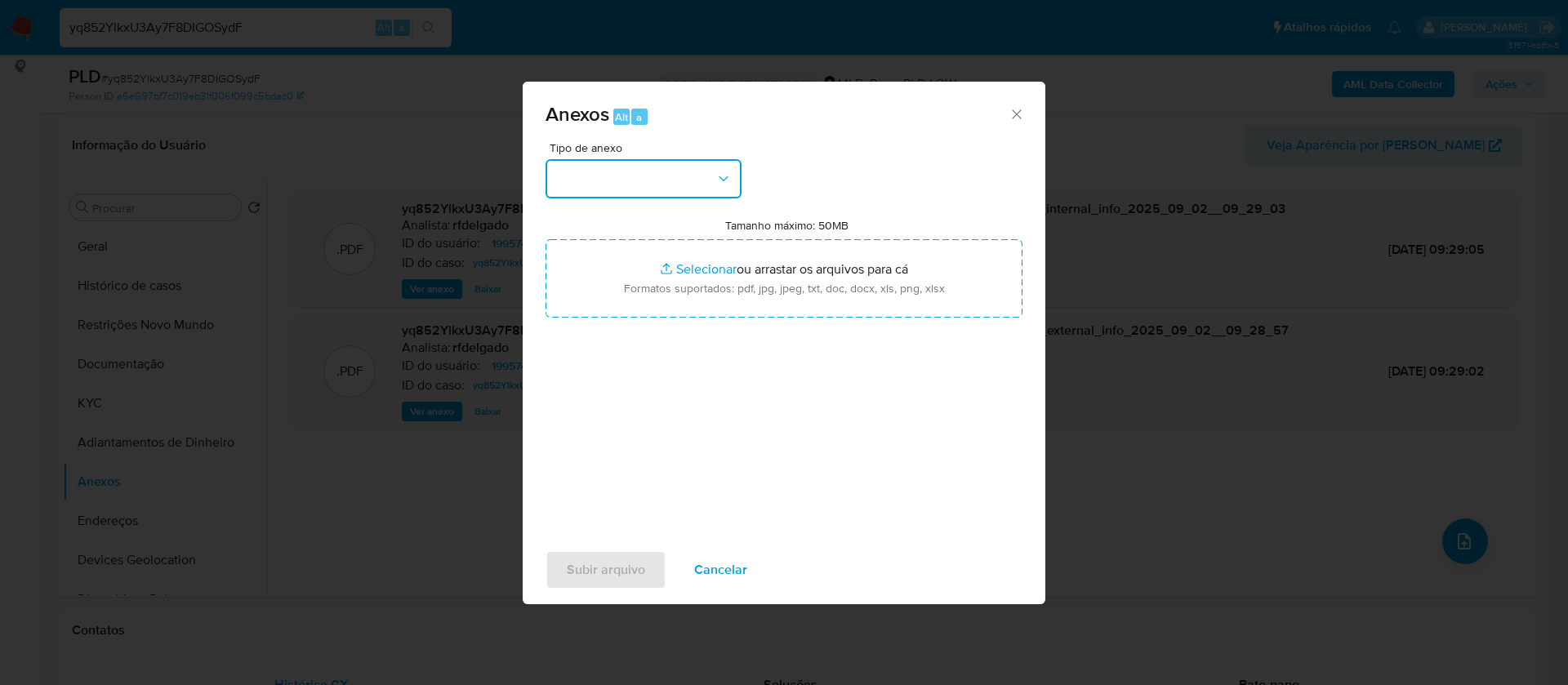
click at [670, 176] on button "button" at bounding box center [644, 179] width 196 height 39
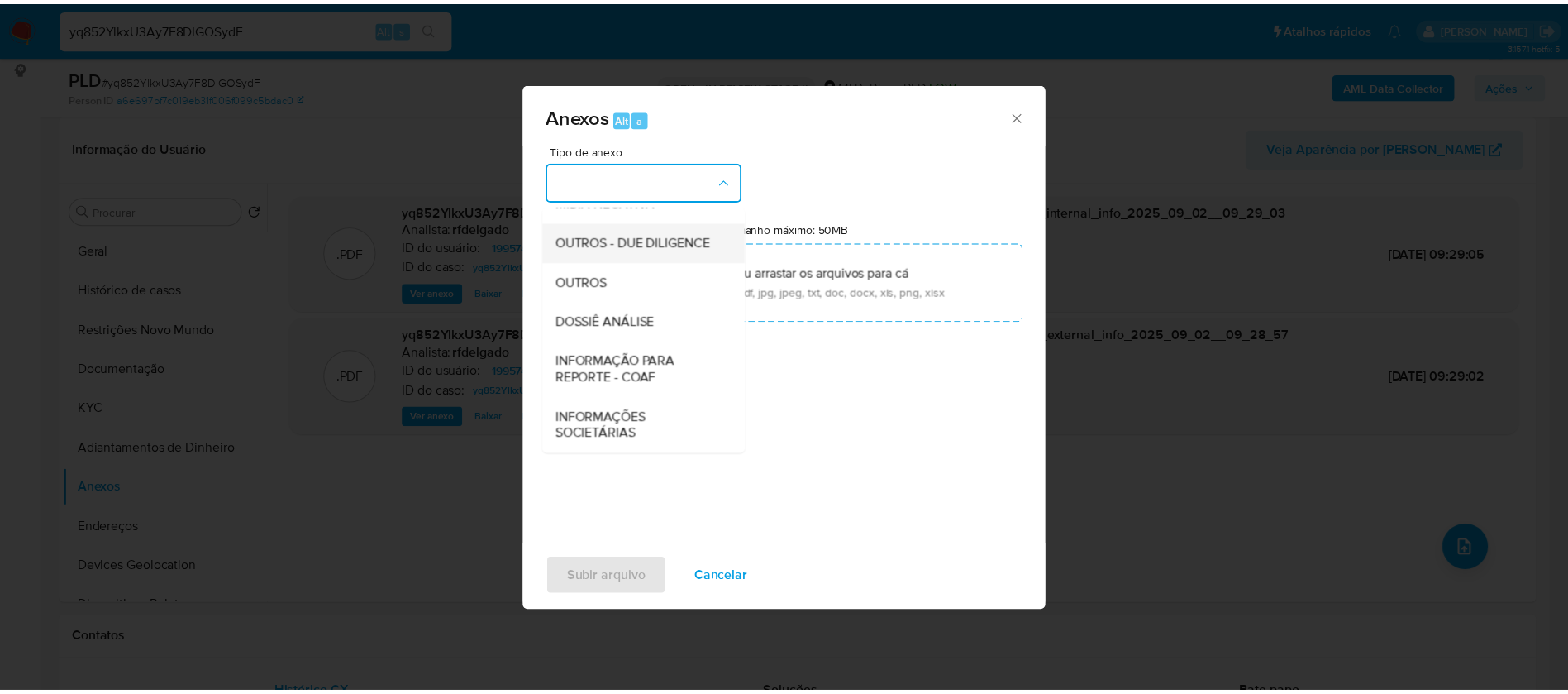
scroll to position [248, 0]
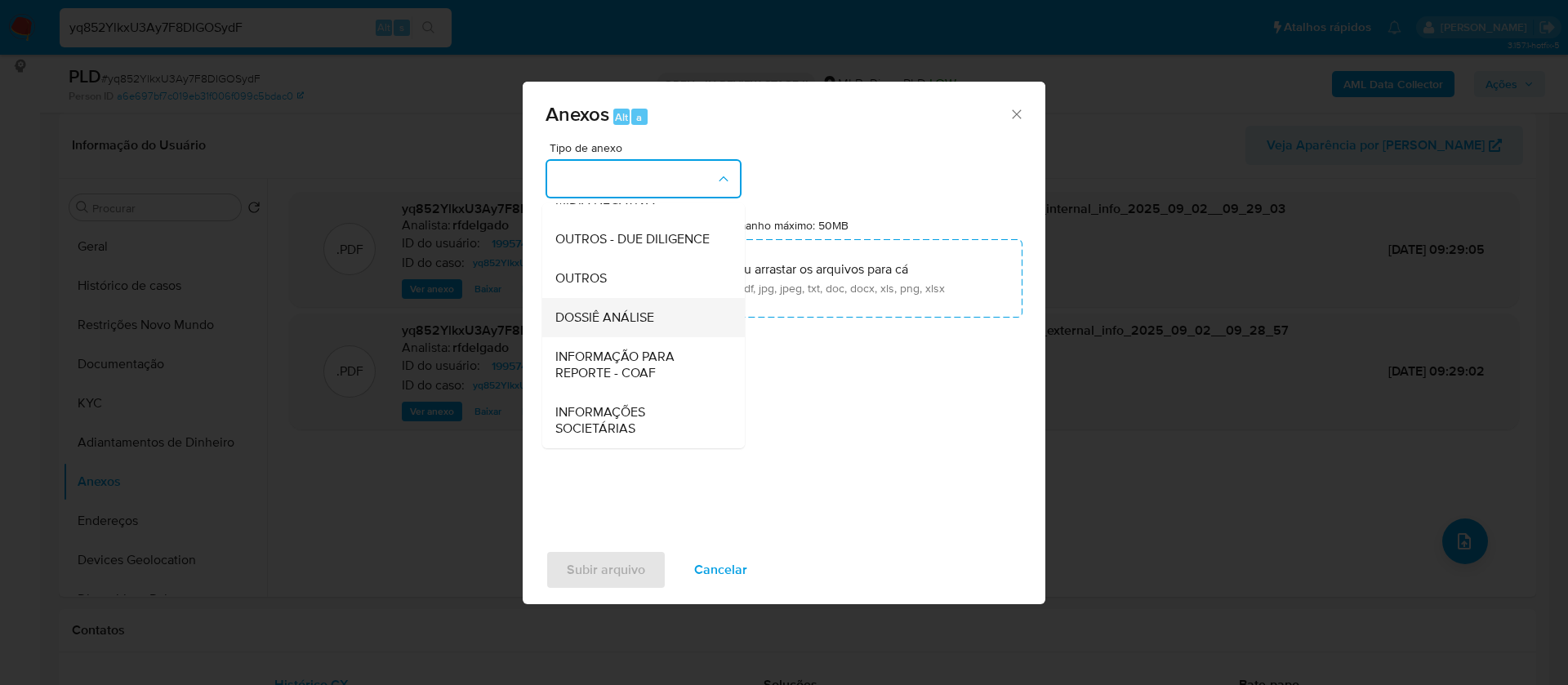
click at [657, 324] on div "DOSSIÊ ANÁLISE" at bounding box center [638, 318] width 167 height 39
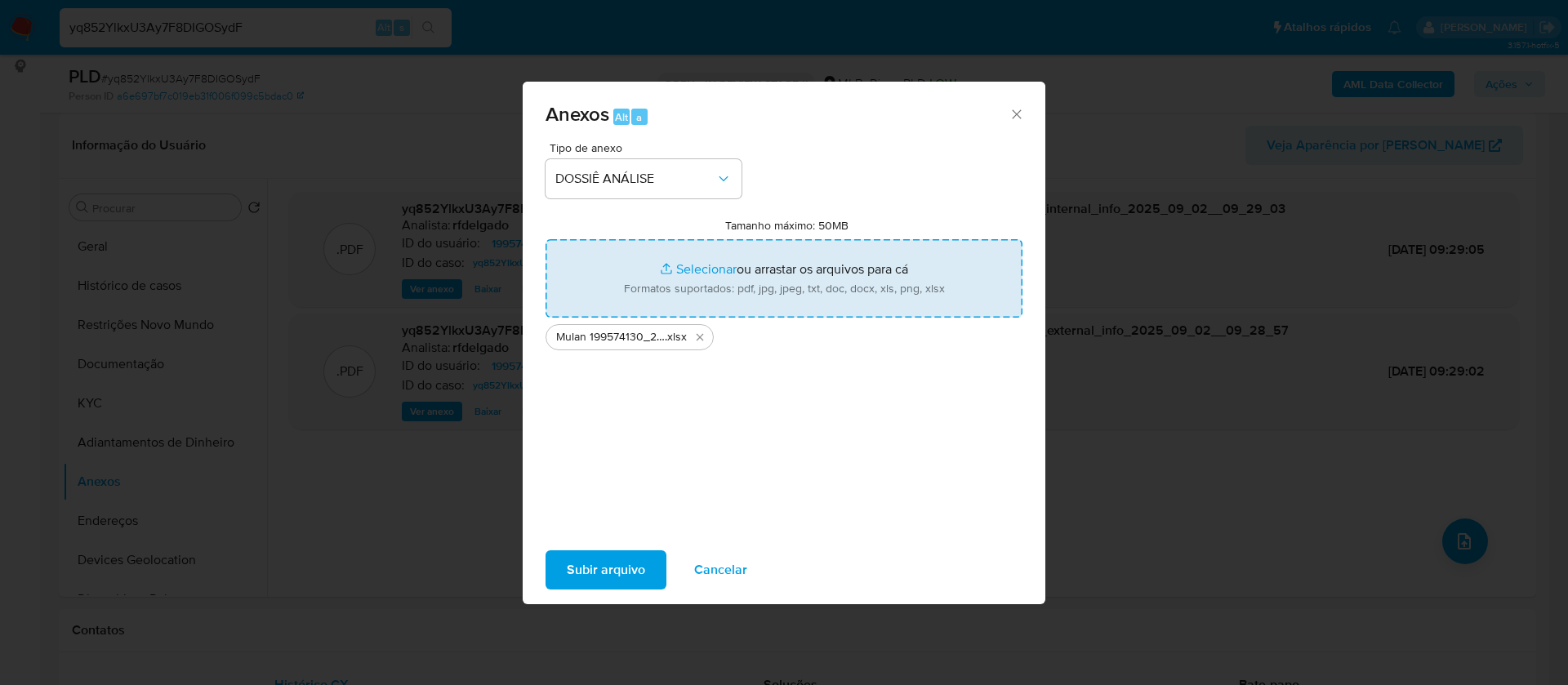
type input "C:\fakepath\SAR - - CPF 29240980504 - EVERALDO SERAFIM DE SANTANA.pdf"
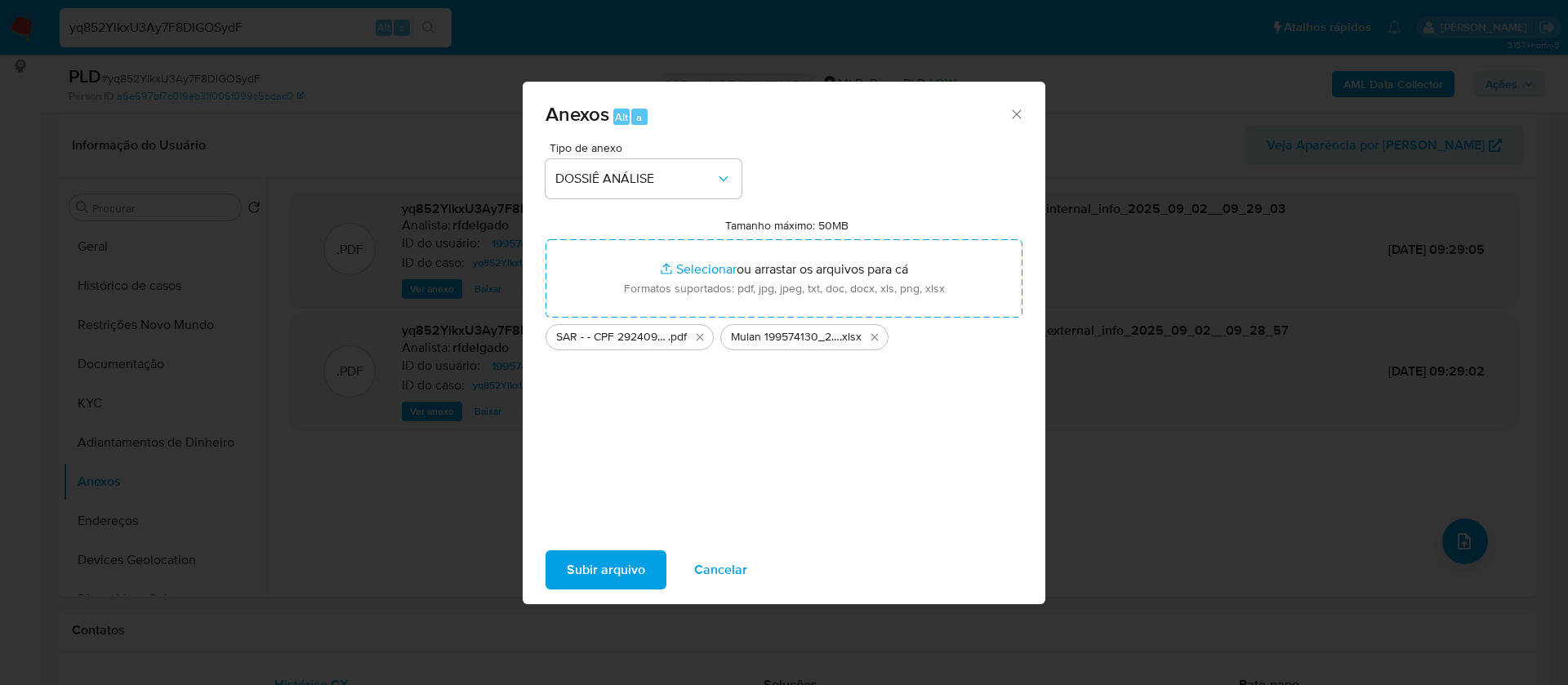
click at [628, 576] on span "Subir arquivo" at bounding box center [605, 570] width 78 height 36
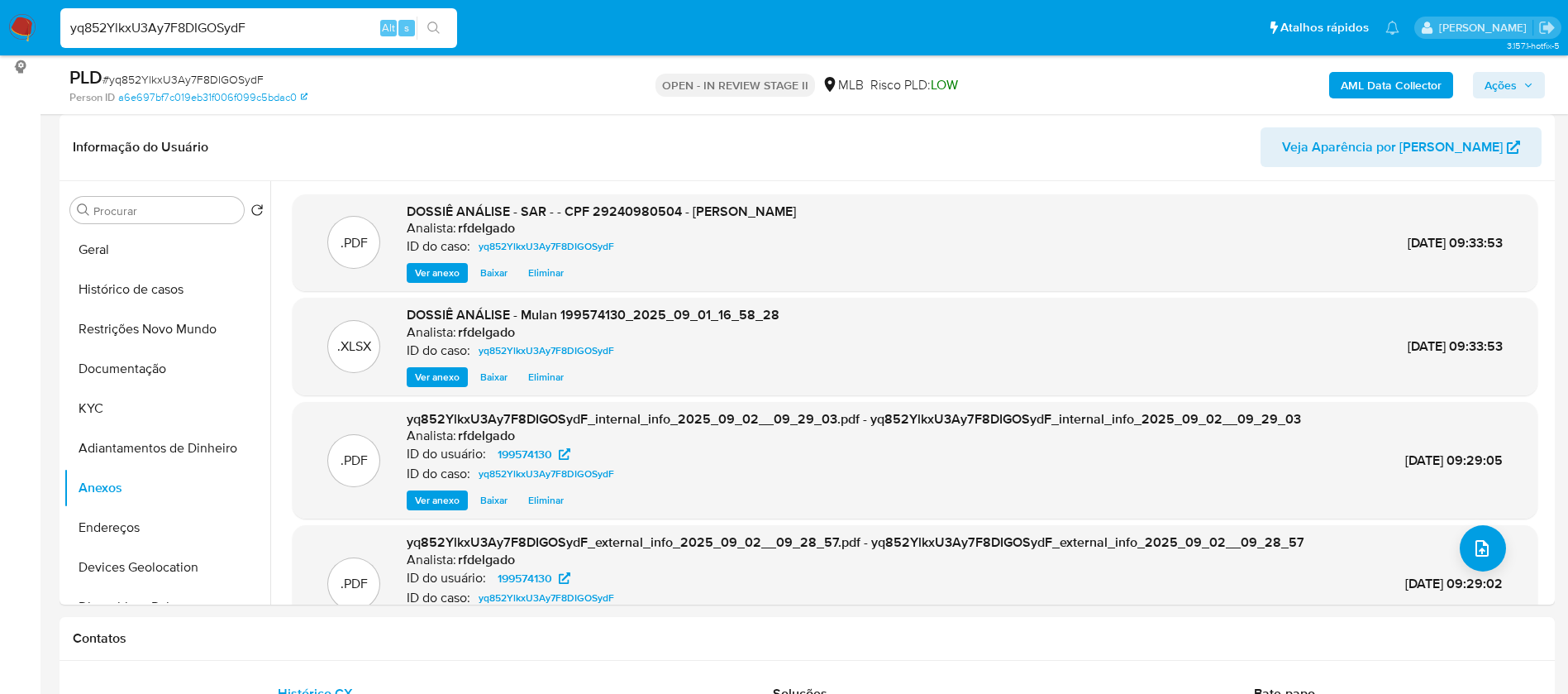
click at [1538, 84] on button "Ações" at bounding box center [1509, 85] width 72 height 26
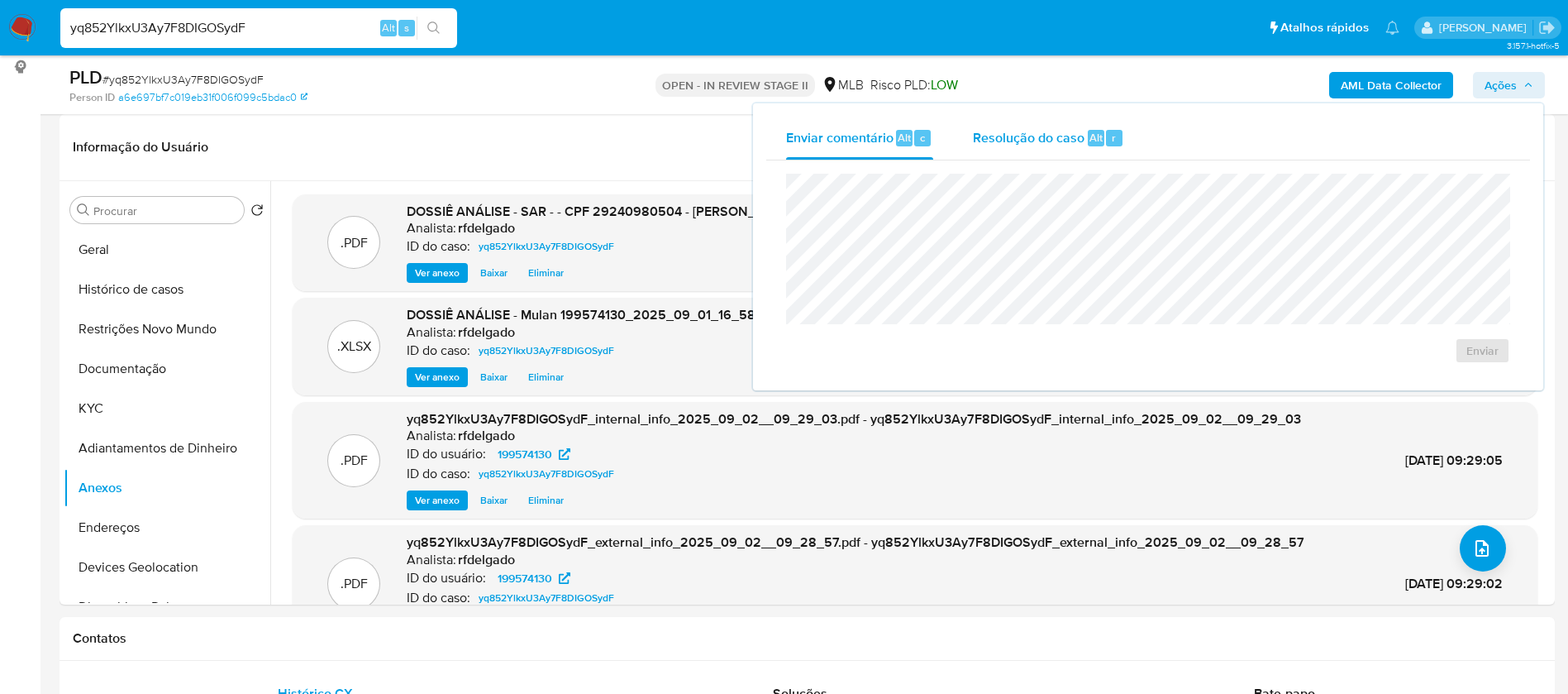
click at [1016, 146] on span "Resolução do caso" at bounding box center [1029, 136] width 112 height 19
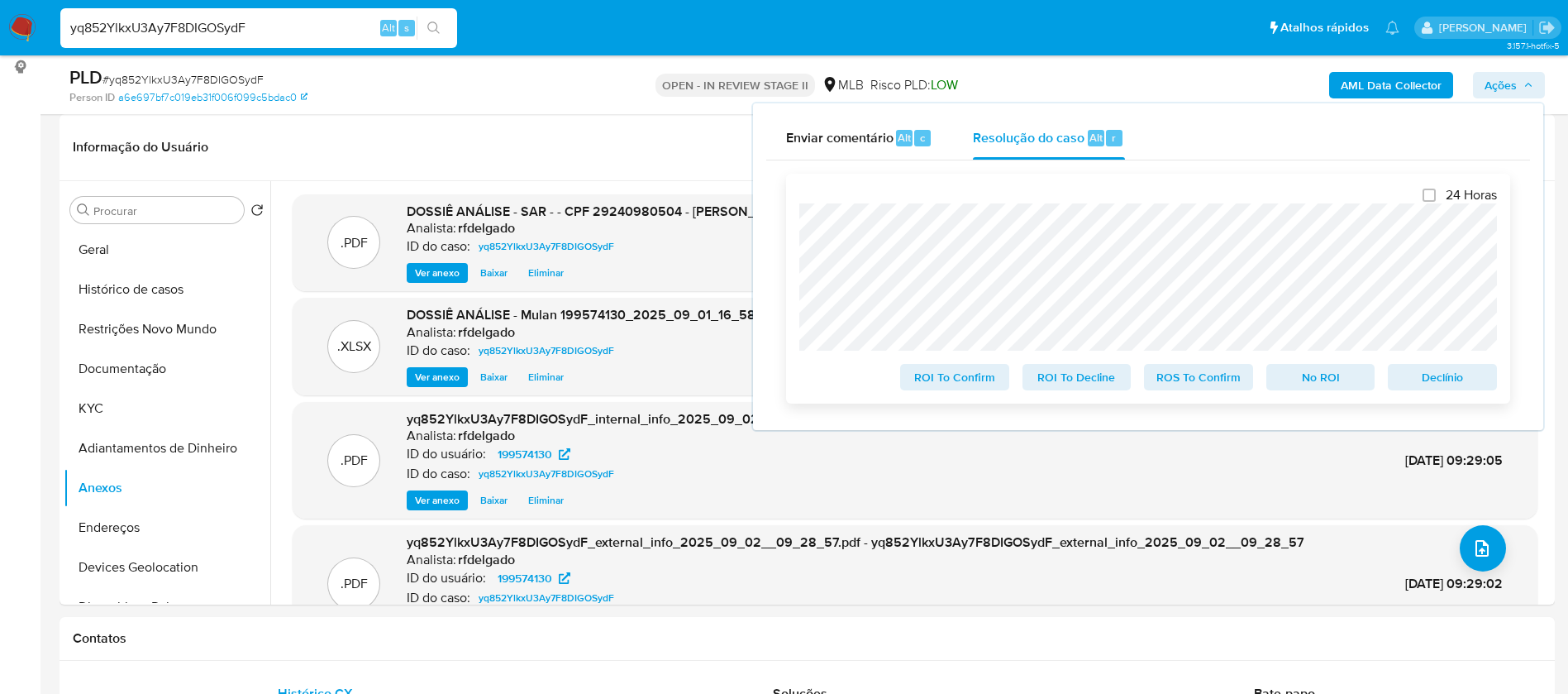
click at [1298, 372] on span "No ROI" at bounding box center [1321, 377] width 86 height 23
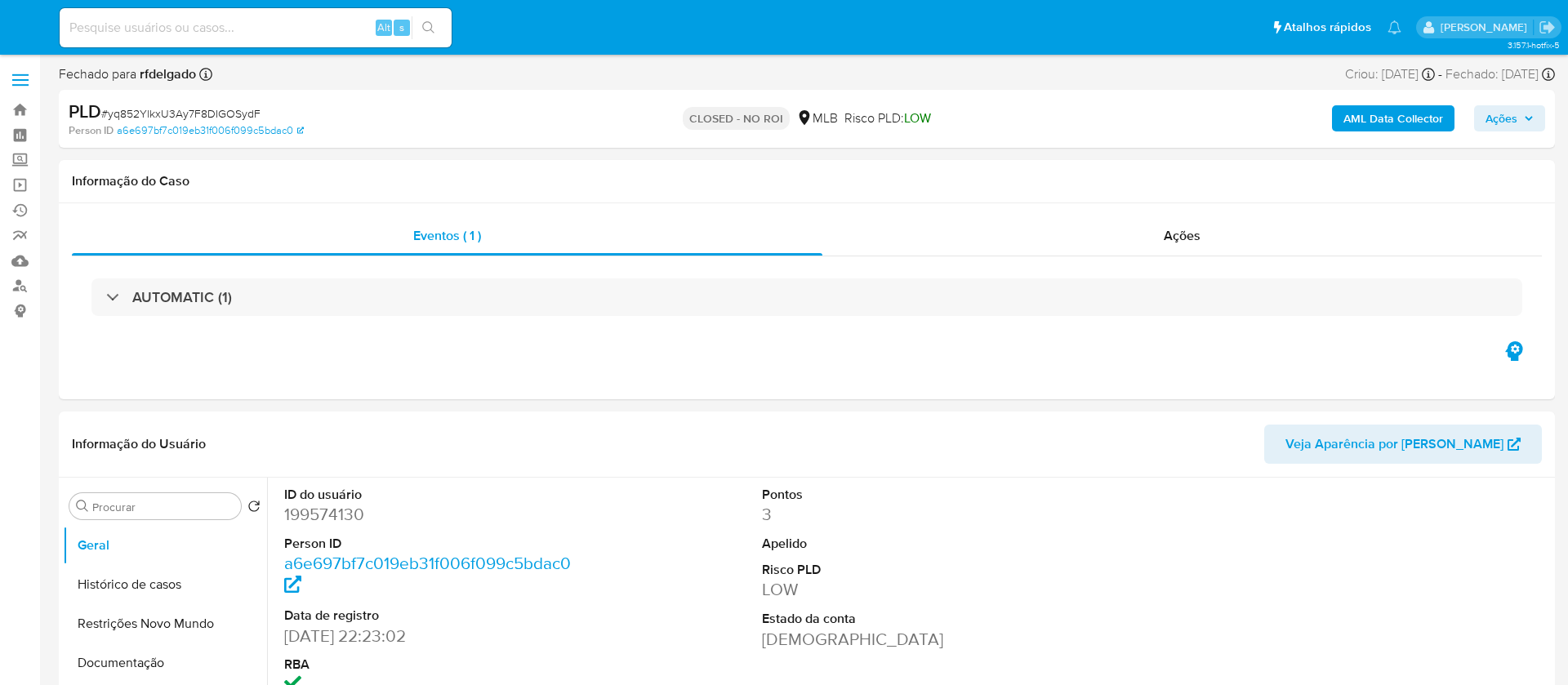
select select "10"
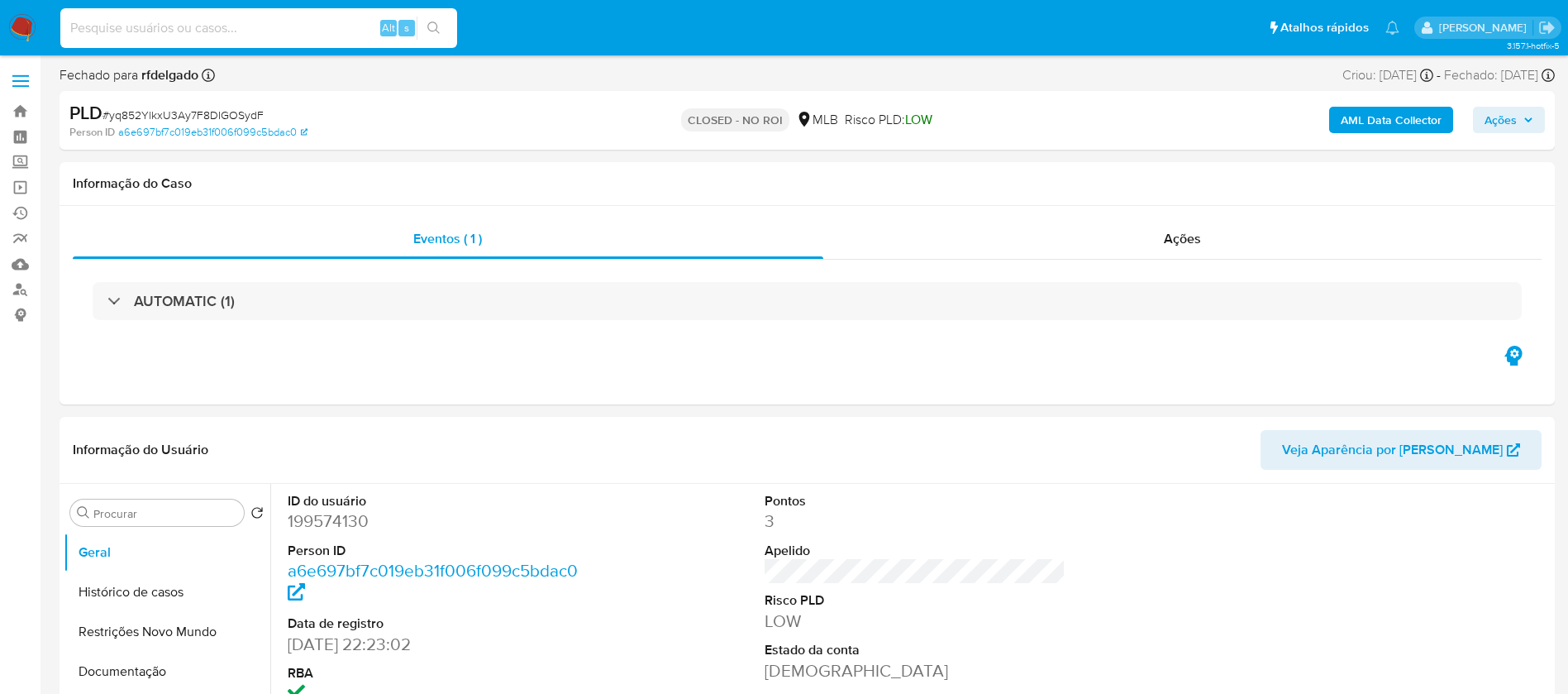
click at [329, 35] on input at bounding box center [258, 28] width 397 height 22
paste input "wzcLLEaH0YcIUOBBCiYUFSJ3"
type input "wzcLLEaH0YcIUOBBCiYUFSJ3"
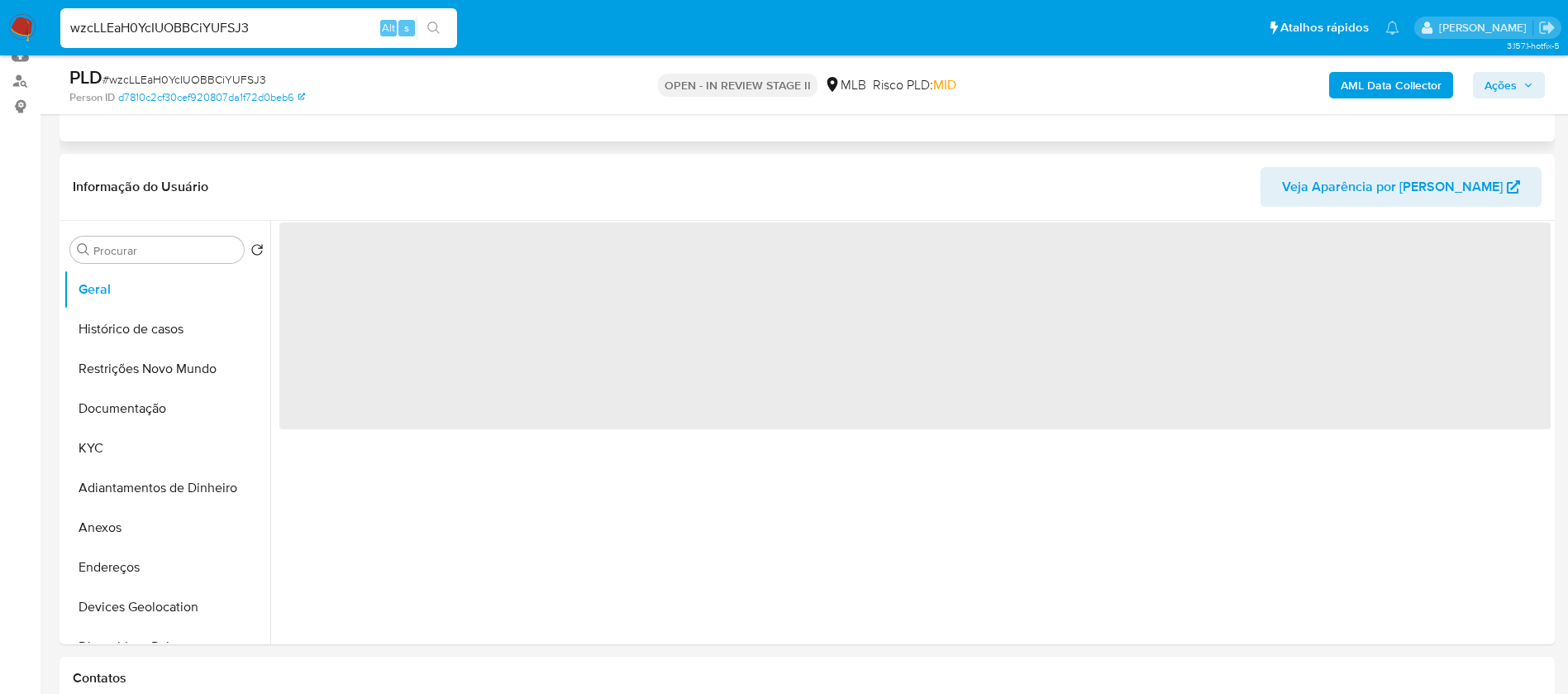
scroll to position [248, 0]
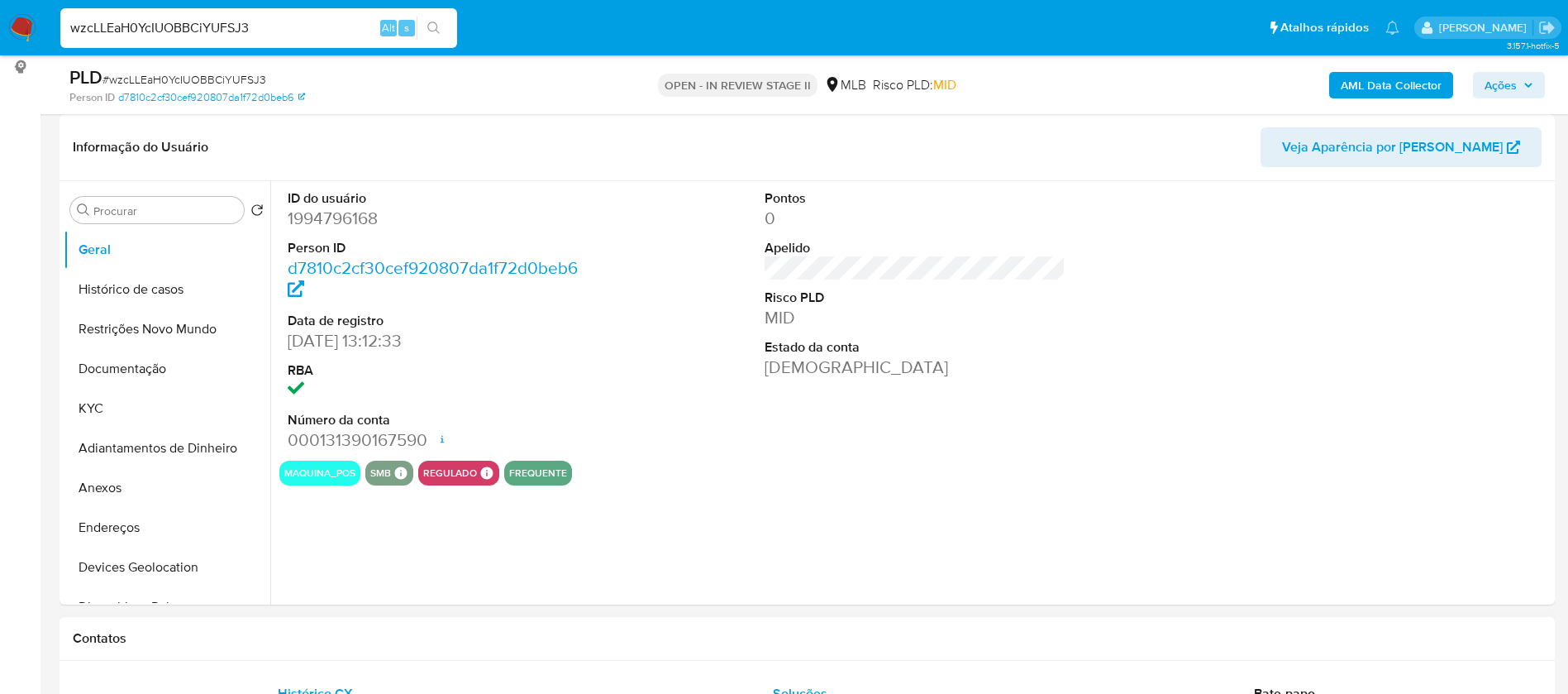
select select "10"
click at [164, 401] on button "KYC" at bounding box center [161, 409] width 194 height 40
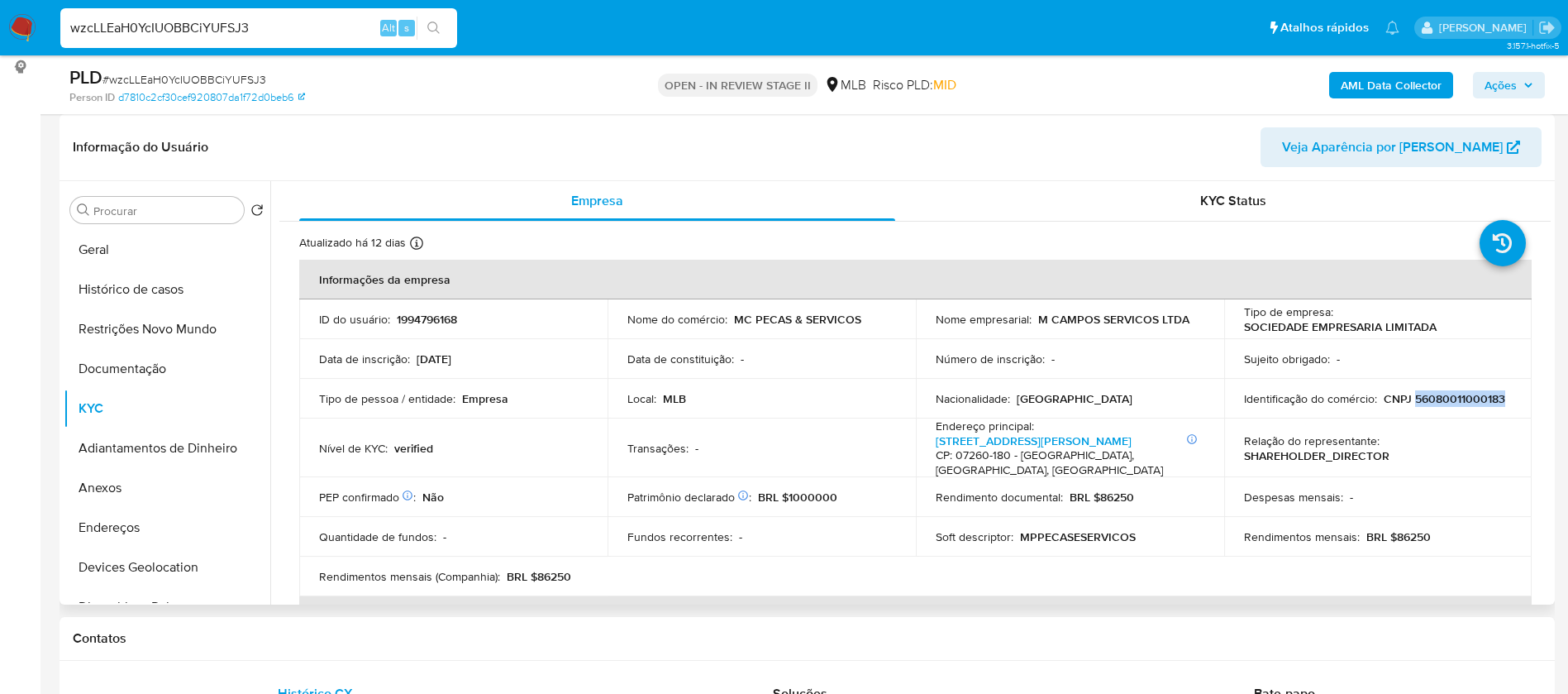
drag, startPoint x: 1489, startPoint y: 399, endPoint x: 1411, endPoint y: 400, distance: 78.0
click at [1411, 400] on p "CNPJ 56080011000183" at bounding box center [1445, 398] width 122 height 15
copy p "56080011000183"
click at [151, 379] on button "Documentação" at bounding box center [161, 369] width 194 height 40
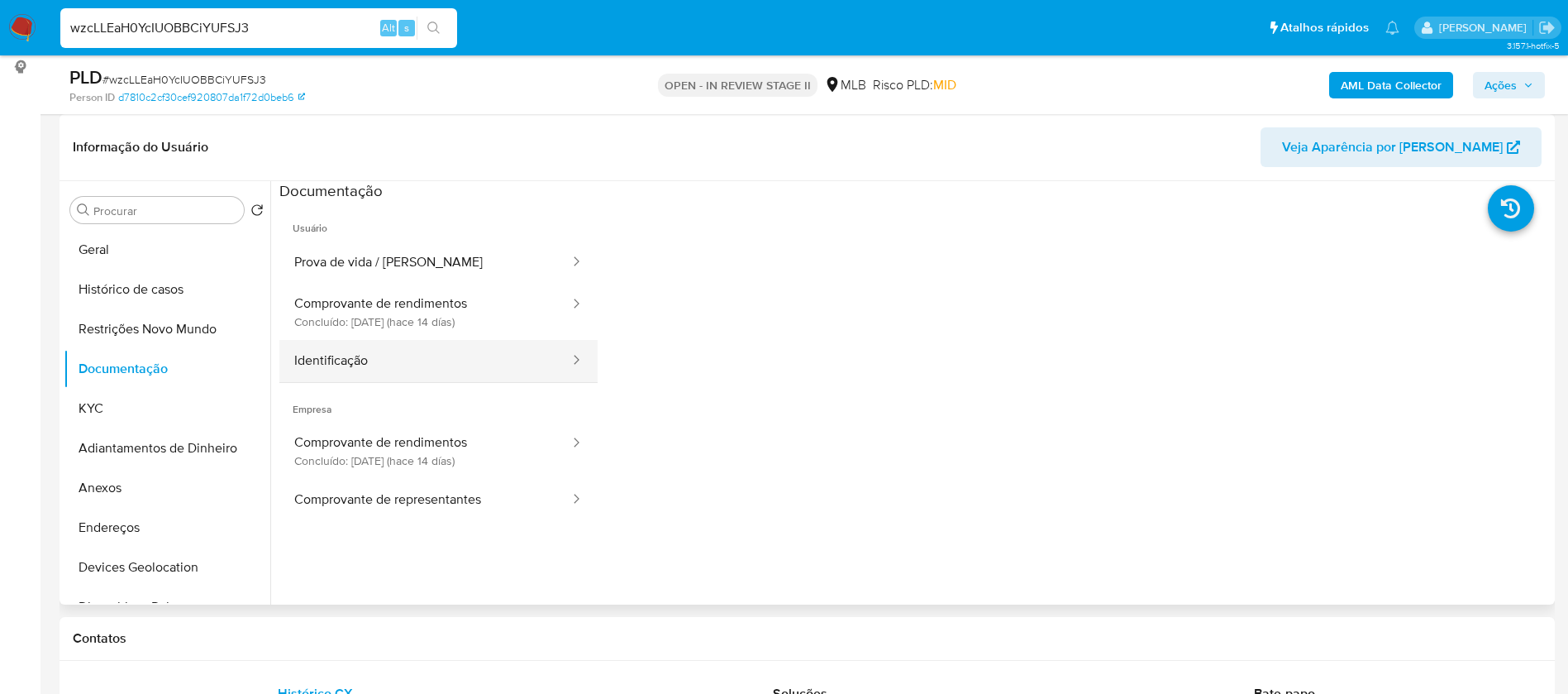
click at [401, 355] on button "Identificação" at bounding box center [426, 361] width 292 height 42
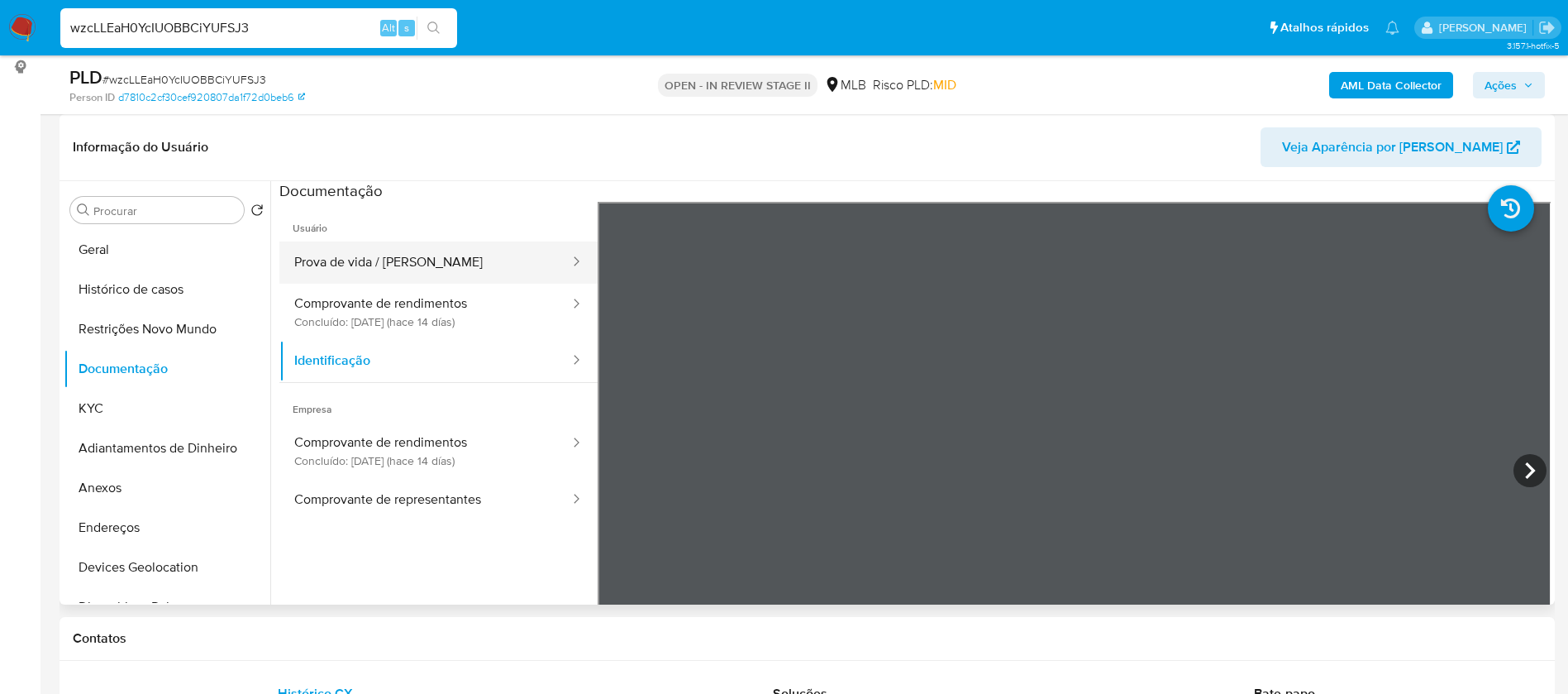
click at [430, 264] on button "Prova de vida / [PERSON_NAME]" at bounding box center [426, 263] width 292 height 42
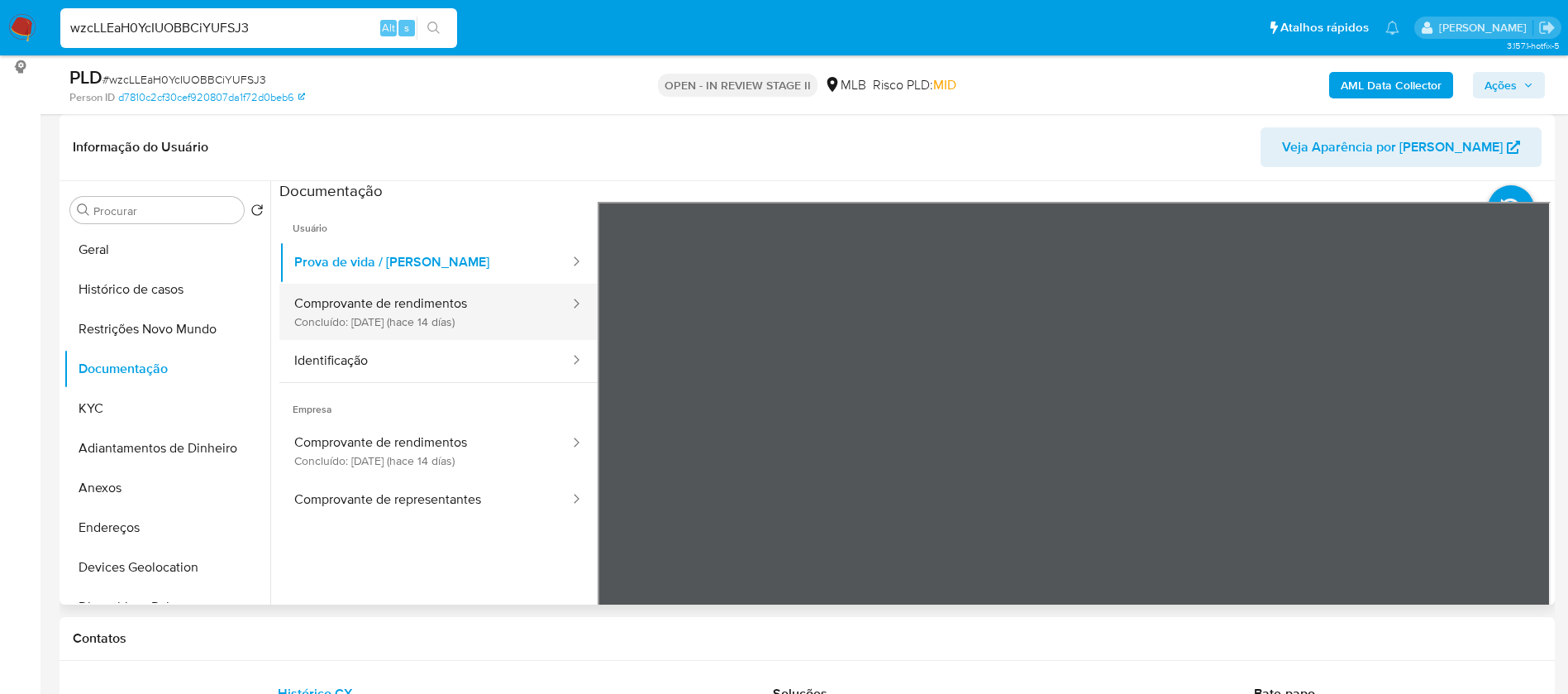
click at [474, 316] on button "Comprovante de rendimentos Concluído: 19/08/2025 (hace 14 días)" at bounding box center [426, 312] width 292 height 56
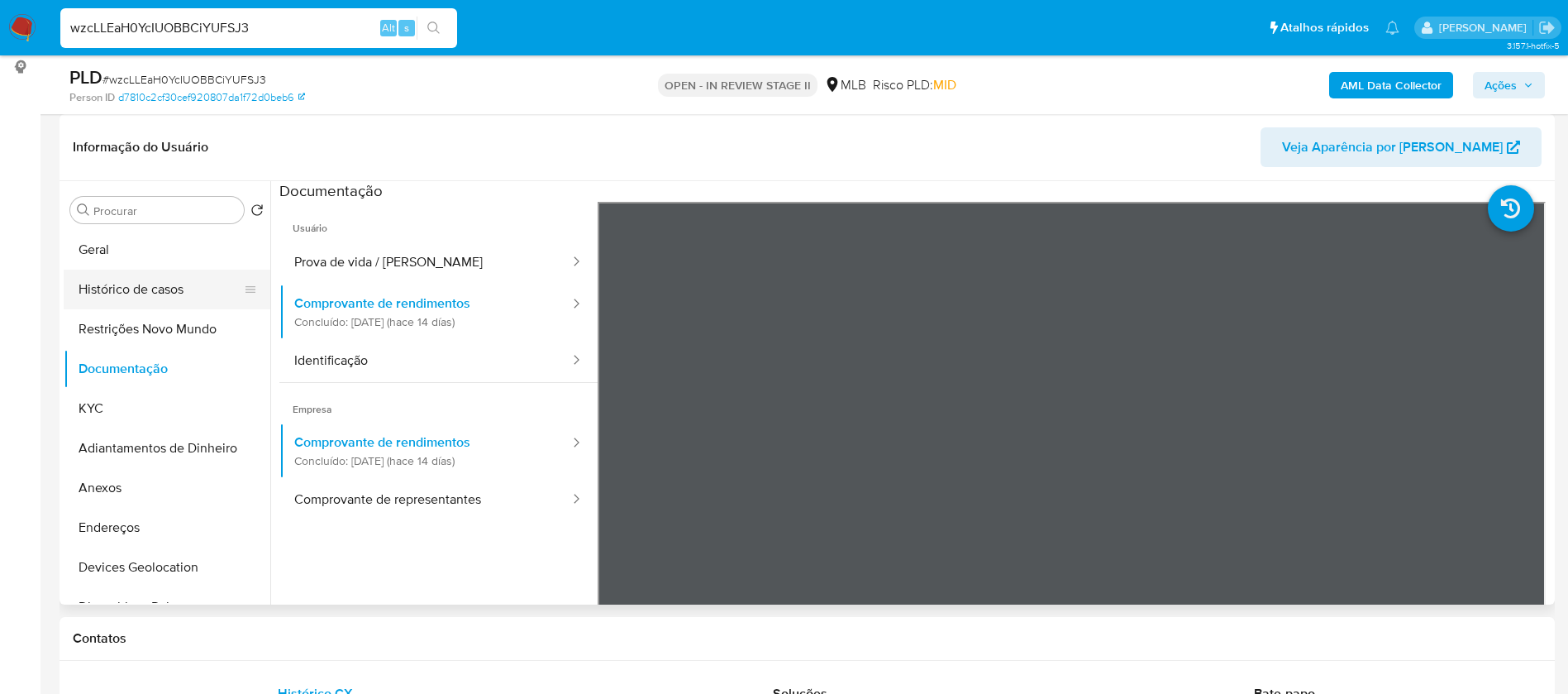
click at [163, 285] on button "Histórico de casos" at bounding box center [161, 290] width 194 height 40
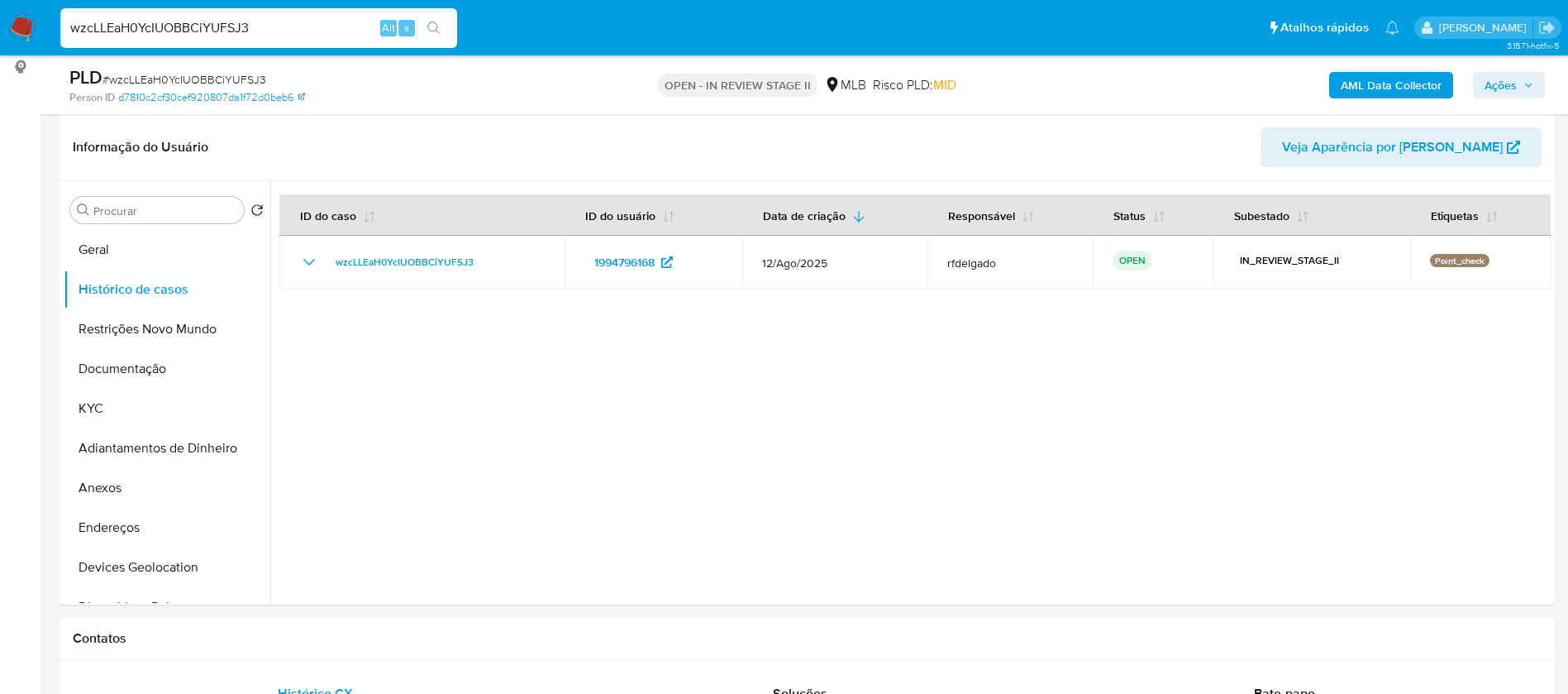
click at [80, 257] on button "Geral" at bounding box center [161, 250] width 194 height 40
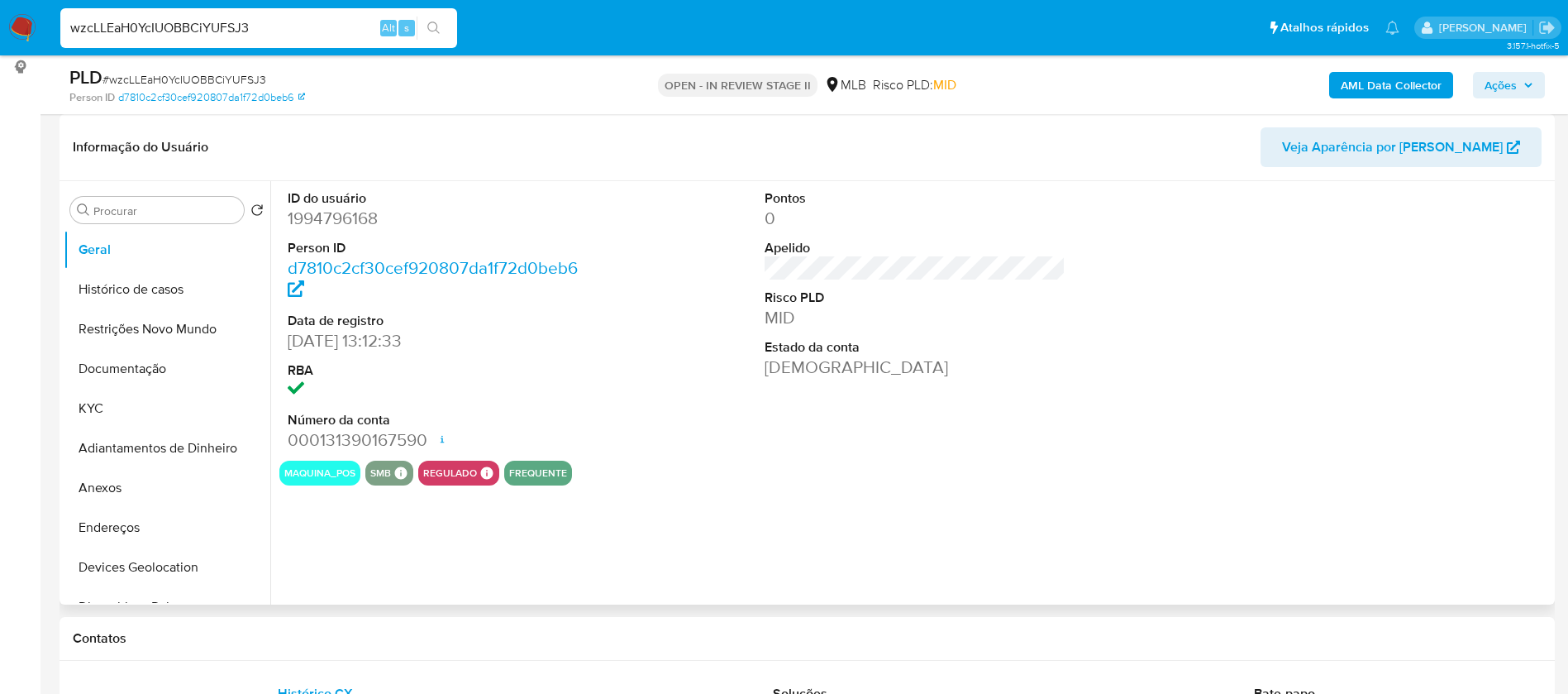
click at [365, 216] on dd "1994796168" at bounding box center [439, 218] width 302 height 23
copy dd "1994796168"
click at [165, 409] on button "KYC" at bounding box center [161, 409] width 194 height 40
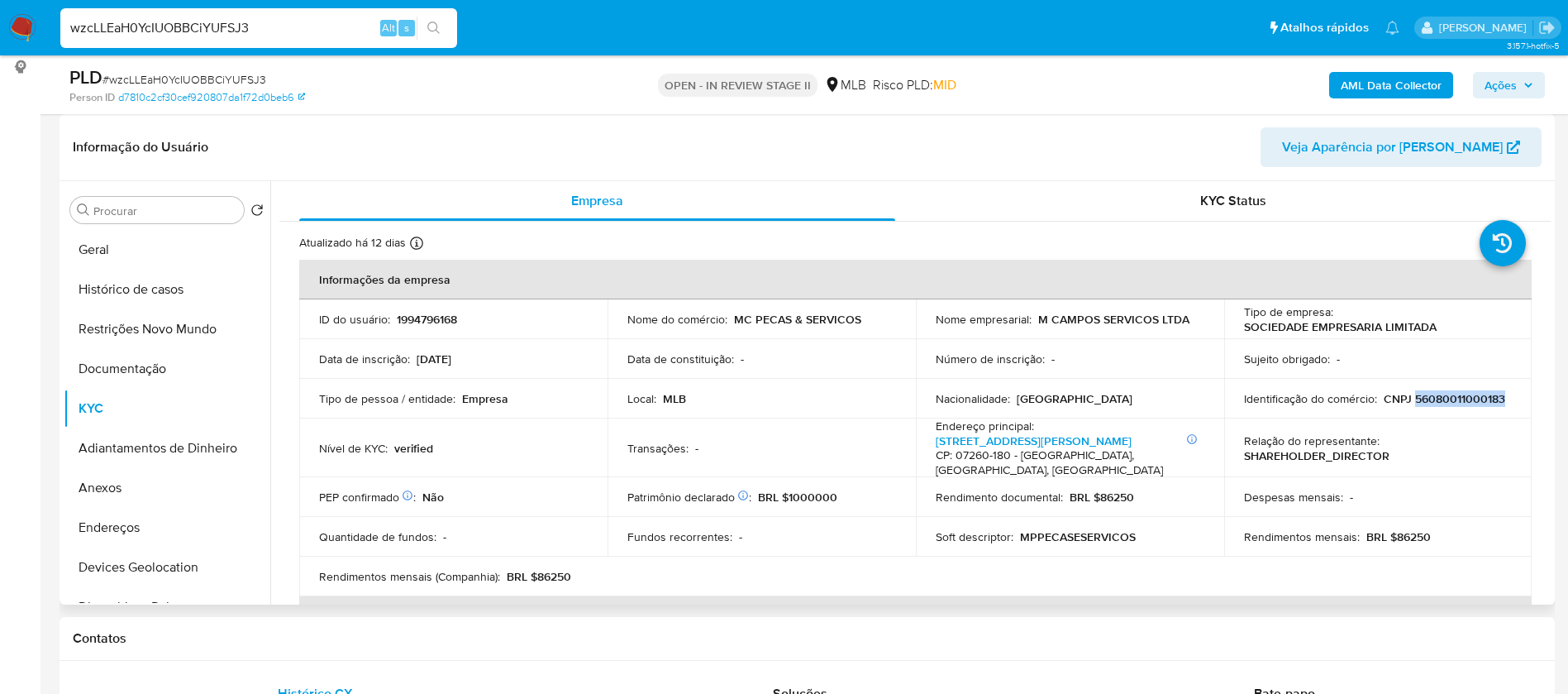
drag, startPoint x: 1502, startPoint y: 395, endPoint x: 1408, endPoint y: 400, distance: 94.1
click at [1408, 400] on div "Identificação do comércio : CNPJ 56080011000183" at bounding box center [1378, 398] width 269 height 15
copy p "56080011000183"
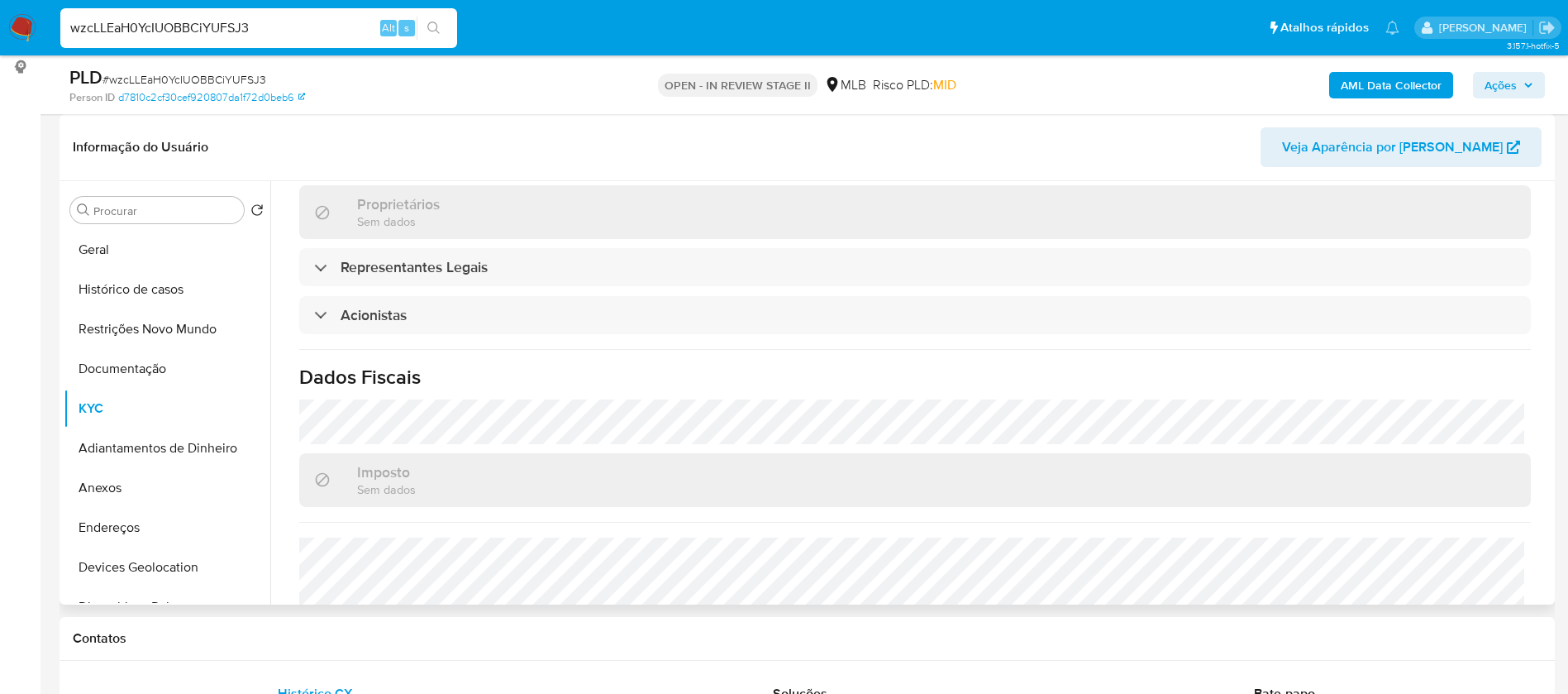
scroll to position [869, 0]
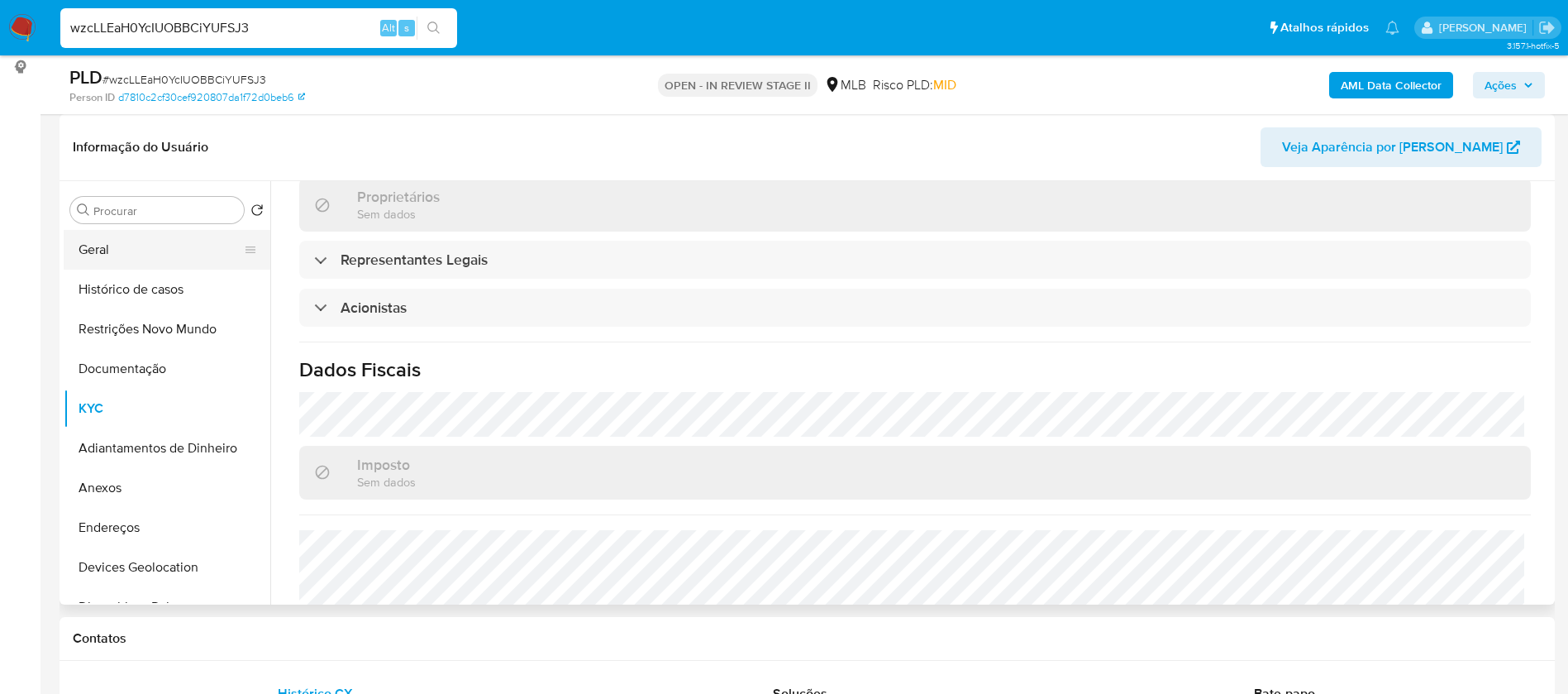
click at [123, 261] on button "Geral" at bounding box center [161, 250] width 194 height 40
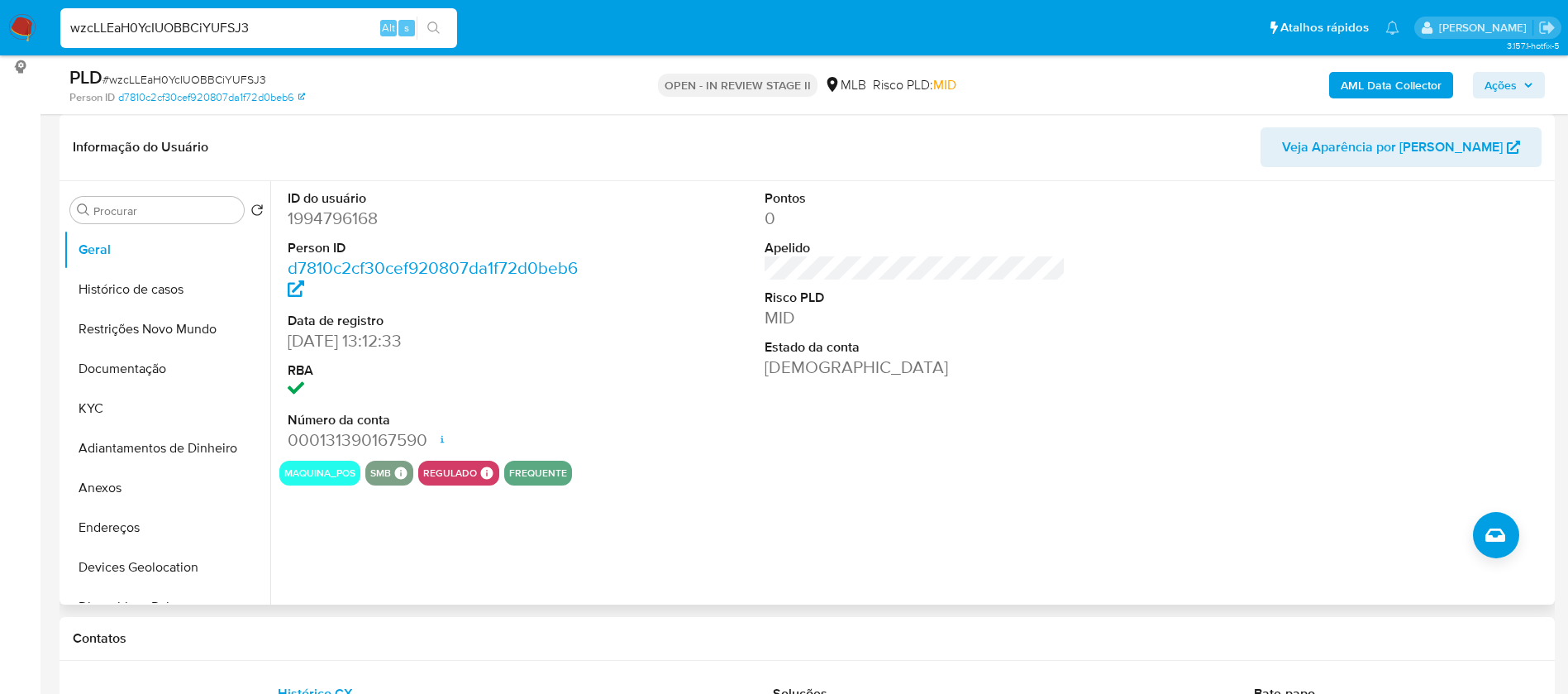
click at [323, 217] on dd "1994796168" at bounding box center [439, 218] width 302 height 23
click at [146, 320] on button "Restrições Novo Mundo" at bounding box center [161, 329] width 194 height 40
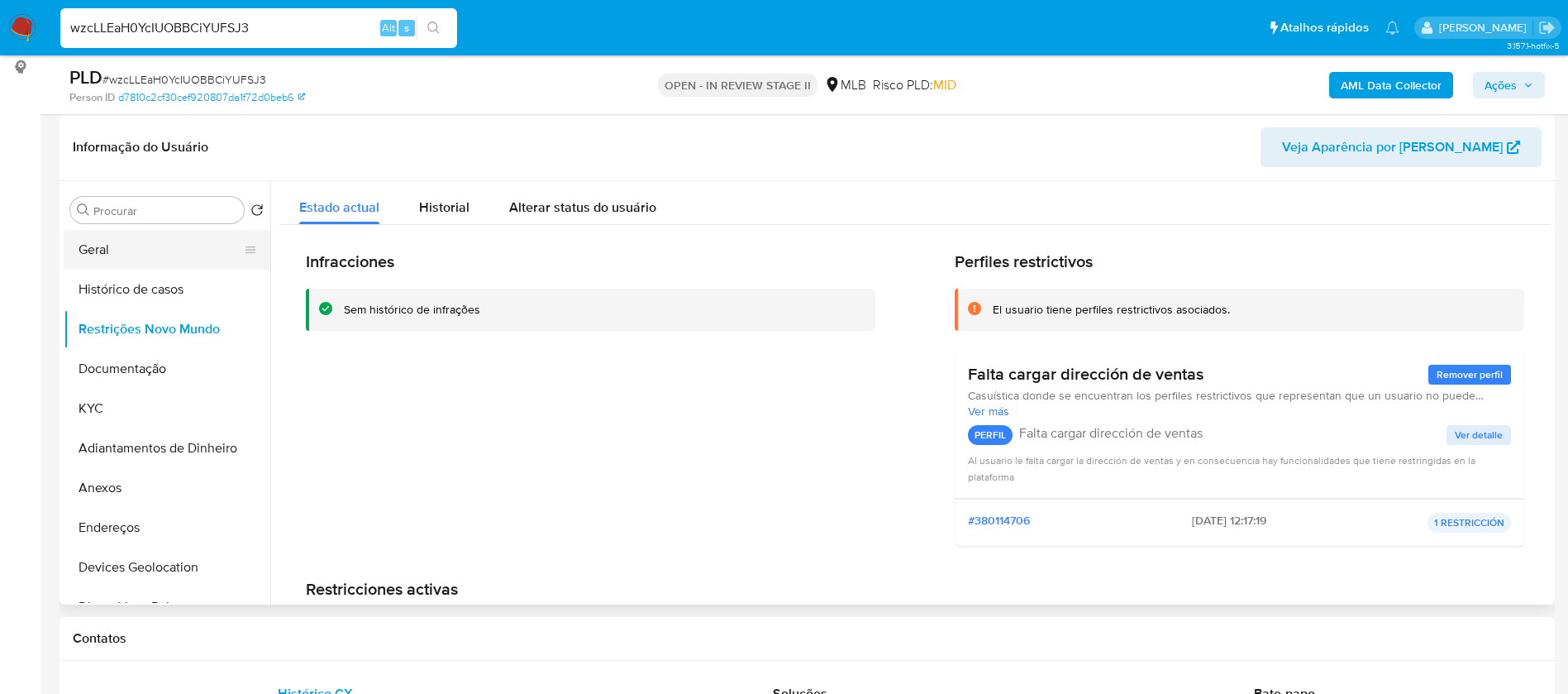
click at [149, 247] on button "Geral" at bounding box center [161, 250] width 194 height 40
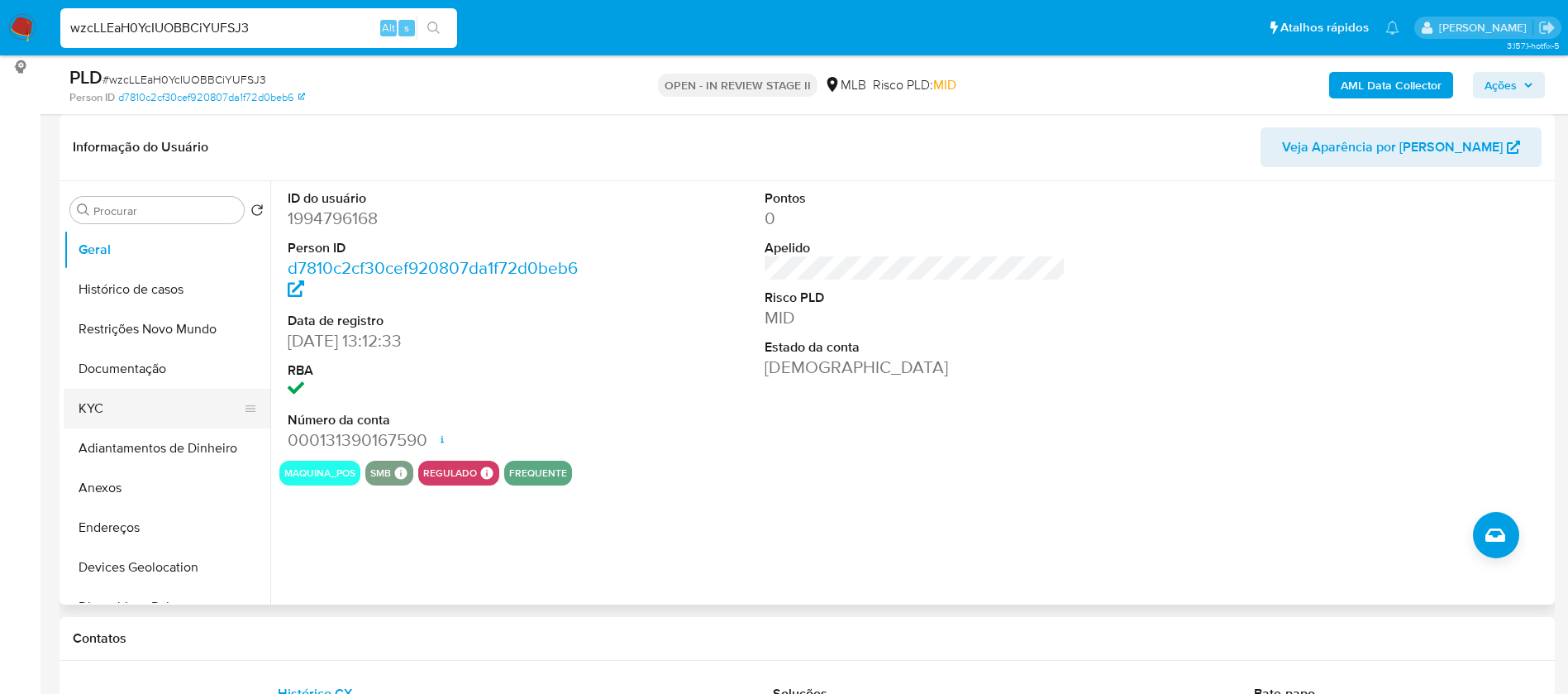
drag, startPoint x: 129, startPoint y: 407, endPoint x: 146, endPoint y: 405, distance: 17.1
click at [129, 406] on button "KYC" at bounding box center [161, 409] width 194 height 40
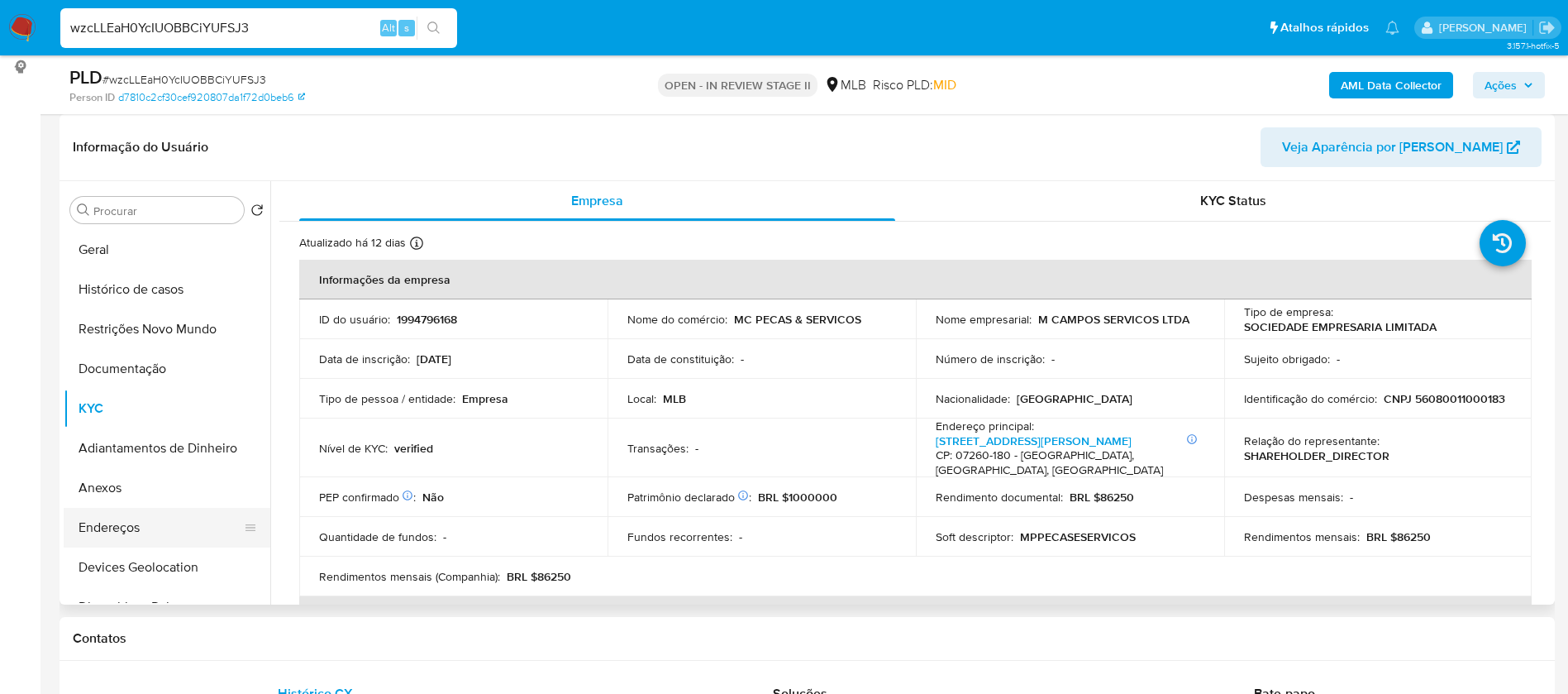
click at [135, 519] on button "Endereços" at bounding box center [161, 528] width 194 height 40
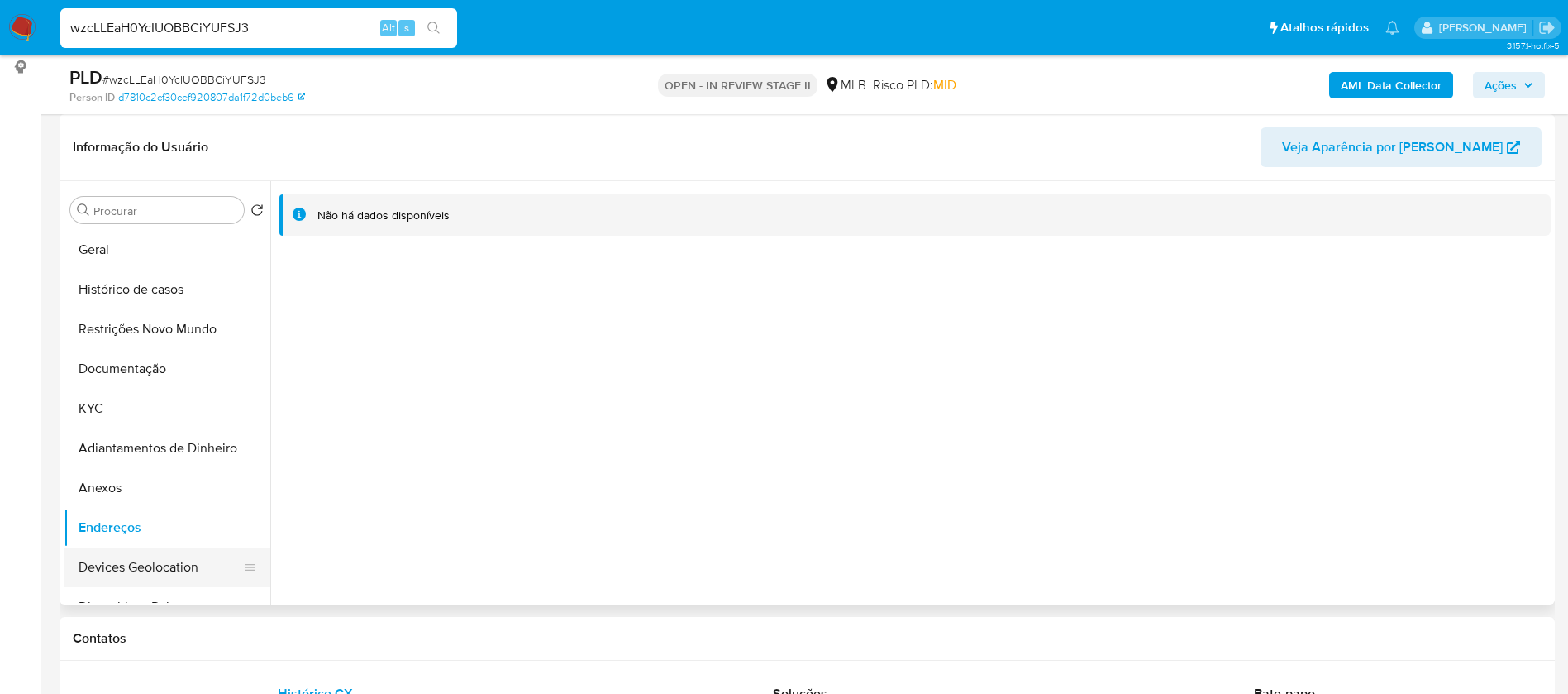
click at [155, 563] on button "Devices Geolocation" at bounding box center [161, 568] width 194 height 40
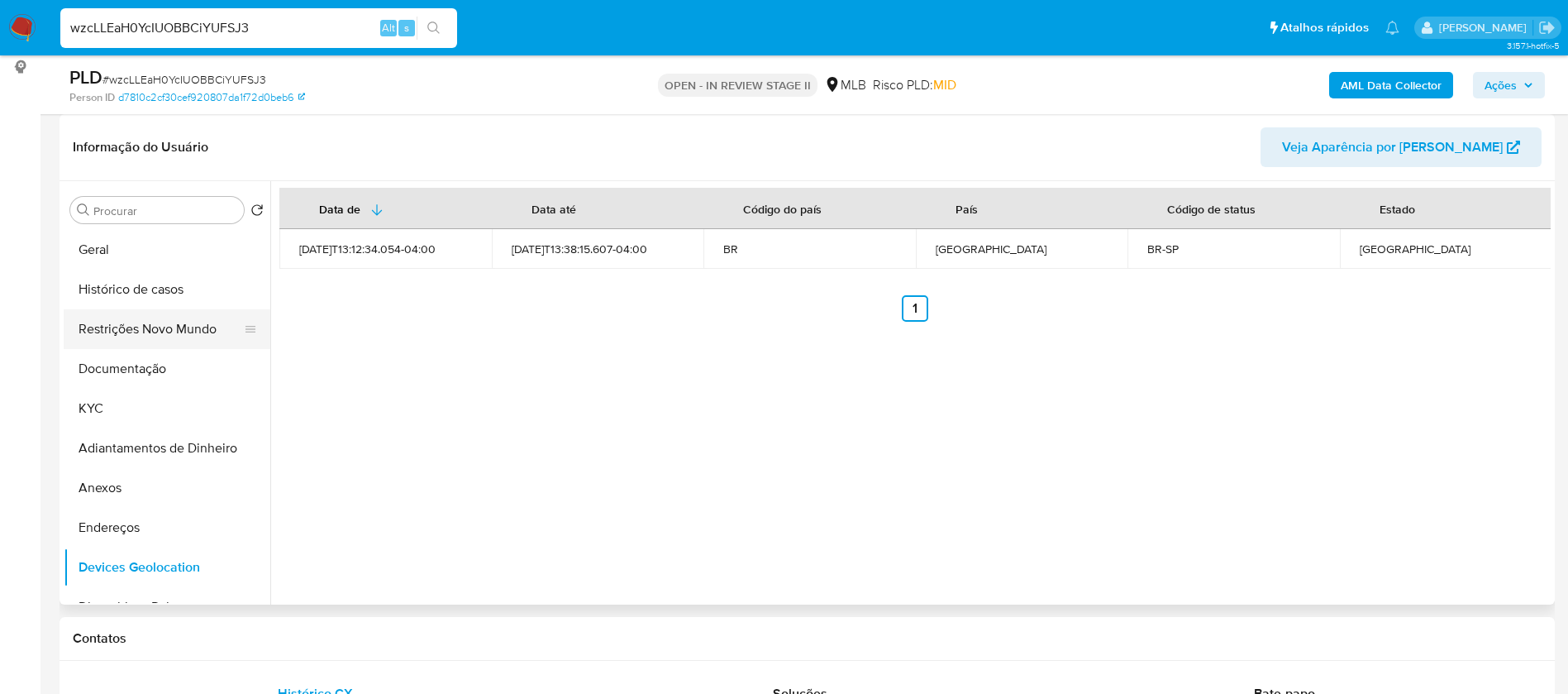
click at [177, 326] on button "Restrições Novo Mundo" at bounding box center [161, 329] width 194 height 40
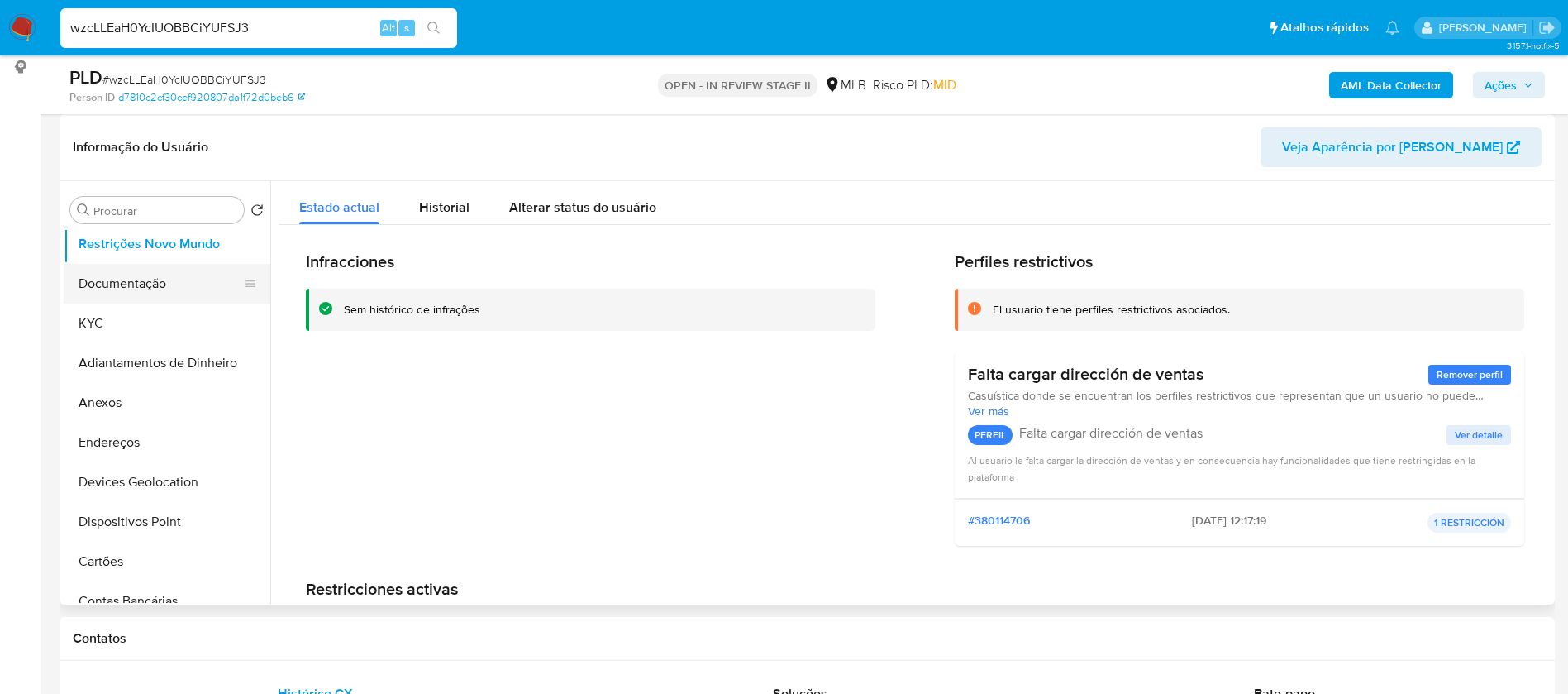
scroll to position [124, 0]
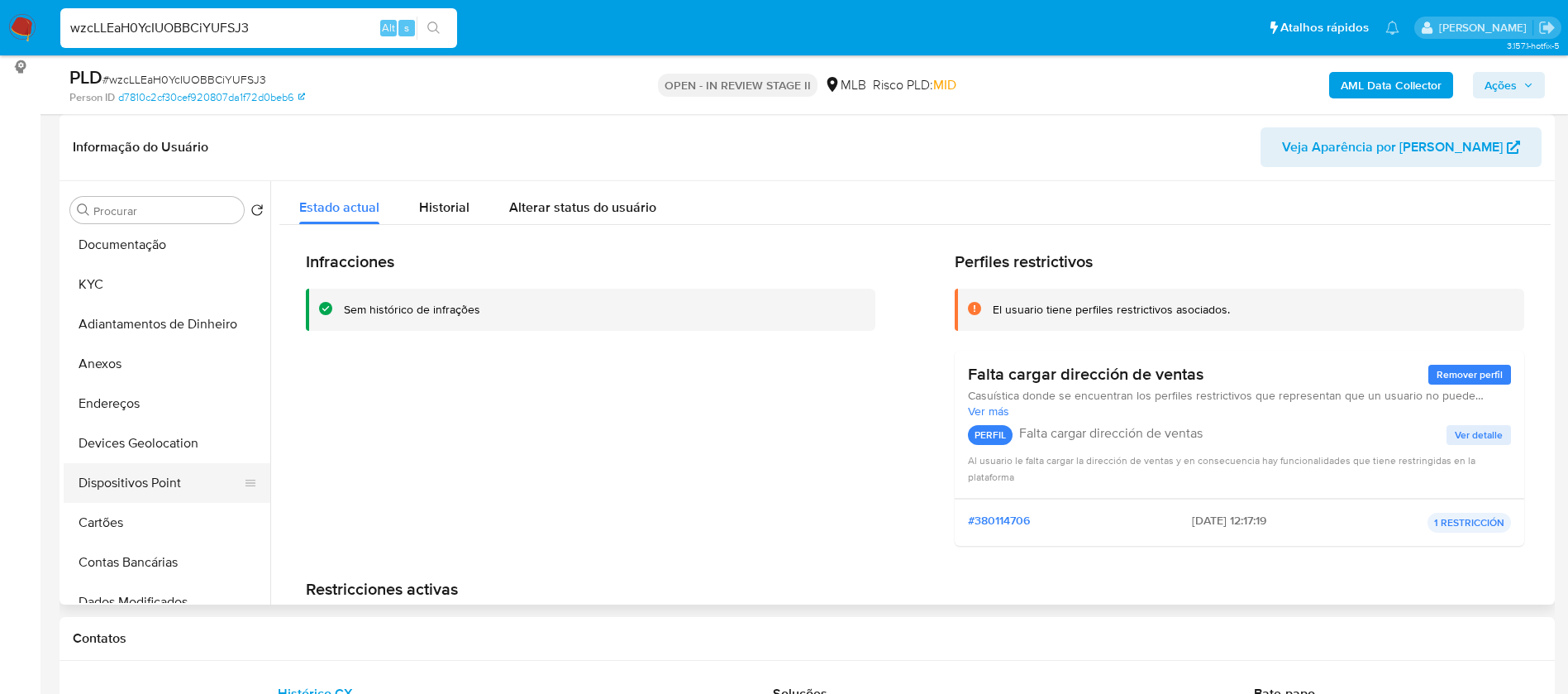
click at [196, 470] on button "Dispositivos Point" at bounding box center [161, 483] width 194 height 40
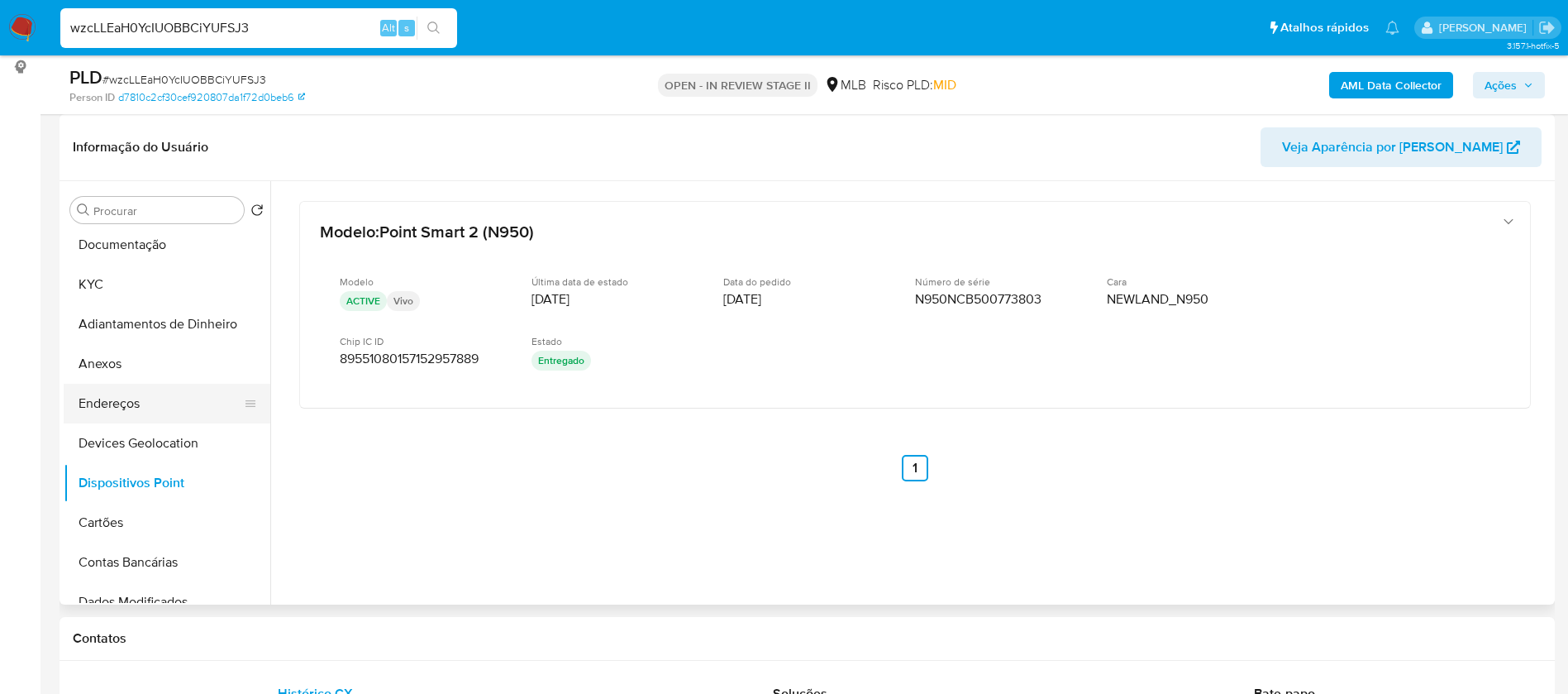
click at [173, 403] on button "Endereços" at bounding box center [161, 404] width 194 height 40
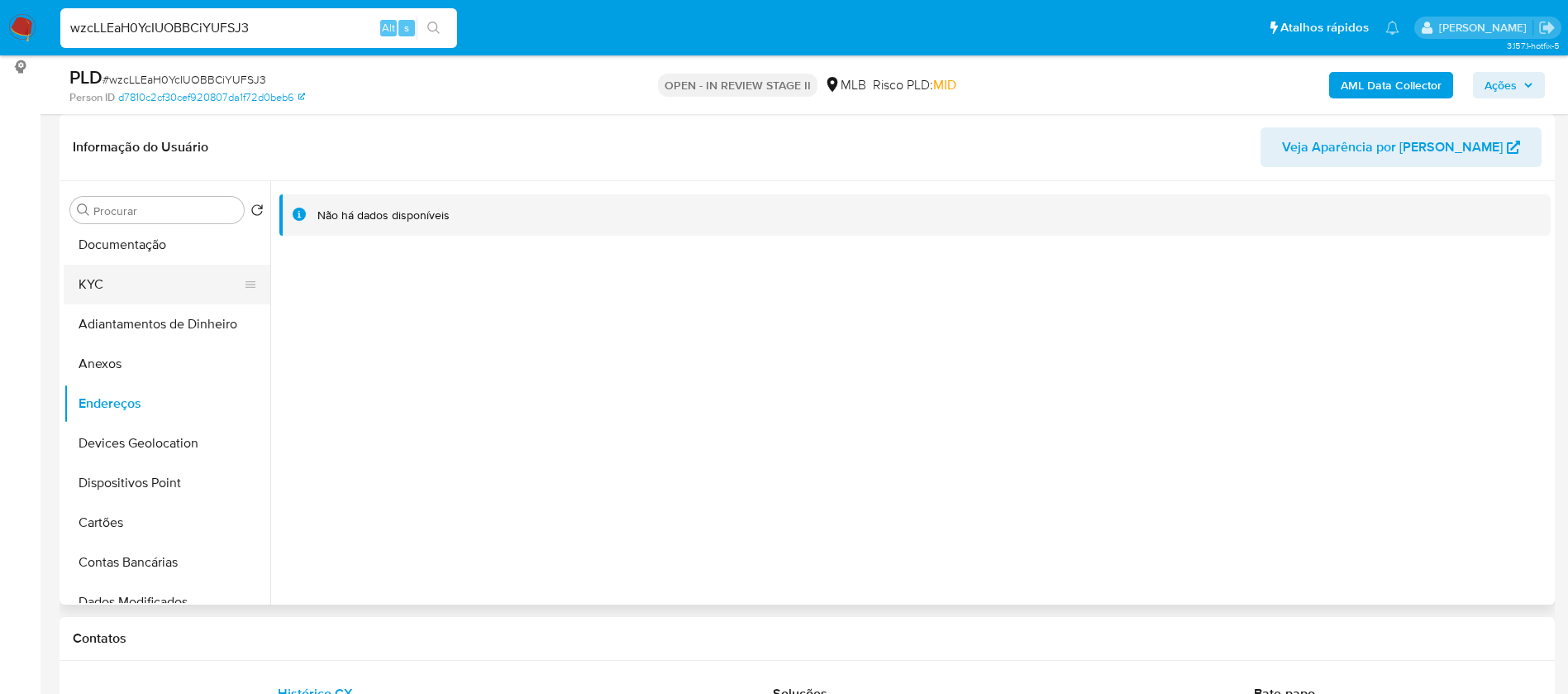
click at [195, 267] on button "KYC" at bounding box center [161, 285] width 194 height 40
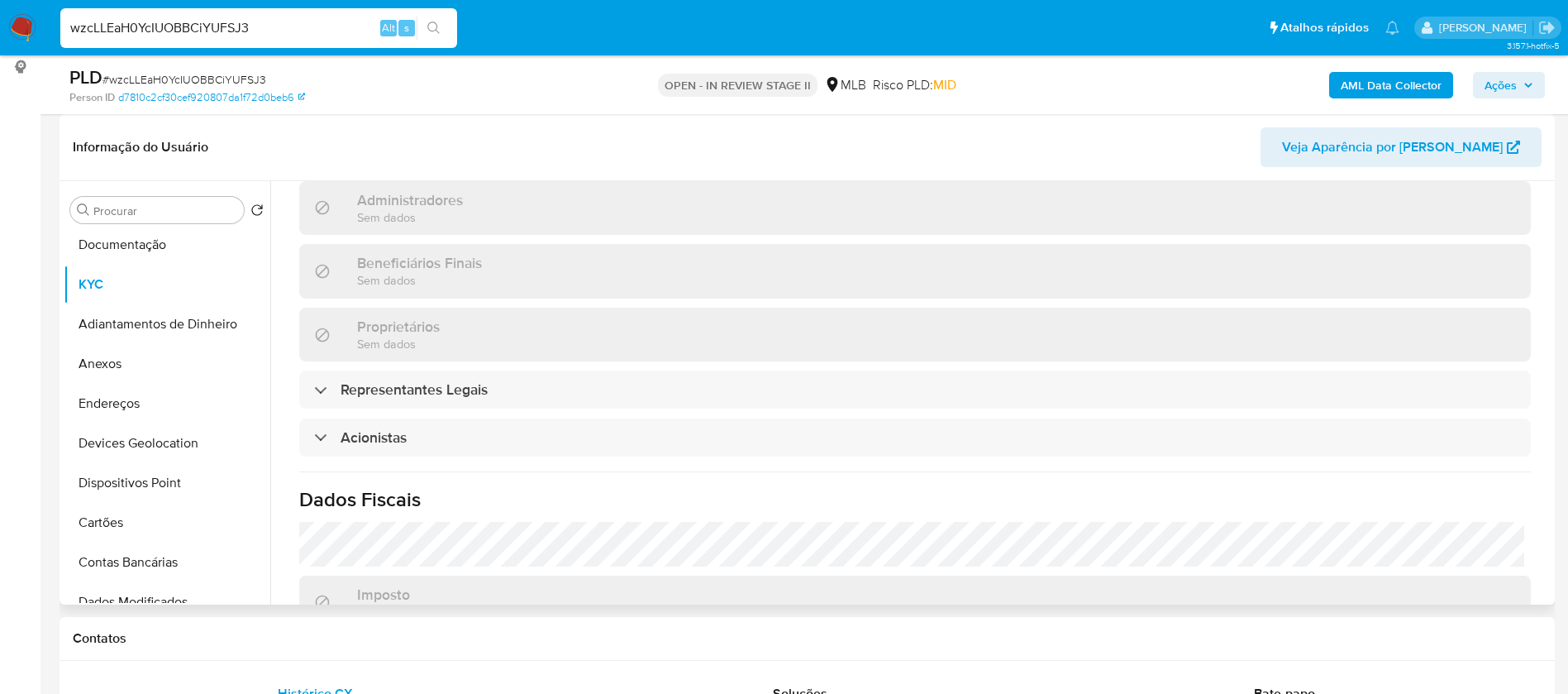
scroll to position [960, 0]
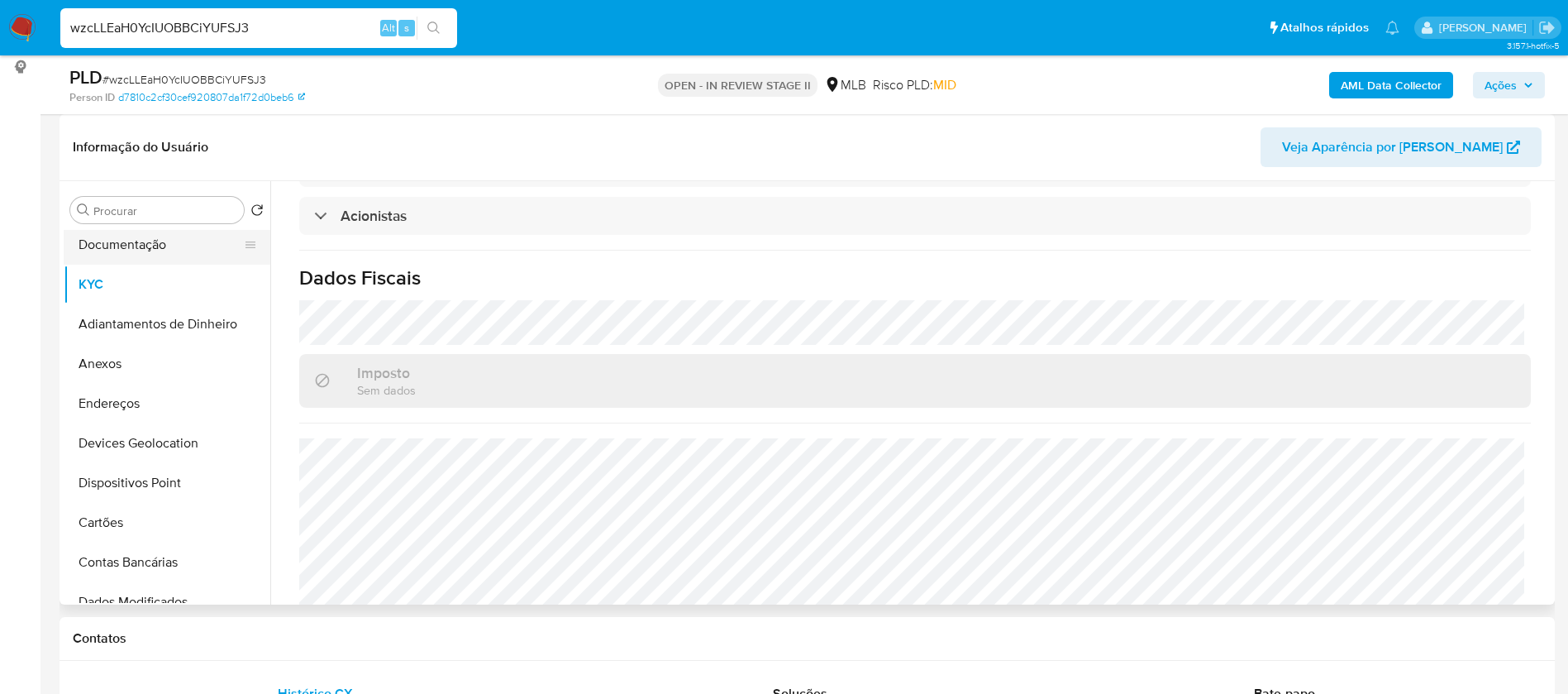
click at [103, 247] on button "Documentação" at bounding box center [161, 245] width 194 height 40
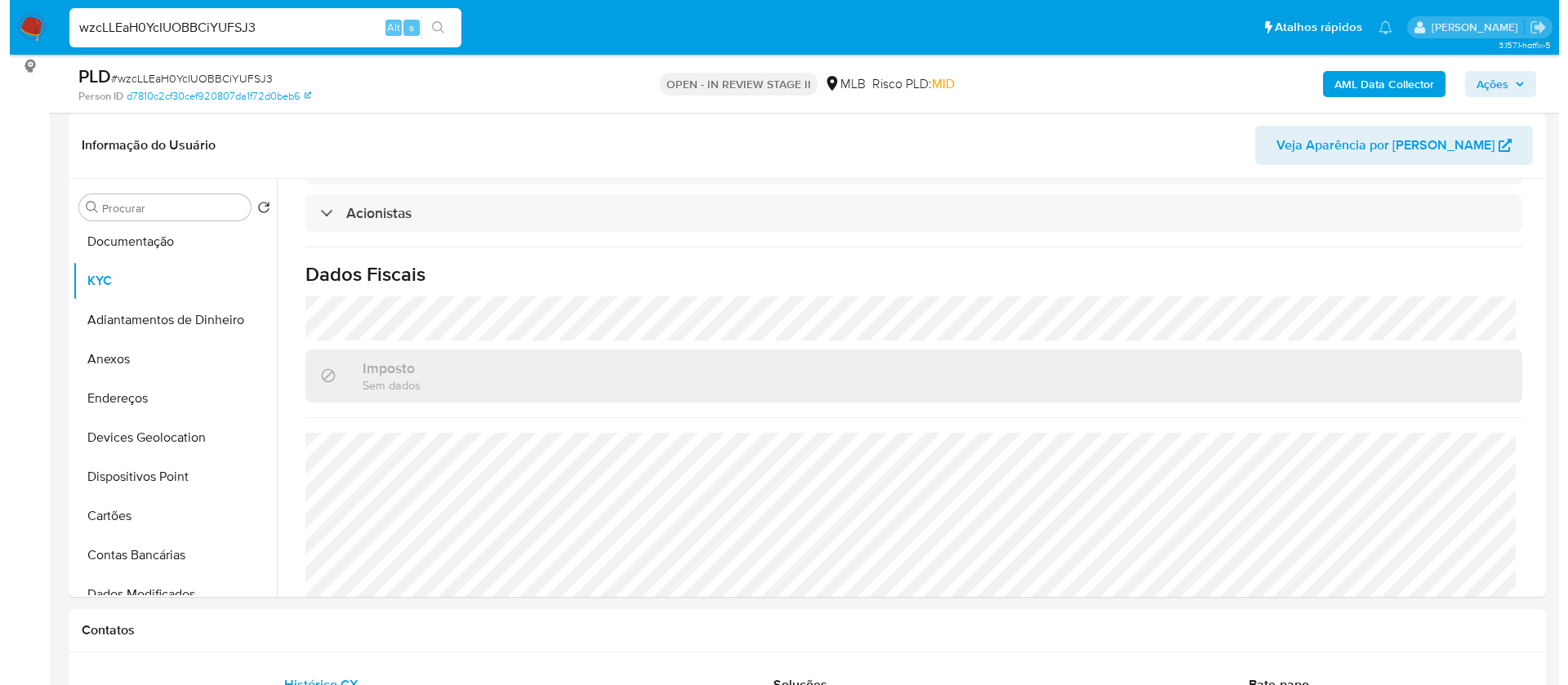
scroll to position [0, 0]
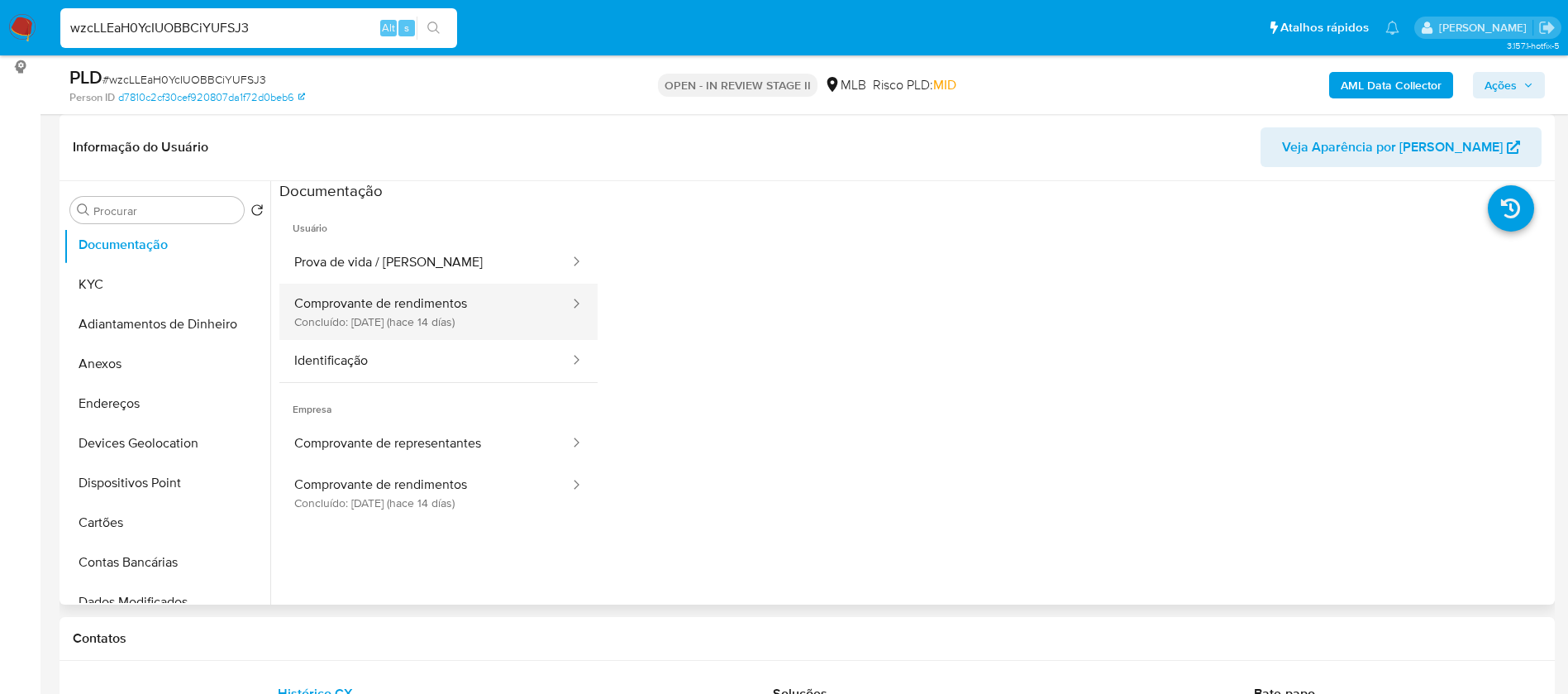
click at [473, 303] on button "Comprovante de rendimentos Concluído: 19/08/2025 (hace 14 días)" at bounding box center [426, 312] width 292 height 56
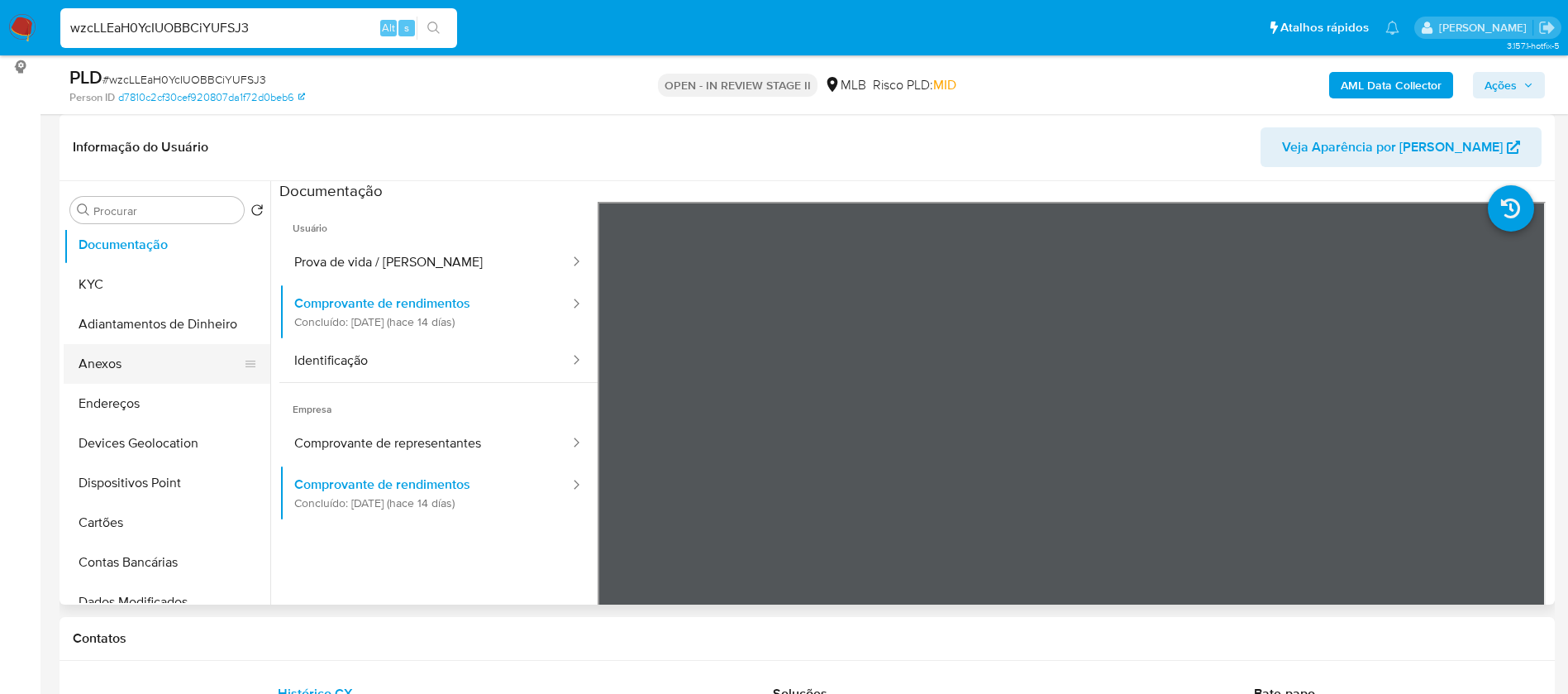
click at [120, 370] on button "Anexos" at bounding box center [161, 364] width 194 height 40
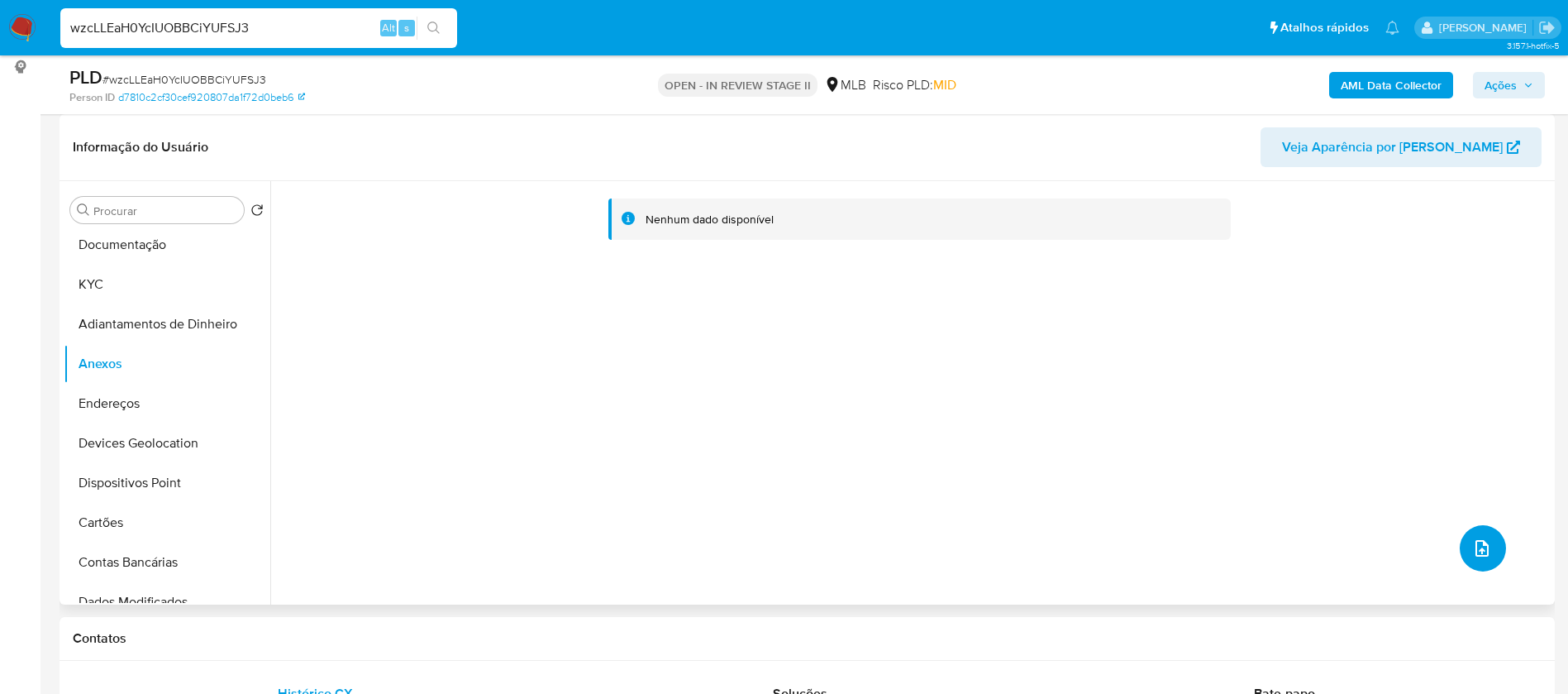
click at [1478, 562] on button "upload-file" at bounding box center [1483, 548] width 46 height 46
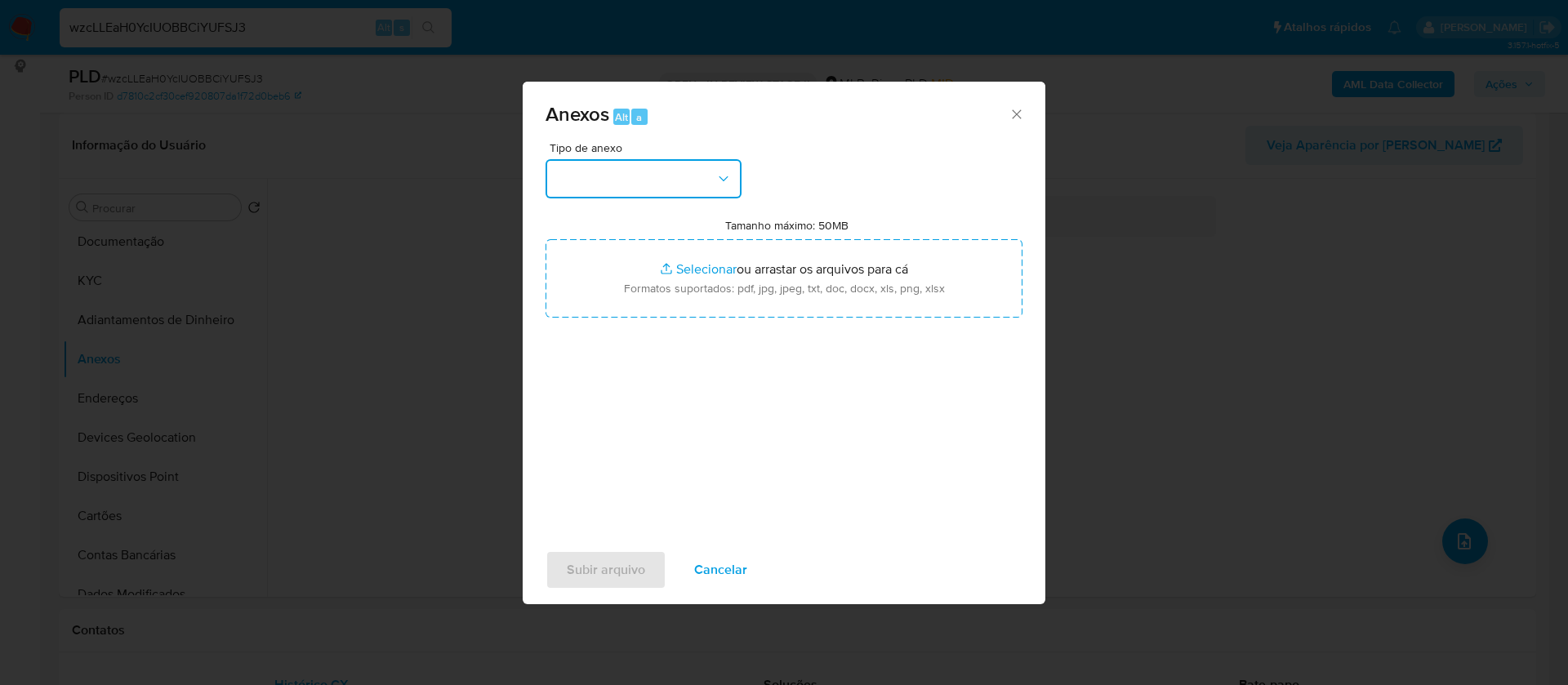
click at [681, 176] on button "button" at bounding box center [644, 179] width 196 height 39
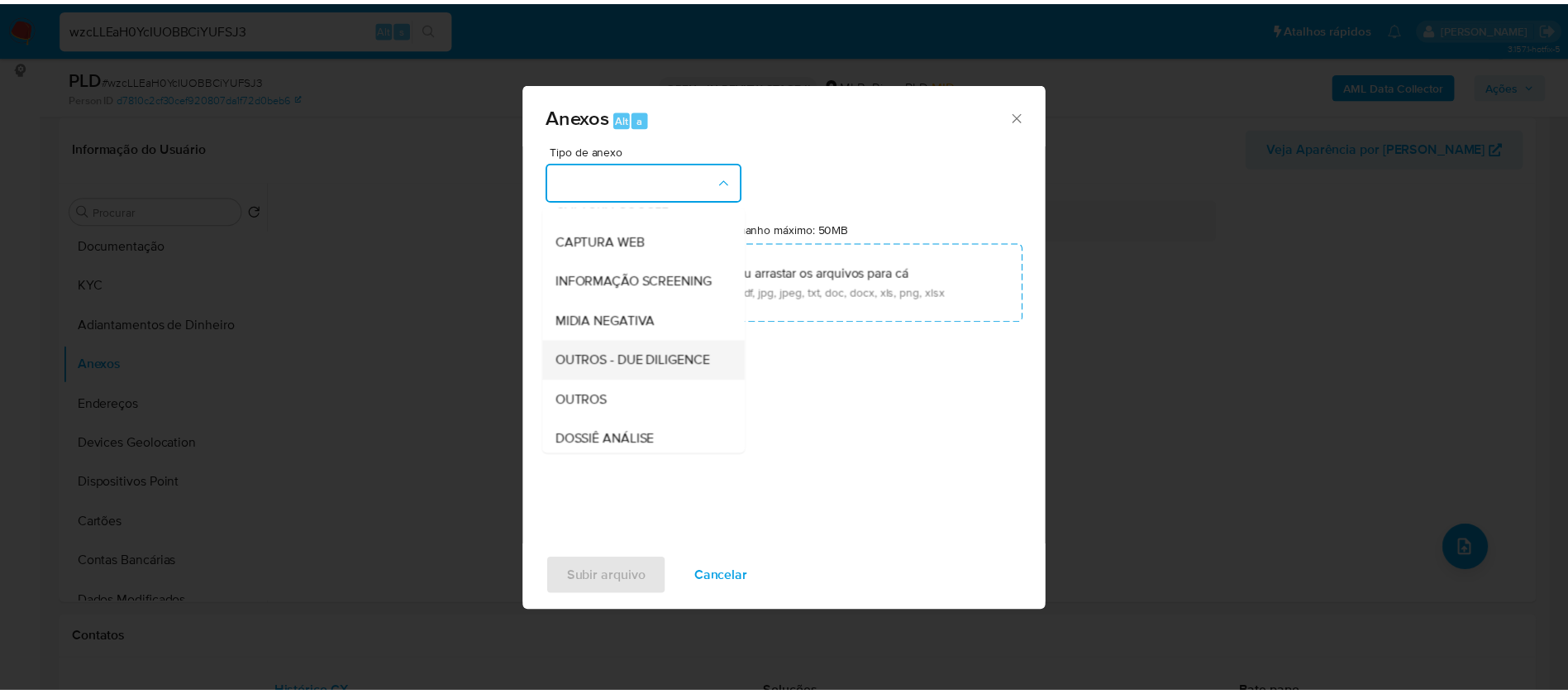
scroll to position [248, 0]
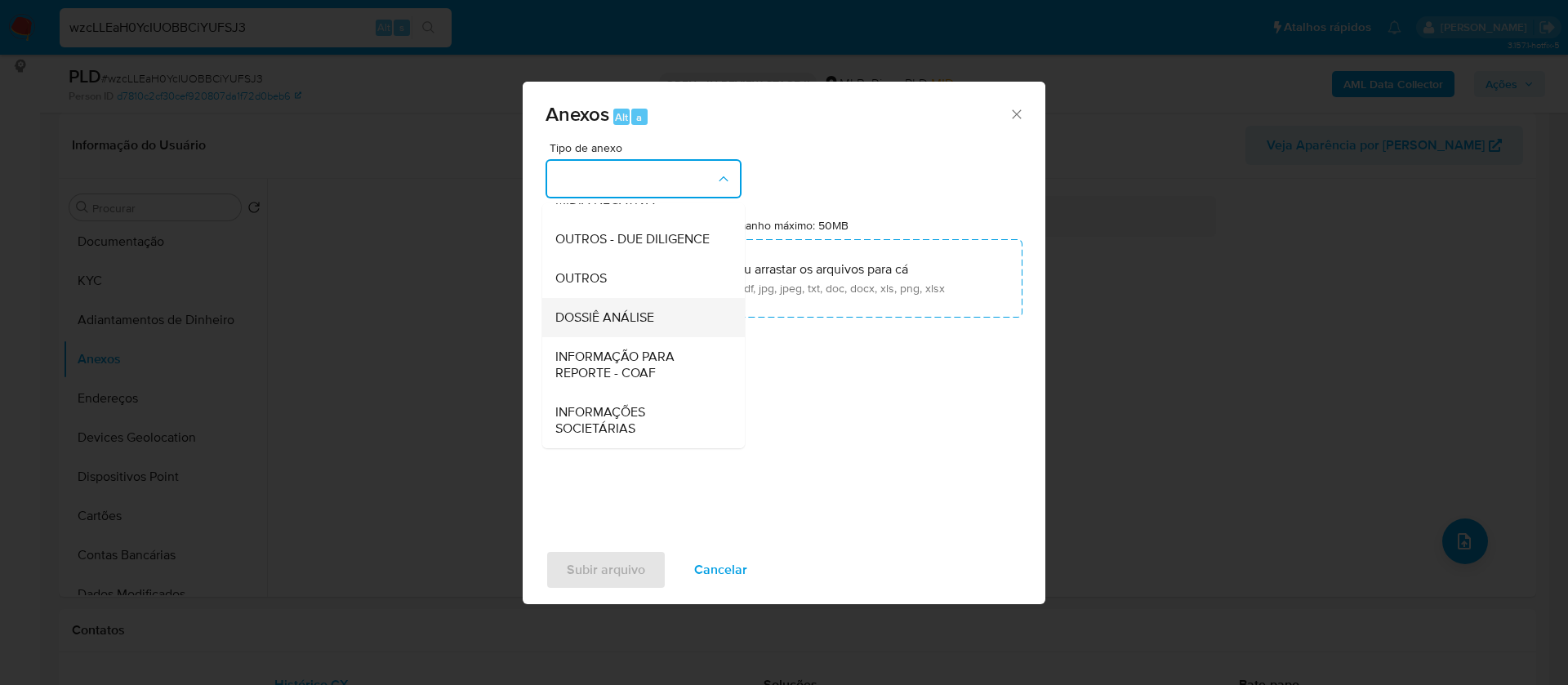
click at [643, 326] on span "DOSSIÊ ANÁLISE" at bounding box center [604, 317] width 99 height 17
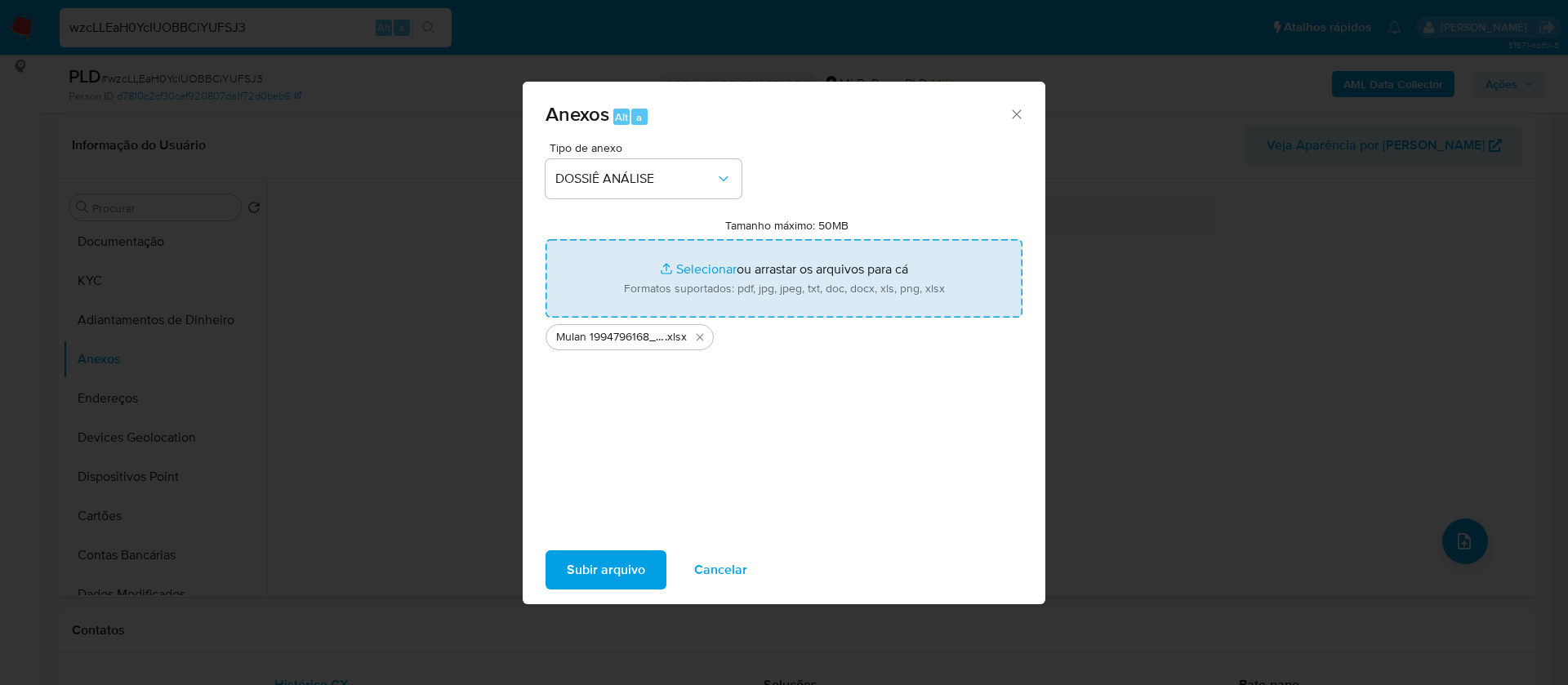
type input "C:\fakepath\SAR - - CNPJ 56080011000183 - M CAMPOS SERVIÇOS LTDA.pdf"
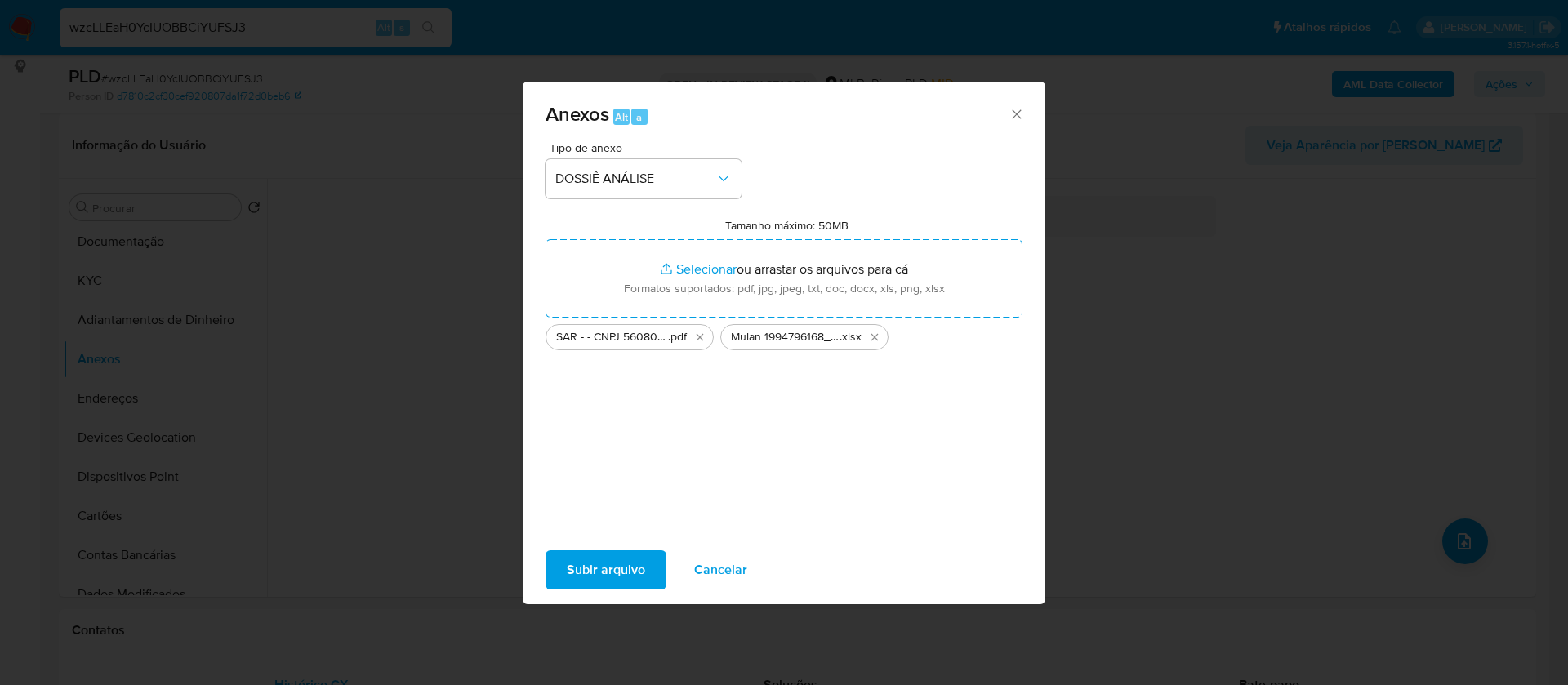
click at [633, 568] on span "Subir arquivo" at bounding box center [605, 570] width 78 height 36
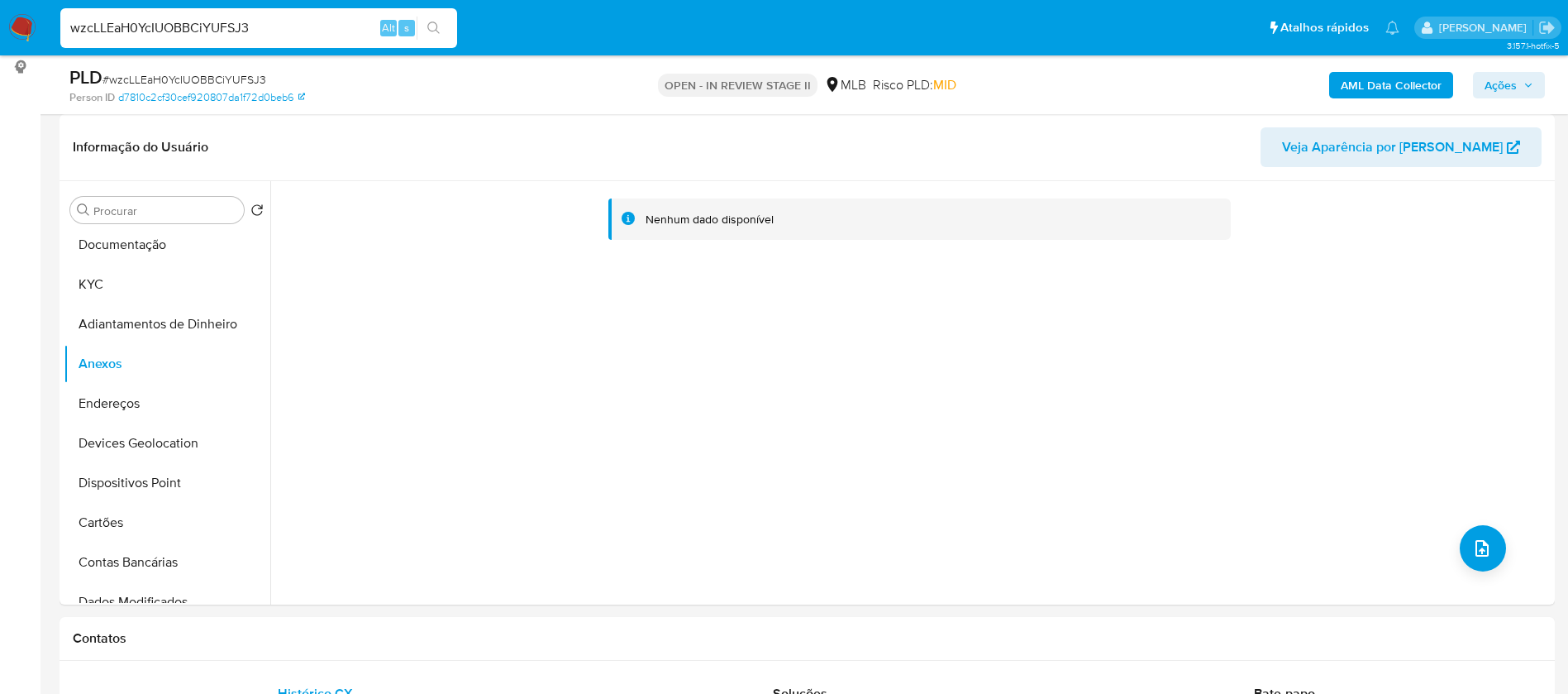
click at [1361, 88] on b "AML Data Collector" at bounding box center [1391, 85] width 101 height 26
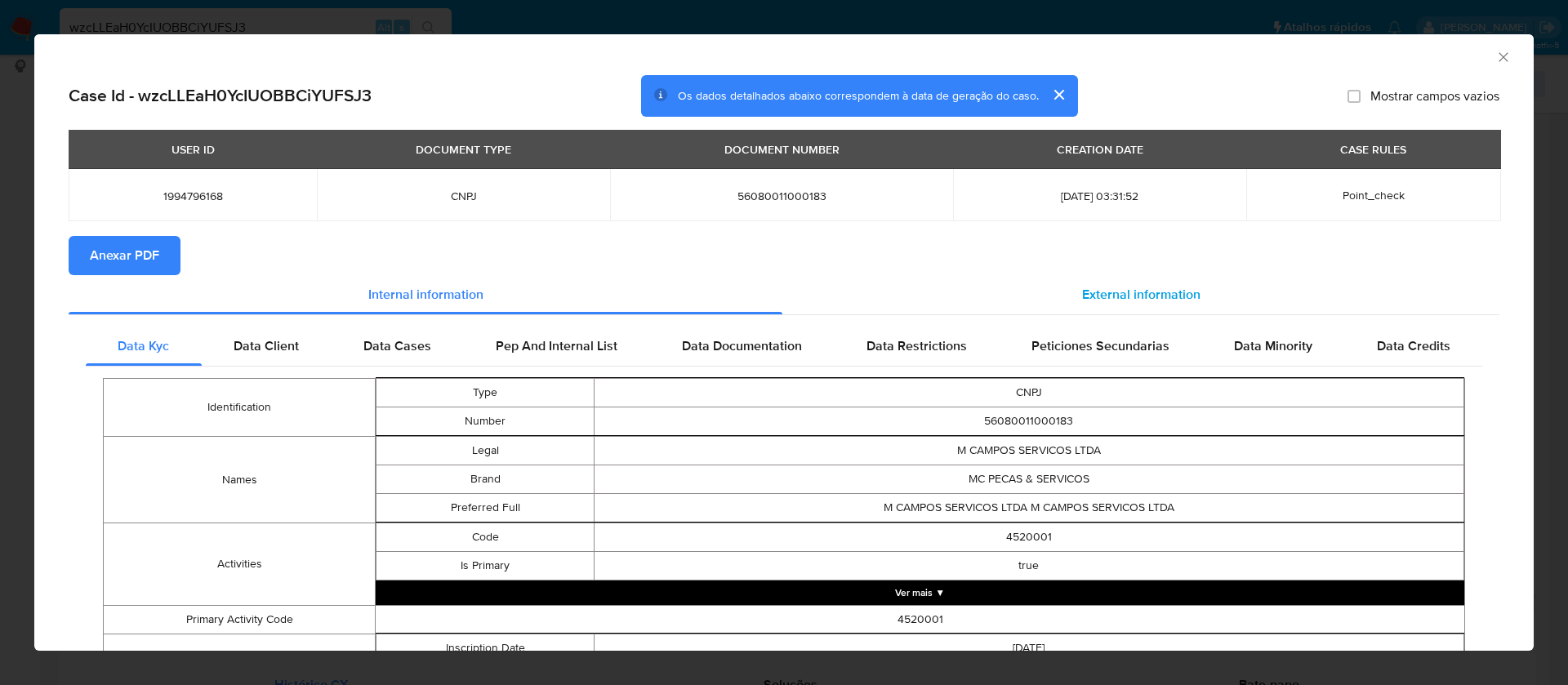
click at [1136, 312] on div "External information" at bounding box center [1140, 295] width 717 height 39
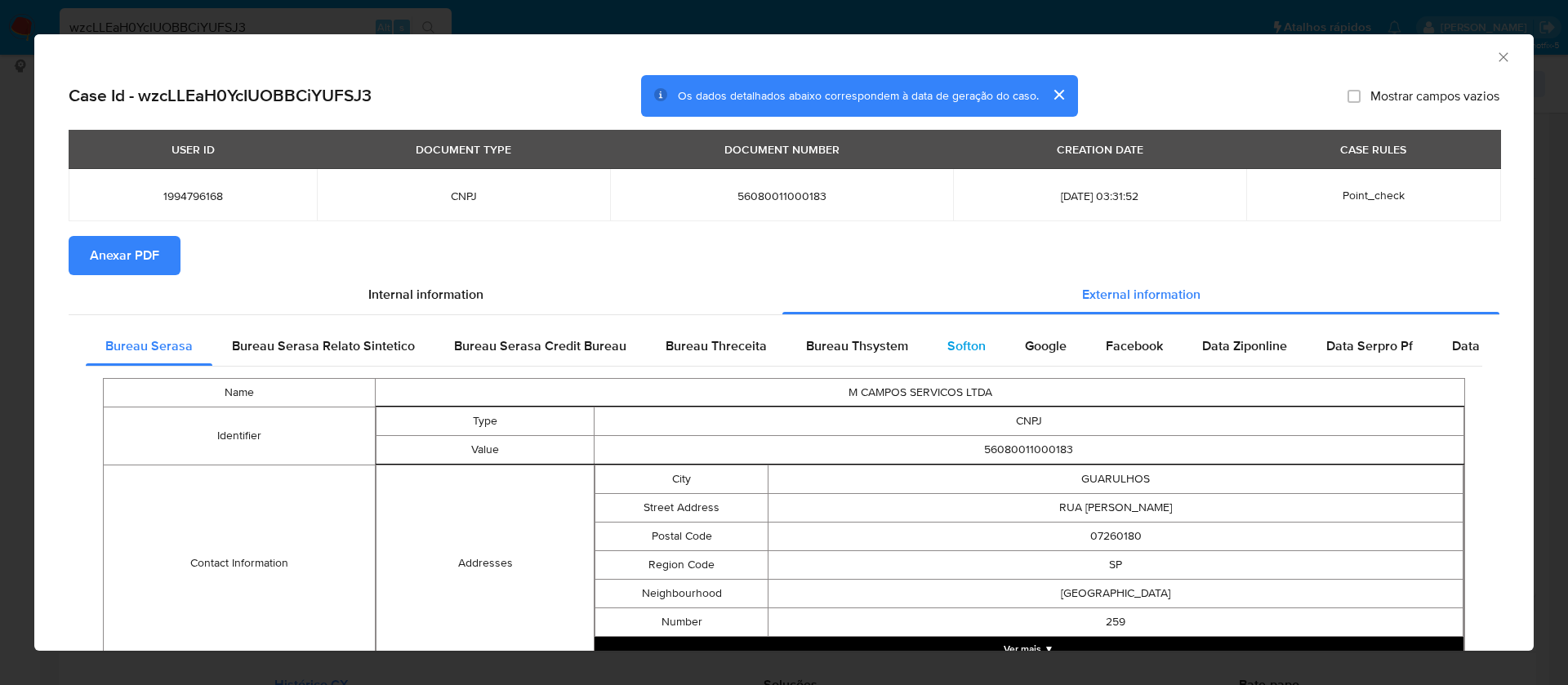
click at [955, 335] on div "Softon" at bounding box center [967, 346] width 78 height 39
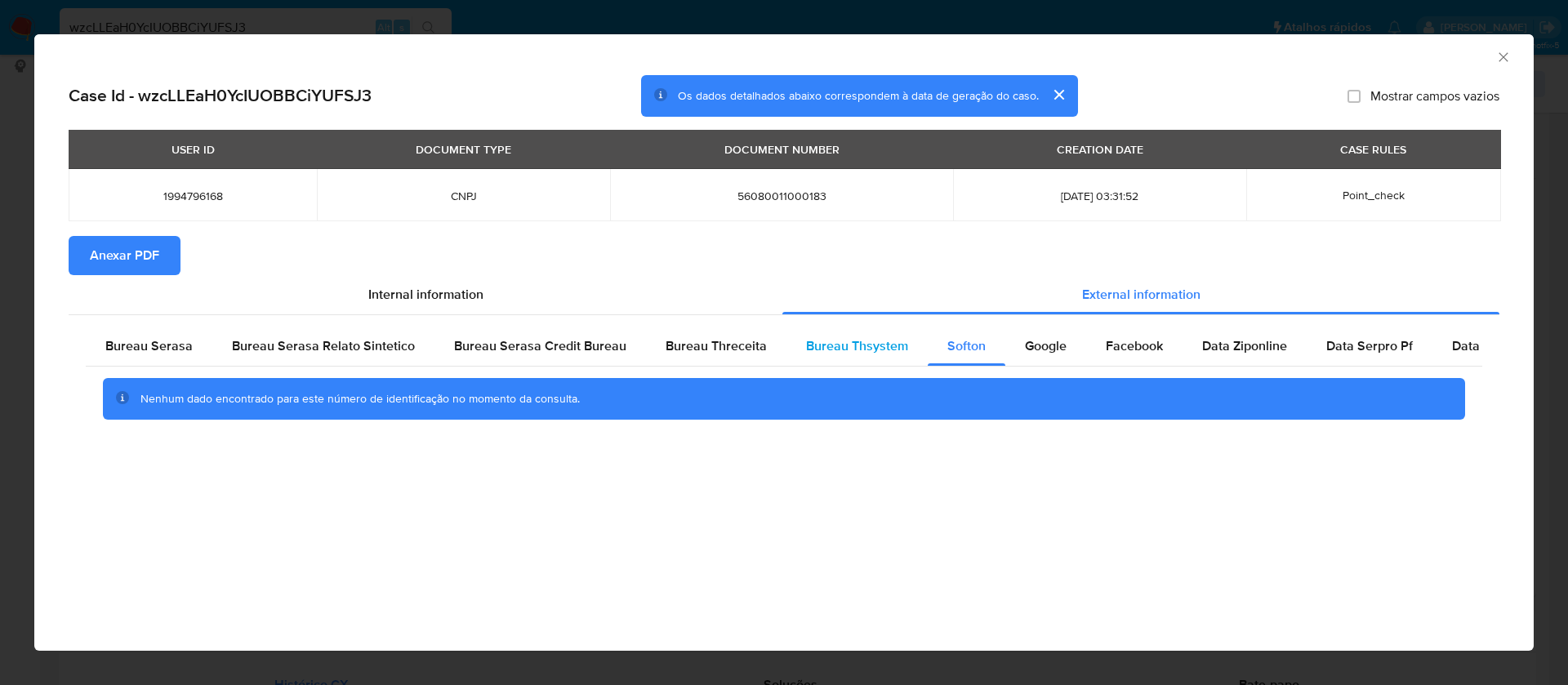
click at [858, 337] on span "Bureau Thsystem" at bounding box center [856, 345] width 102 height 19
click at [133, 253] on span "Anexar PDF" at bounding box center [124, 256] width 69 height 36
click at [1507, 57] on icon "Fechar a janela" at bounding box center [1504, 57] width 17 height 17
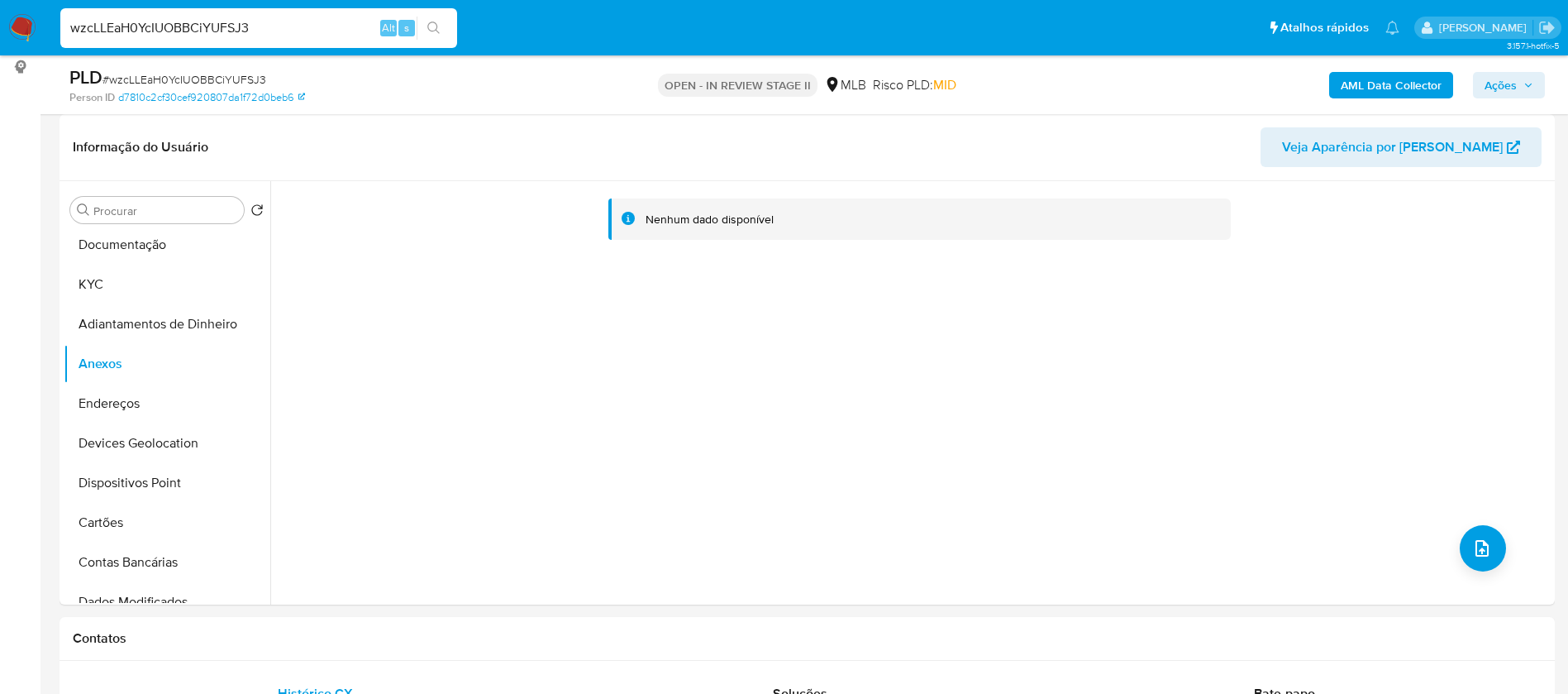
drag, startPoint x: 1538, startPoint y: 89, endPoint x: 1456, endPoint y: 88, distance: 82.0
click at [1538, 89] on button "Ações" at bounding box center [1509, 85] width 72 height 26
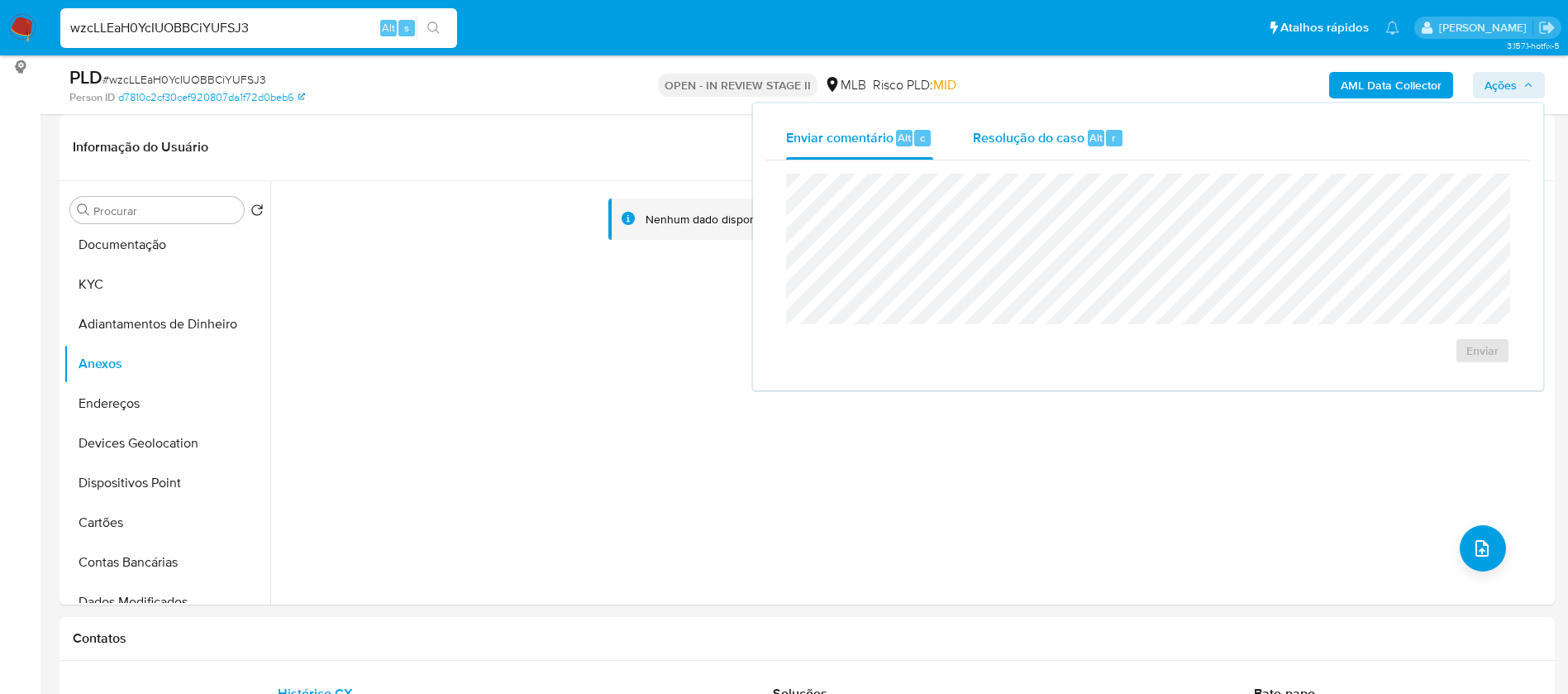
click at [1025, 140] on span "Resolução do caso" at bounding box center [1029, 136] width 112 height 19
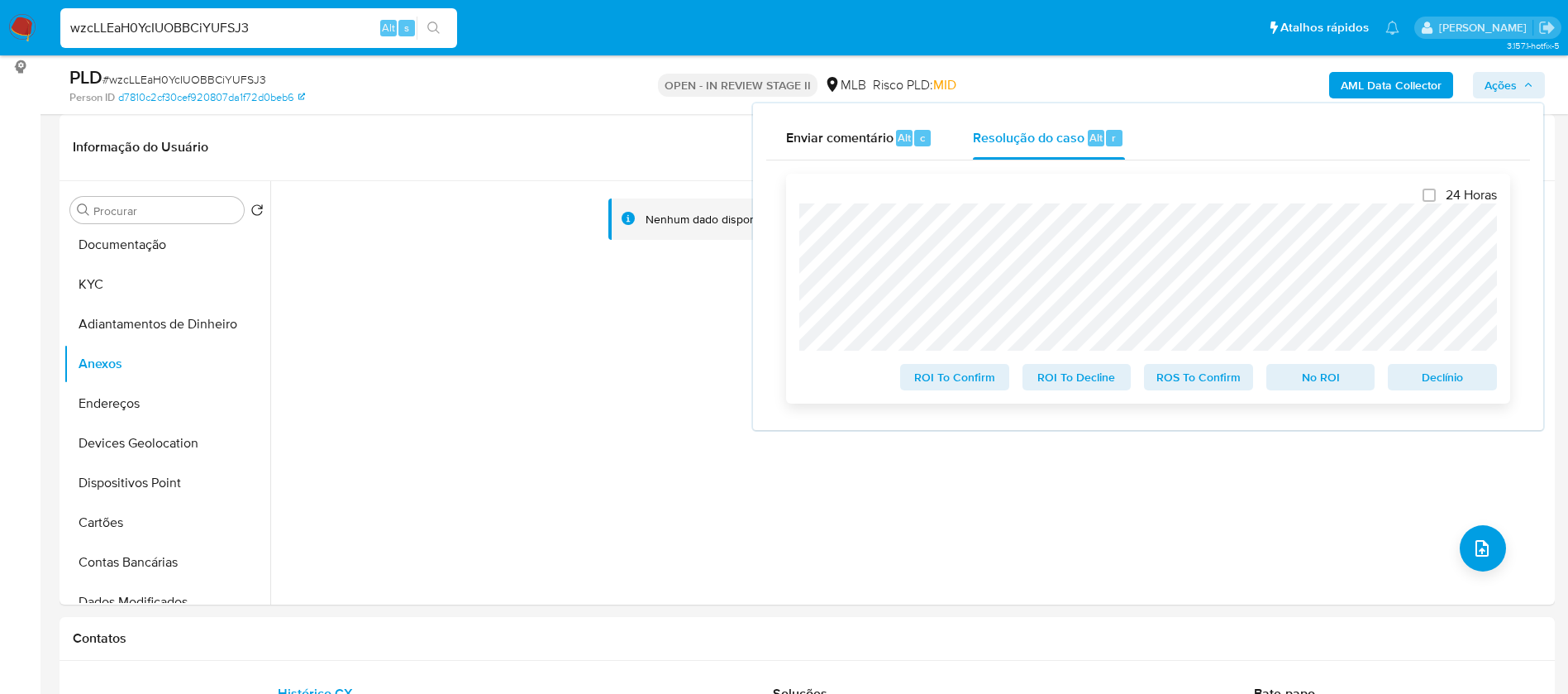
click at [1462, 367] on span "Declínio" at bounding box center [1442, 377] width 86 height 23
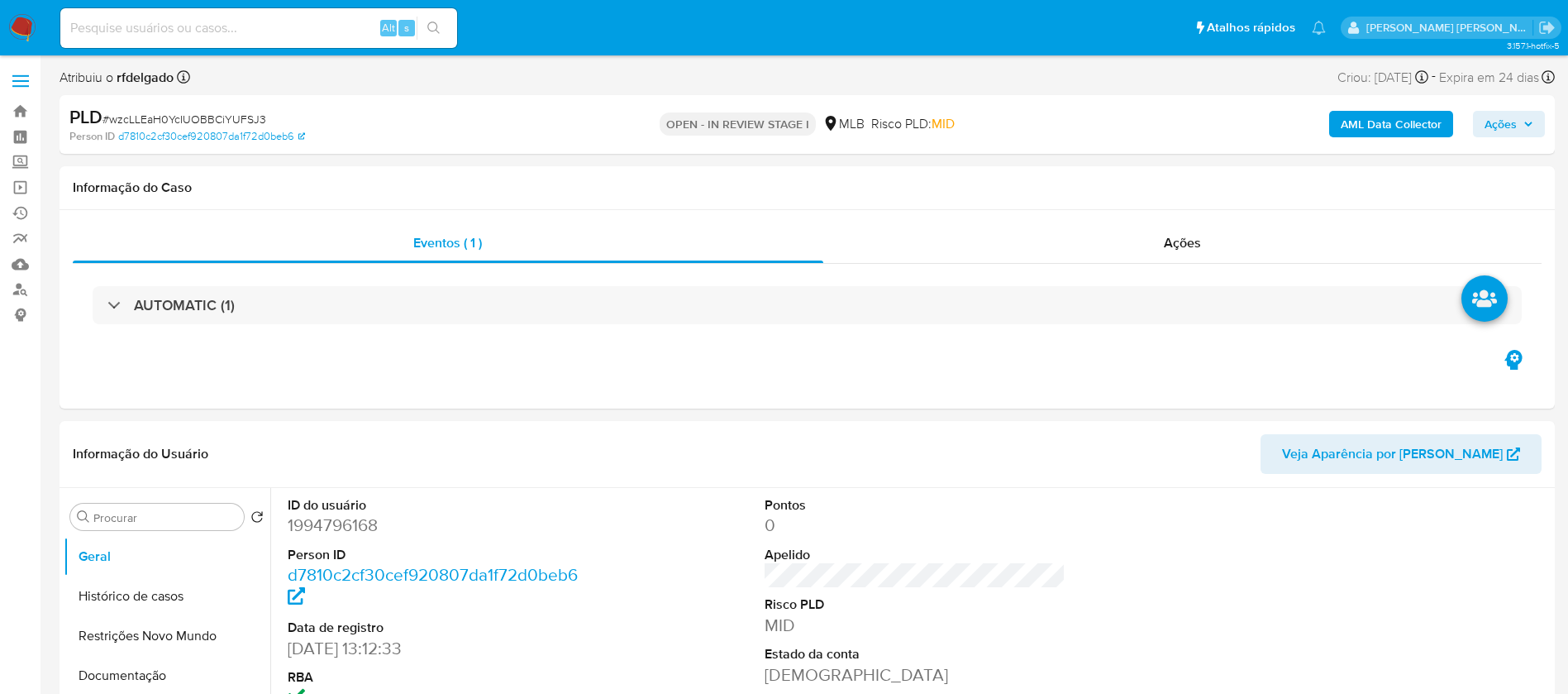
click at [1537, 118] on button "Ações" at bounding box center [1509, 124] width 72 height 26
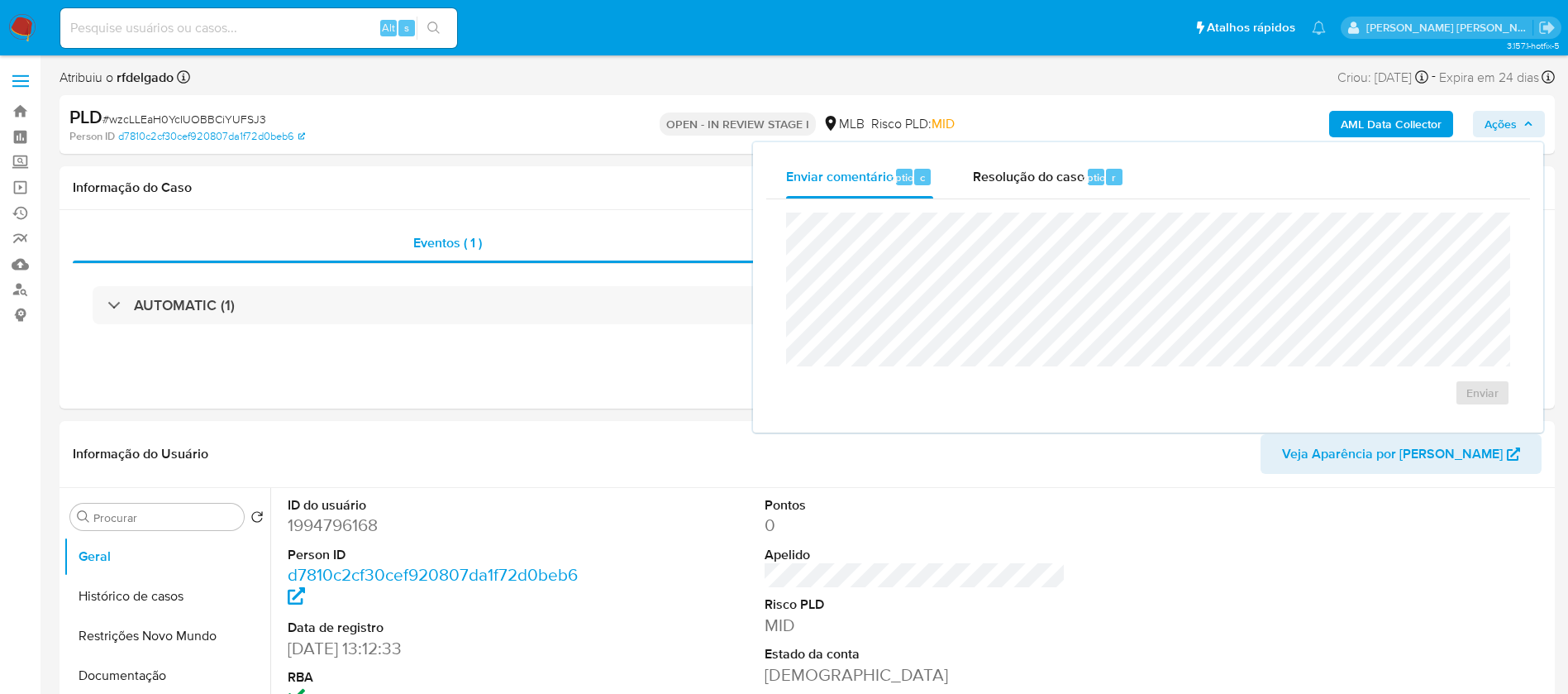
select select "10"
click at [1056, 175] on span "Resolução do caso" at bounding box center [1029, 176] width 112 height 19
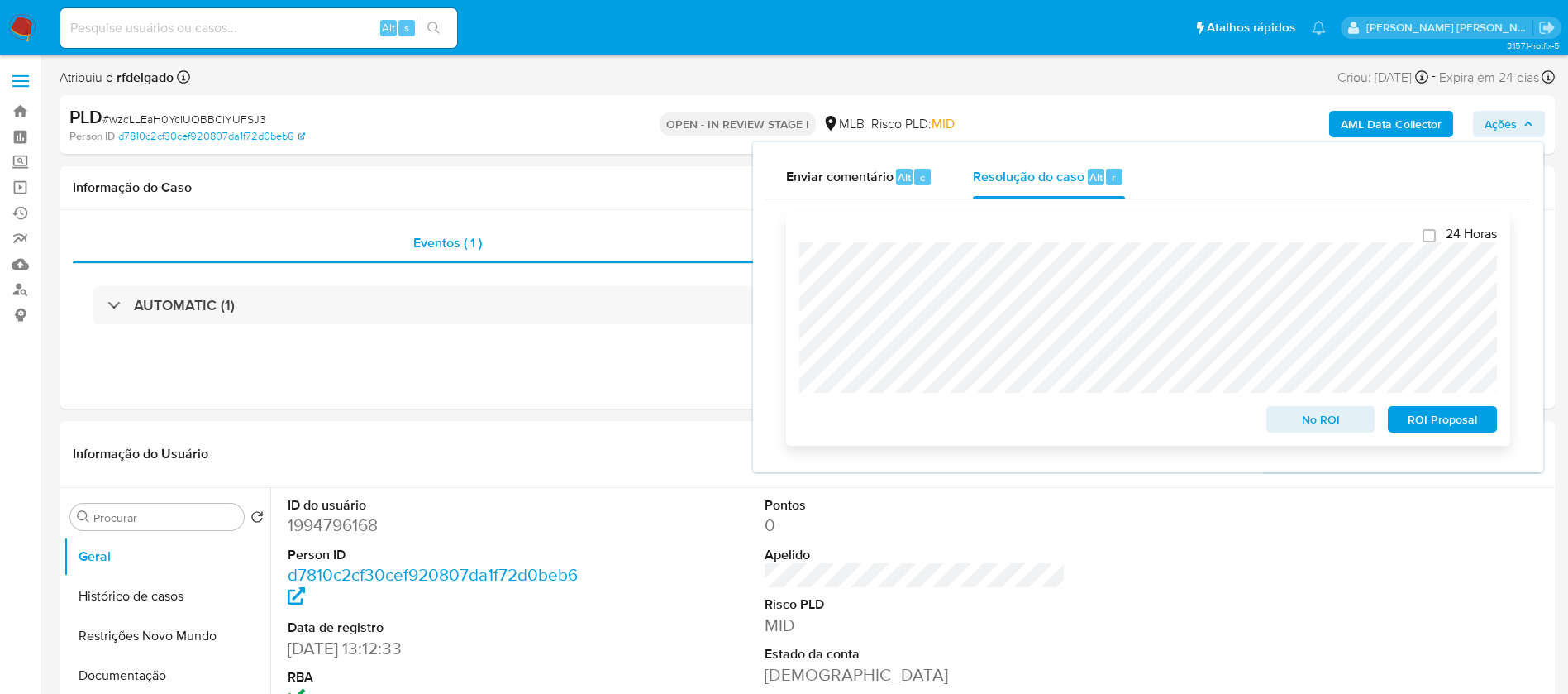
click at [1422, 428] on span "ROI Proposal" at bounding box center [1442, 419] width 86 height 23
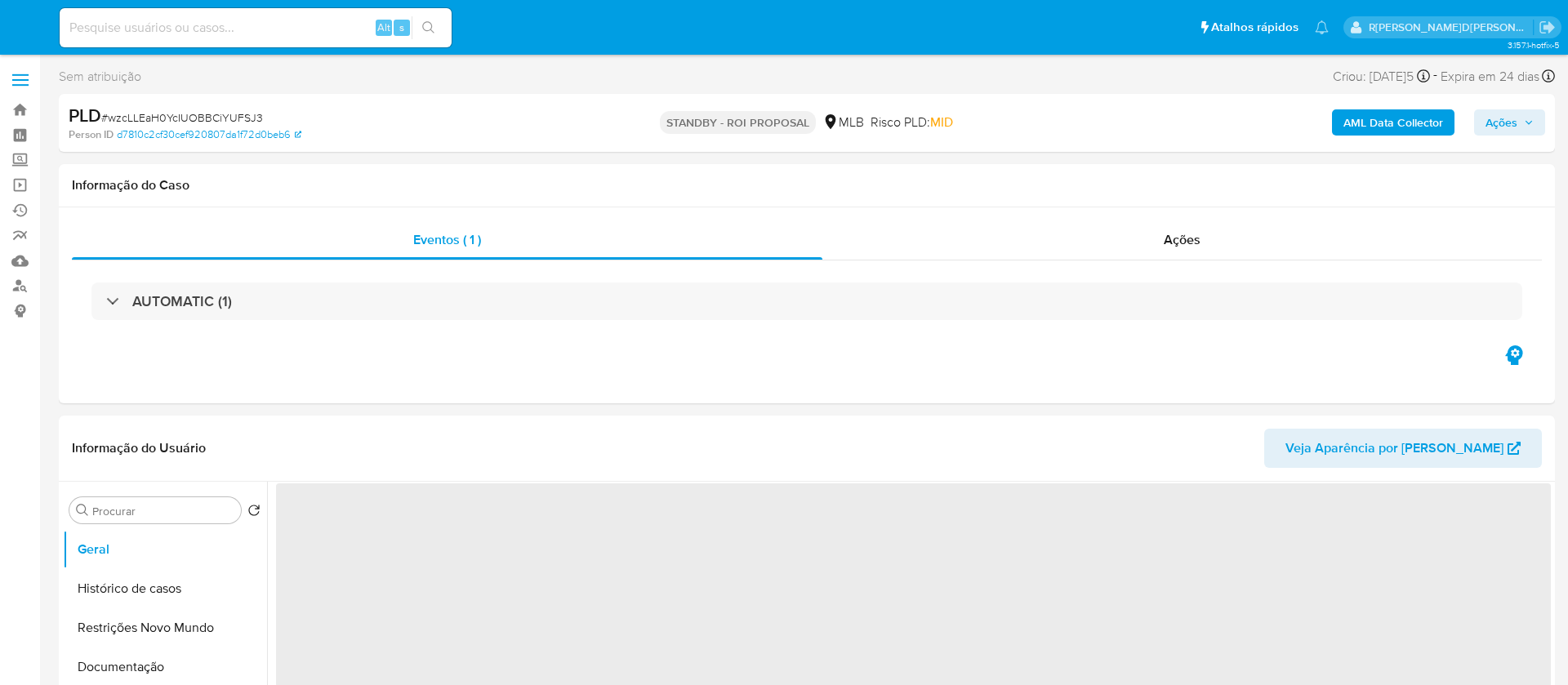
select select "10"
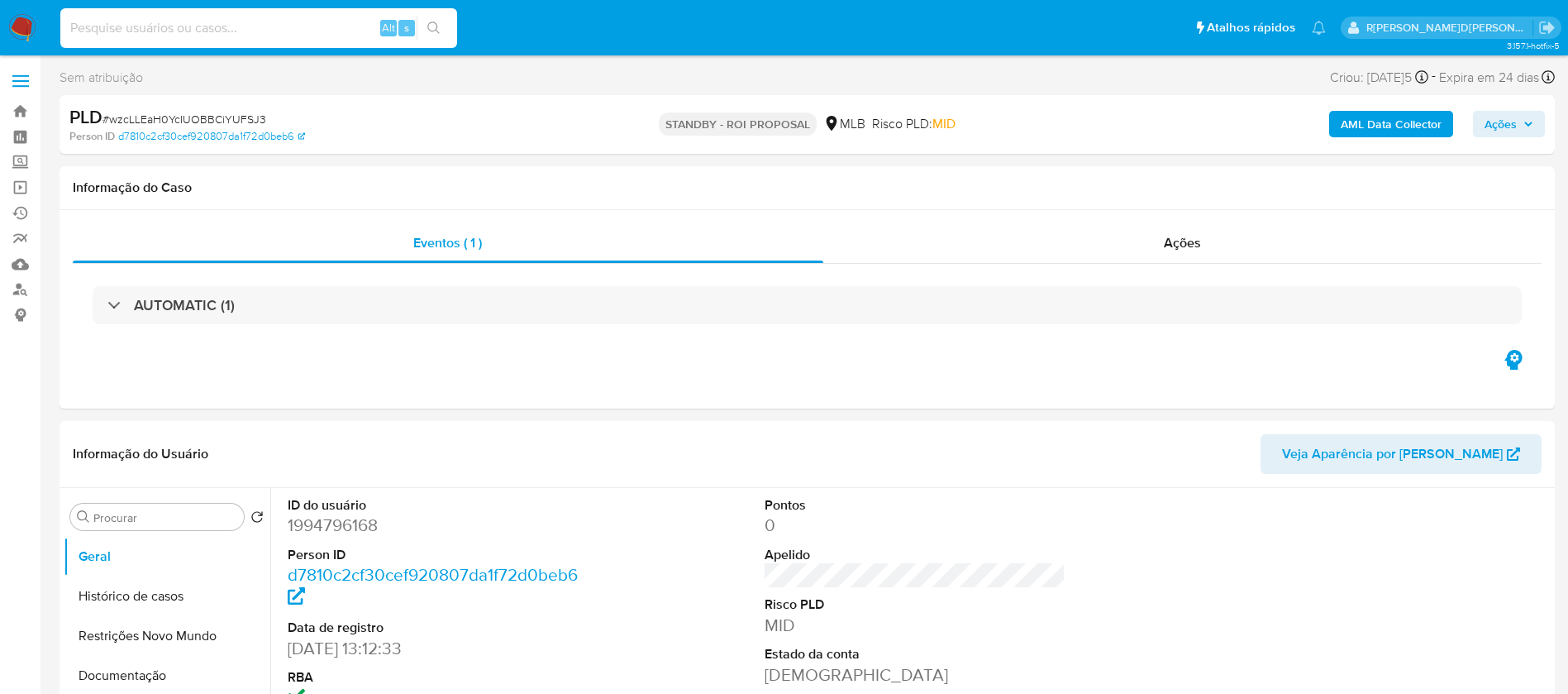
click at [306, 31] on input at bounding box center [258, 28] width 397 height 22
paste input "LeiQtqbyAW4h6L3UWyX8o9yq"
type input "LeiQtqbyAW4h6L3UWyX8o9yq"
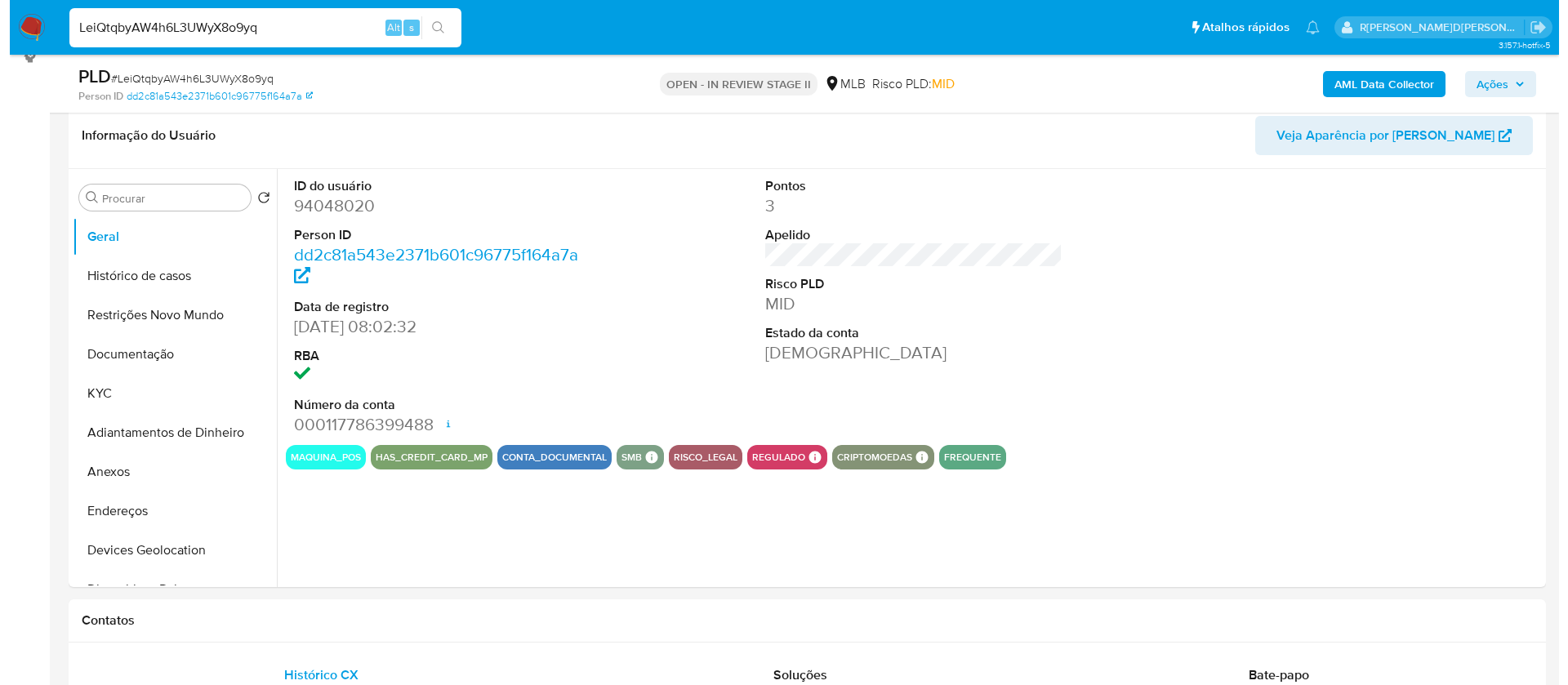
scroll to position [245, 0]
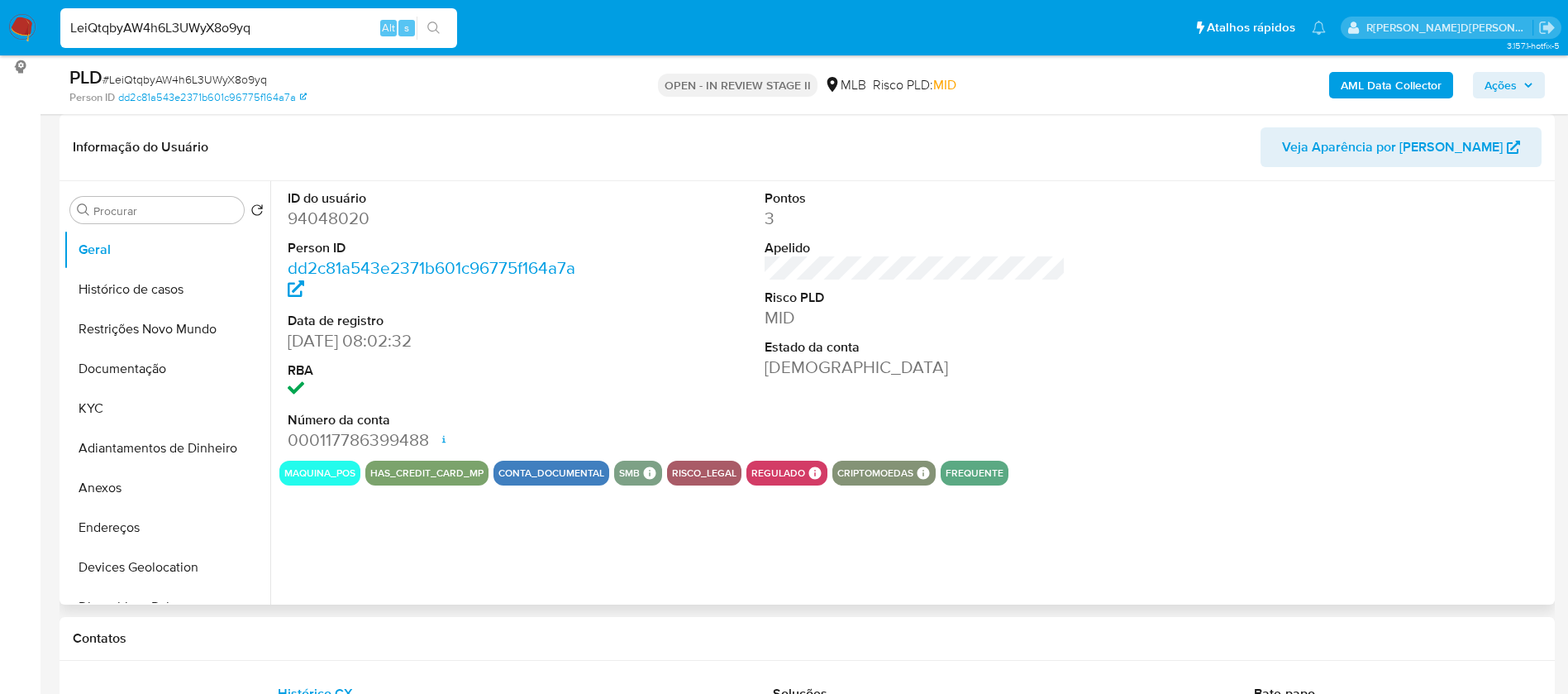
select select "10"
click at [151, 400] on button "KYC" at bounding box center [161, 409] width 194 height 40
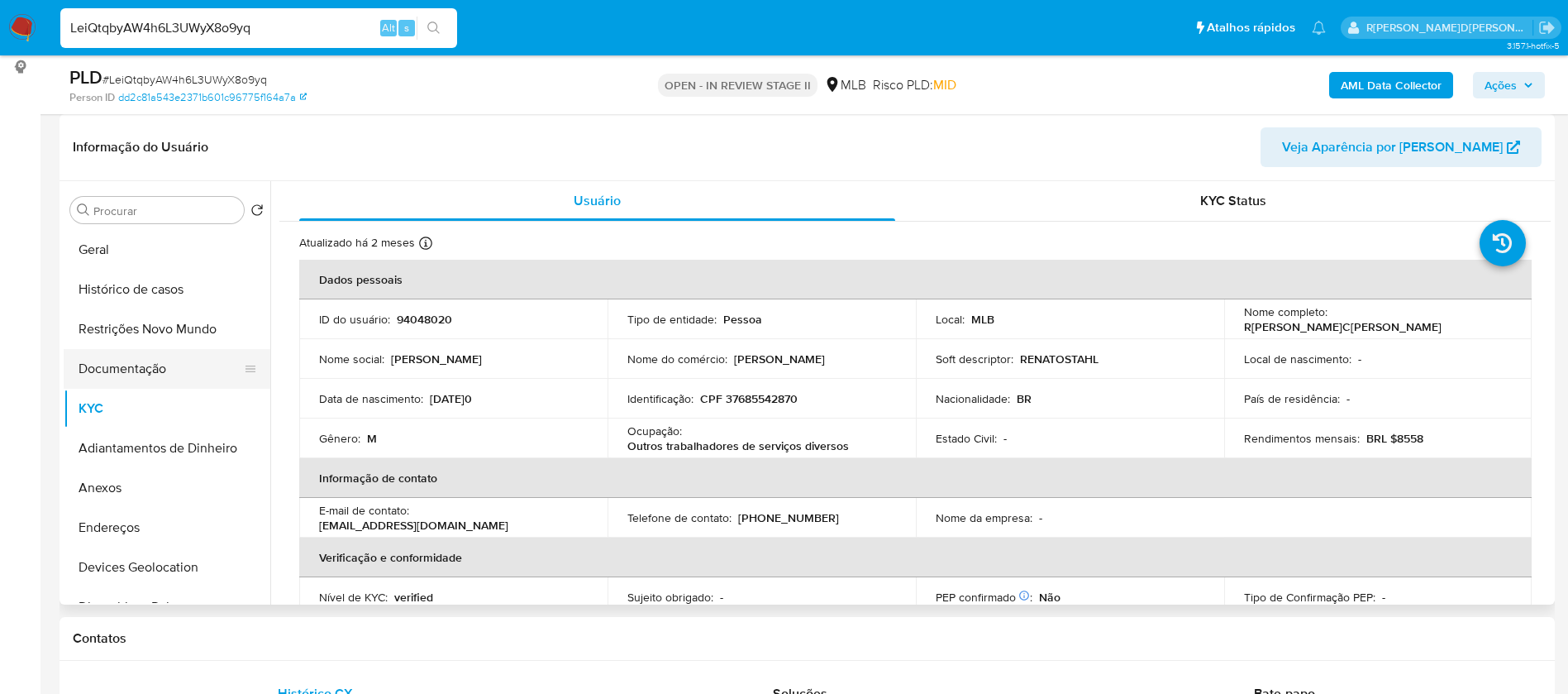
click at [152, 376] on button "Documentação" at bounding box center [161, 369] width 194 height 40
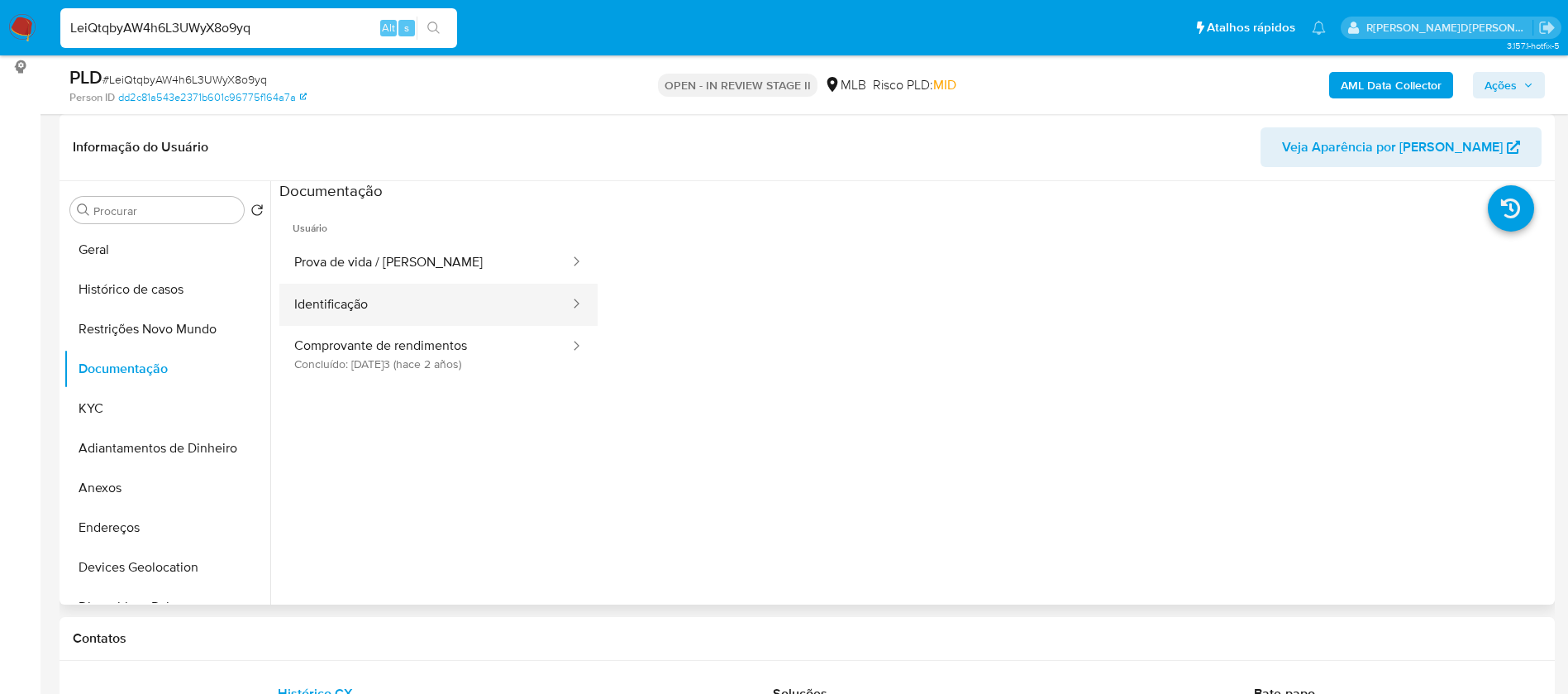
click at [390, 304] on button "Identificação" at bounding box center [426, 305] width 292 height 42
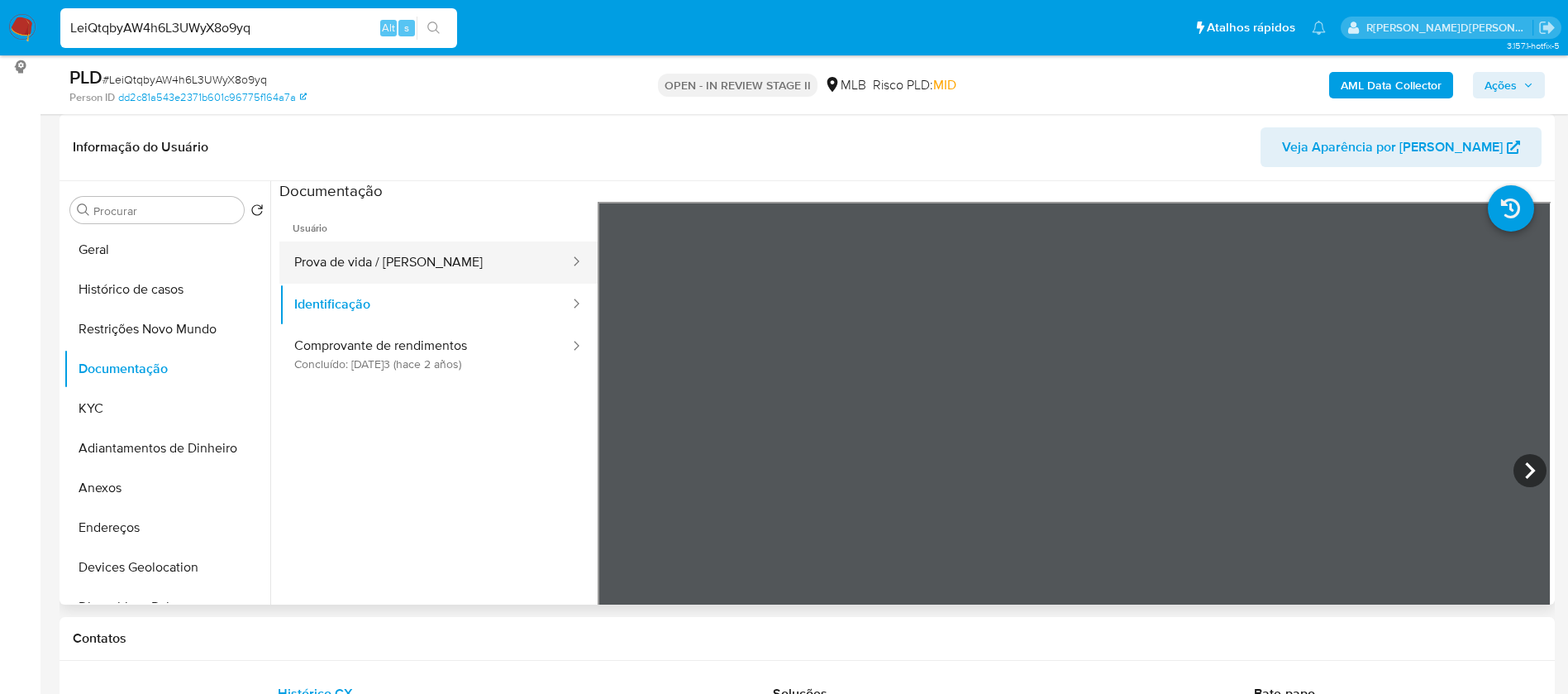
click at [452, 268] on button "Prova de vida / [PERSON_NAME]" at bounding box center [426, 263] width 292 height 42
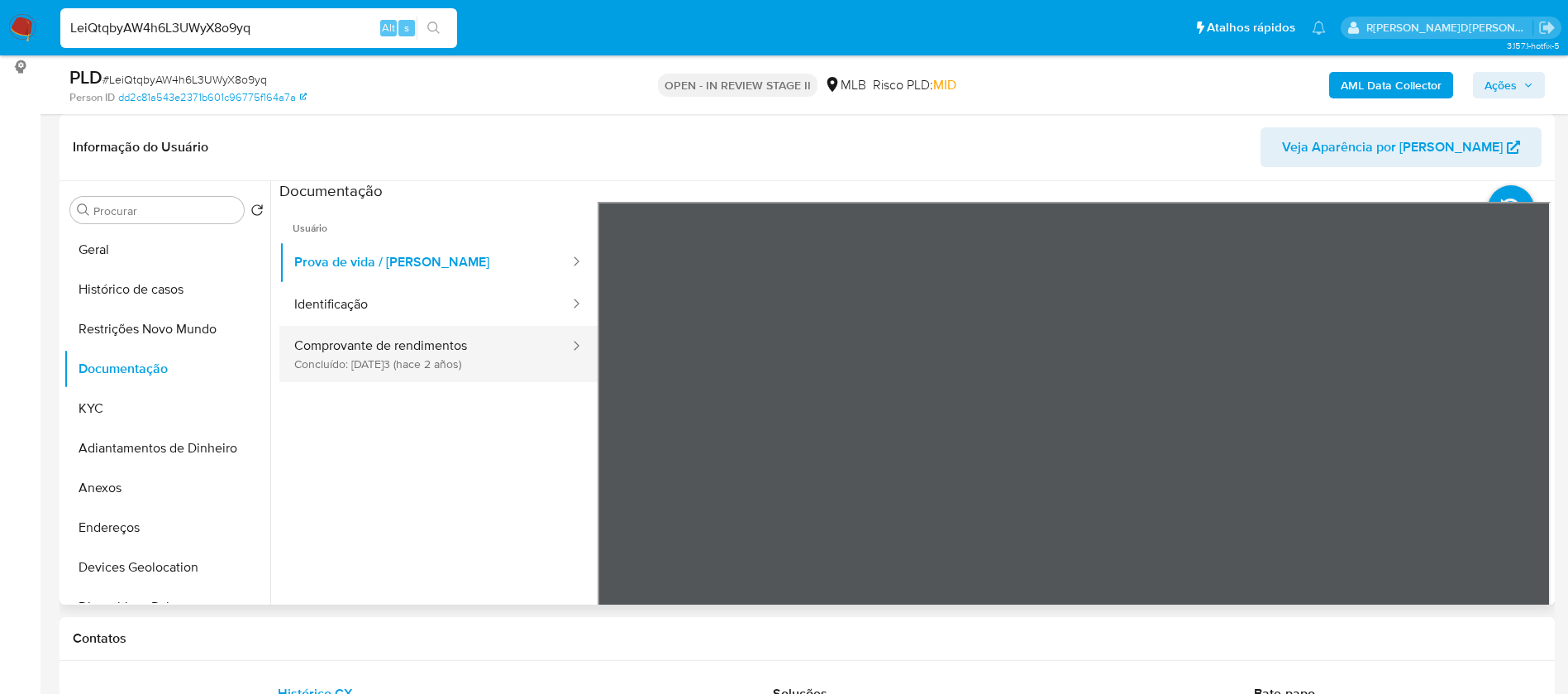
click at [464, 378] on button "Comprovante de rendimentos Concluído: 18/10/2023 (hace 2 años)" at bounding box center [426, 354] width 292 height 56
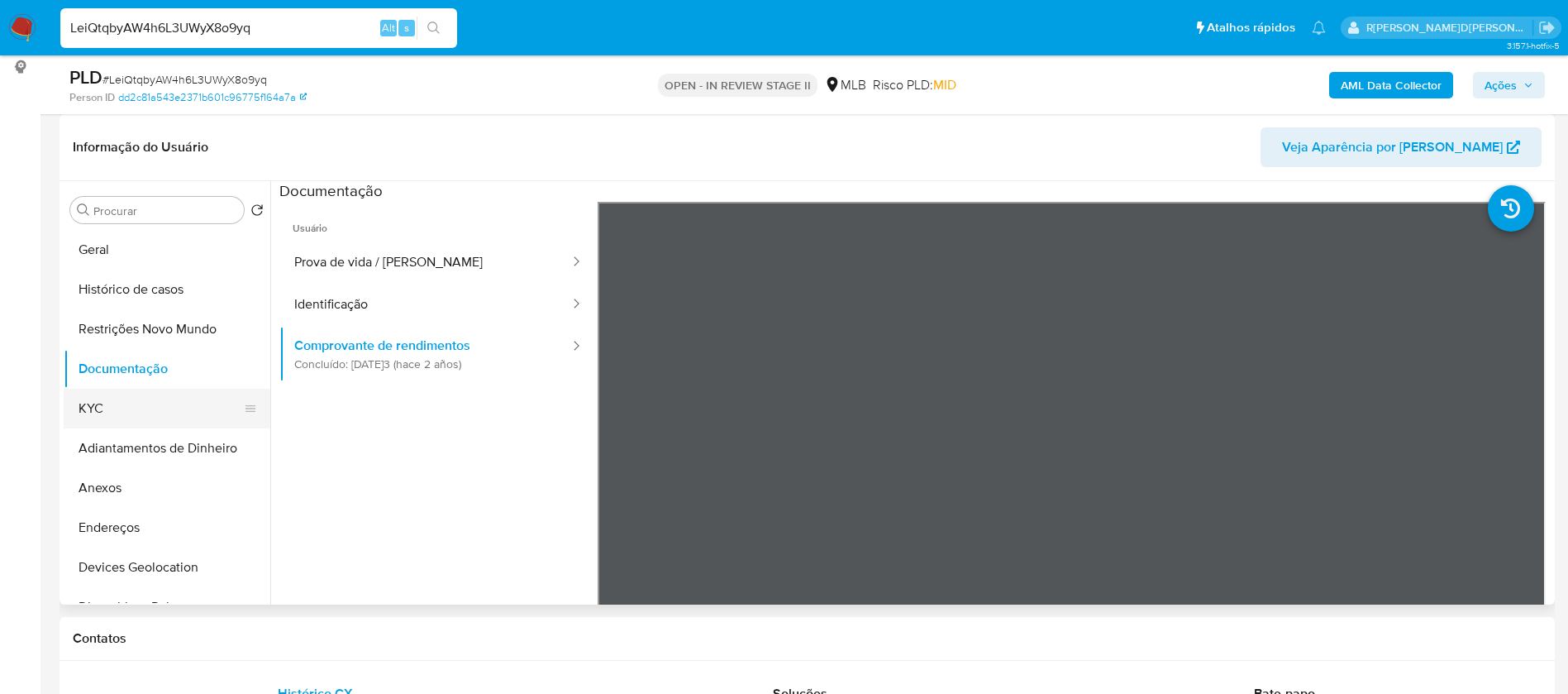
click at [160, 400] on button "KYC" at bounding box center [161, 409] width 194 height 40
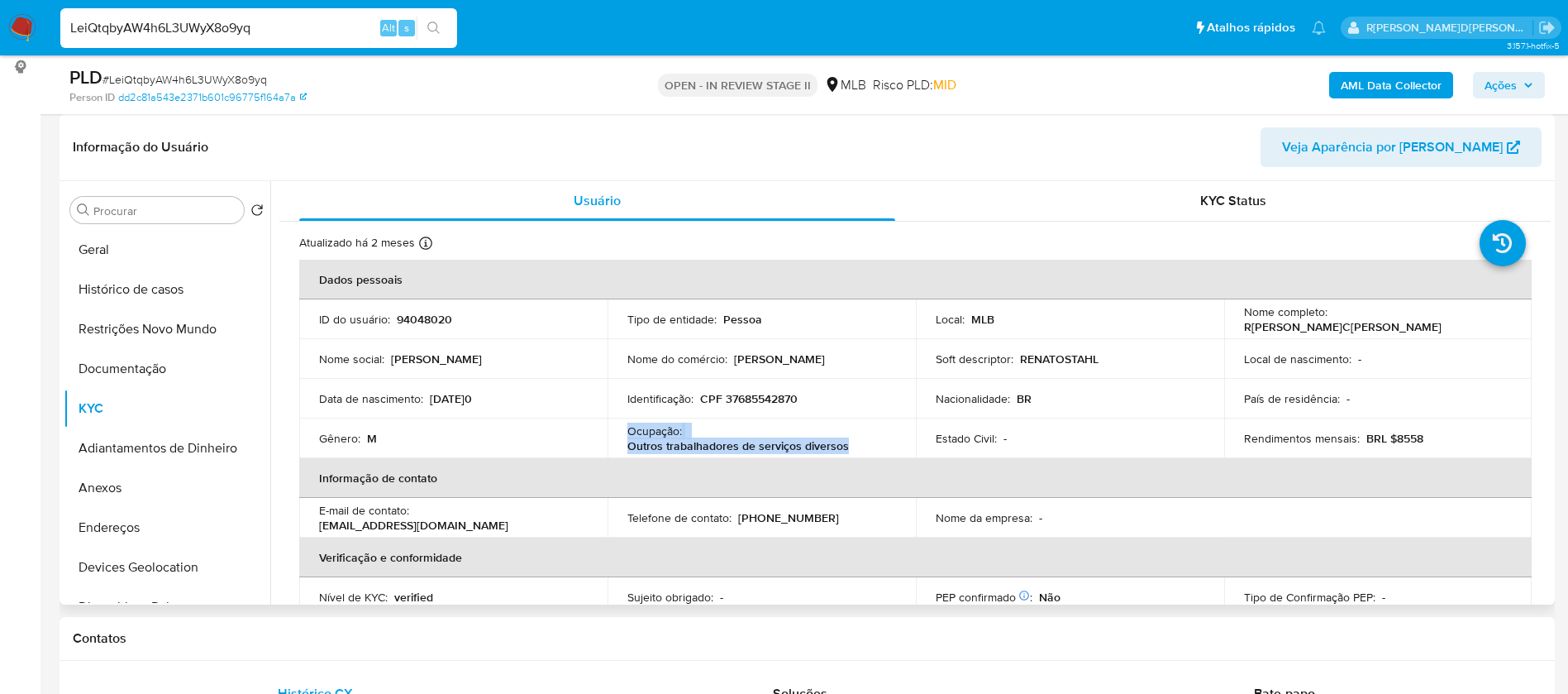
drag, startPoint x: 845, startPoint y: 447, endPoint x: 623, endPoint y: 431, distance: 222.6
click at [623, 431] on td "Ocupação : Outros trabalhadores de serviços diversos" at bounding box center [762, 439] width 309 height 40
copy div "Ocupação : Outros trabalhadores de serviços diversos"
click at [1388, 80] on b "AML Data Collector" at bounding box center [1391, 85] width 101 height 26
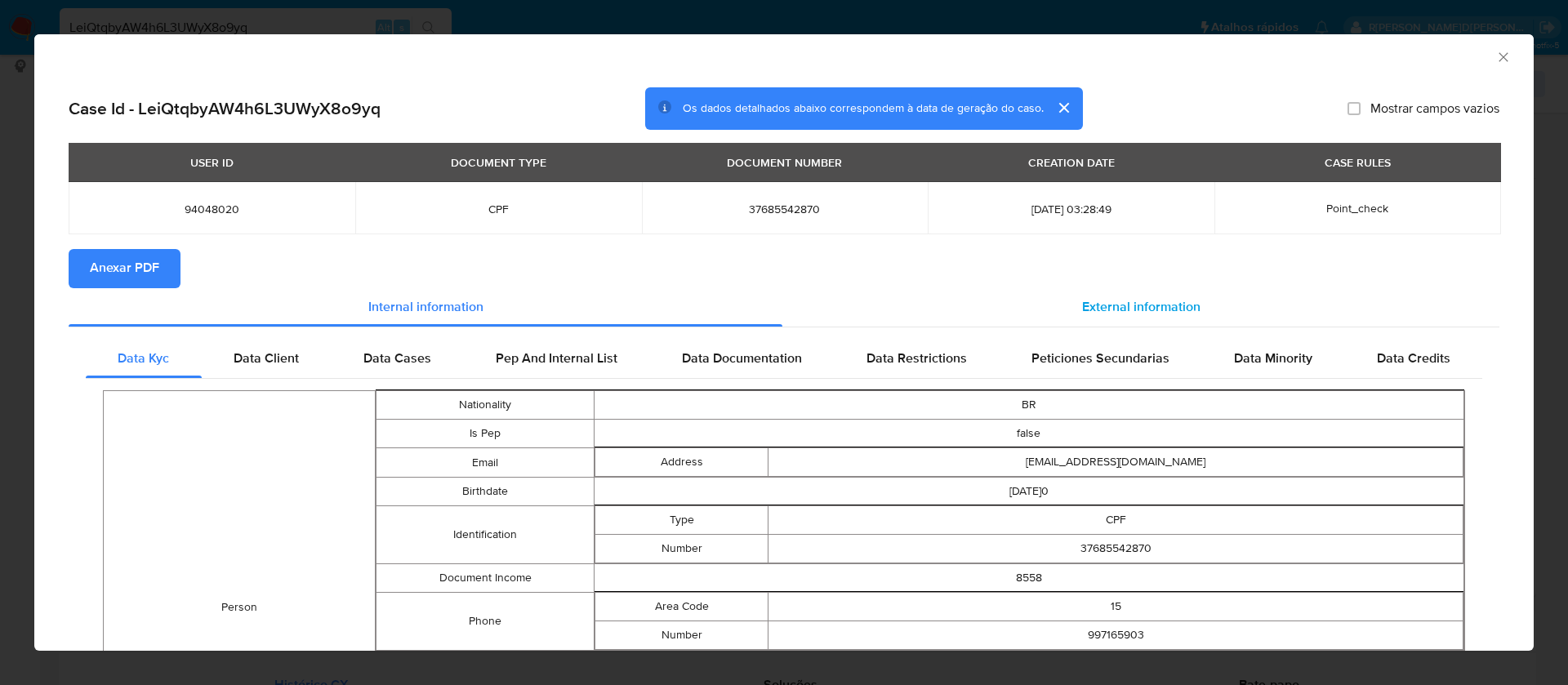
click at [1150, 295] on div "External information" at bounding box center [1140, 308] width 717 height 39
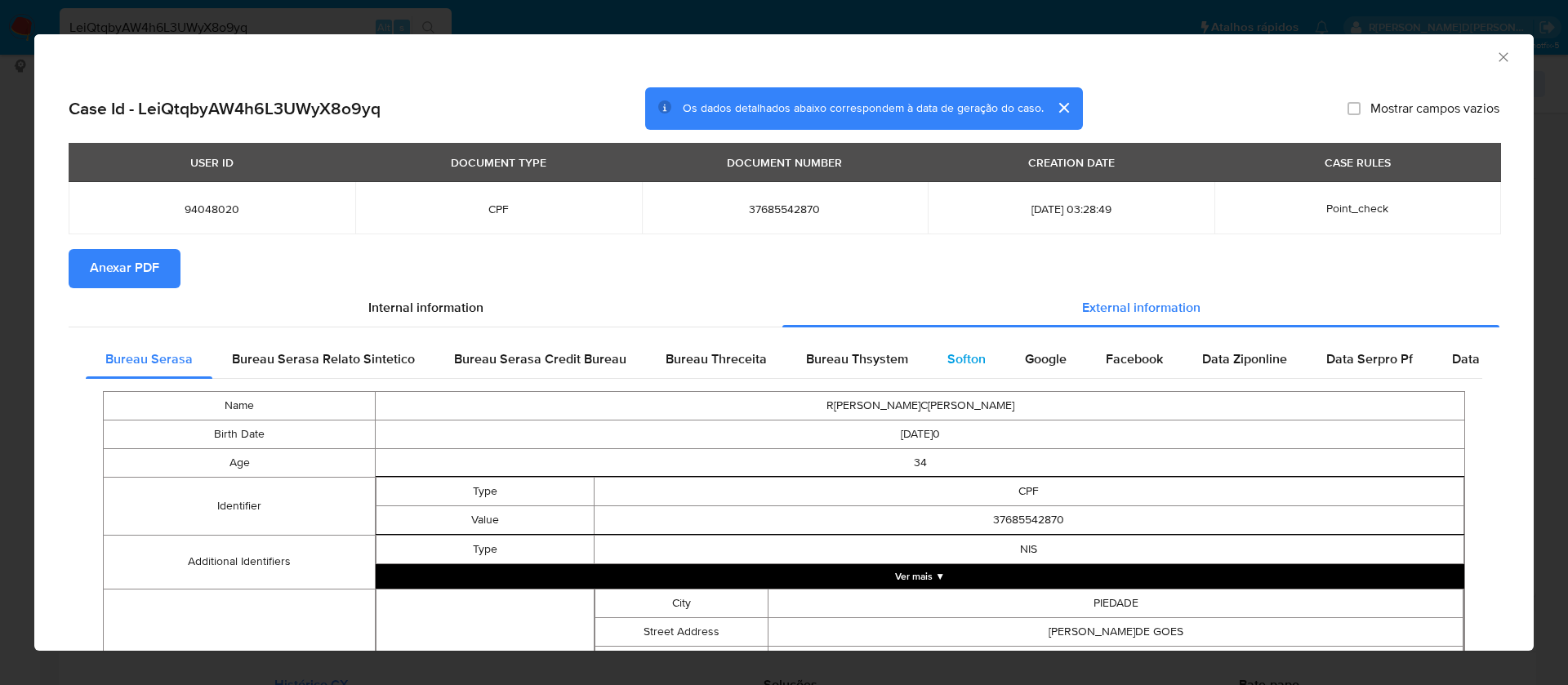
click at [947, 354] on span "Softon" at bounding box center [966, 358] width 39 height 19
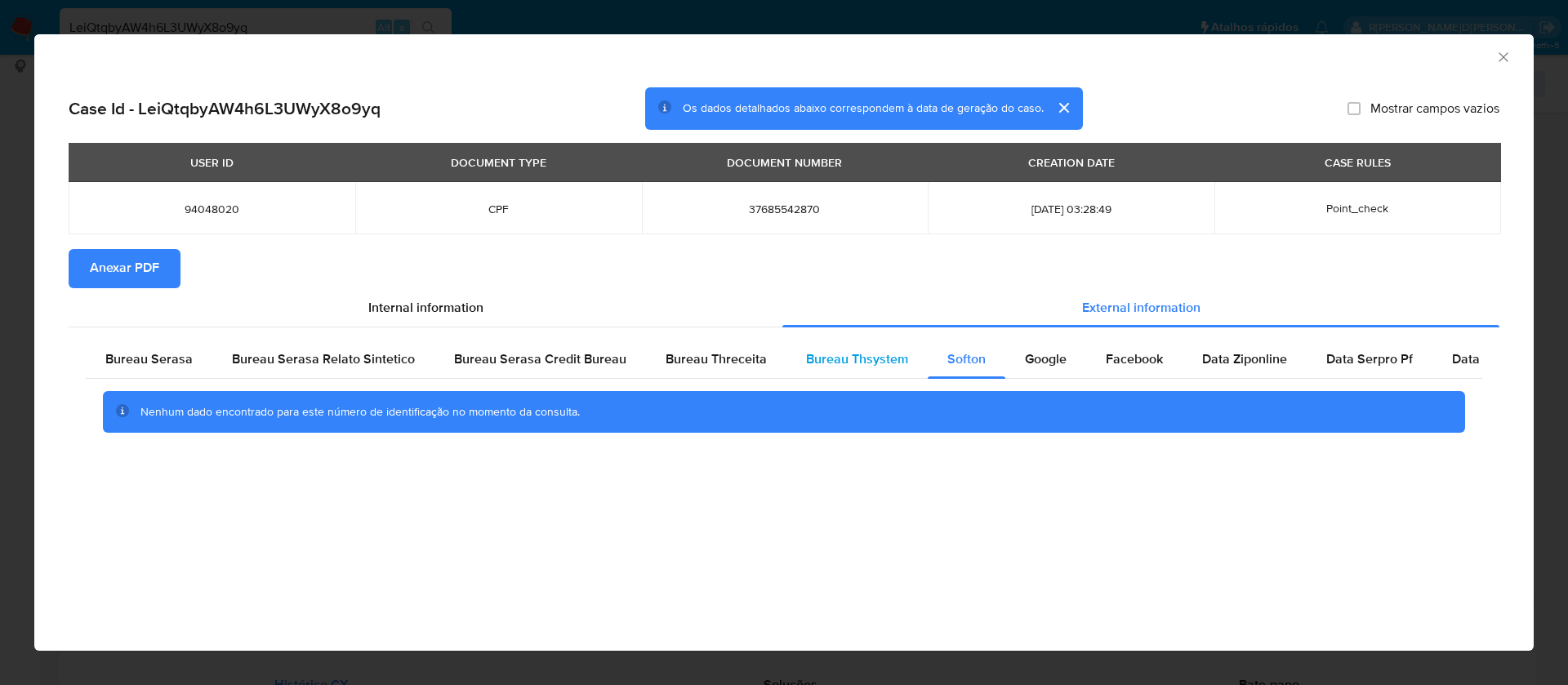
click at [838, 362] on span "Bureau Thsystem" at bounding box center [856, 358] width 102 height 19
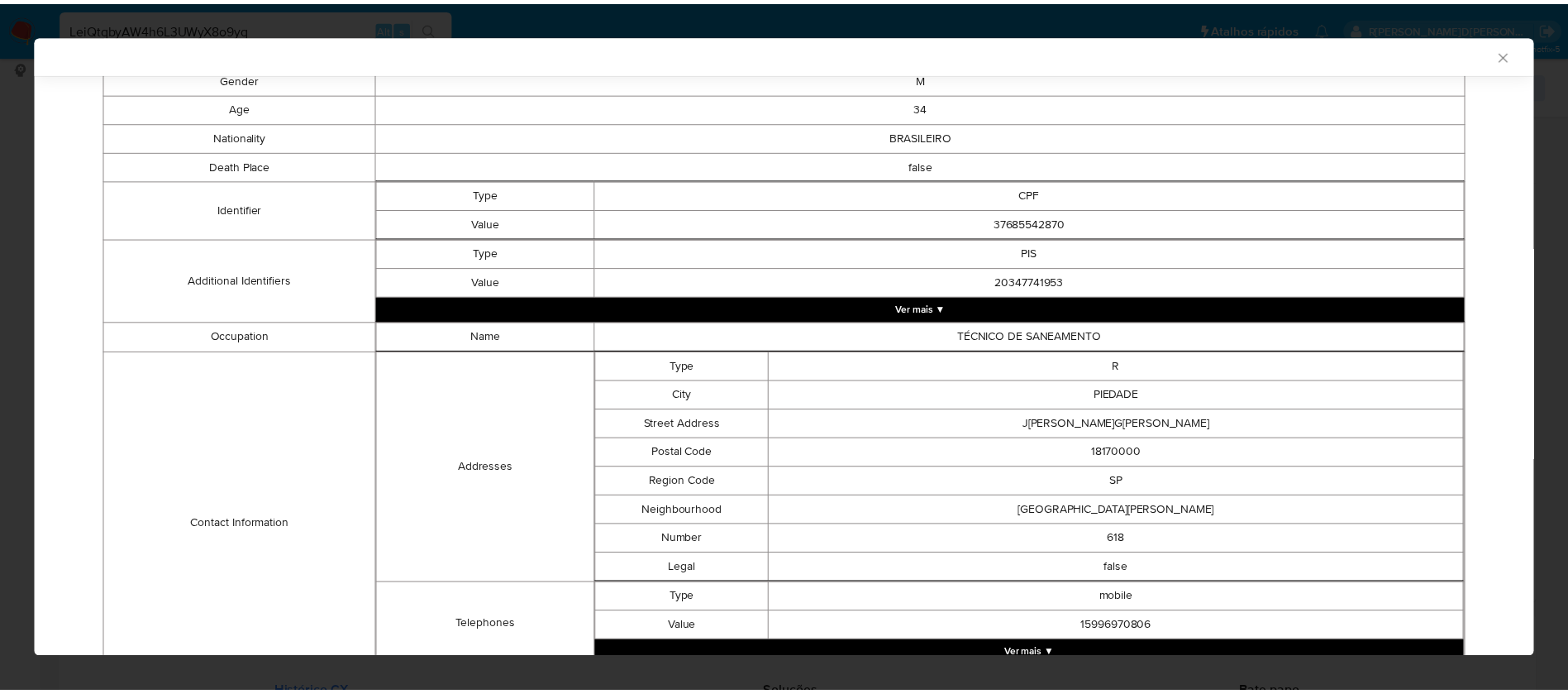
scroll to position [0, 0]
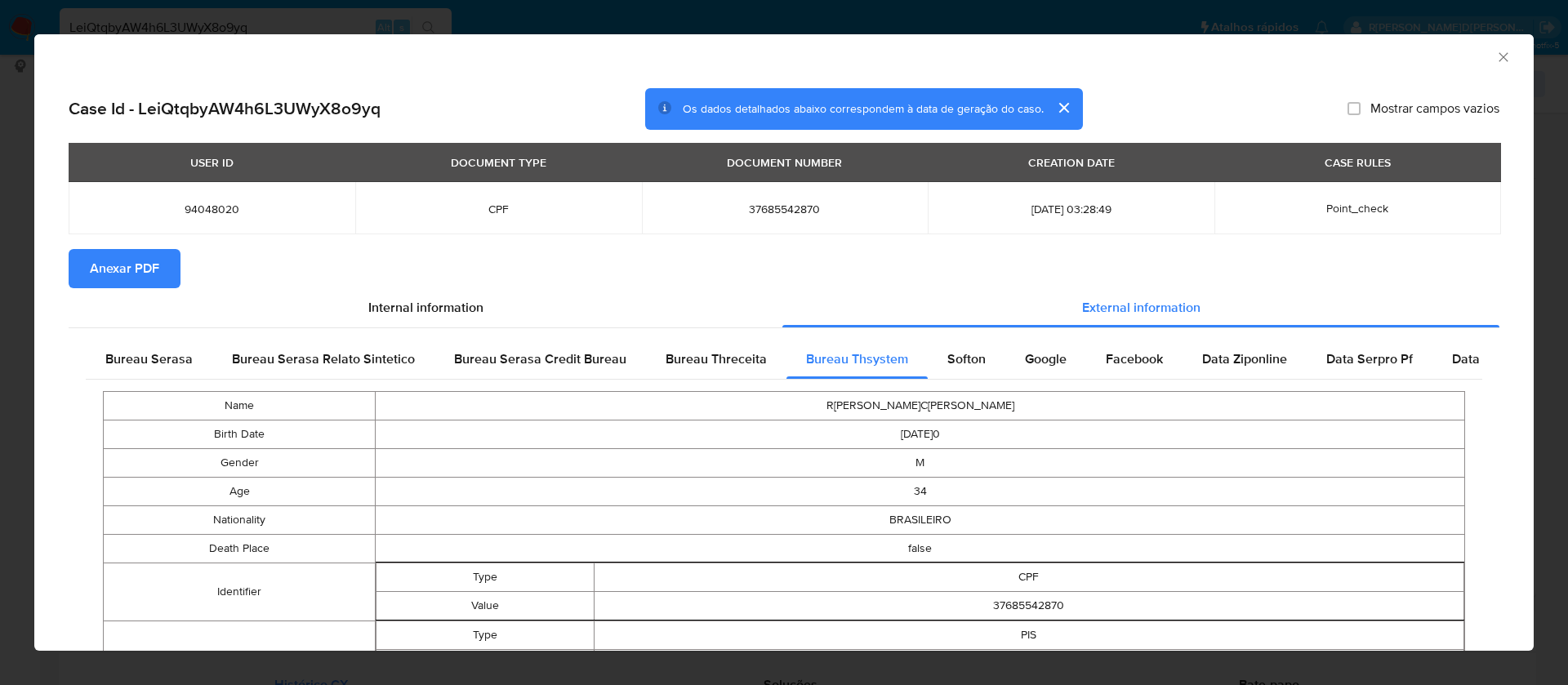
click at [102, 266] on span "Anexar PDF" at bounding box center [124, 268] width 69 height 36
click at [1499, 56] on icon "Fechar a janela" at bounding box center [1503, 56] width 9 height 9
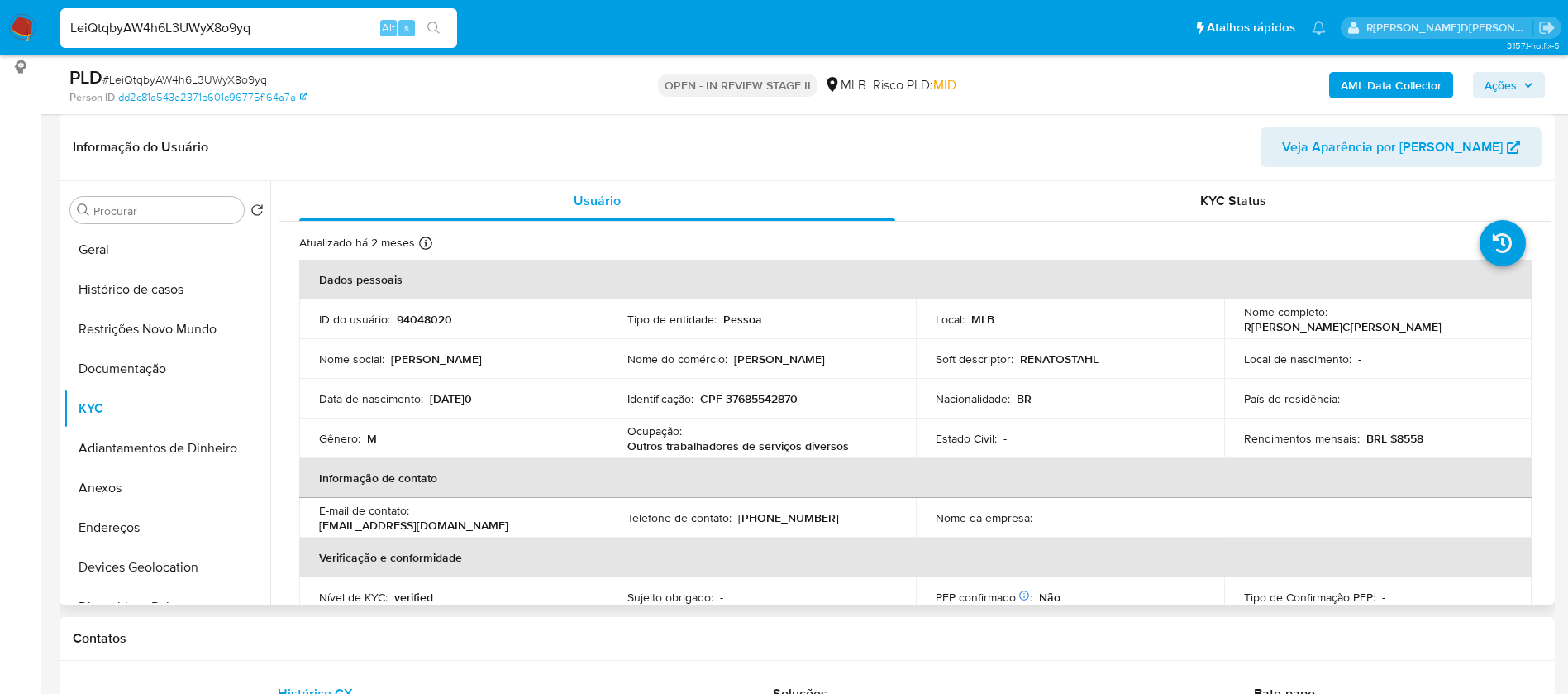
click at [425, 317] on p "94048020" at bounding box center [424, 319] width 55 height 15
copy p "94048020"
drag, startPoint x: 1496, startPoint y: 323, endPoint x: 1331, endPoint y: 317, distance: 165.1
click at [1331, 317] on div "Nome completo : Renato Carlos Stahl de Oliveira" at bounding box center [1378, 319] width 269 height 30
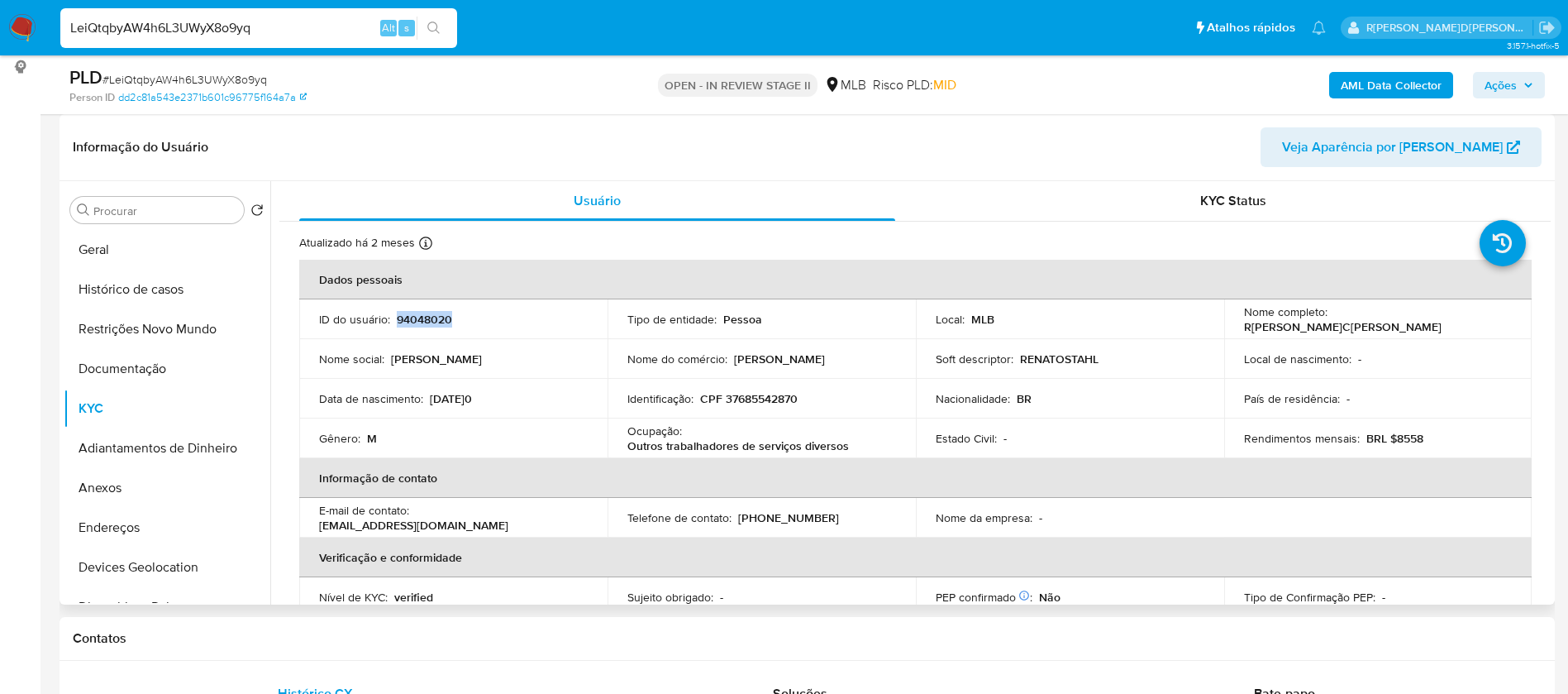
copy p "[PERSON_NAME]"
click at [432, 314] on p "94048020" at bounding box center [424, 319] width 55 height 15
copy p "94048020"
click at [132, 263] on button "Geral" at bounding box center [161, 250] width 194 height 40
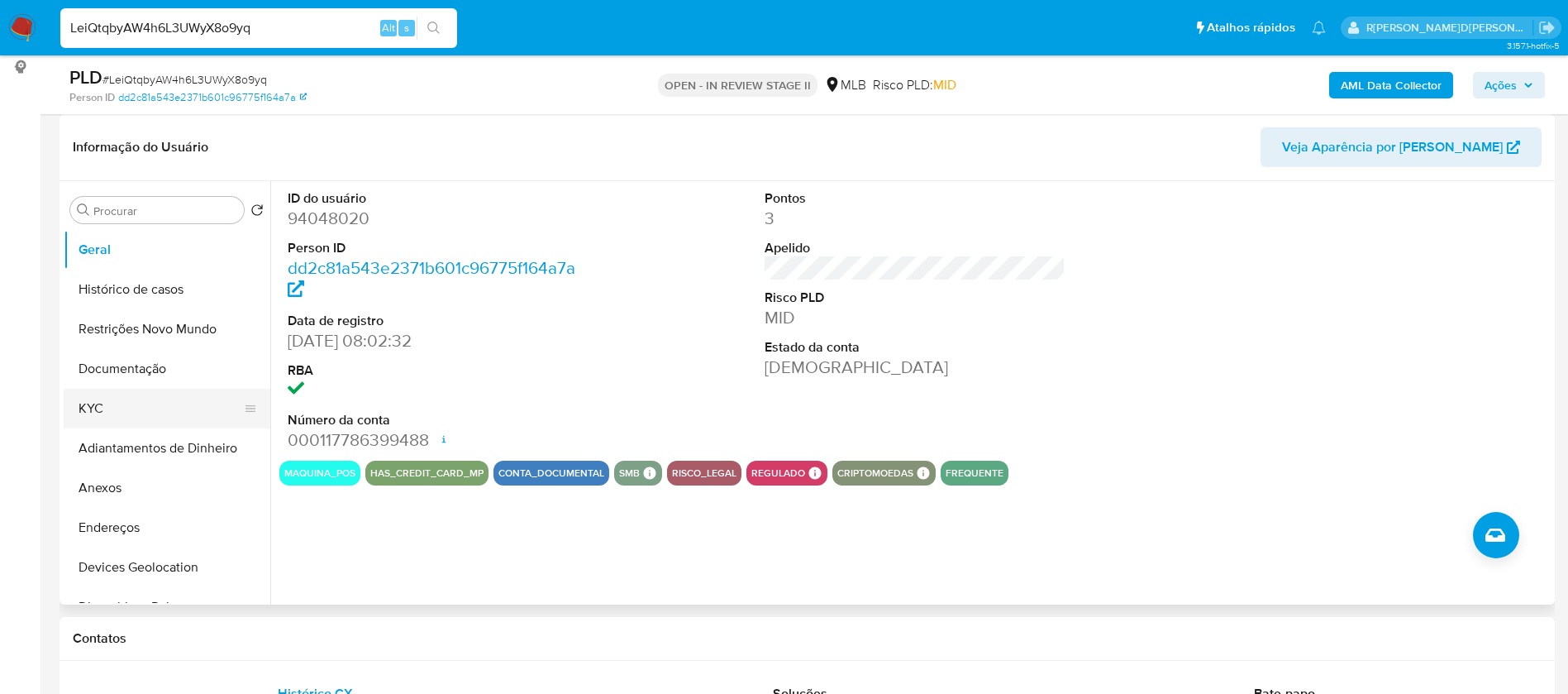
click at [108, 412] on button "KYC" at bounding box center [161, 409] width 194 height 40
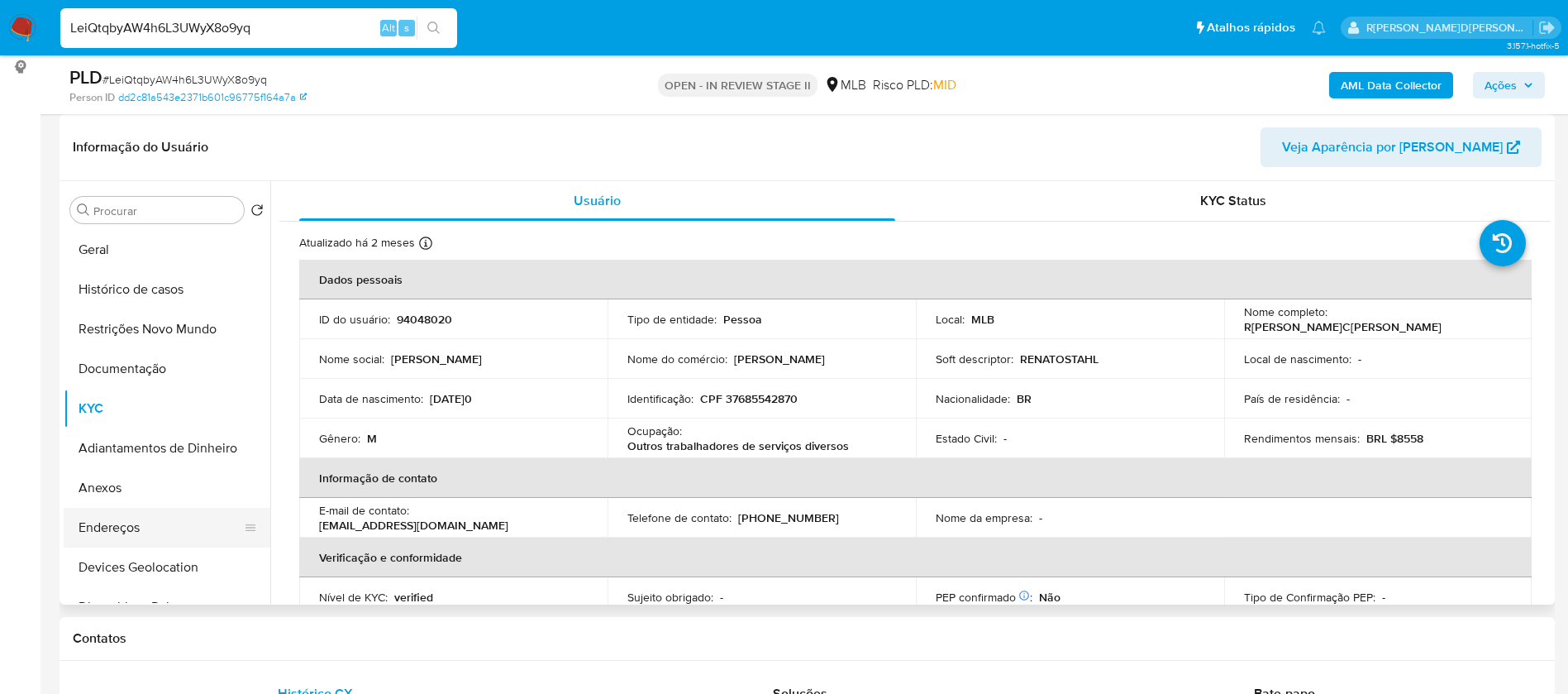
click at [109, 528] on button "Endereços" at bounding box center [161, 528] width 194 height 40
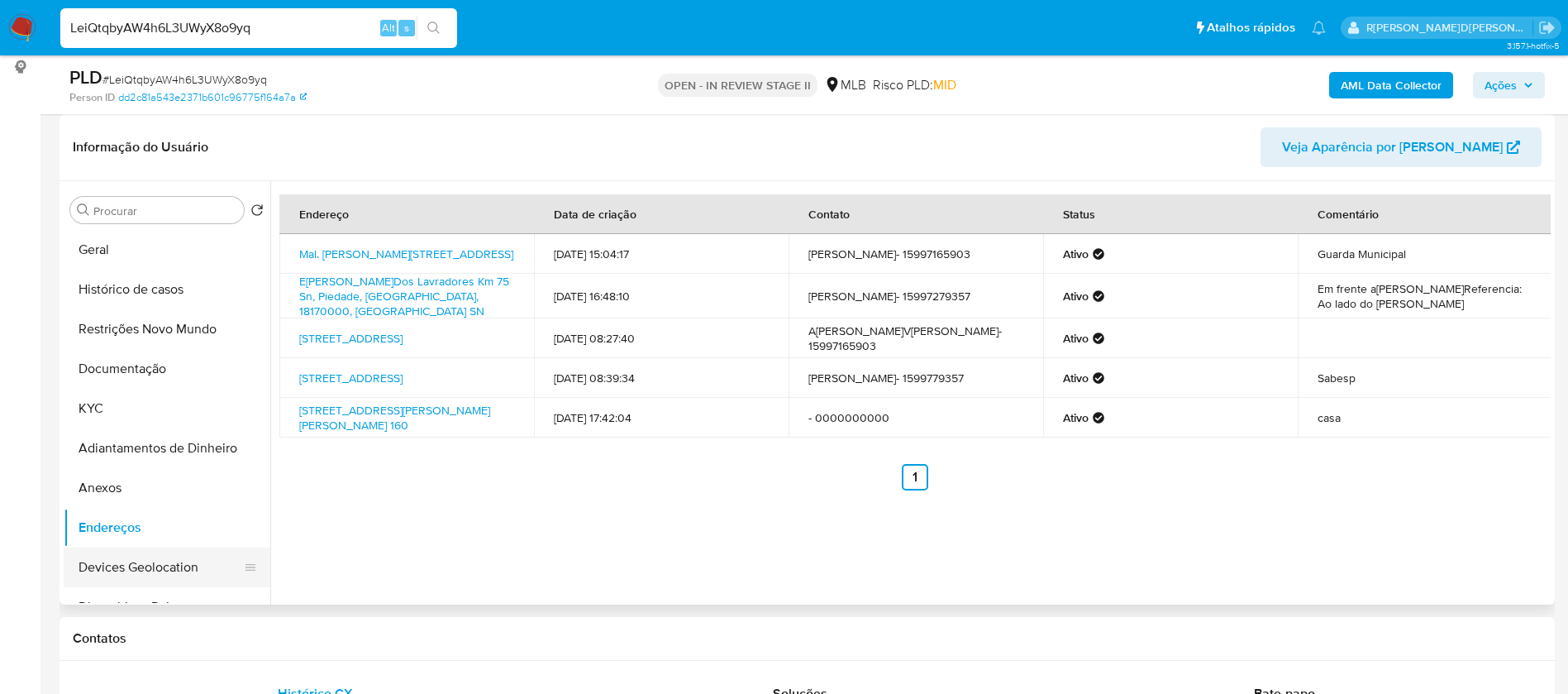
click at [191, 559] on button "Devices Geolocation" at bounding box center [161, 568] width 194 height 40
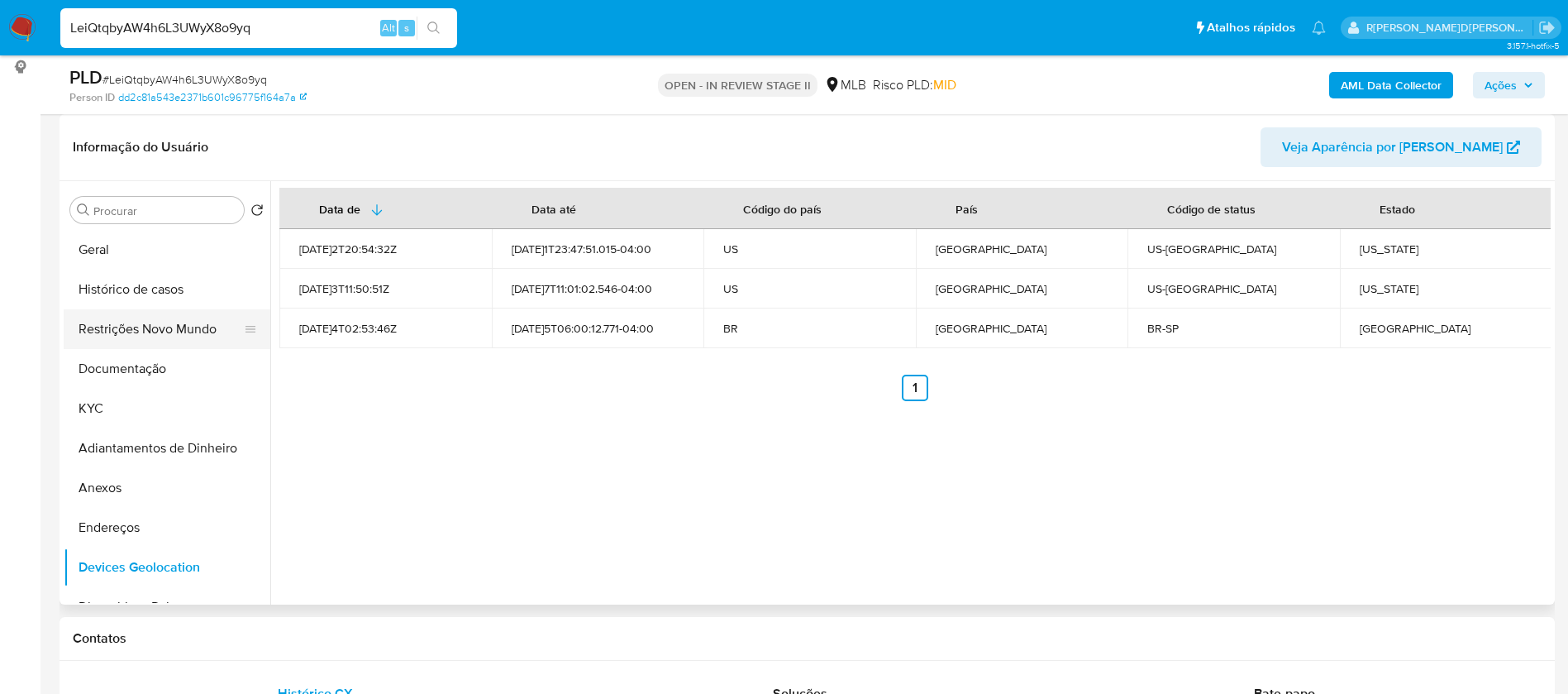
click at [204, 319] on button "Restrições Novo Mundo" at bounding box center [161, 329] width 194 height 40
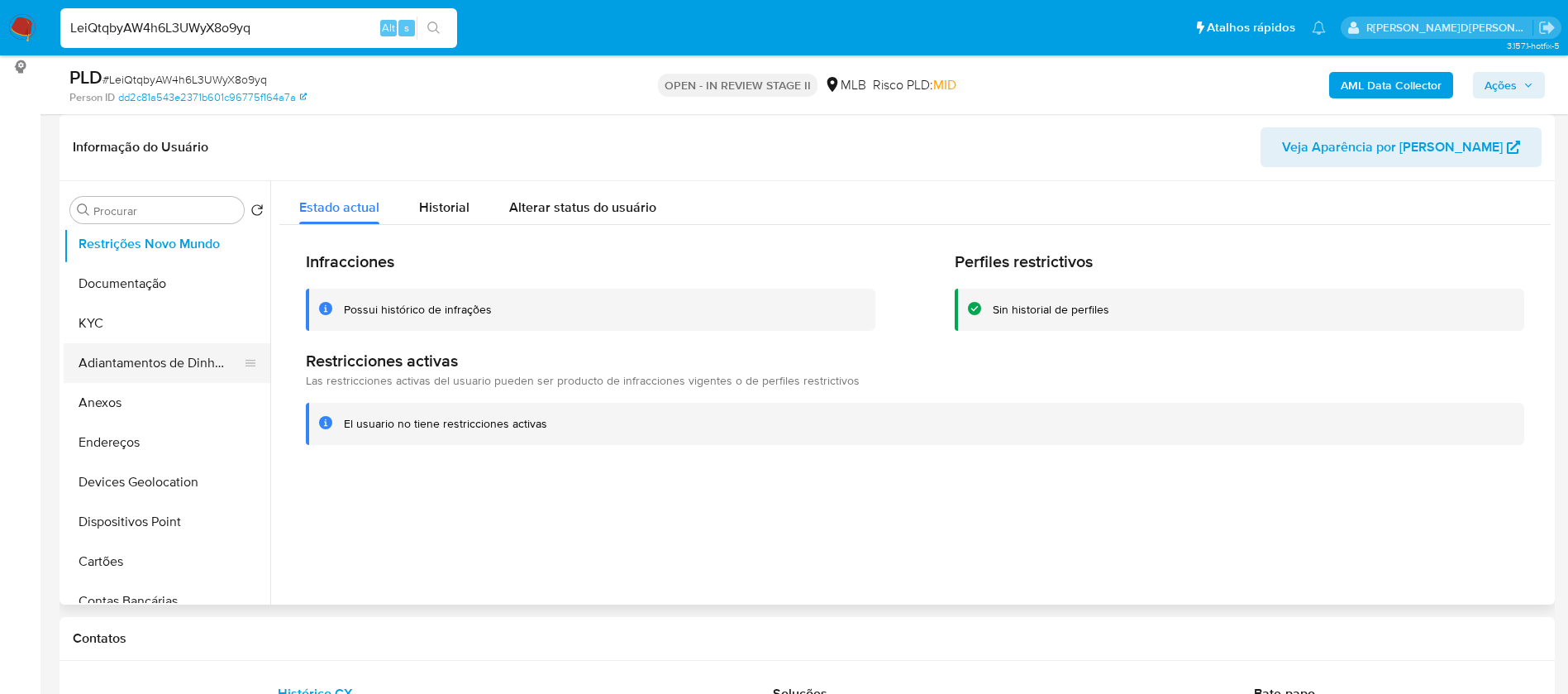
scroll to position [124, 0]
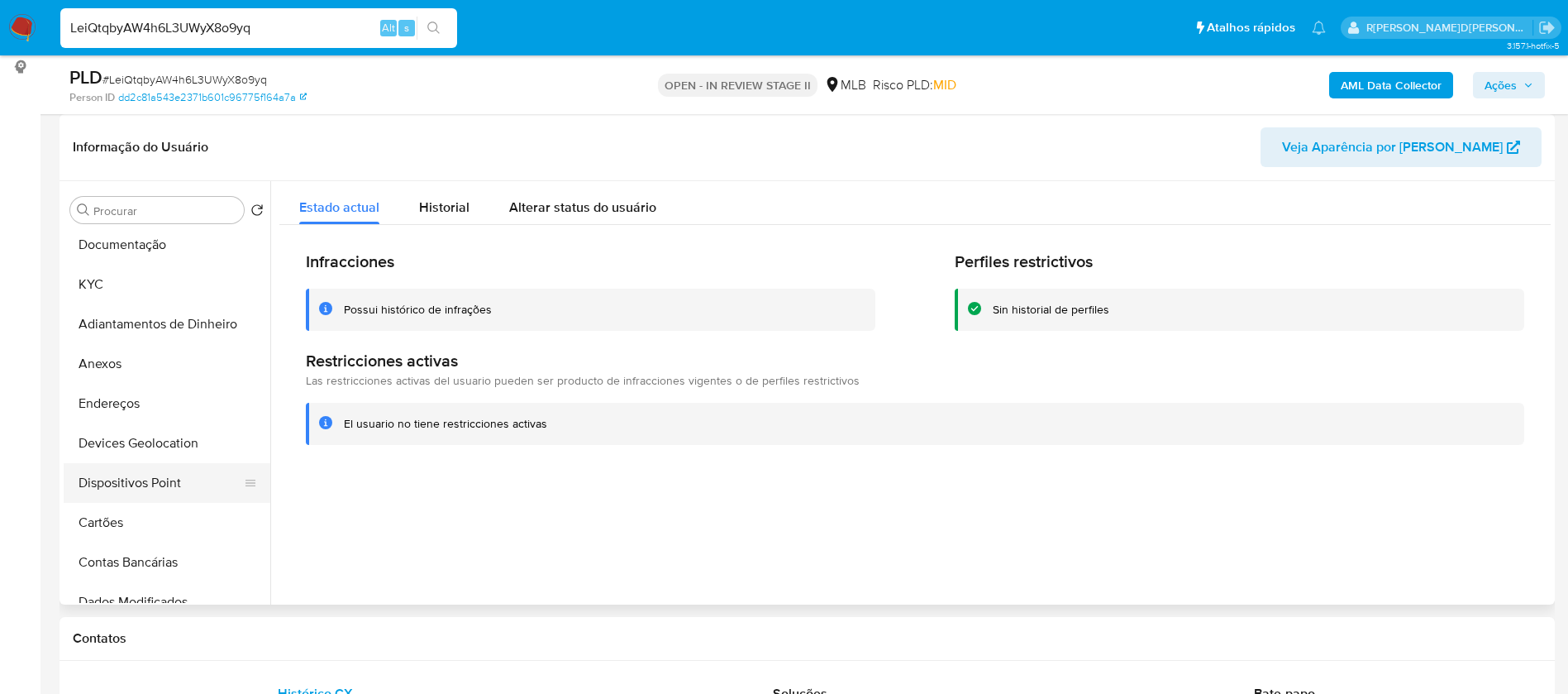
click at [169, 481] on button "Dispositivos Point" at bounding box center [161, 483] width 194 height 40
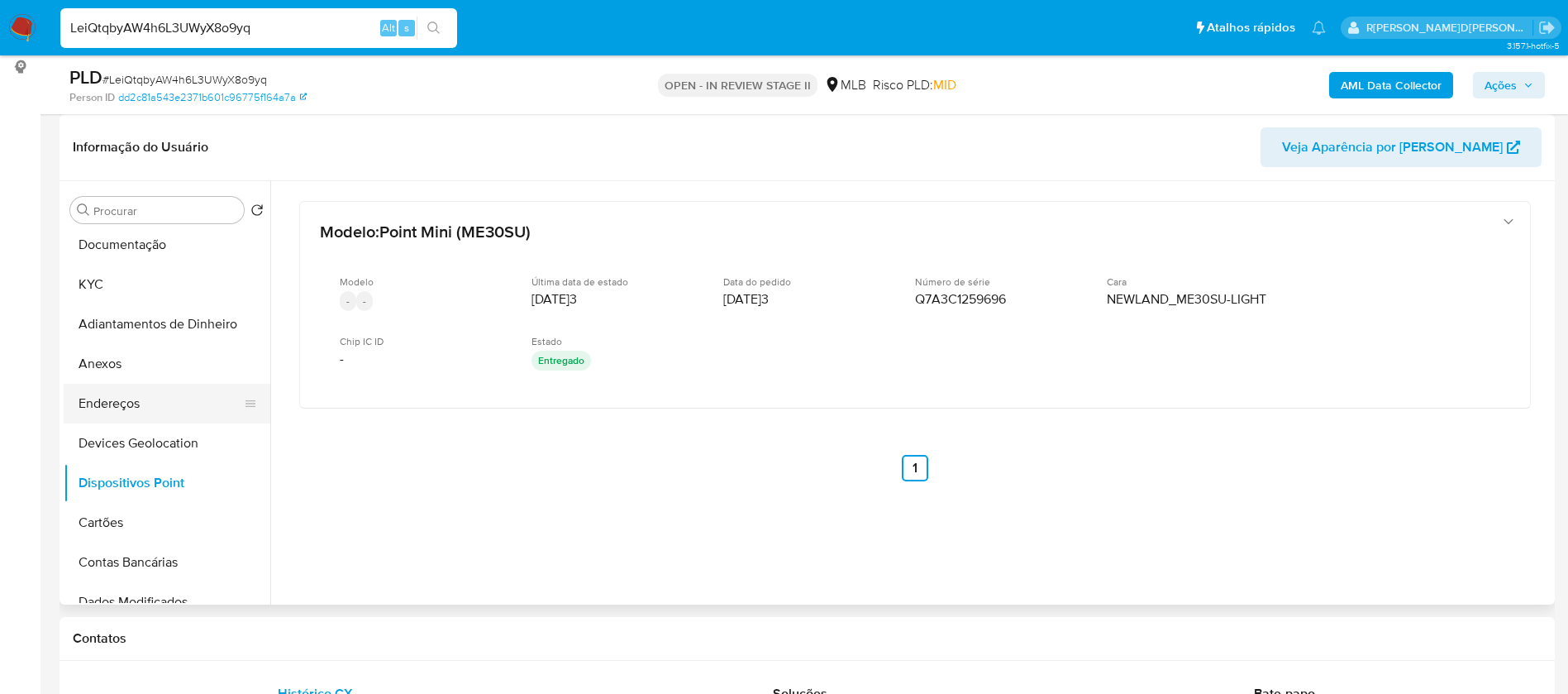
click at [130, 398] on button "Endereços" at bounding box center [161, 404] width 194 height 40
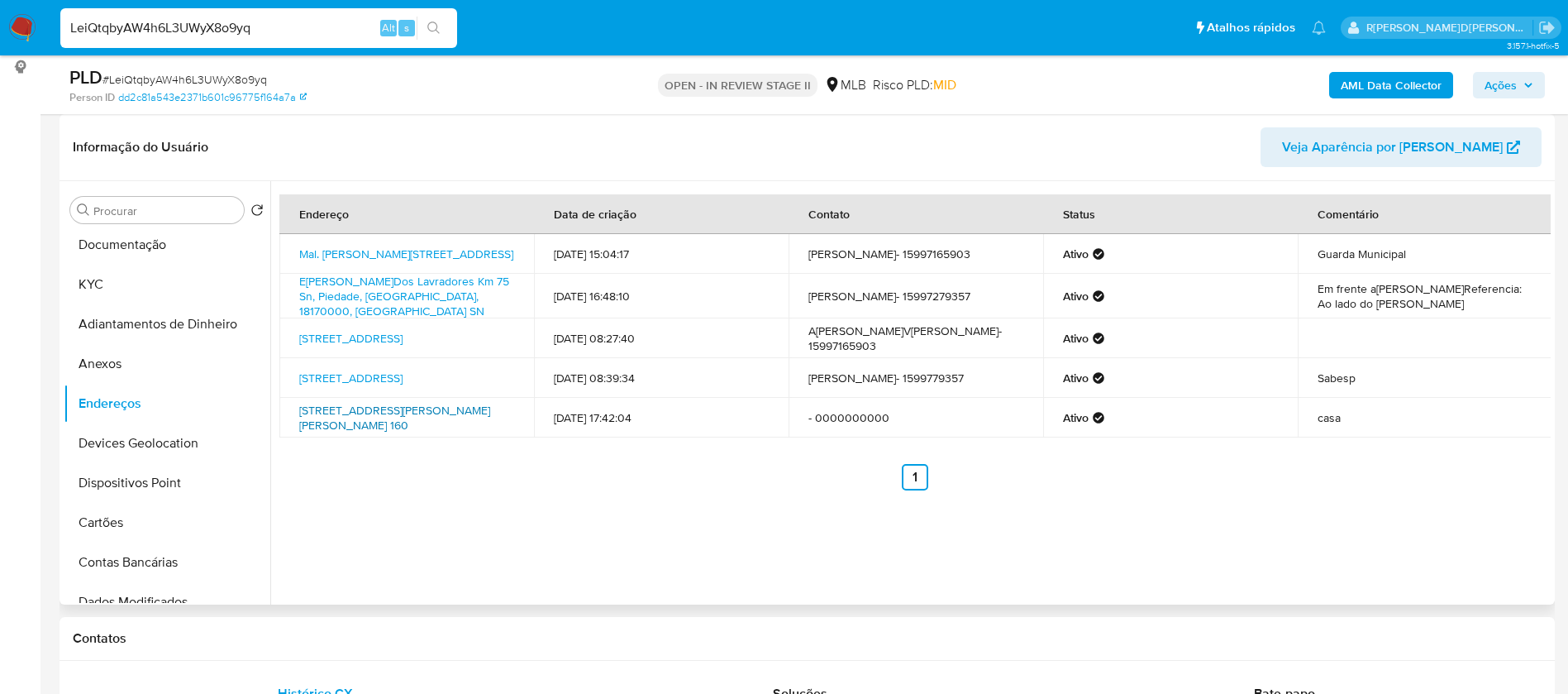
click at [473, 420] on link "Rua Cândido José De Oliveira 160, Quadra, São Paulo, 18255009, Brasil 160" at bounding box center [394, 417] width 191 height 31
click at [138, 281] on button "KYC" at bounding box center [161, 285] width 194 height 40
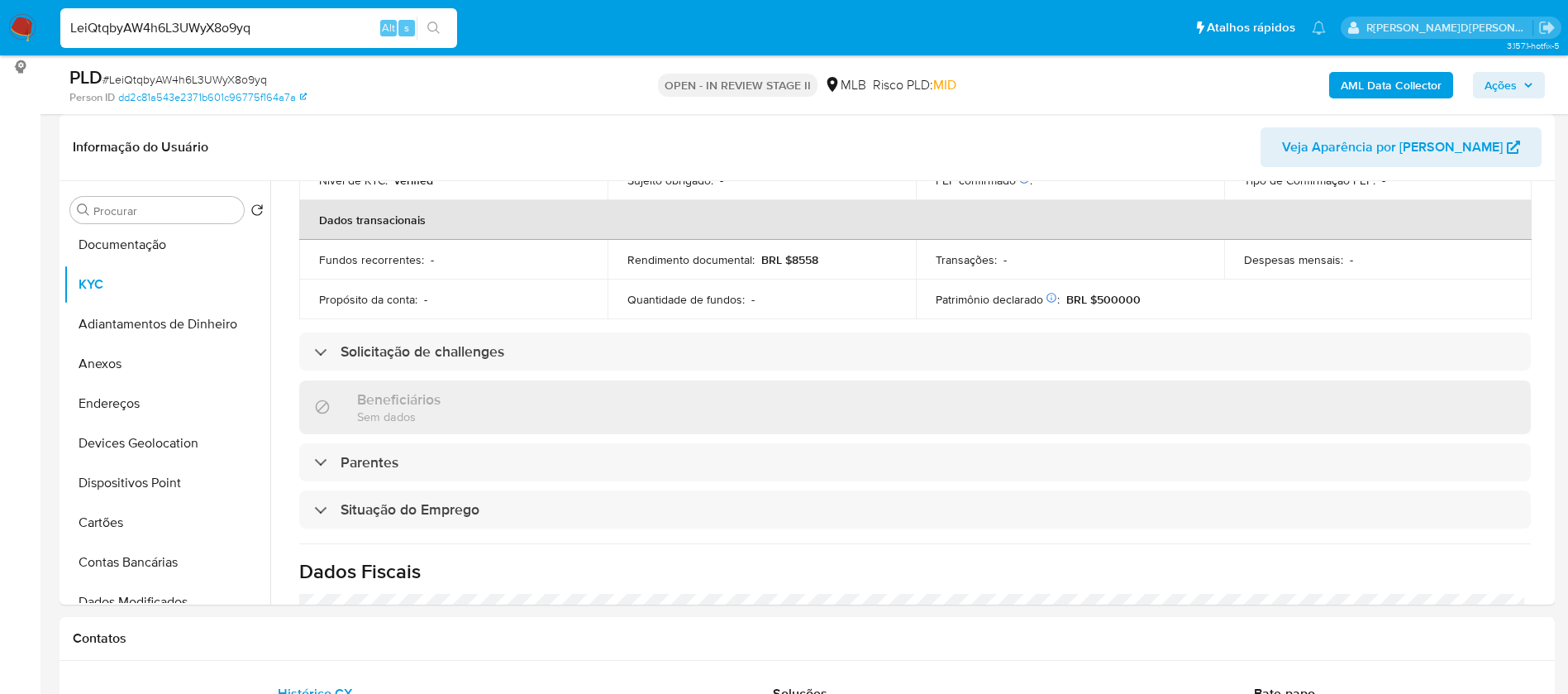
scroll to position [689, 0]
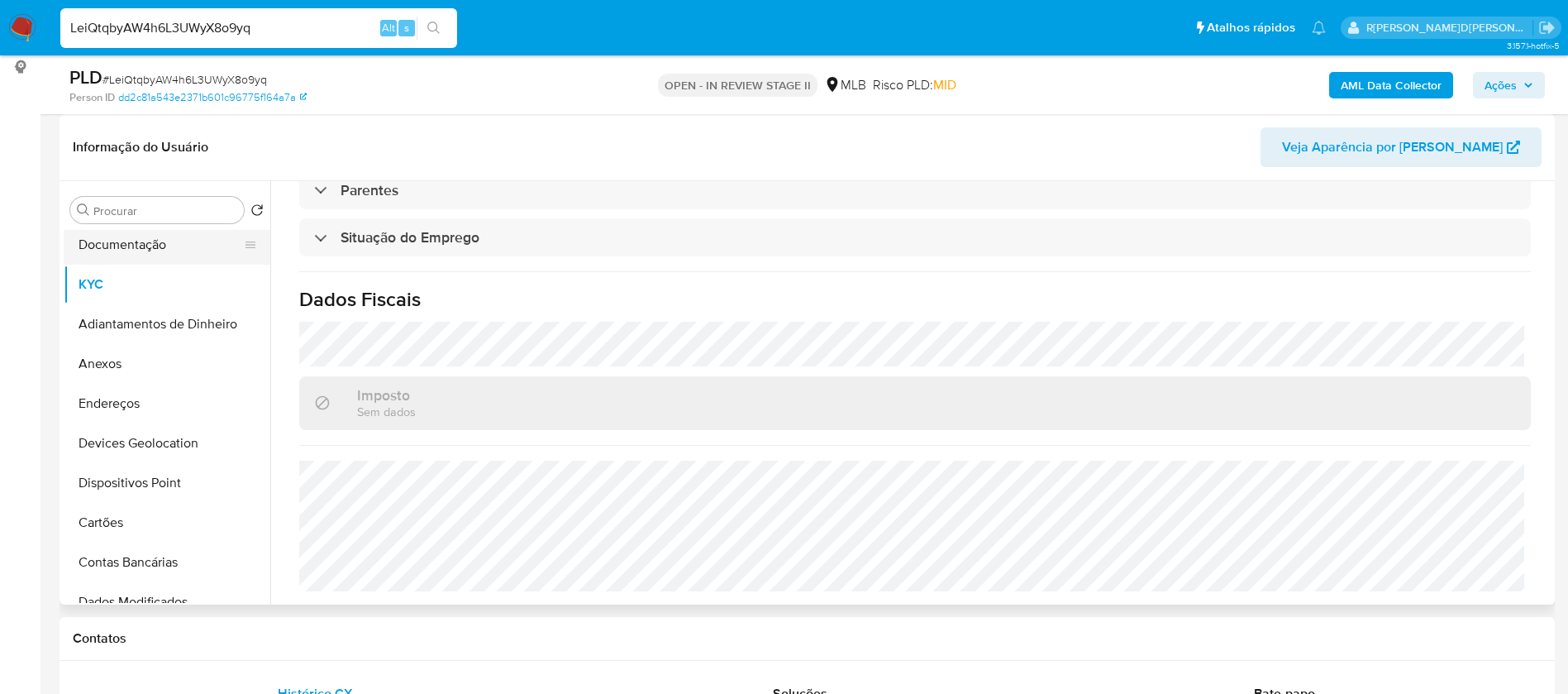
click at [154, 254] on button "Documentação" at bounding box center [161, 245] width 194 height 40
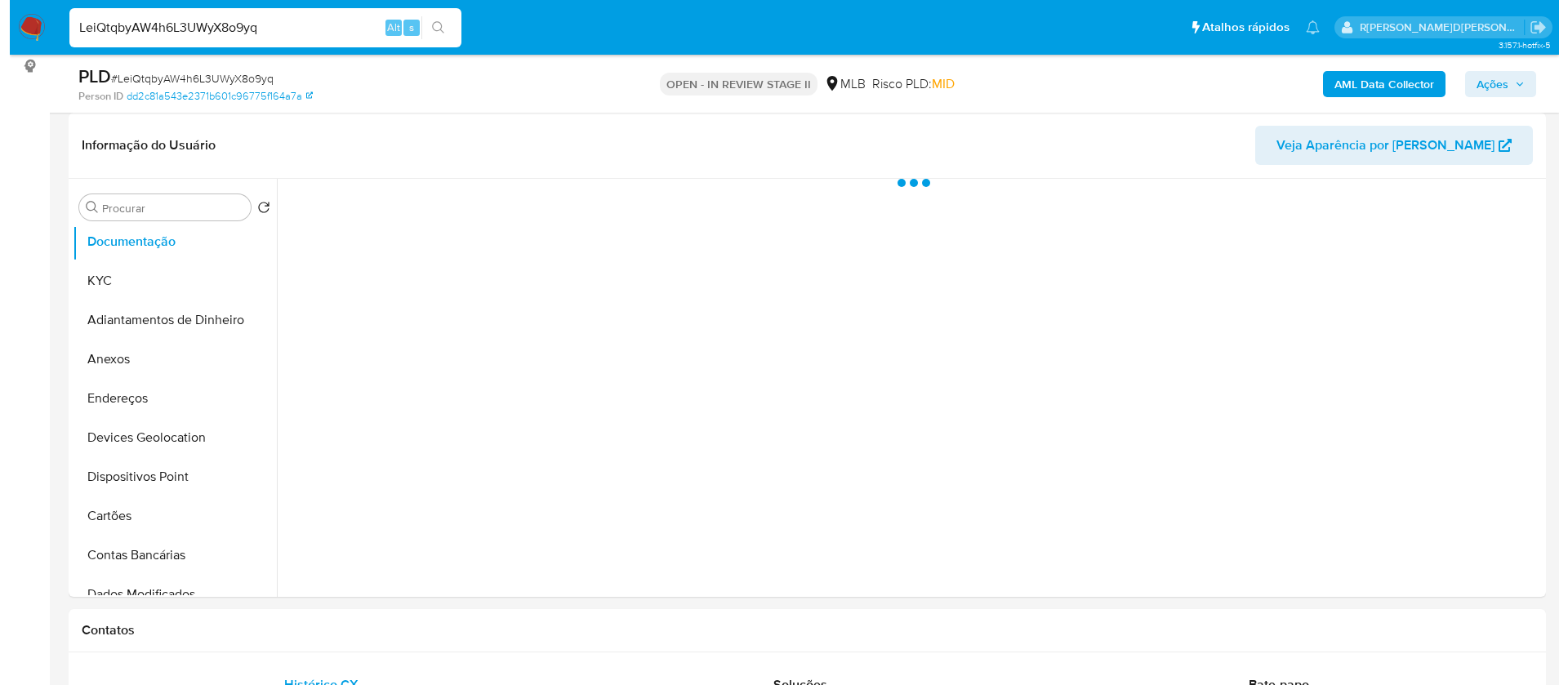
scroll to position [0, 0]
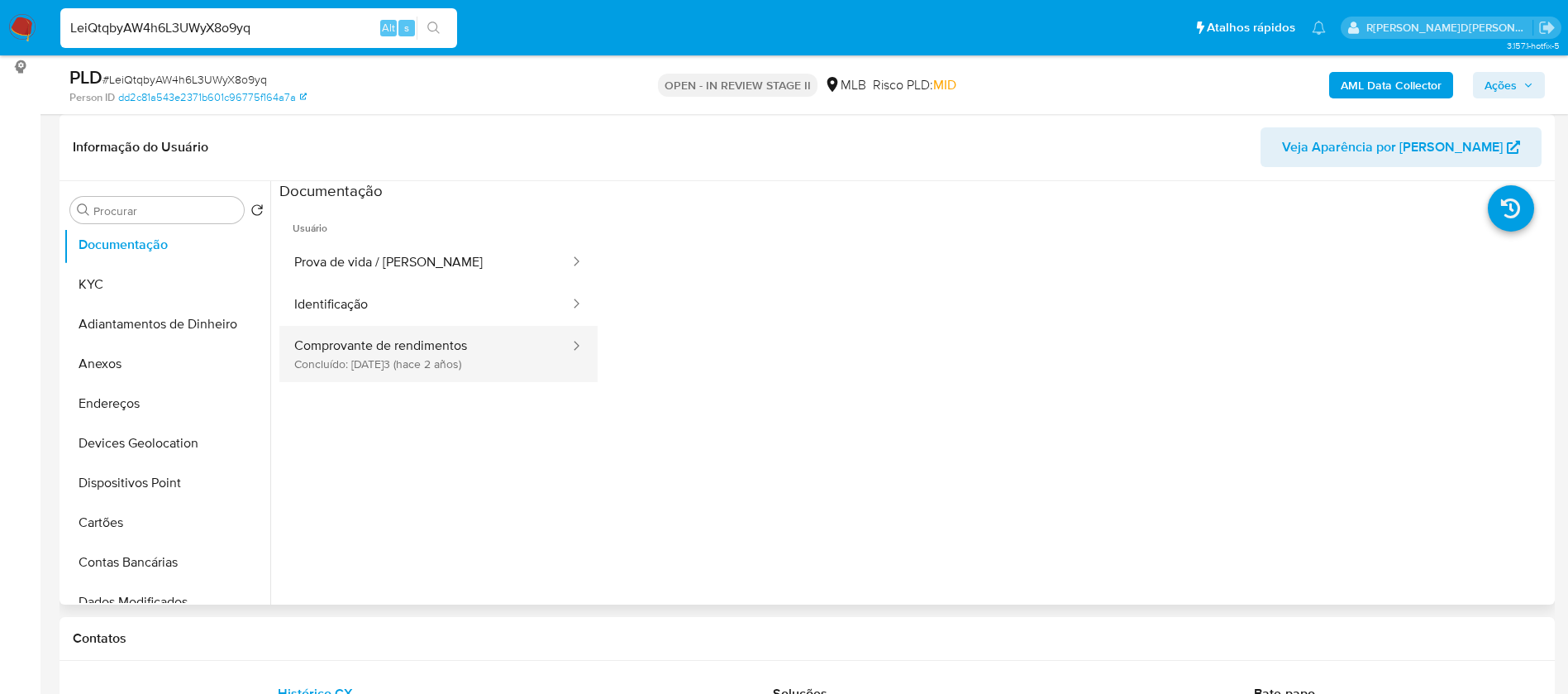
click at [426, 349] on button "Comprovante de rendimentos Concluído: 18/10/2023 (hace 2 años)" at bounding box center [426, 354] width 292 height 56
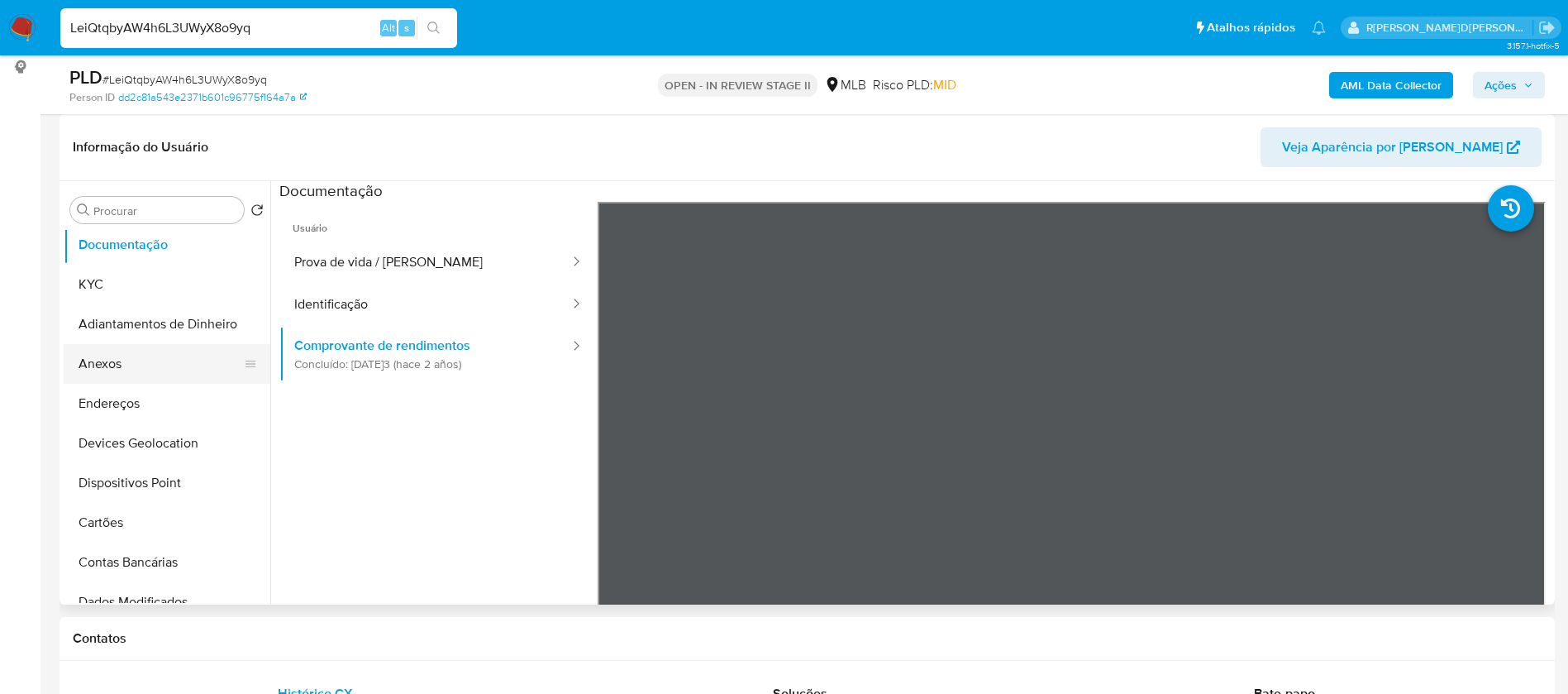
click at [140, 367] on button "Anexos" at bounding box center [161, 364] width 194 height 40
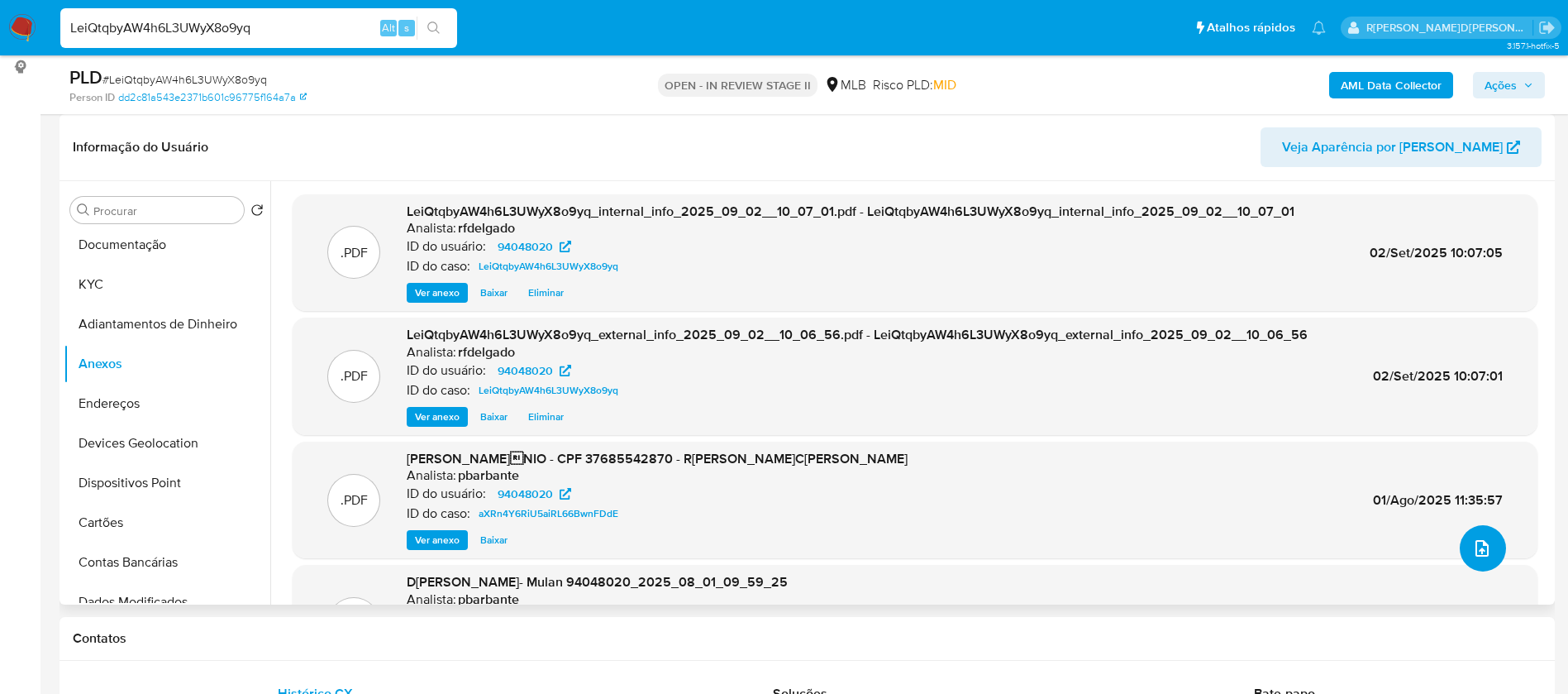
click at [1464, 544] on button "upload-file" at bounding box center [1483, 548] width 46 height 46
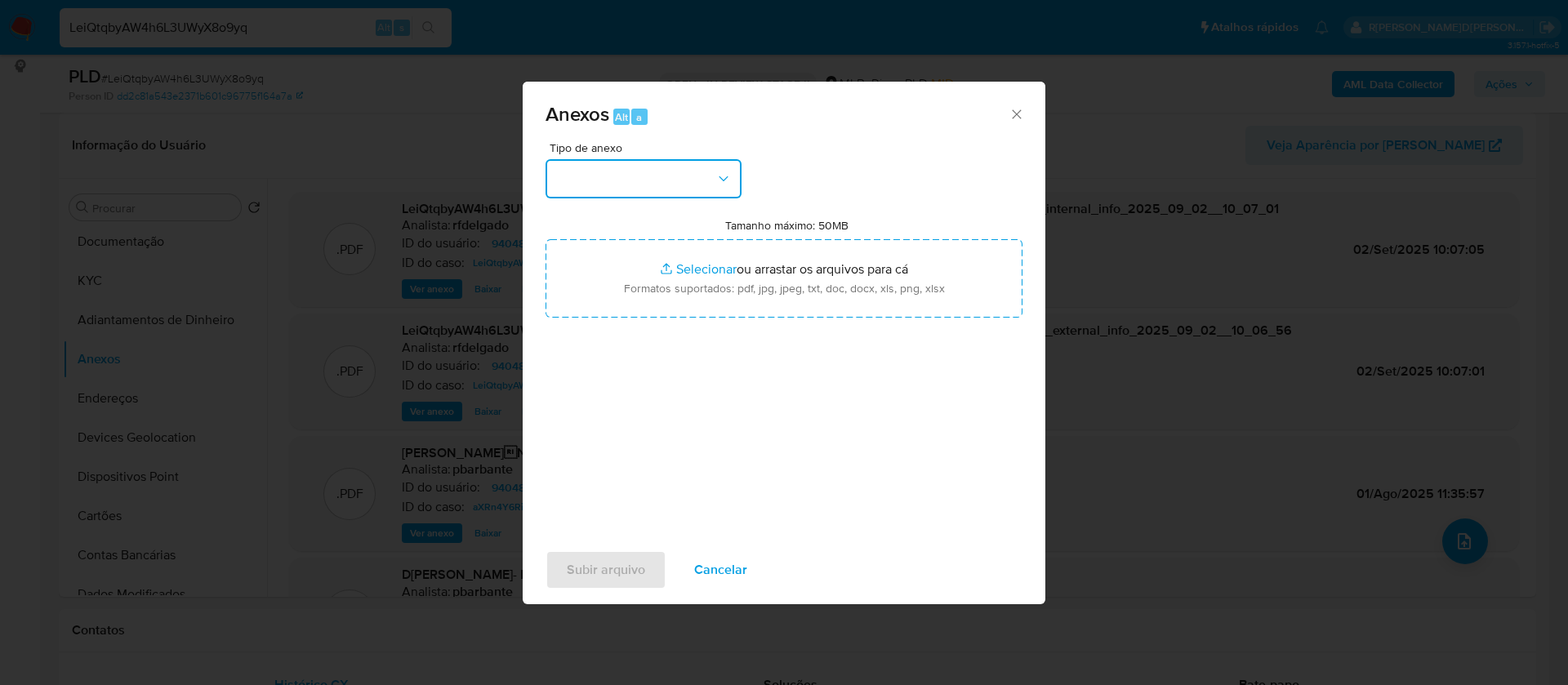
click at [697, 168] on button "button" at bounding box center [644, 179] width 196 height 39
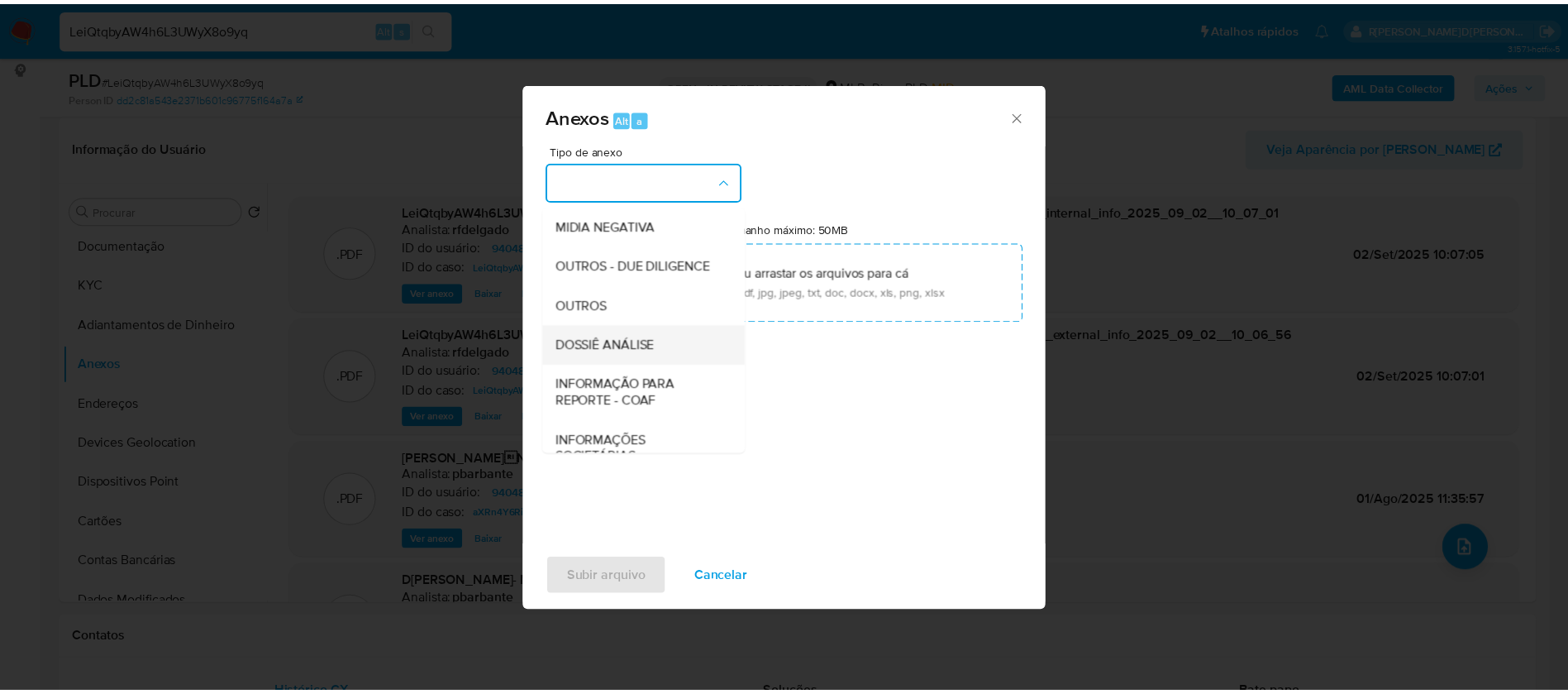
scroll to position [248, 0]
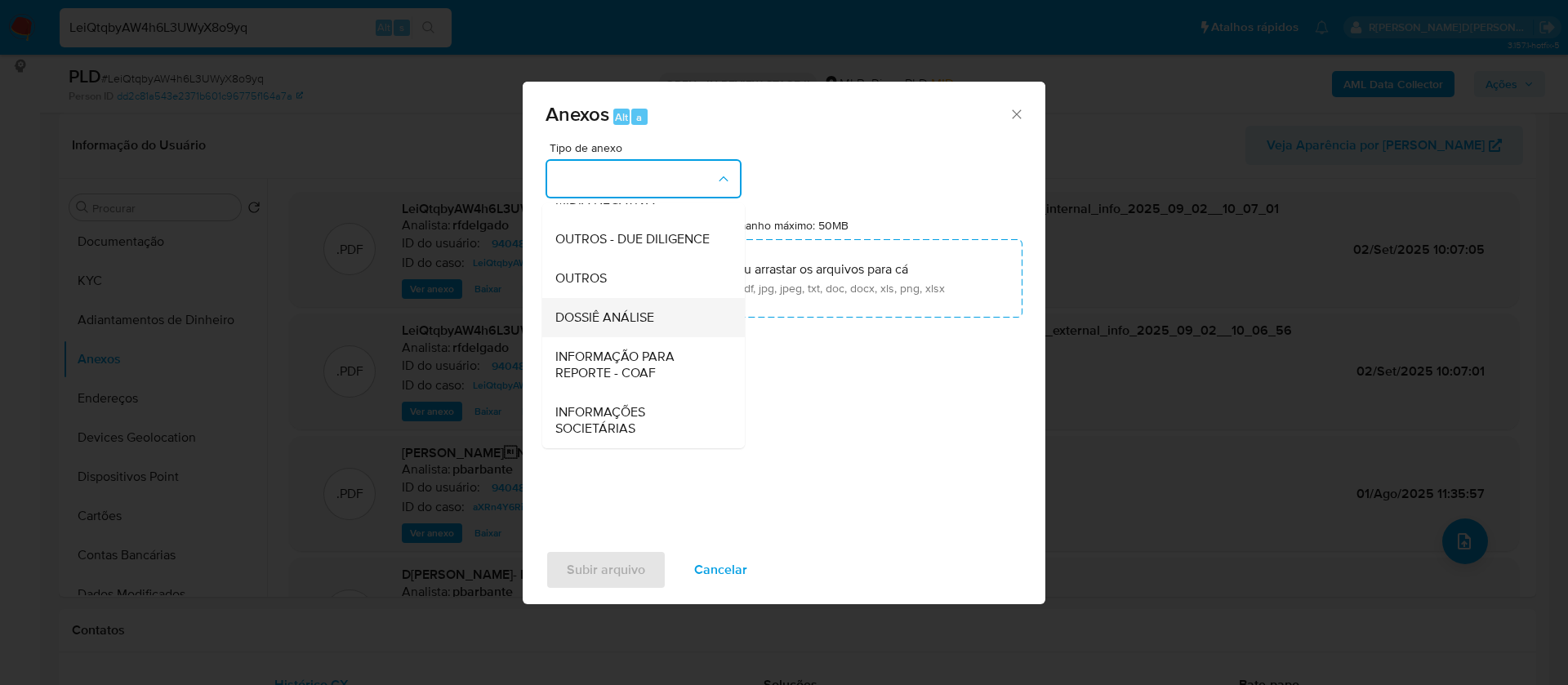
click at [656, 327] on div "DOSSIÊ ANÁLISE" at bounding box center [638, 318] width 167 height 39
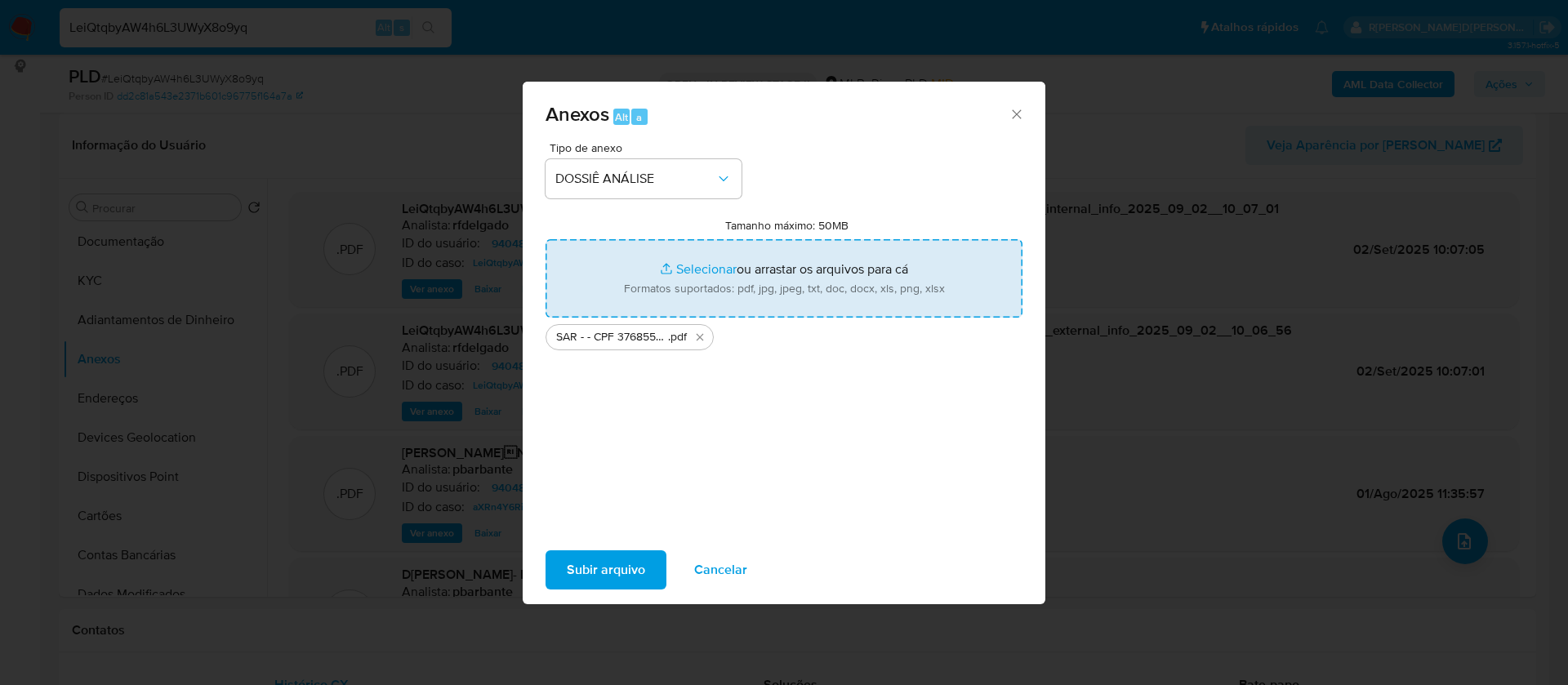
type input "C:\fakepath\Mulan 94048020_2025_09_01_17_00_01.xlsx"
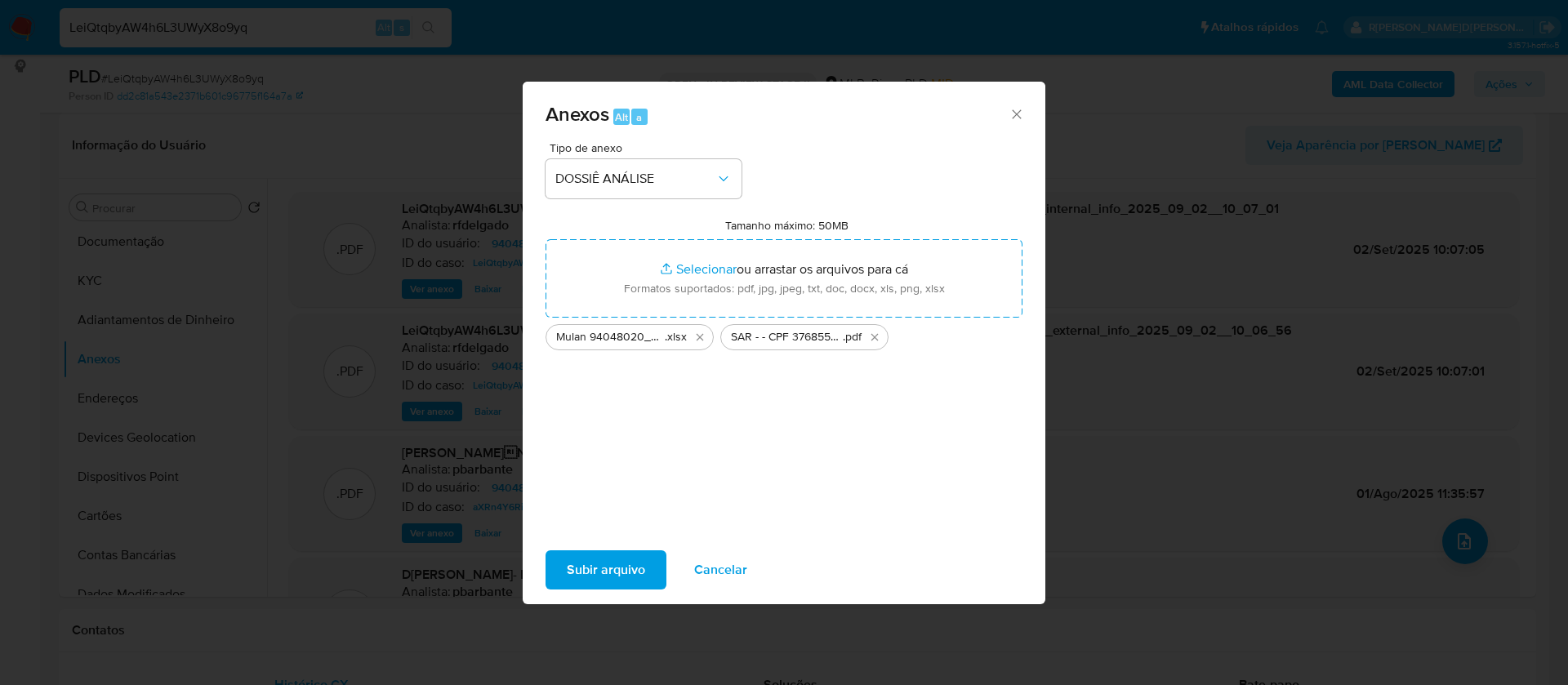
click at [614, 557] on span "Subir arquivo" at bounding box center [605, 570] width 78 height 36
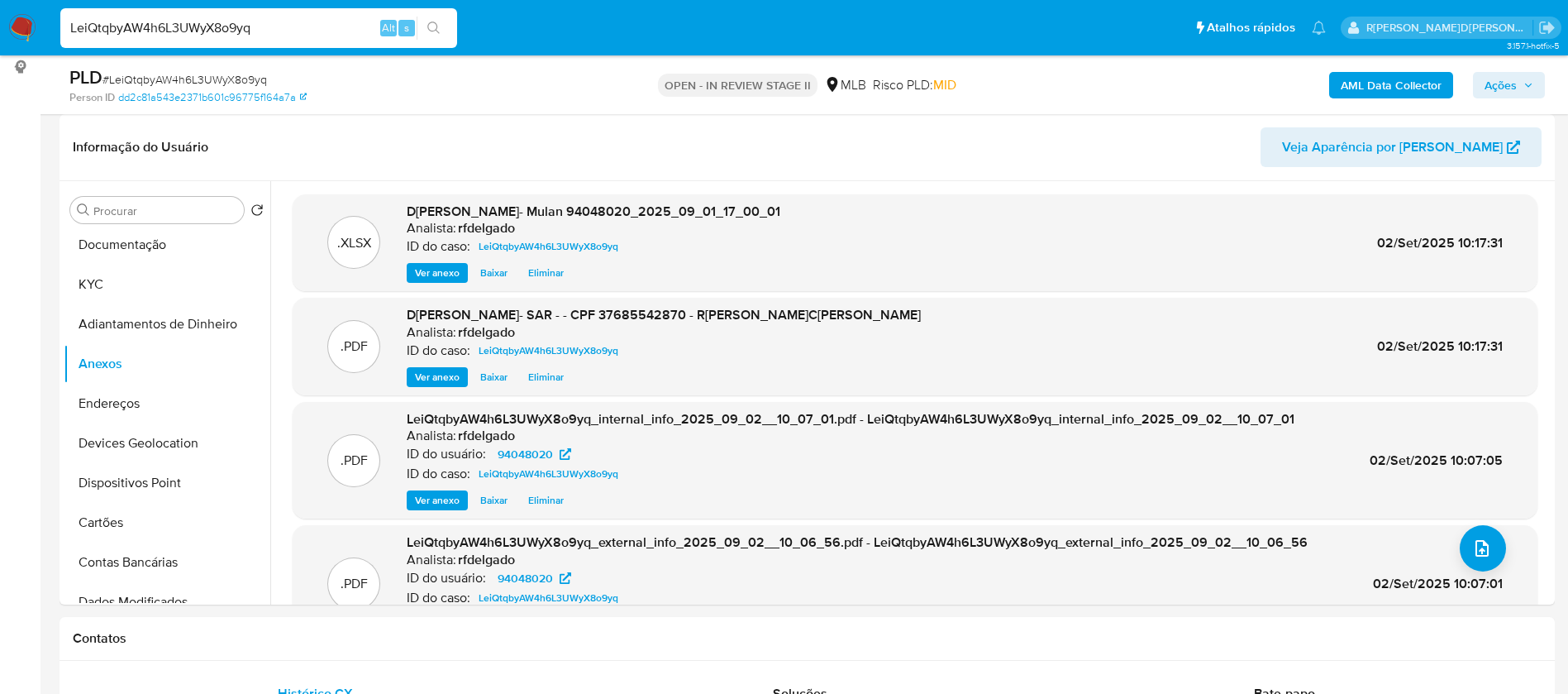
click at [1521, 75] on span "Ações" at bounding box center [1509, 85] width 49 height 23
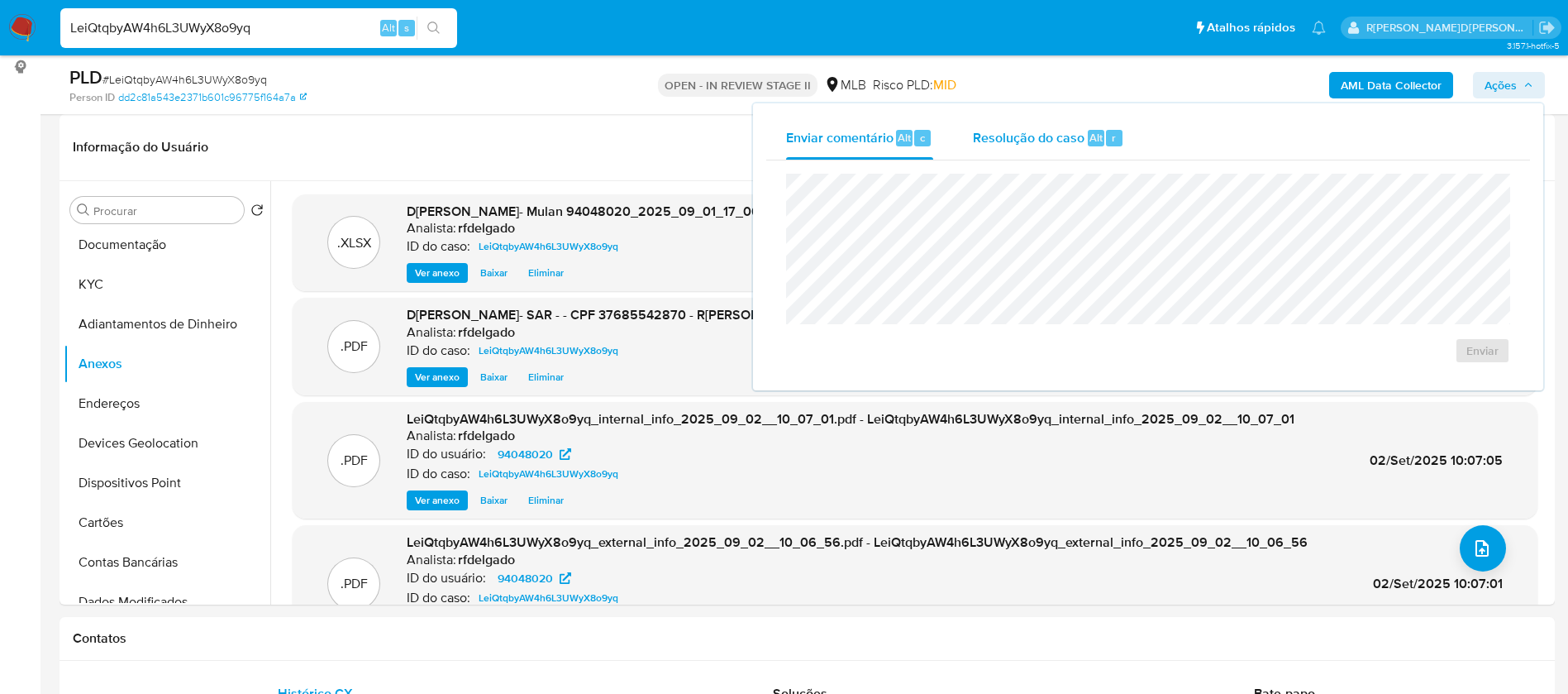
click at [1035, 135] on span "Resolução do caso" at bounding box center [1029, 136] width 112 height 19
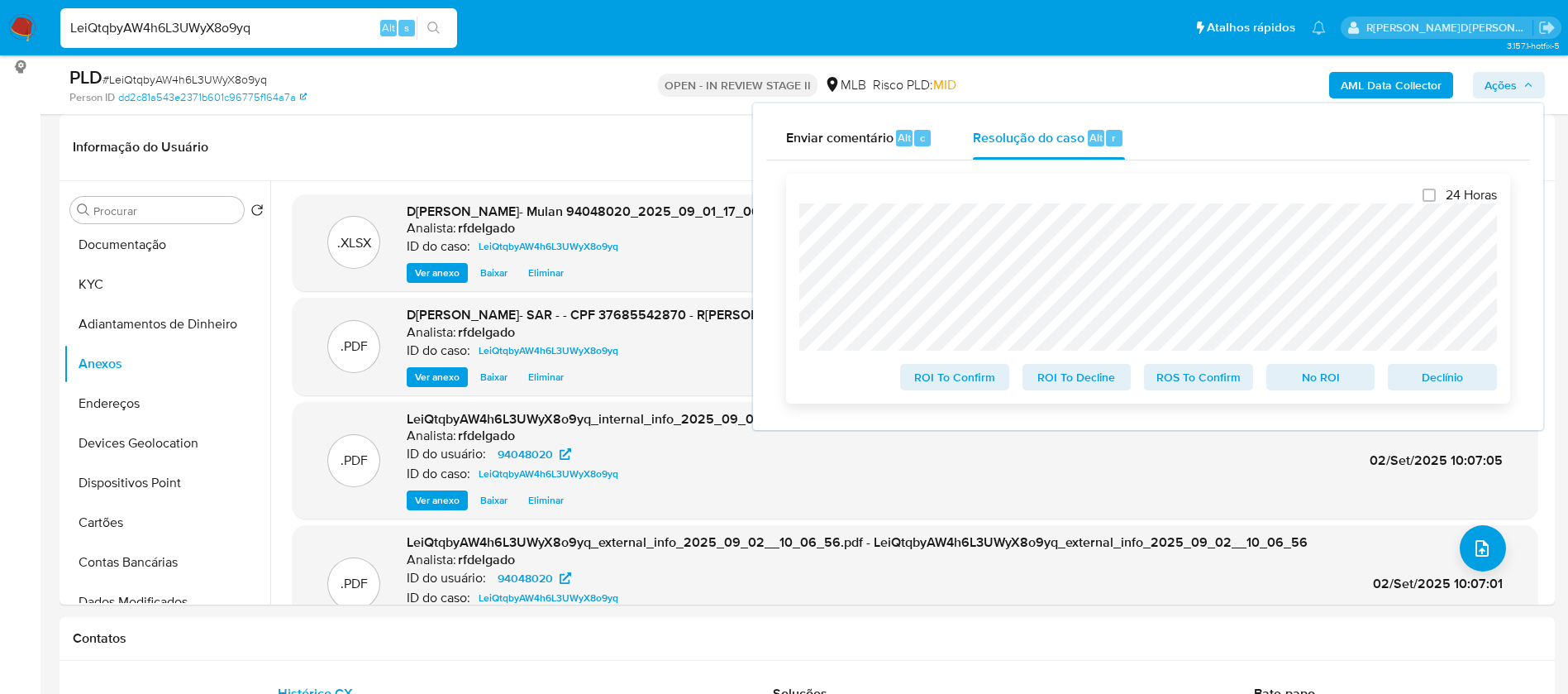
click at [1485, 373] on span "Declínio" at bounding box center [1442, 377] width 86 height 23
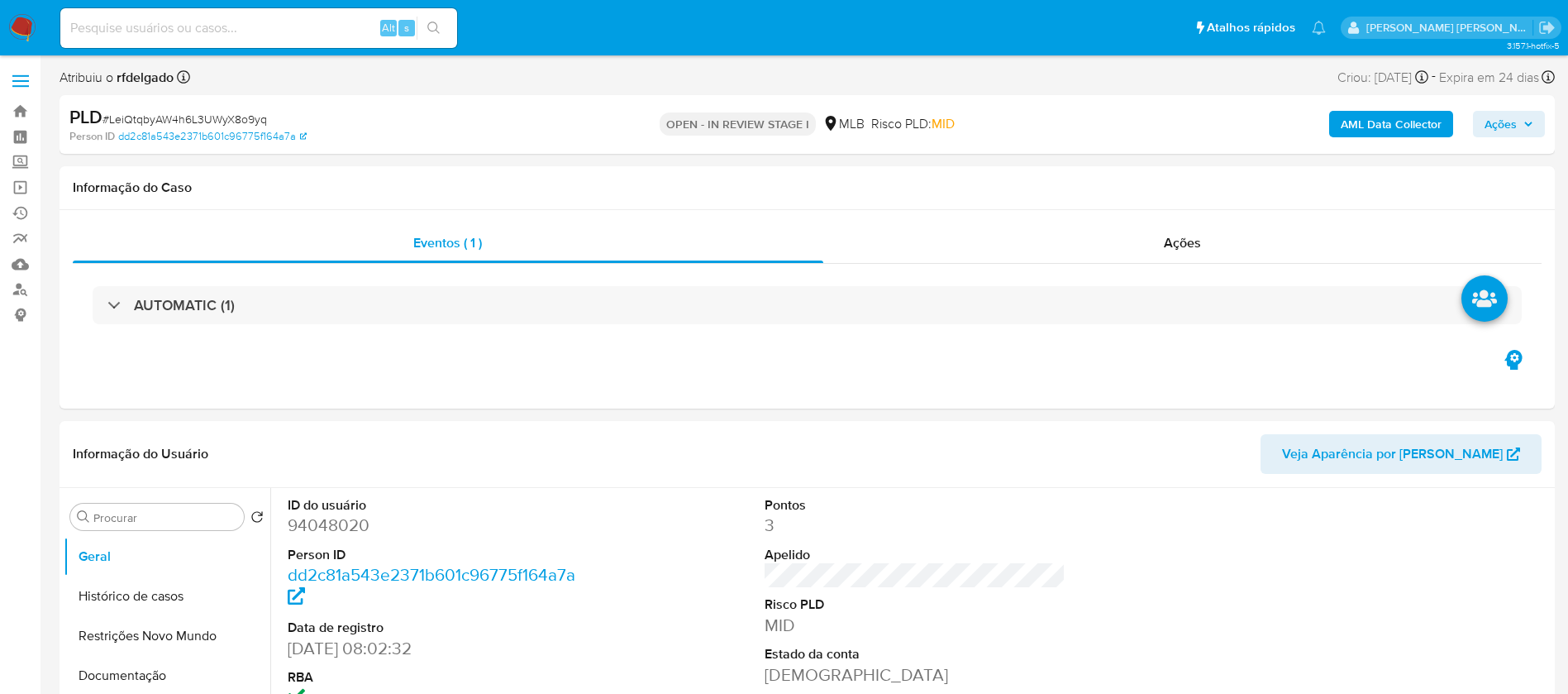
click at [1507, 124] on span "Ações" at bounding box center [1501, 124] width 32 height 26
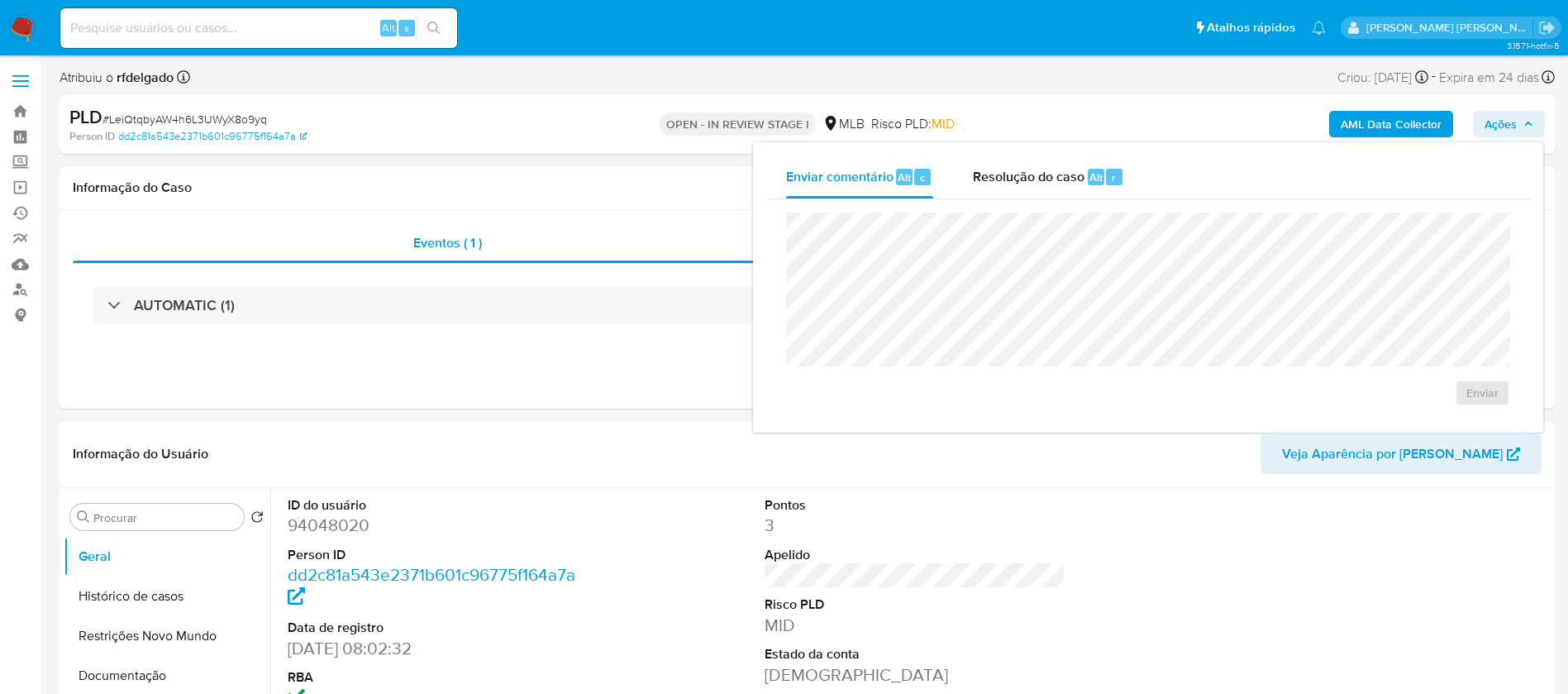
select select "10"
click at [984, 185] on span "Resolução do caso" at bounding box center [1029, 176] width 112 height 19
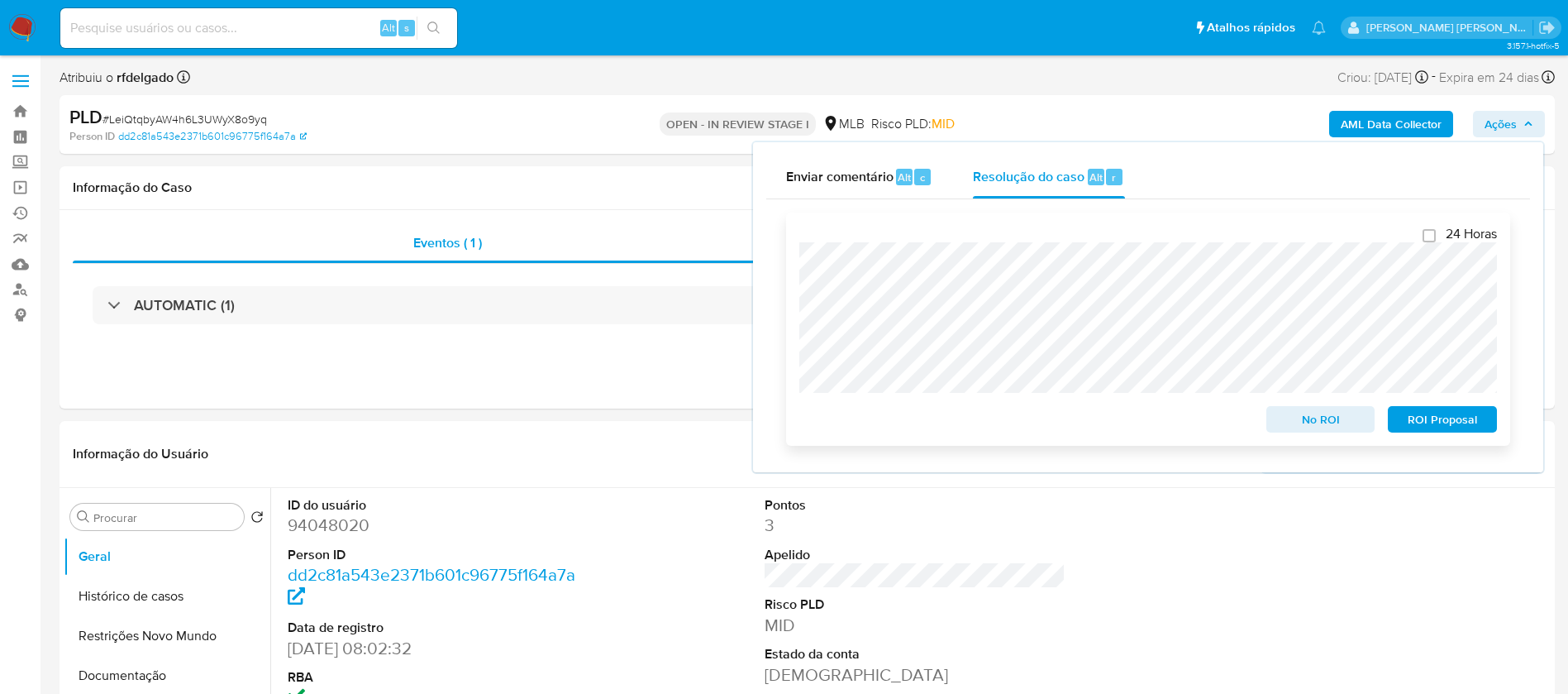
click at [1458, 431] on span "ROI Proposal" at bounding box center [1442, 419] width 86 height 23
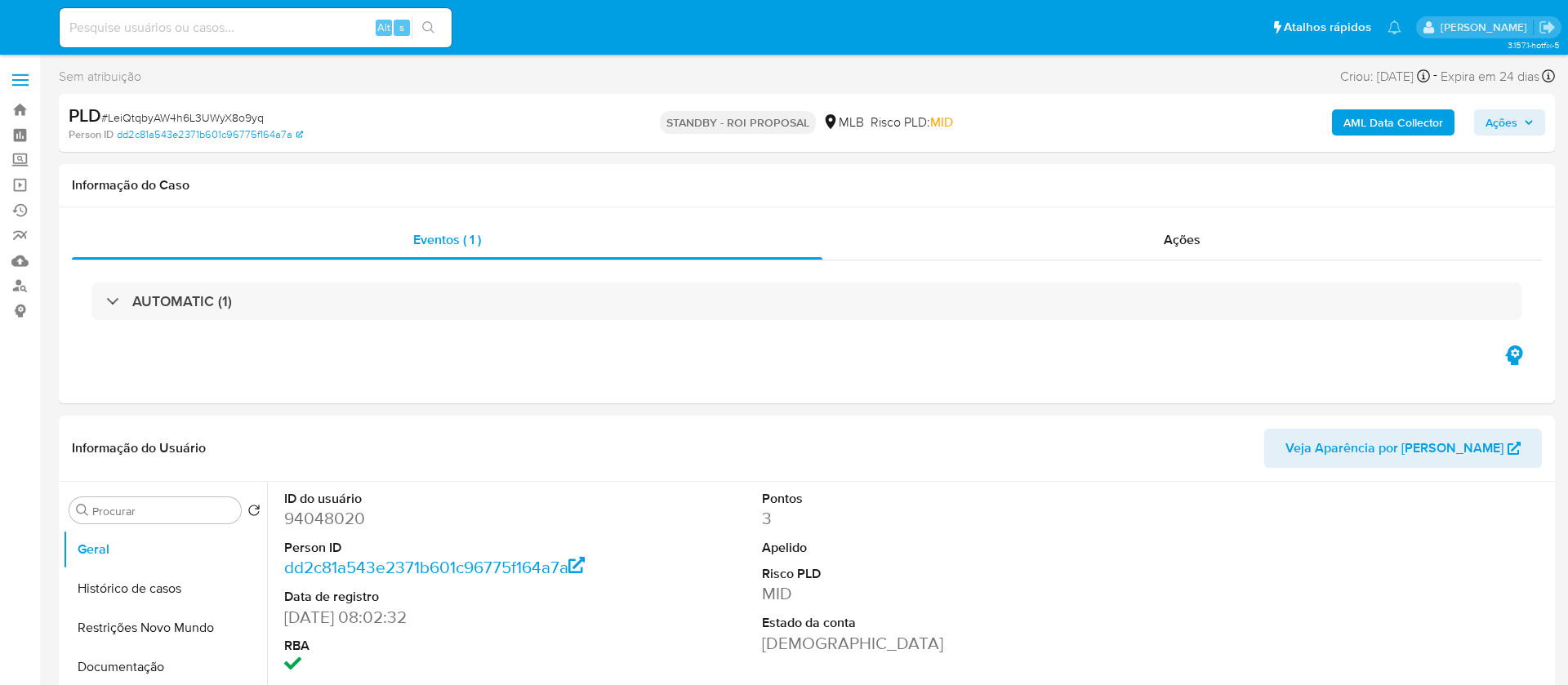
select select "10"
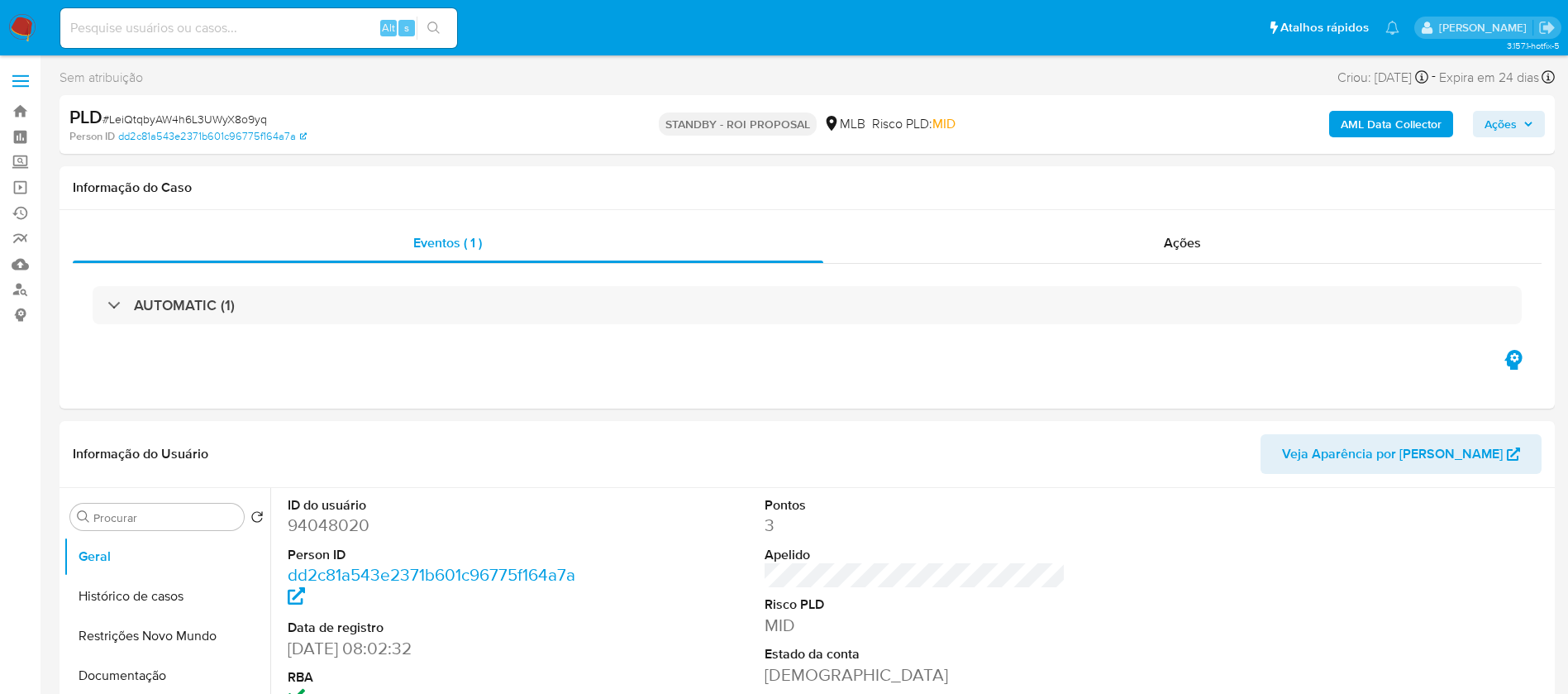
click at [347, 35] on input at bounding box center [258, 28] width 397 height 22
paste input "D4G8yH9ZM9svtN4qBtJPDd2O"
type input "D4G8yH9ZM9svtN4qBtJPDd2O"
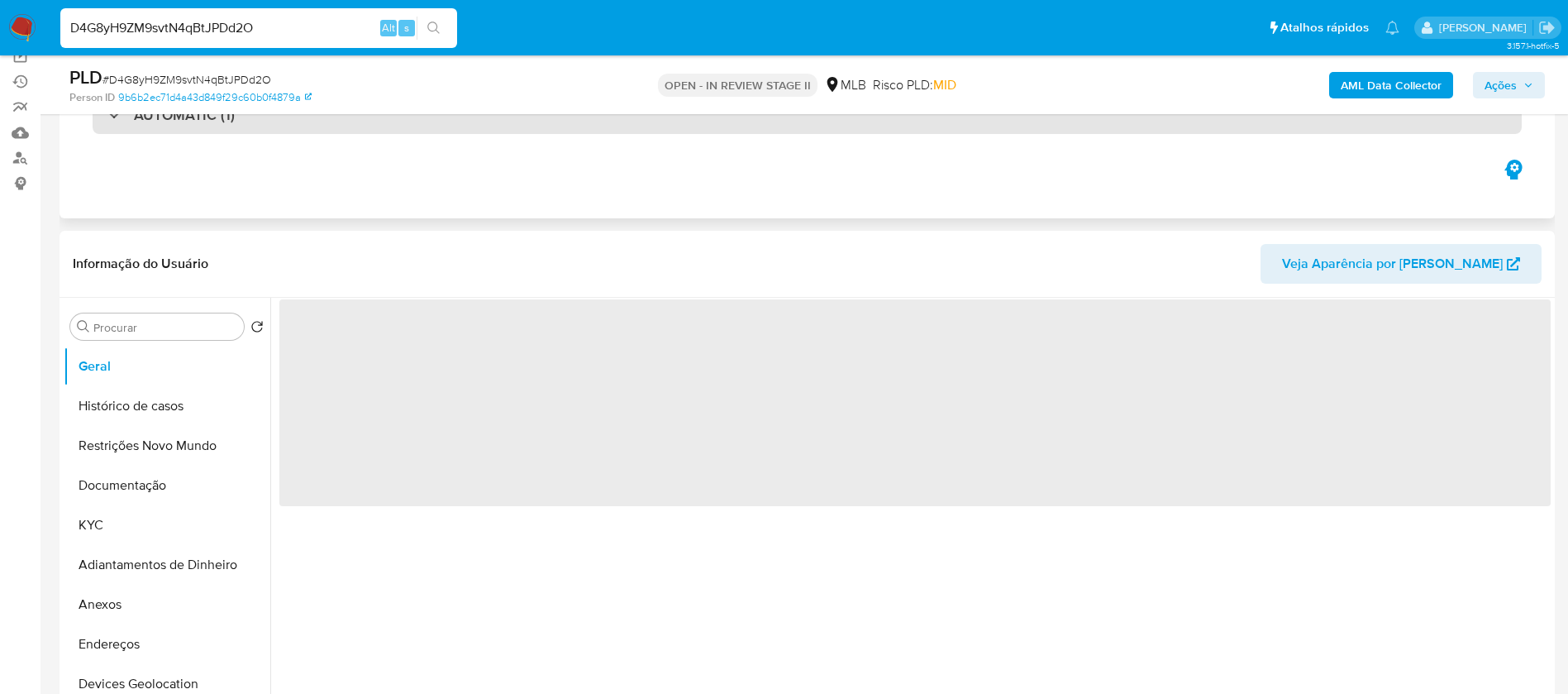
scroll to position [248, 0]
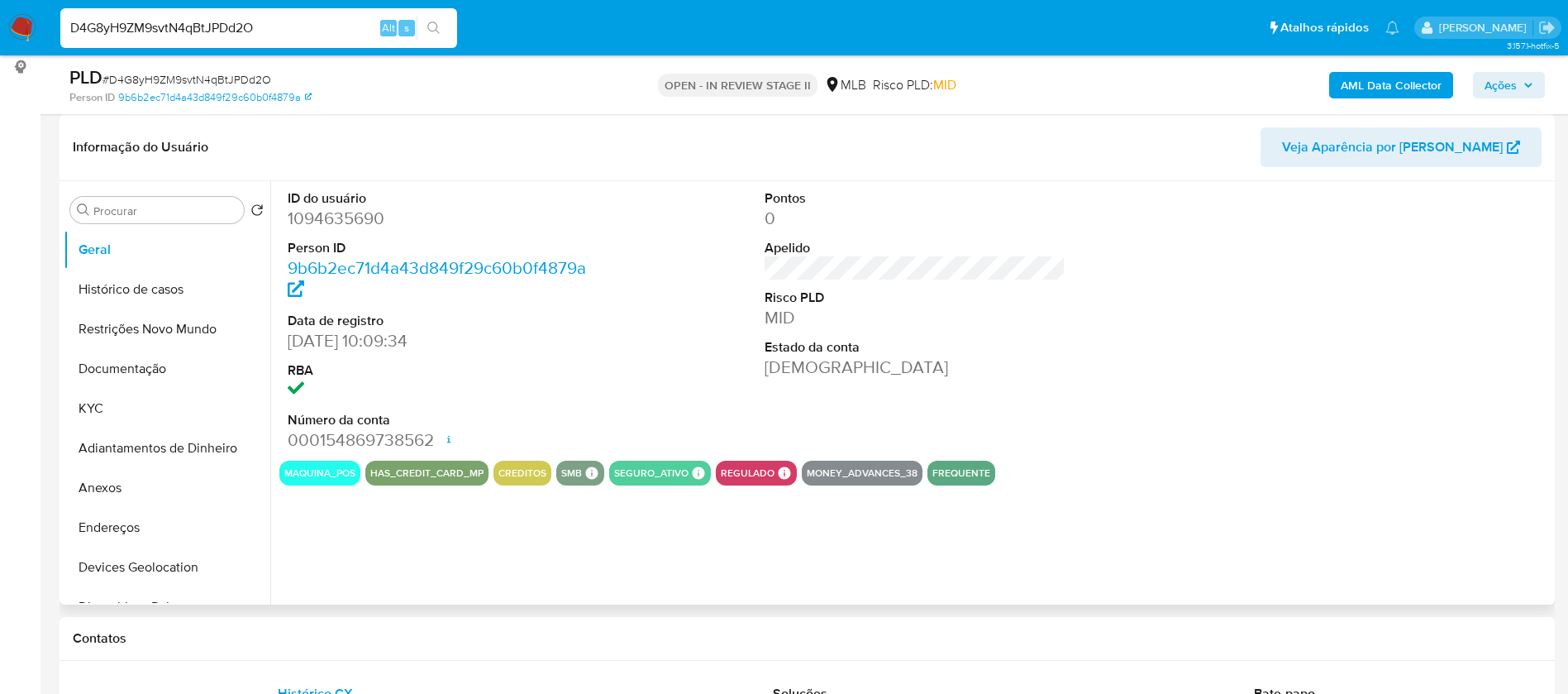
select select "10"
click at [122, 400] on button "KYC" at bounding box center [161, 409] width 194 height 40
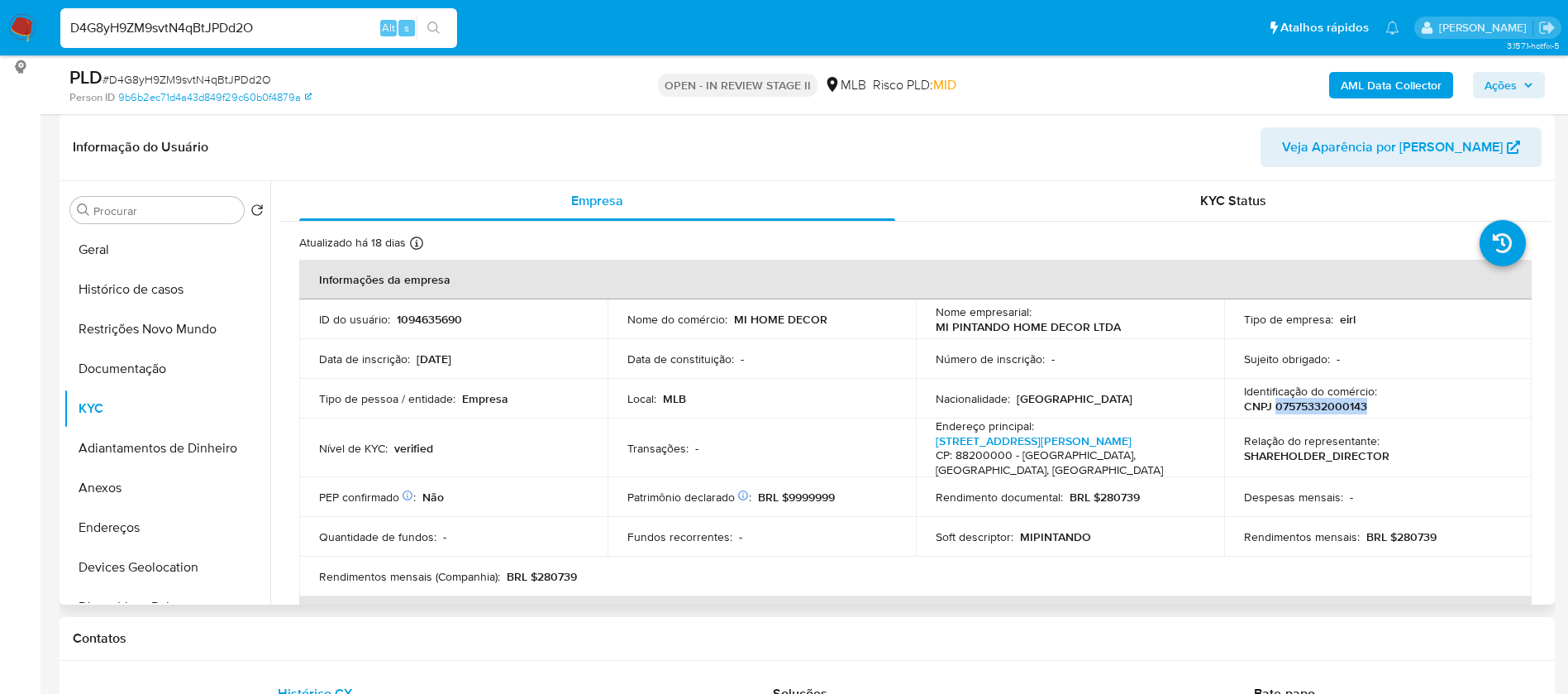
drag, startPoint x: 1360, startPoint y: 407, endPoint x: 1269, endPoint y: 409, distance: 91.0
click at [1269, 409] on p "CNPJ 07575332000143" at bounding box center [1305, 406] width 123 height 15
copy p "07575332000143"
click at [91, 296] on button "Histórico de casos" at bounding box center [161, 290] width 194 height 40
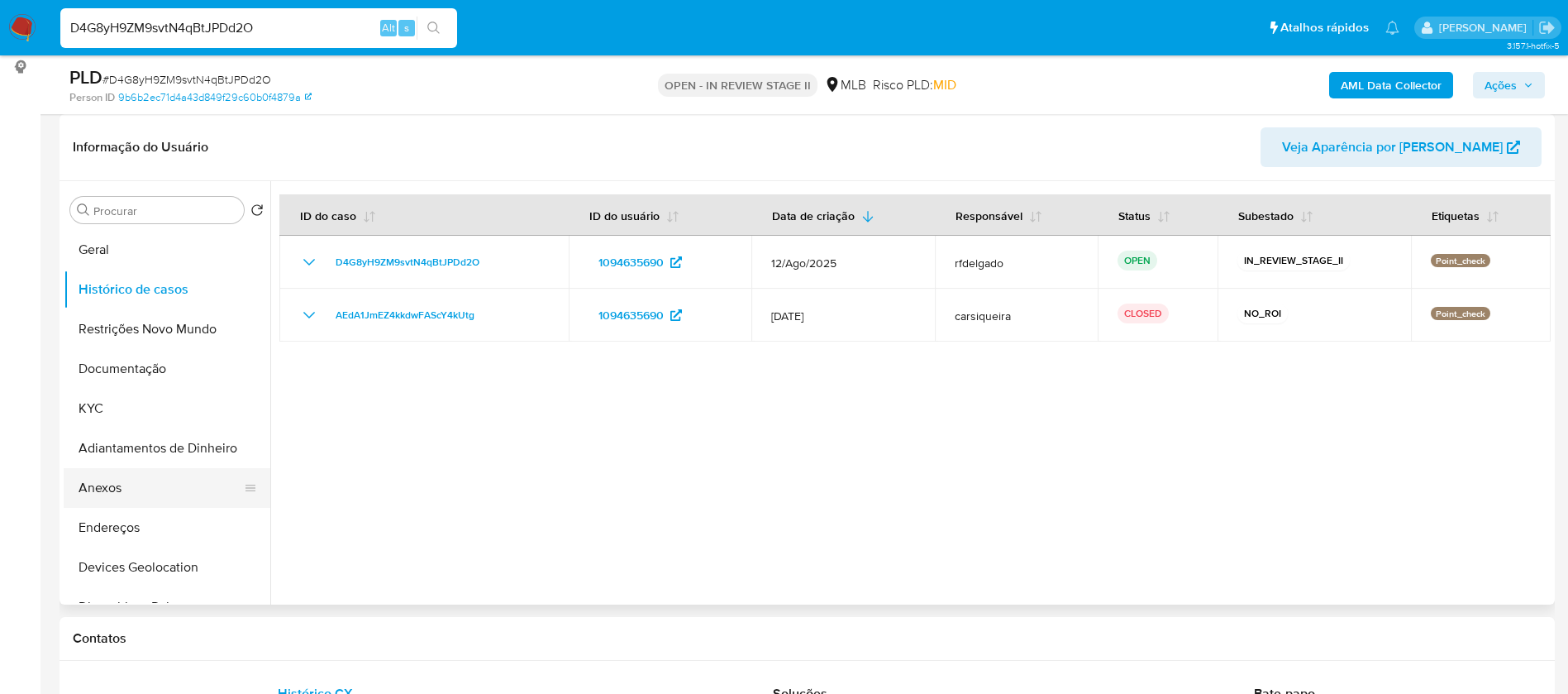
click at [154, 490] on button "Anexos" at bounding box center [161, 488] width 194 height 40
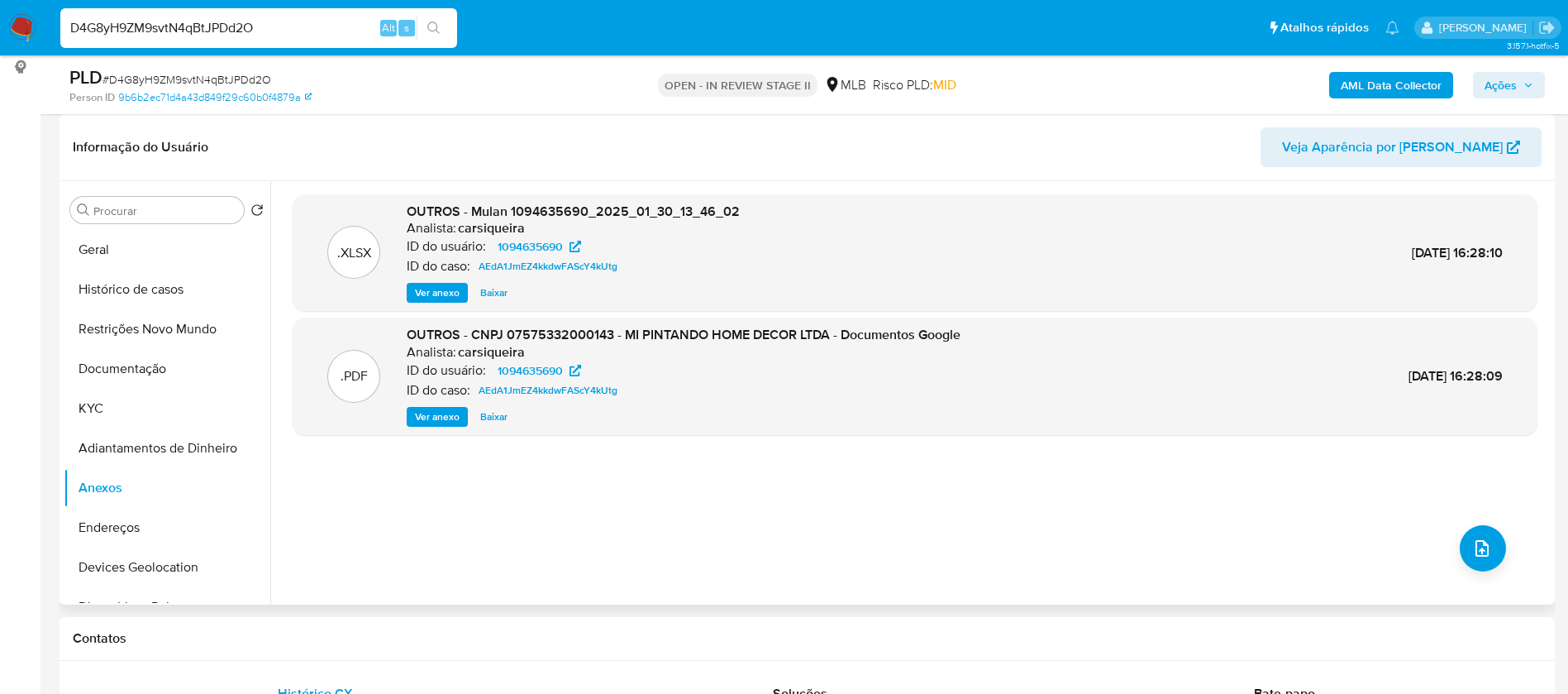
click at [445, 420] on span "Ver anexo" at bounding box center [437, 417] width 45 height 17
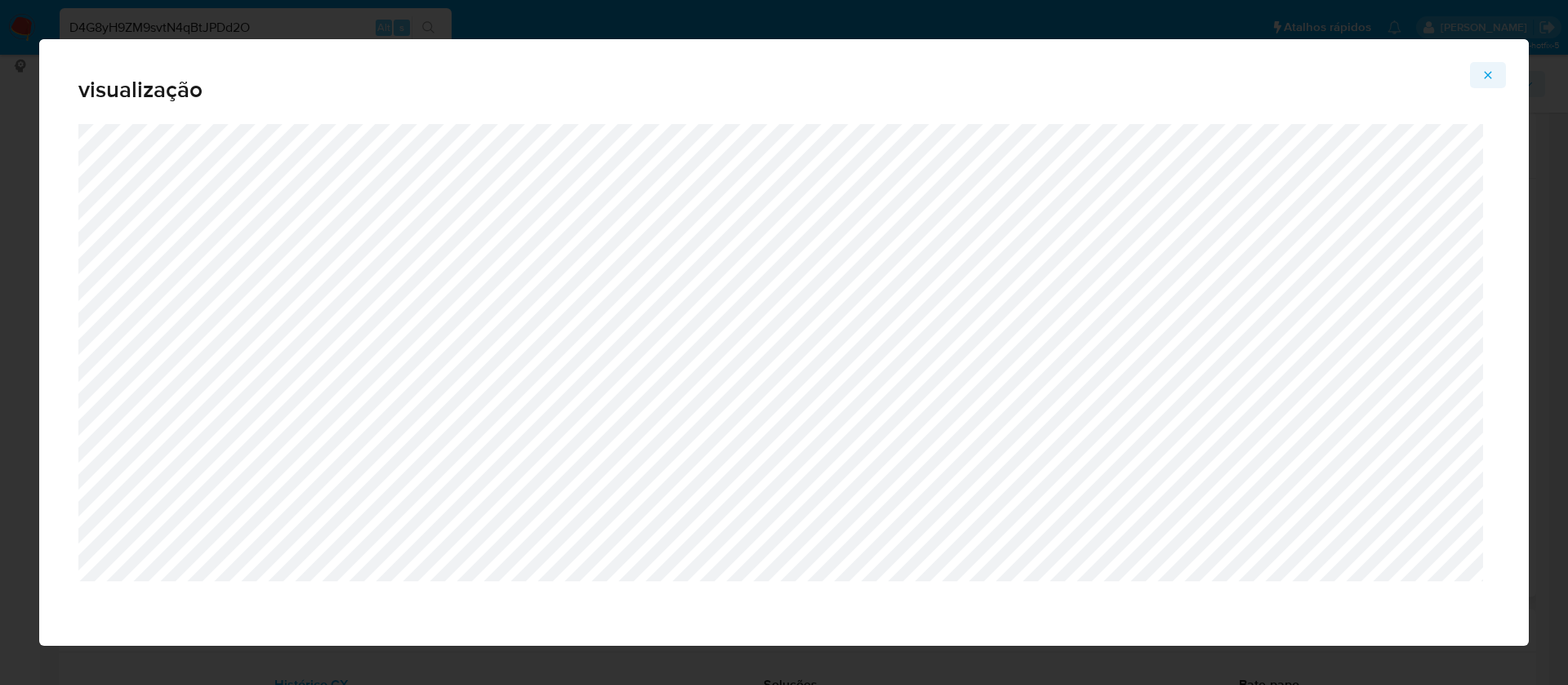
click at [1488, 70] on icon "Attachment preview" at bounding box center [1487, 74] width 13 height 13
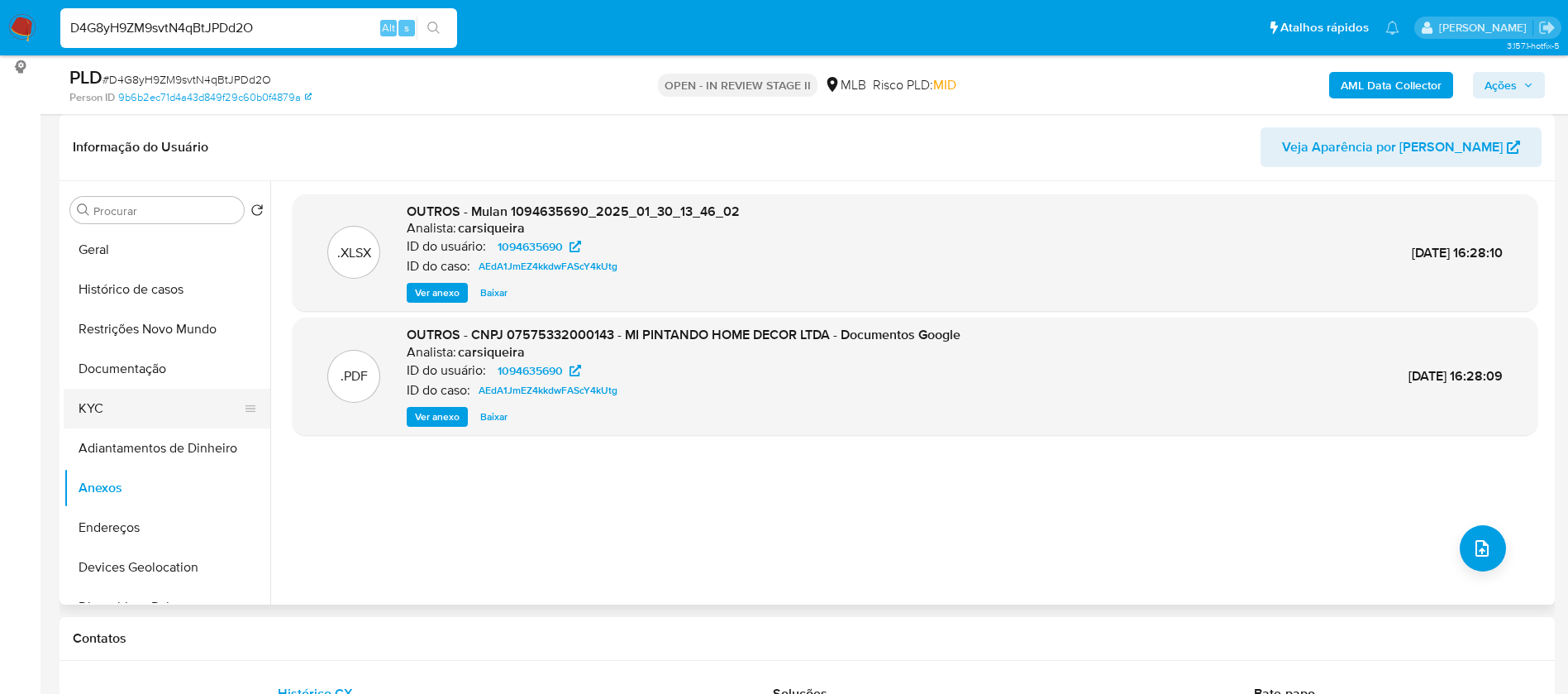
click at [138, 400] on button "KYC" at bounding box center [161, 409] width 194 height 40
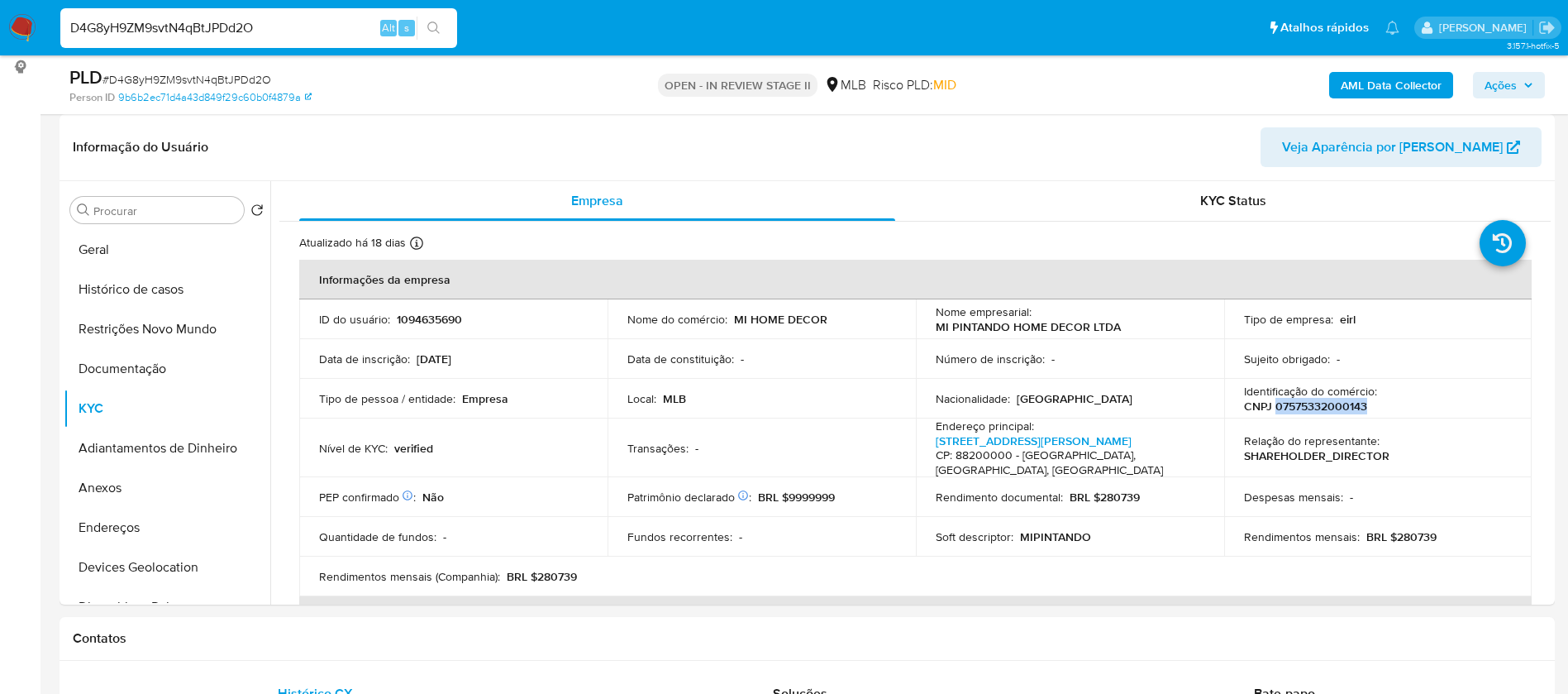
drag, startPoint x: 1361, startPoint y: 406, endPoint x: 1270, endPoint y: 412, distance: 91.2
click at [1270, 412] on div "Identificação do comércio : CNPJ 07575332000143" at bounding box center [1378, 399] width 269 height 30
copy p "07575332000143"
click at [439, 323] on p "1094635690" at bounding box center [429, 319] width 65 height 15
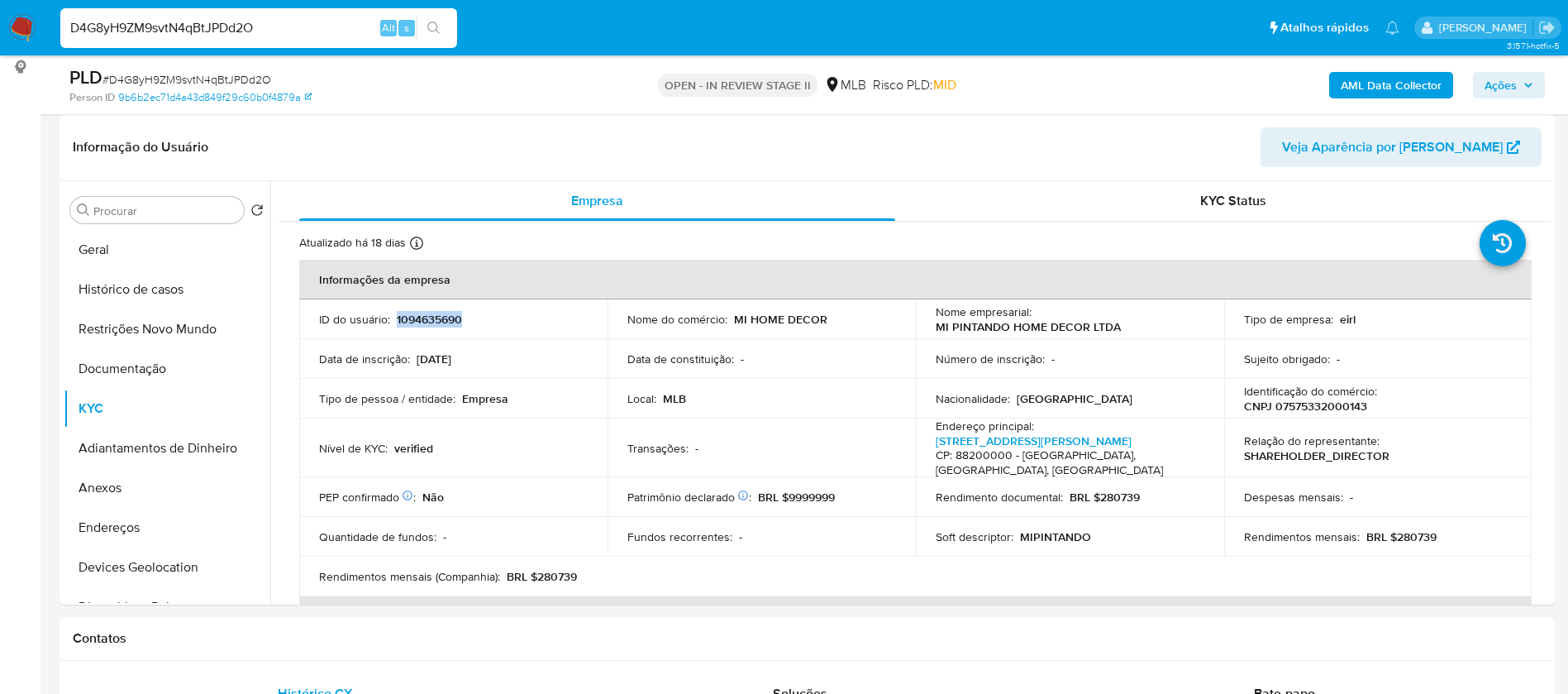
copy p "1094635690"
click at [138, 371] on button "Documentação" at bounding box center [161, 369] width 194 height 40
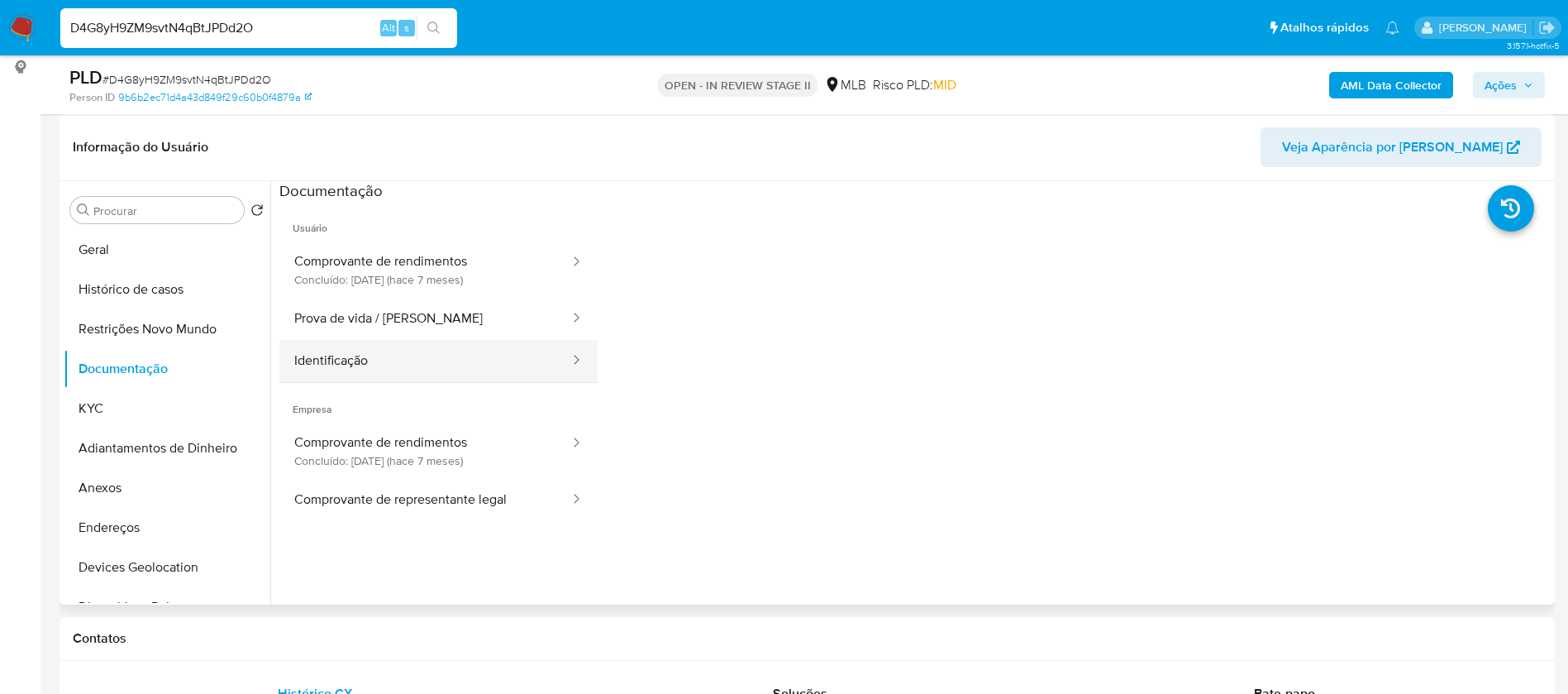
click at [357, 357] on button "Identificação" at bounding box center [426, 361] width 292 height 42
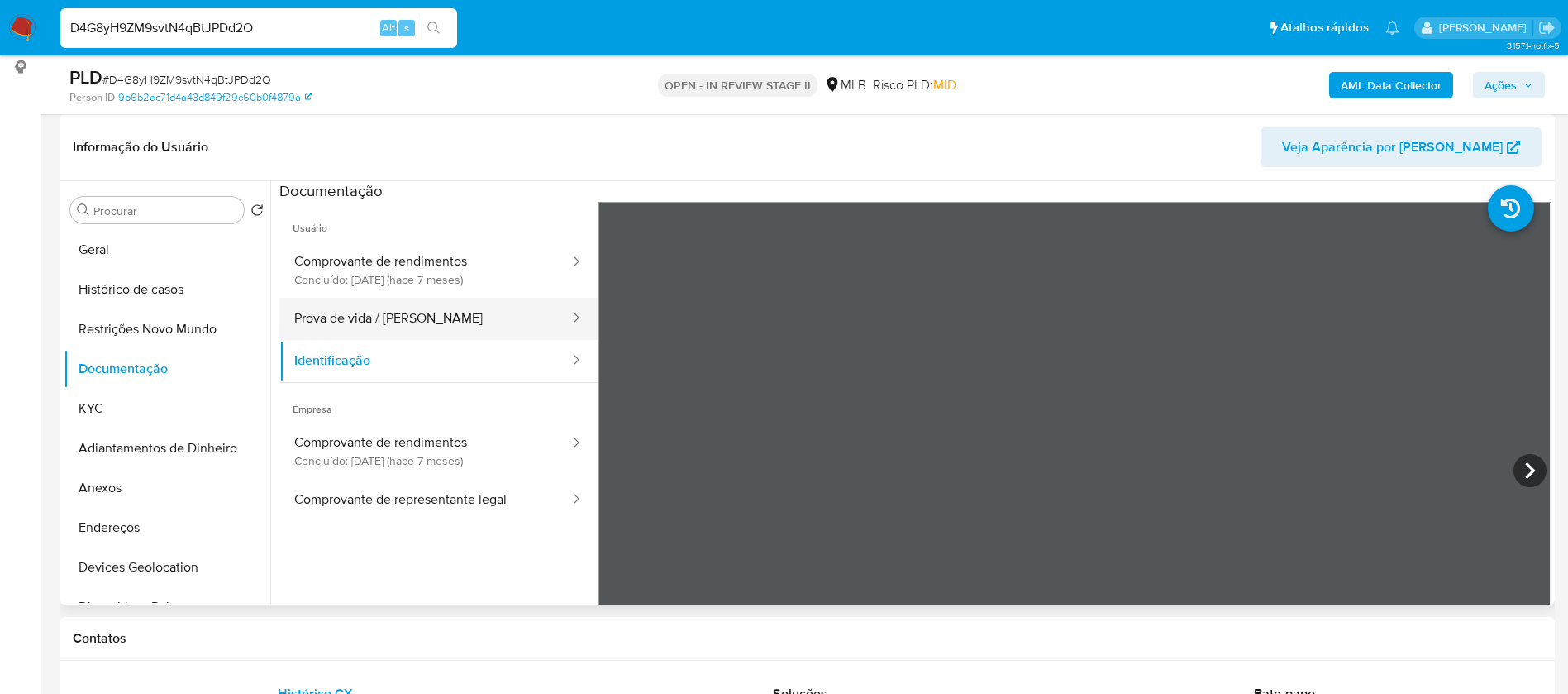
click at [418, 305] on button "Prova de vida / [PERSON_NAME]" at bounding box center [426, 319] width 292 height 42
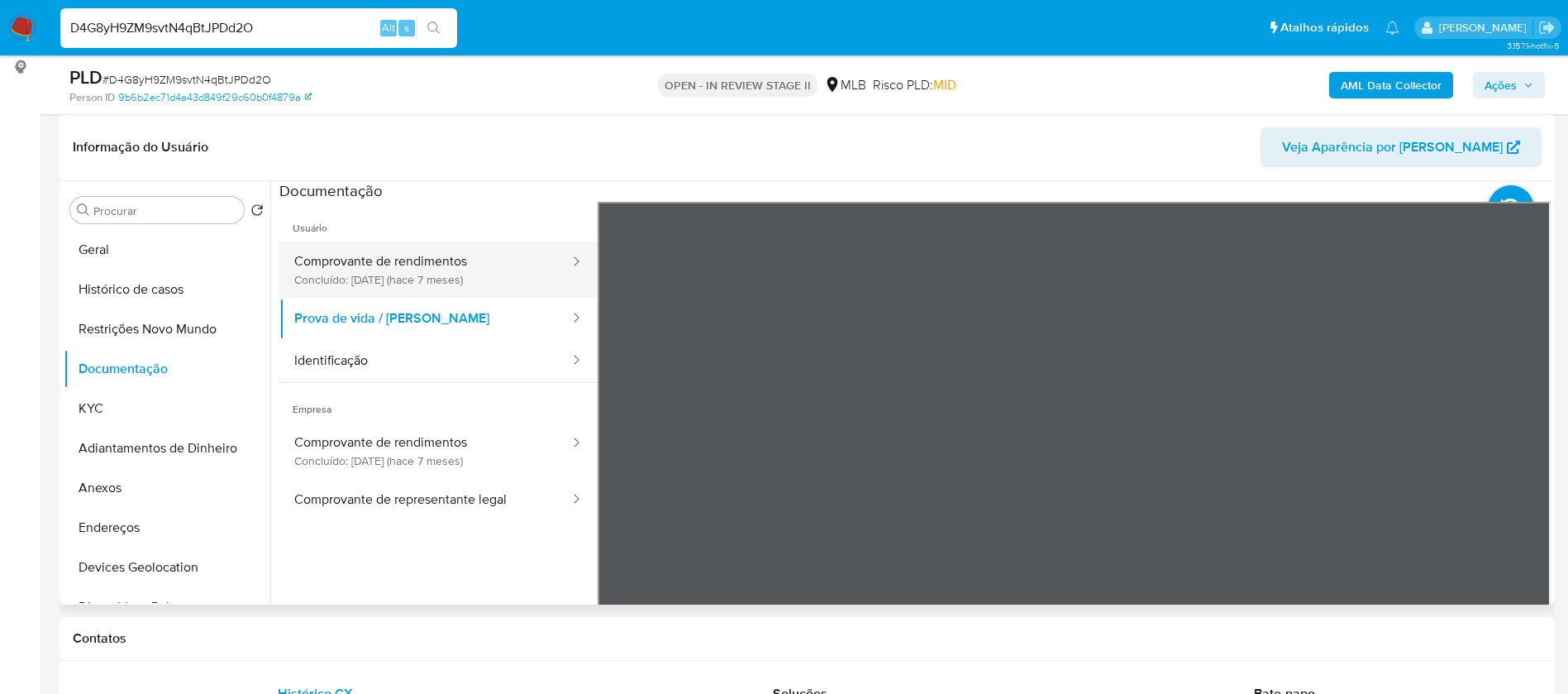
click at [462, 283] on button "Comprovante de rendimentos Concluído: [DATE] (hace 7 meses)" at bounding box center [426, 270] width 292 height 56
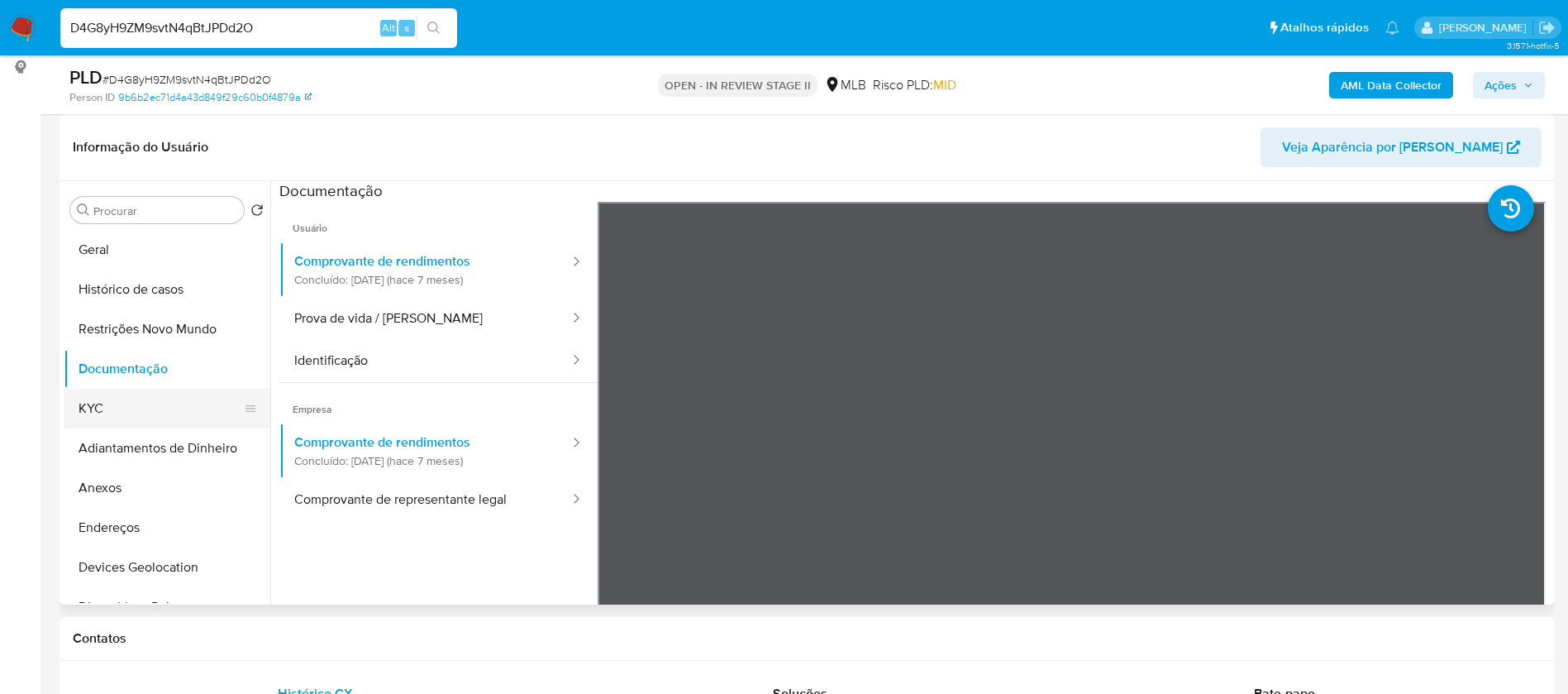
click at [131, 408] on button "KYC" at bounding box center [161, 409] width 194 height 40
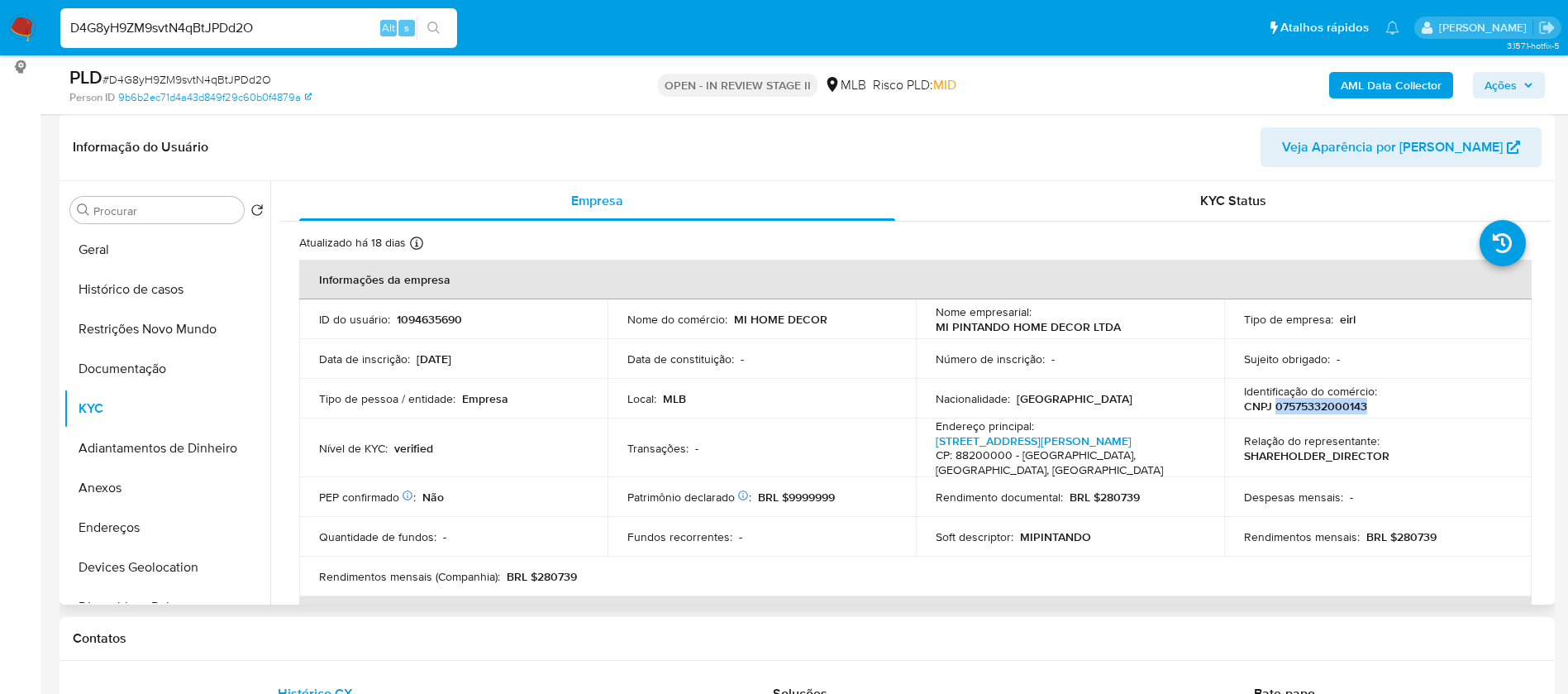
drag, startPoint x: 1328, startPoint y: 406, endPoint x: 1269, endPoint y: 409, distance: 59.1
click at [1269, 409] on div "Identificação do comércio : CNPJ 07575332000143" at bounding box center [1378, 399] width 269 height 30
copy p "07575332000143"
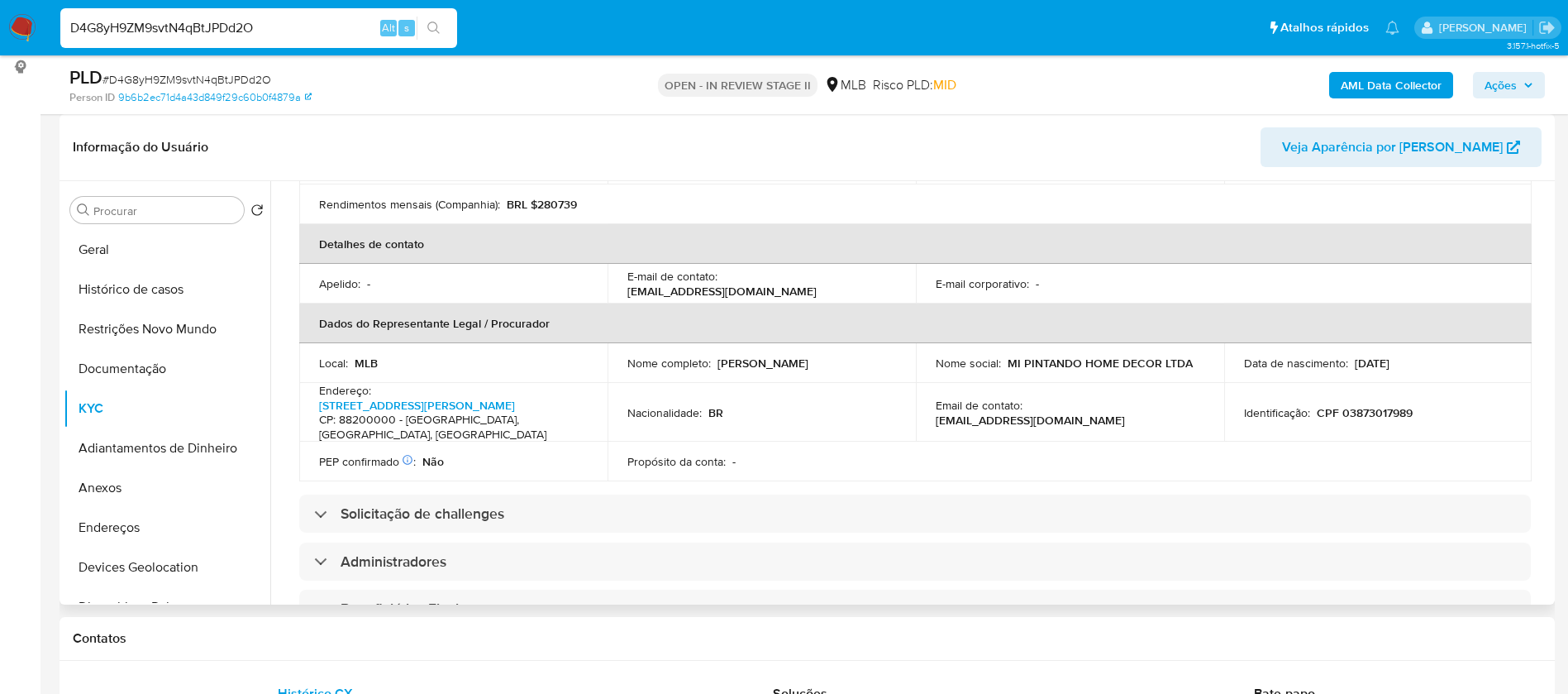
scroll to position [869, 0]
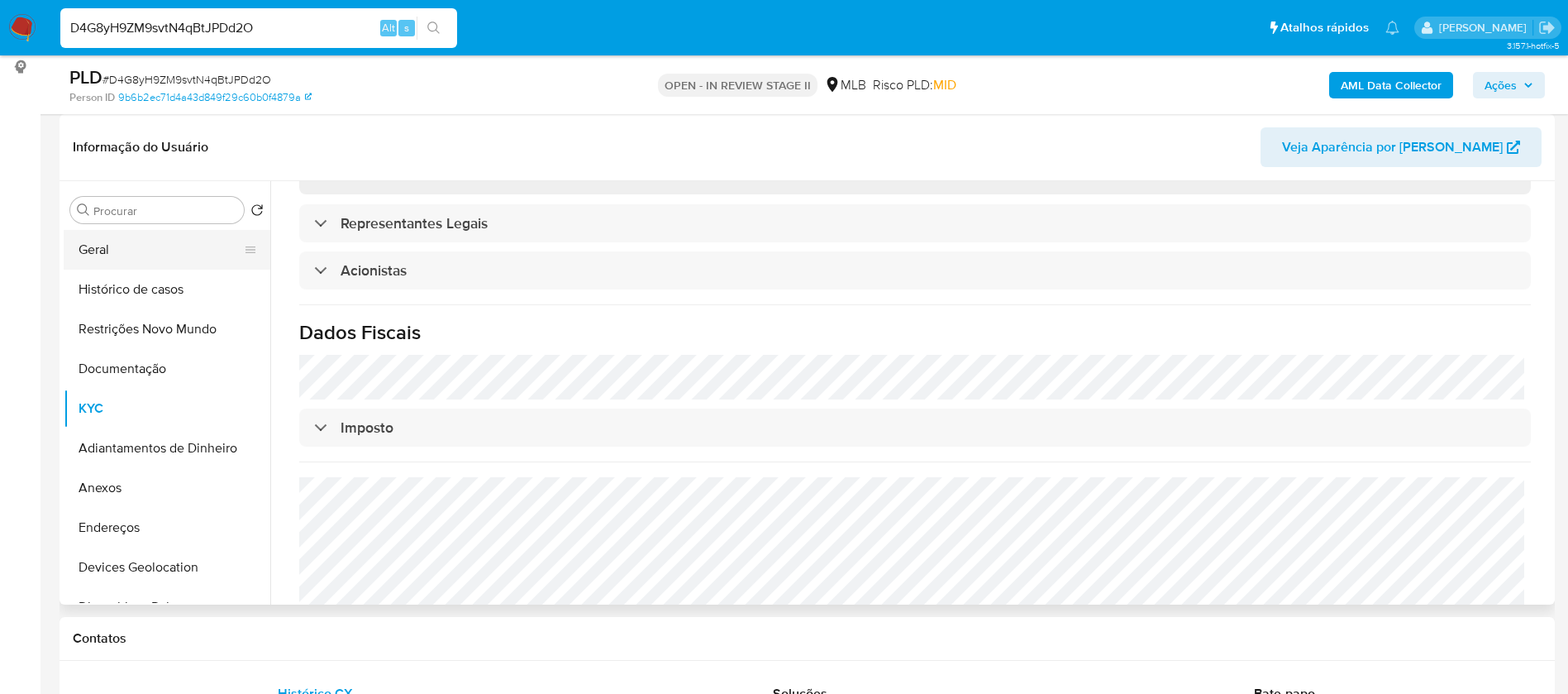
click at [165, 256] on button "Geral" at bounding box center [161, 250] width 194 height 40
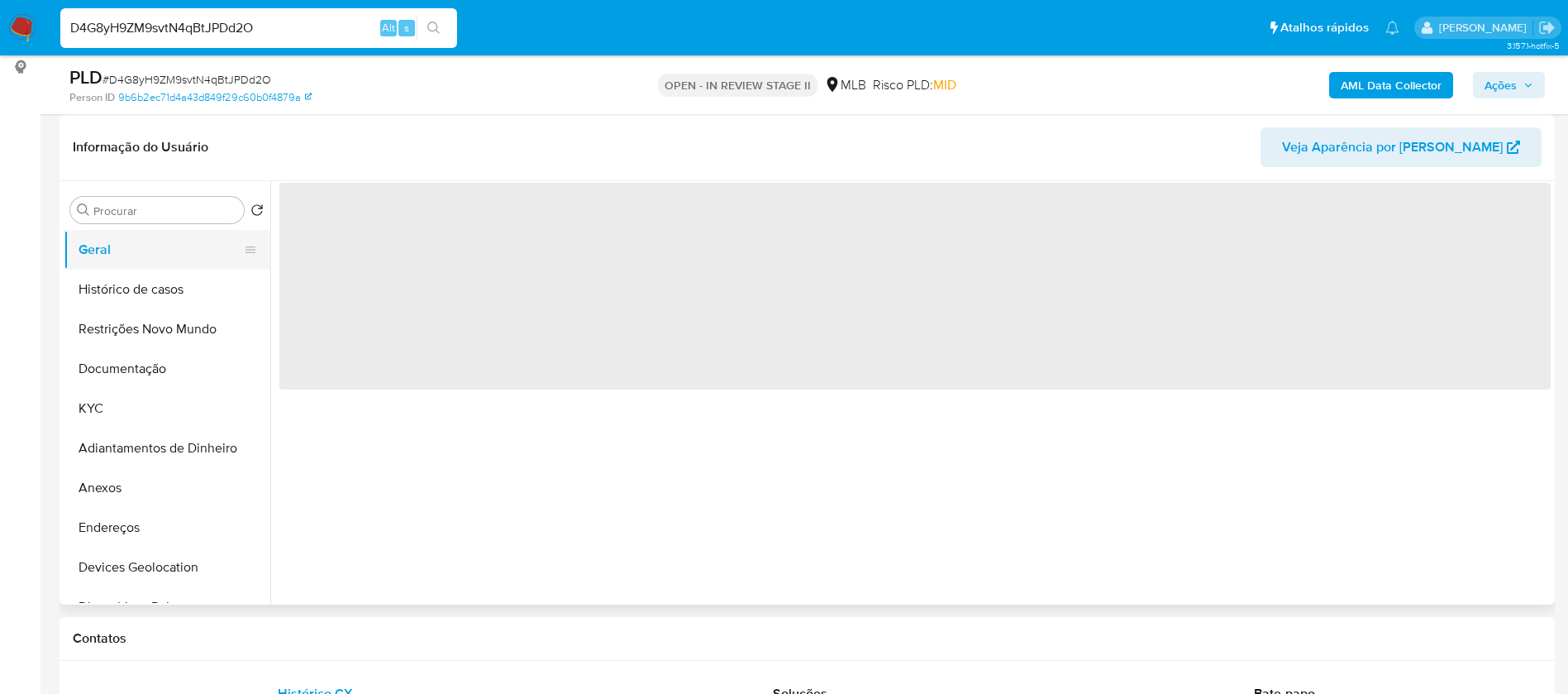
scroll to position [0, 0]
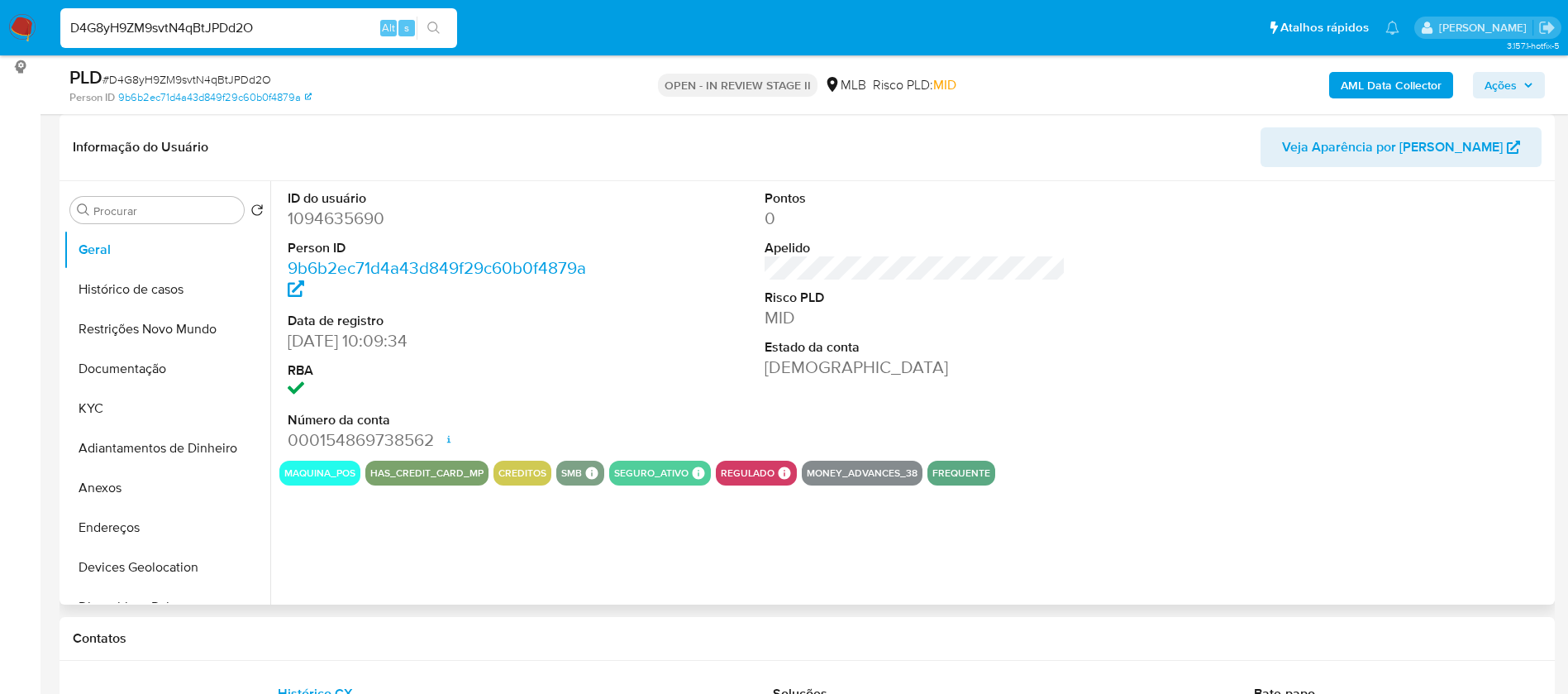
click at [363, 219] on dd "1094635690" at bounding box center [439, 218] width 302 height 23
copy dd "1094635690"
click at [846, 601] on div "ID do usuário 1094635690 Person ID 9b6b2ec71d4a43d849f29c60b0f4879a Data de reg…" at bounding box center [909, 393] width 1280 height 424
drag, startPoint x: 79, startPoint y: 403, endPoint x: 111, endPoint y: 390, distance: 34.5
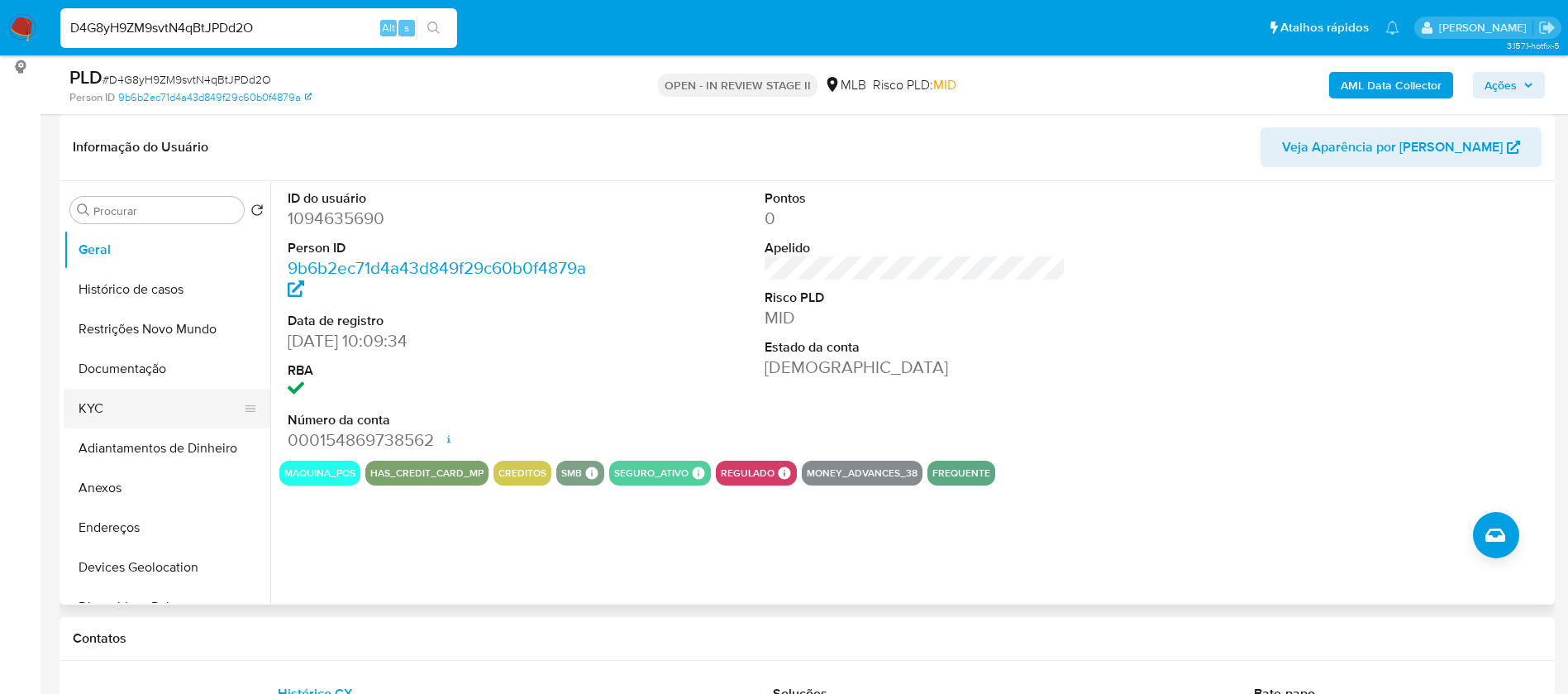
click at [81, 403] on button "KYC" at bounding box center [161, 409] width 194 height 40
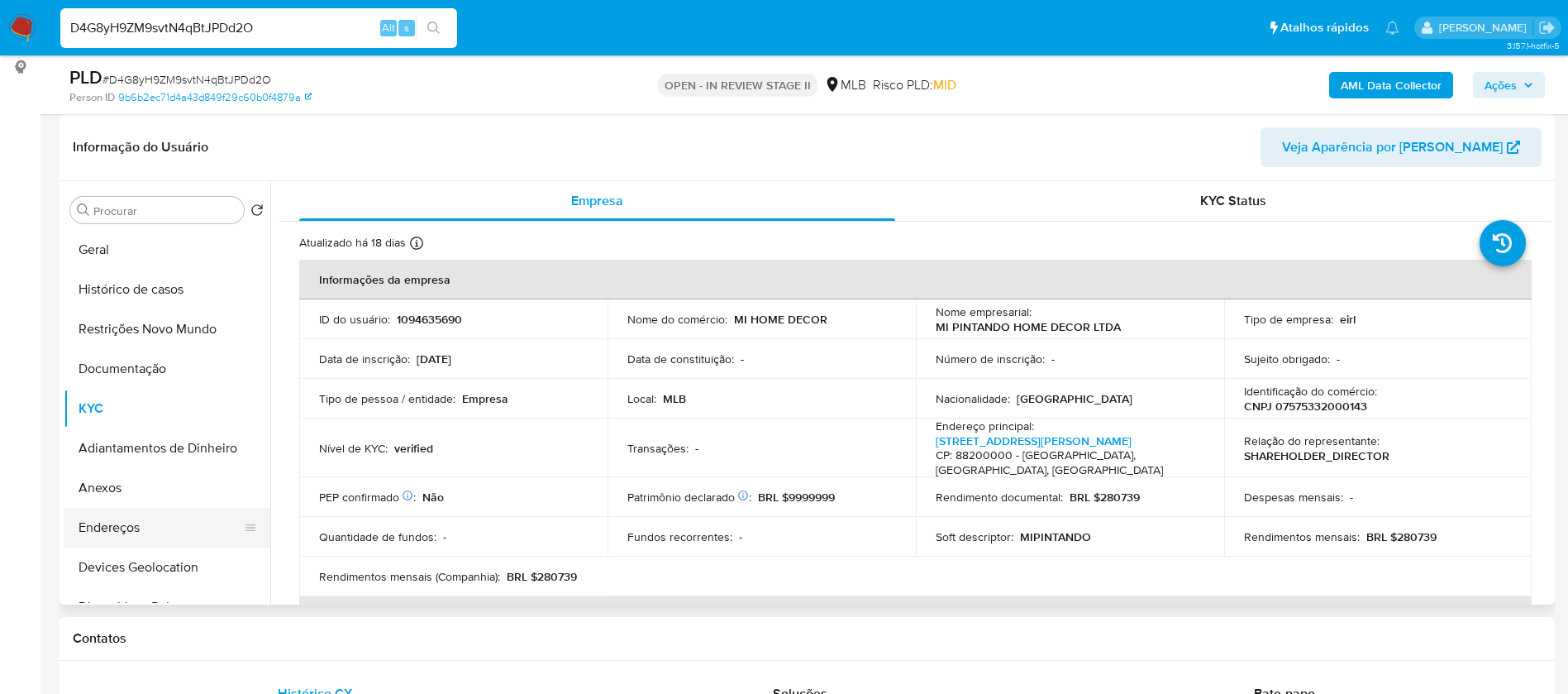
click at [170, 520] on button "Endereços" at bounding box center [161, 528] width 194 height 40
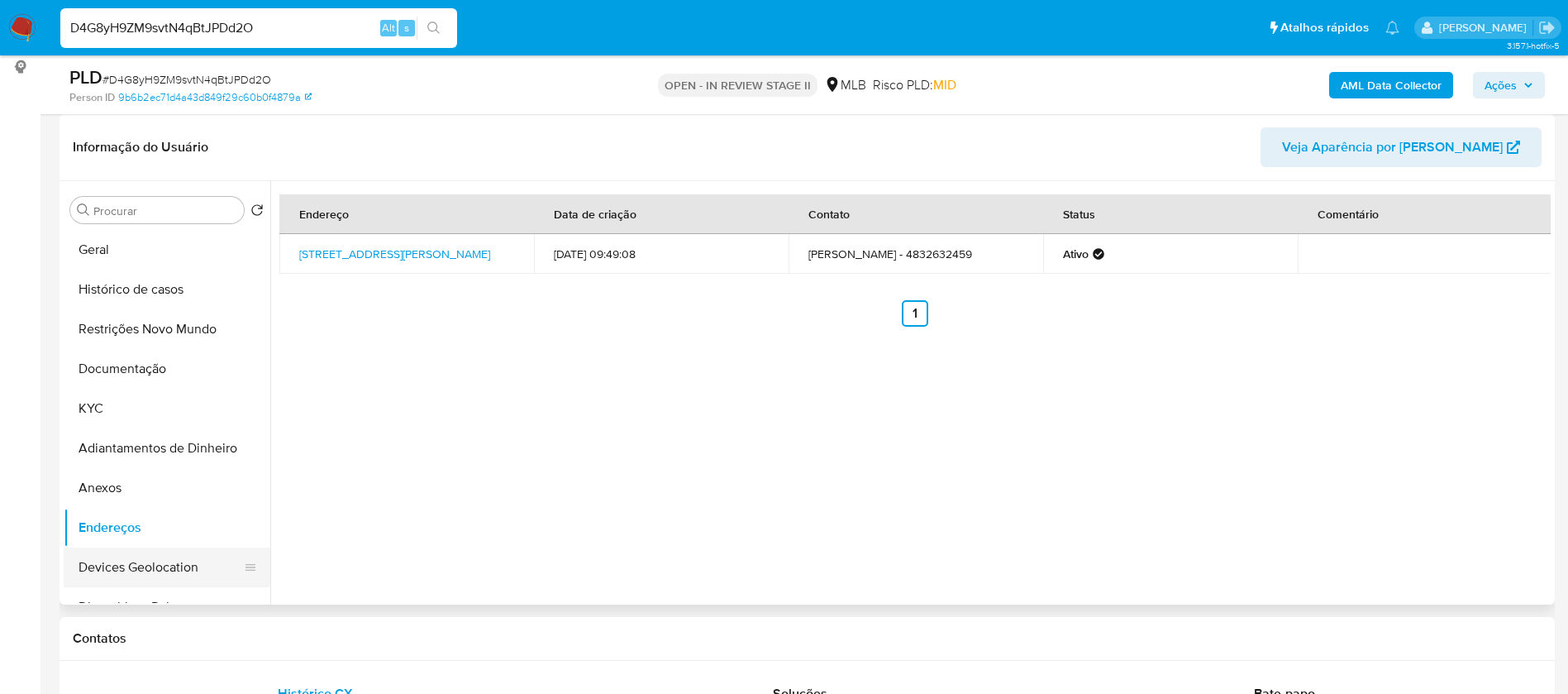
click at [132, 570] on button "Devices Geolocation" at bounding box center [161, 568] width 194 height 40
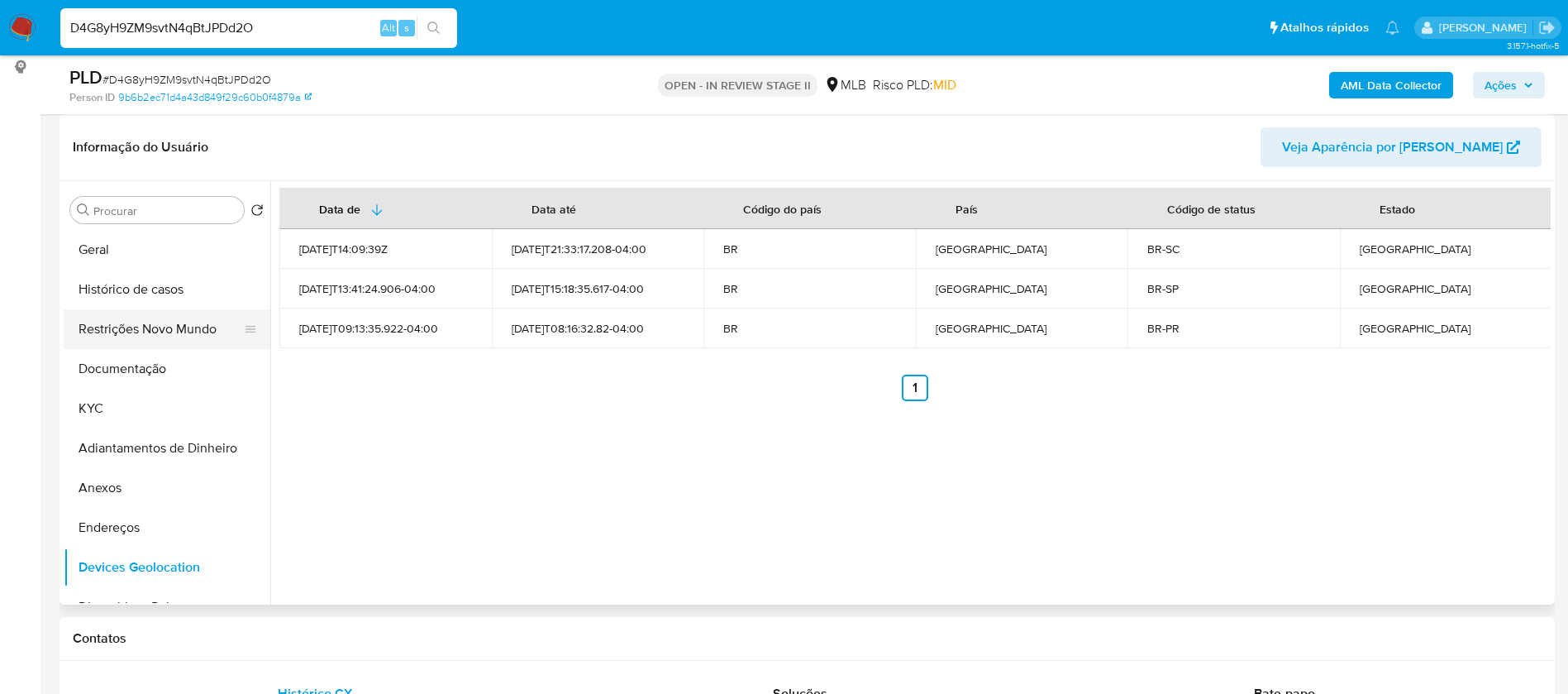
click at [105, 325] on button "Restrições Novo Mundo" at bounding box center [161, 329] width 194 height 40
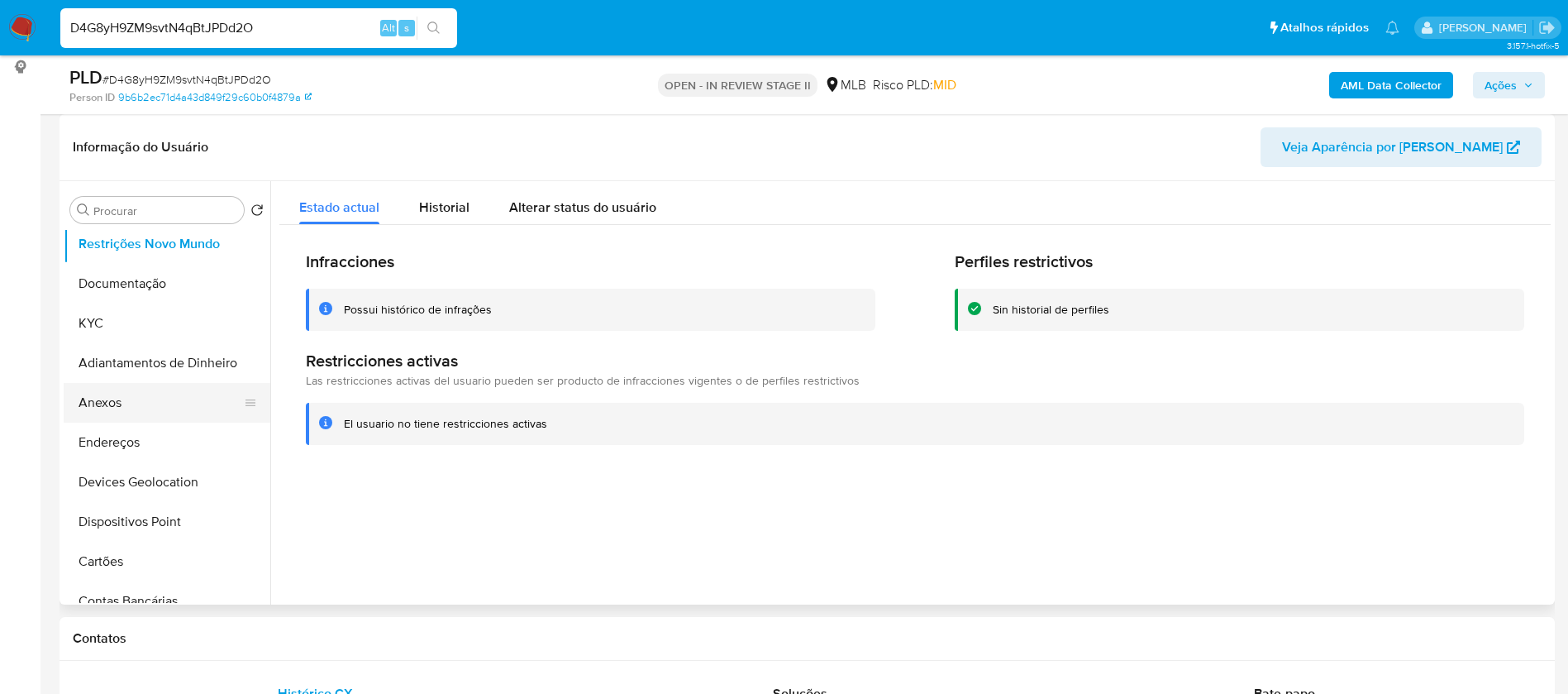
scroll to position [124, 0]
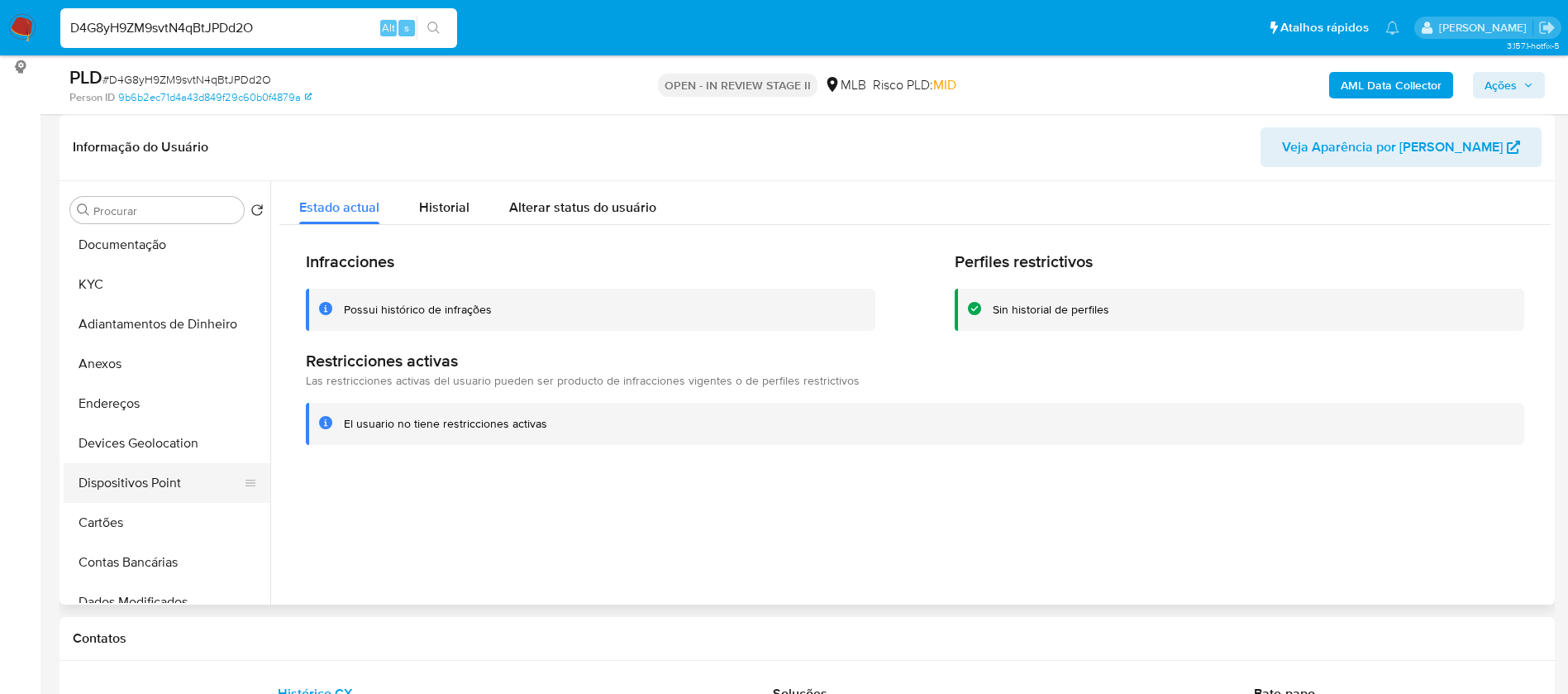
click at [163, 463] on button "Dispositivos Point" at bounding box center [161, 483] width 194 height 40
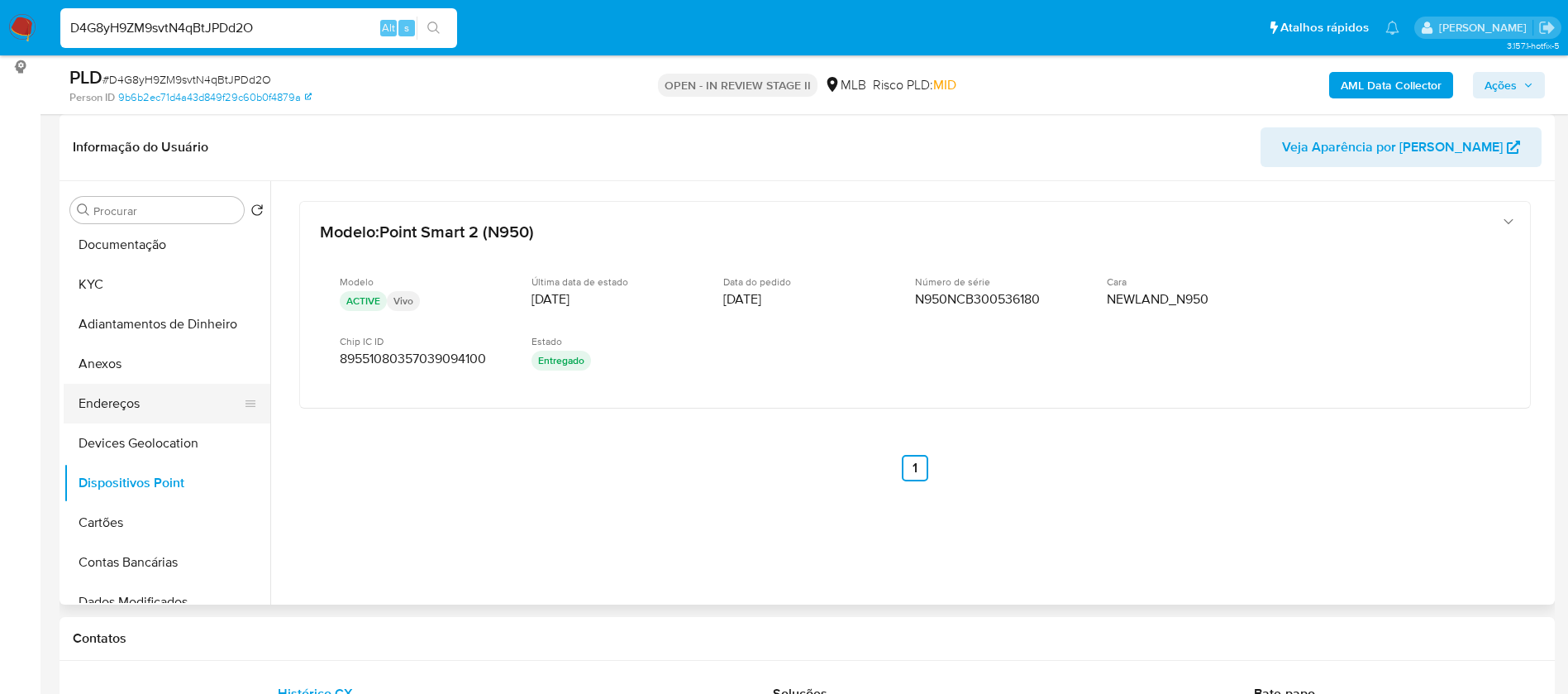
click at [152, 400] on button "Endereços" at bounding box center [161, 404] width 194 height 40
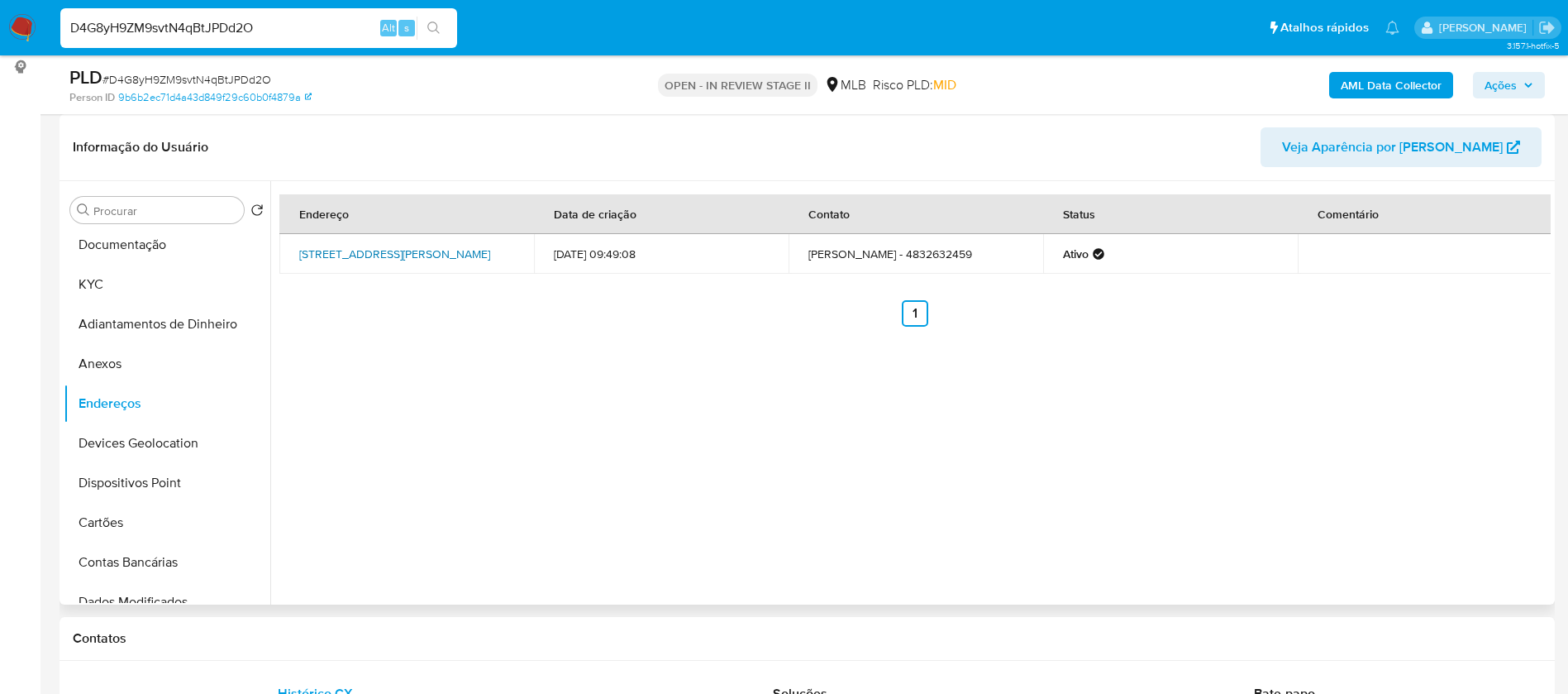
click at [347, 247] on link "Rua Mauri Afonso Da Silva 709, Tijucas, Santa Catarina, 88200102, Brasil 709" at bounding box center [394, 254] width 191 height 17
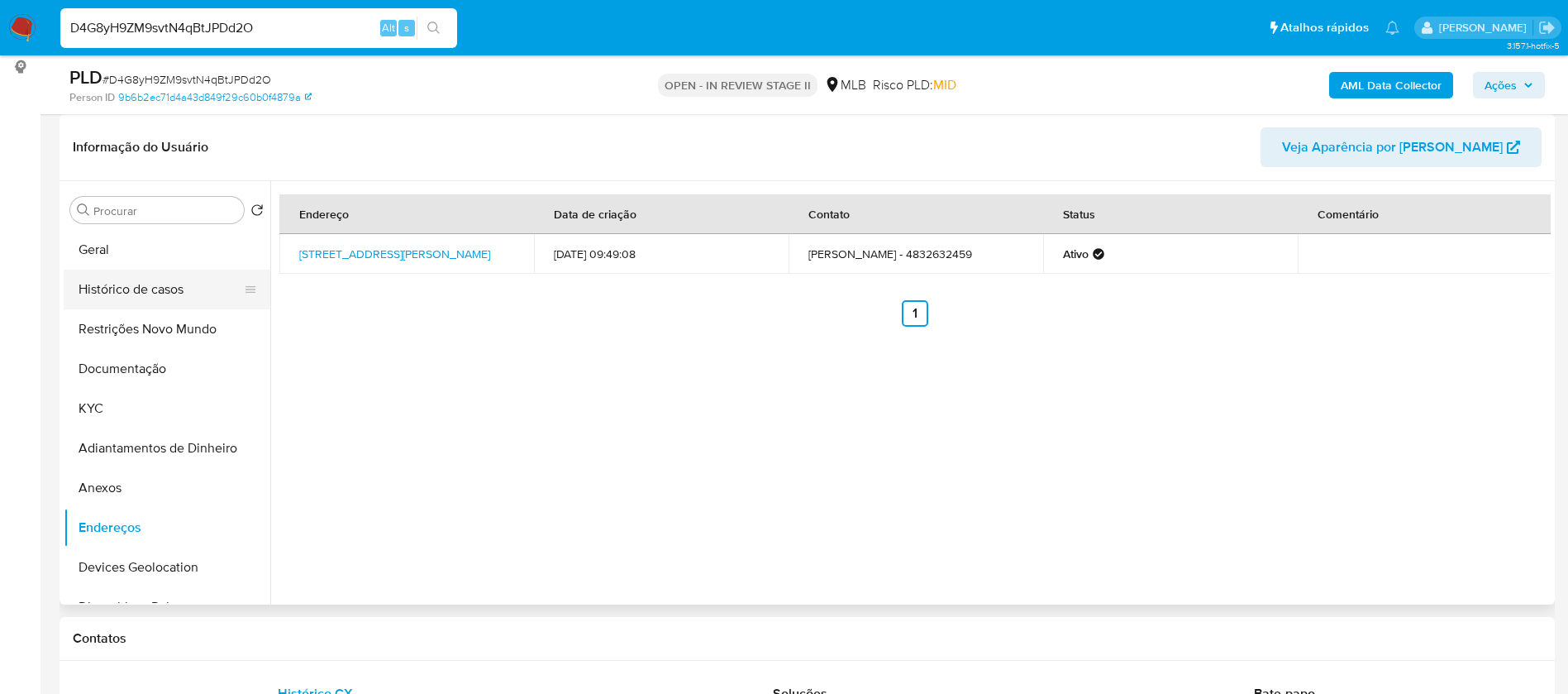
click at [170, 287] on button "Histórico de casos" at bounding box center [161, 290] width 194 height 40
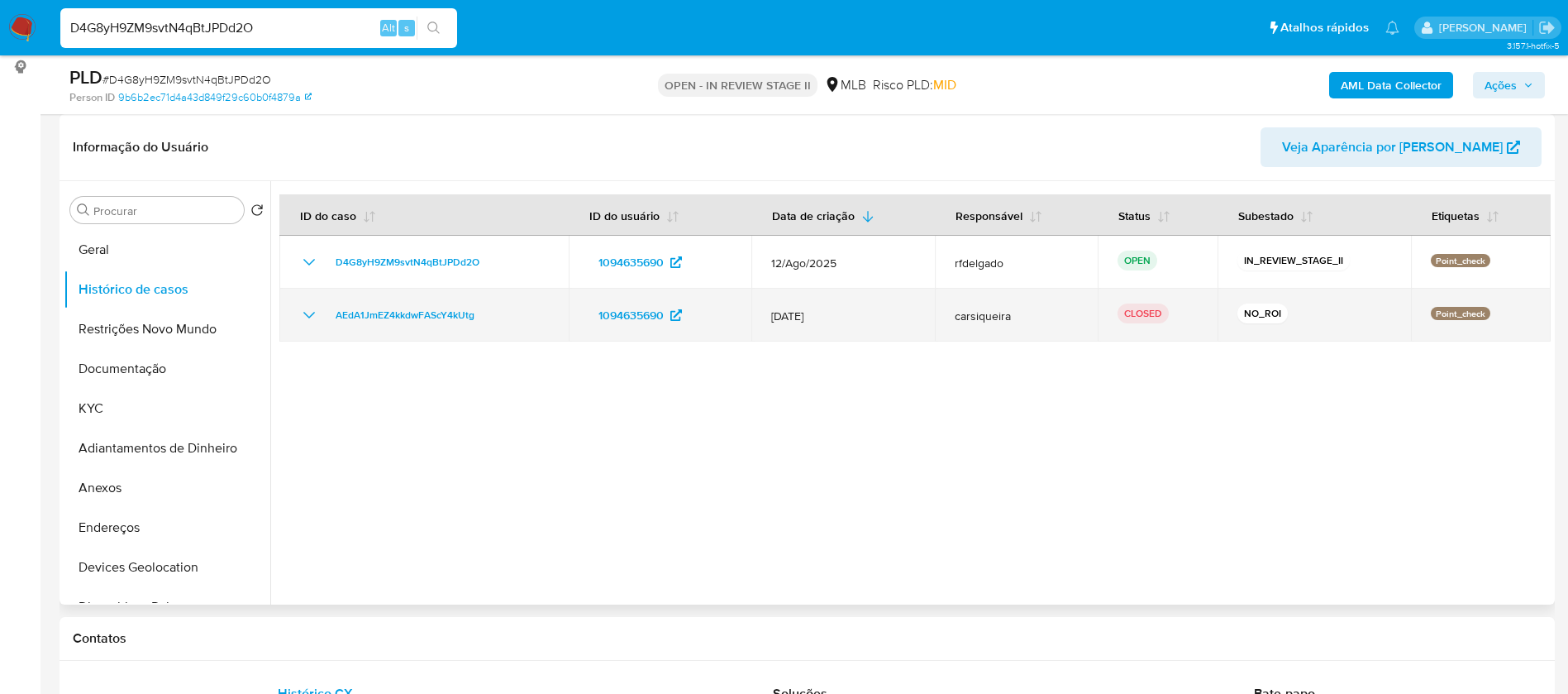
click at [313, 318] on icon "Mostrar/Ocultar" at bounding box center [309, 315] width 20 height 20
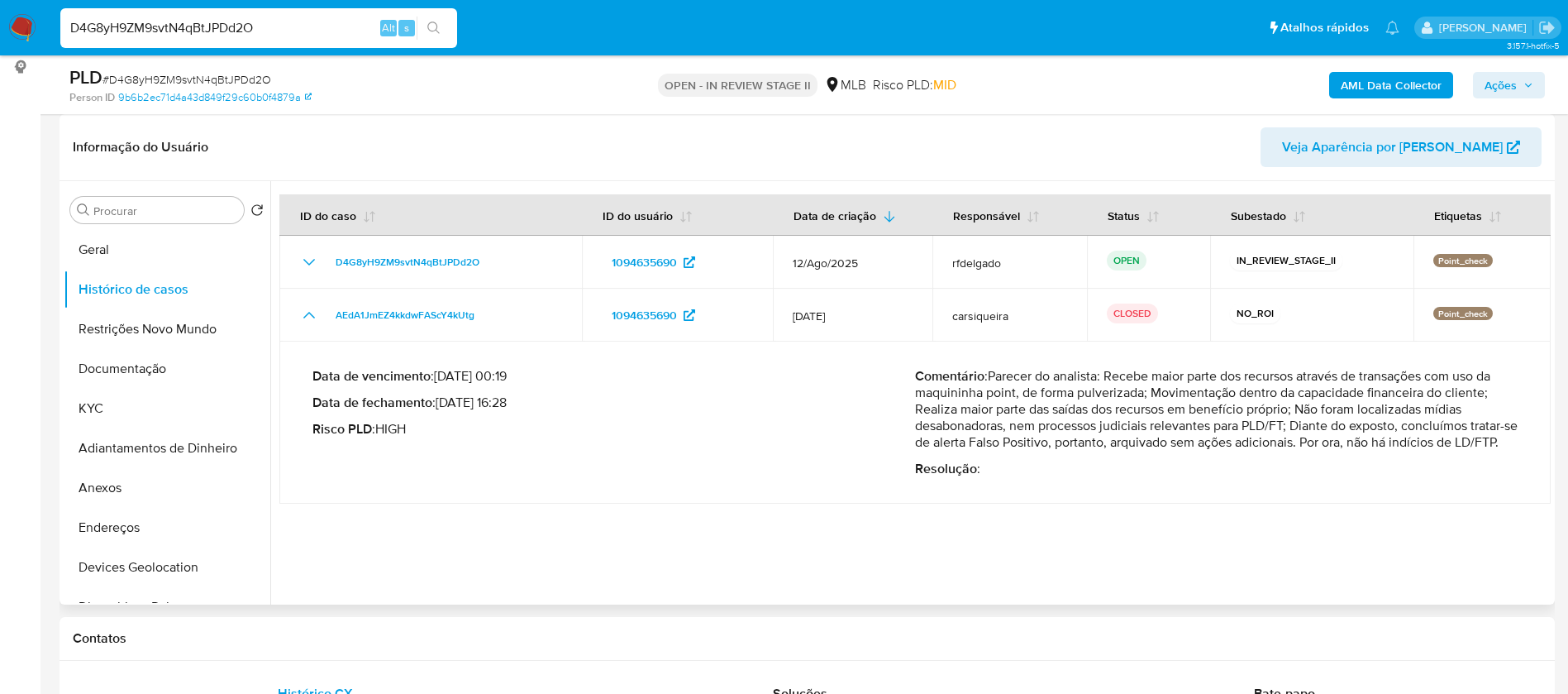
drag, startPoint x: 1148, startPoint y: 393, endPoint x: 1288, endPoint y: 410, distance: 141.0
click at [1288, 410] on p "Comentário : Parecer do analista: Recebe maior parte dos recursos através de tr…" at bounding box center [1216, 409] width 603 height 83
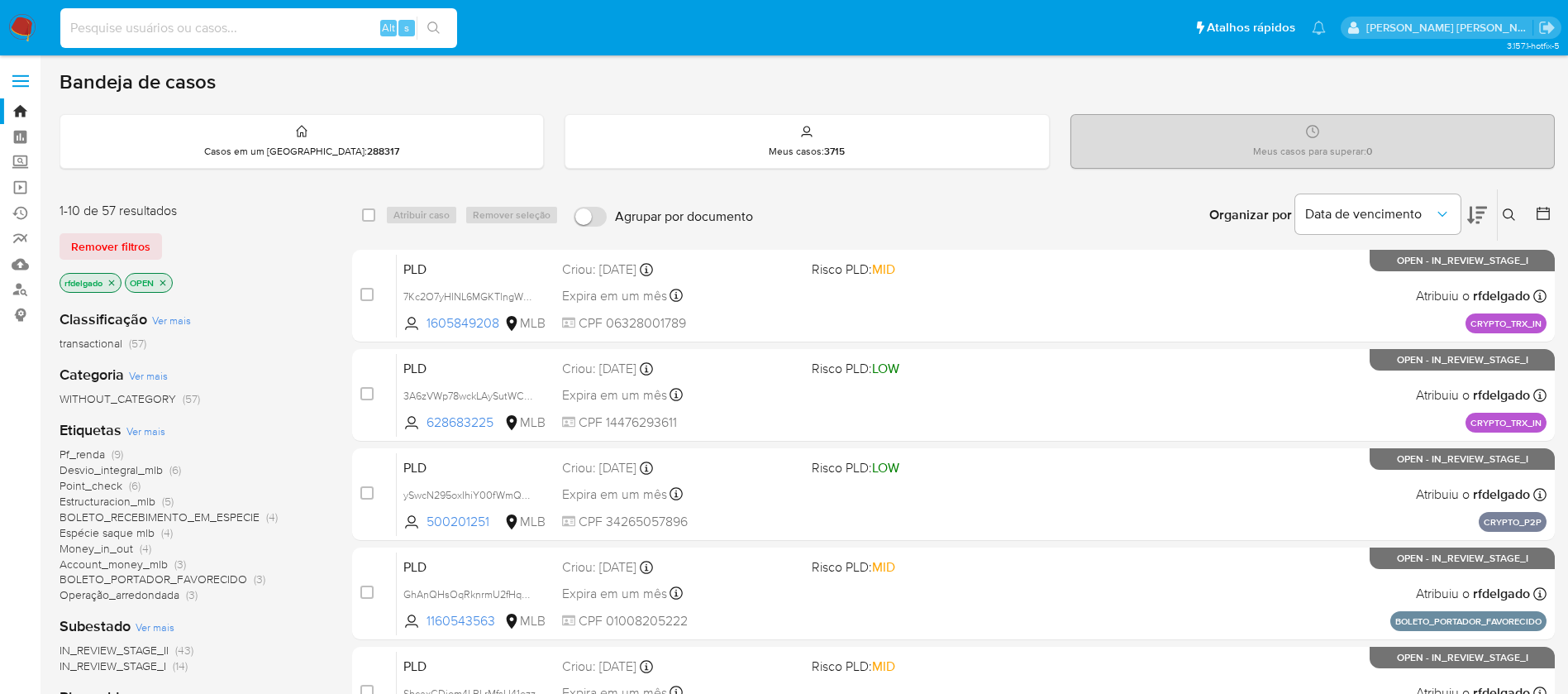
click at [294, 29] on input at bounding box center [258, 28] width 397 height 22
paste input "2043581238"
type input "2043581238"
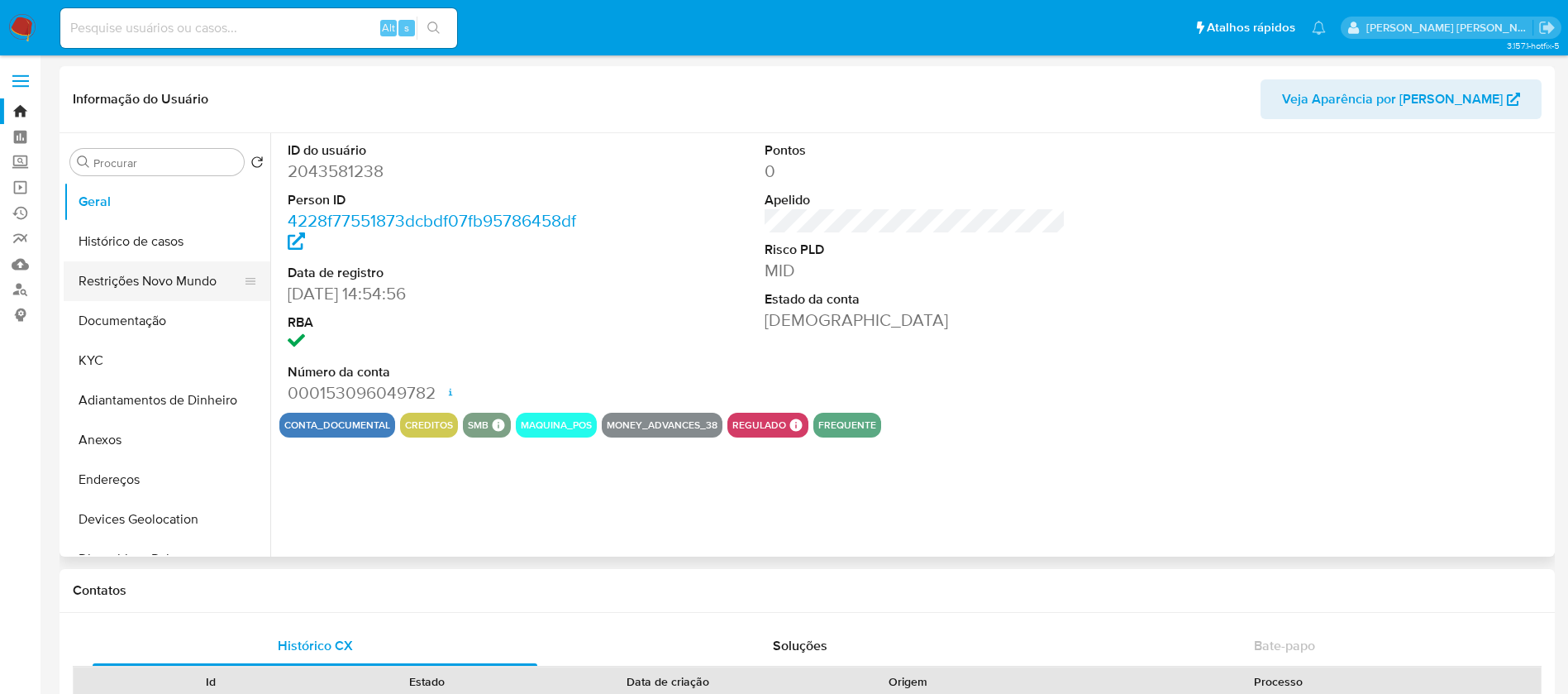
select select "10"
